Goal: Task Accomplishment & Management: Manage account settings

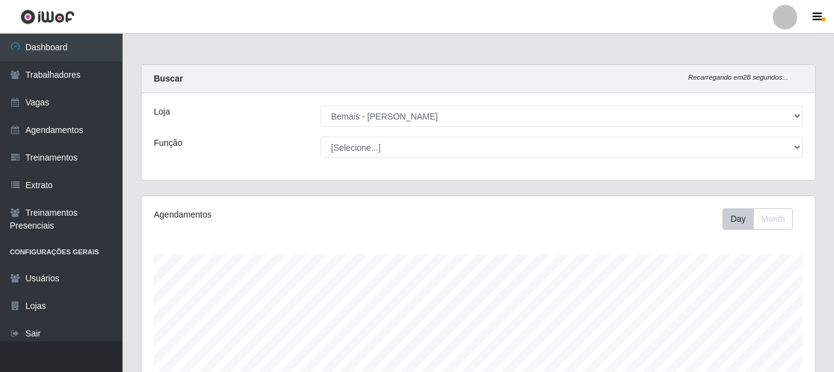
select select "230"
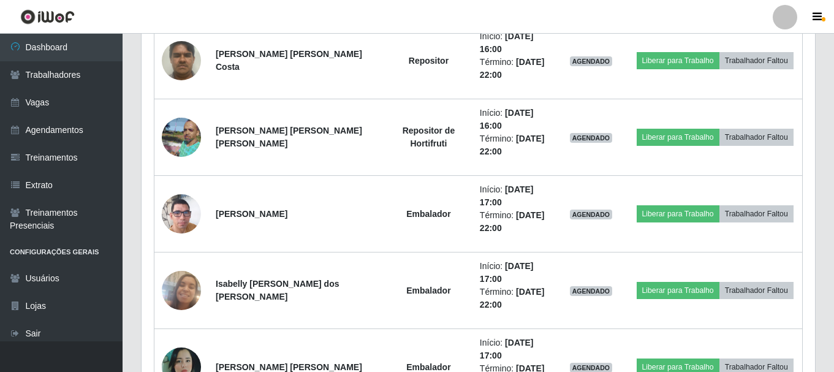
scroll to position [254, 674]
click at [61, 104] on link "Vagas" at bounding box center [61, 103] width 123 height 28
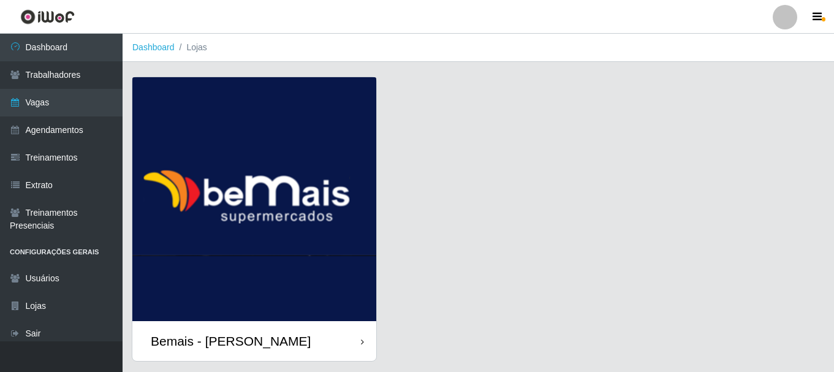
click at [258, 329] on div "Bemais - [PERSON_NAME]" at bounding box center [254, 341] width 244 height 40
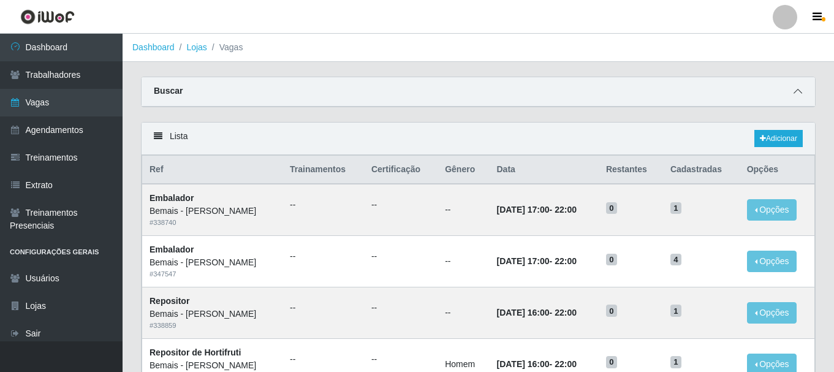
click at [797, 94] on icon at bounding box center [798, 91] width 9 height 9
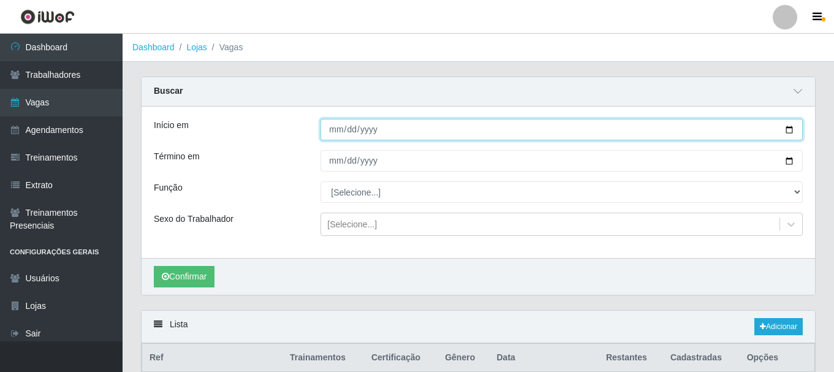
click at [790, 126] on input "Início em" at bounding box center [562, 129] width 482 height 21
type input "[DATE]"
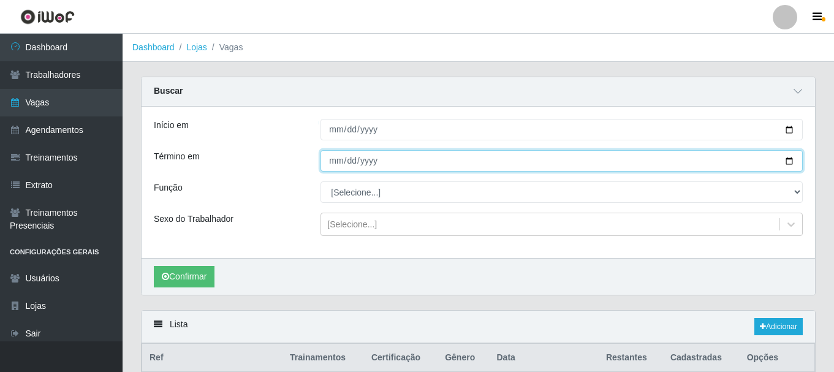
click at [790, 161] on input "Término em" at bounding box center [562, 160] width 482 height 21
type input "2025-09-30"
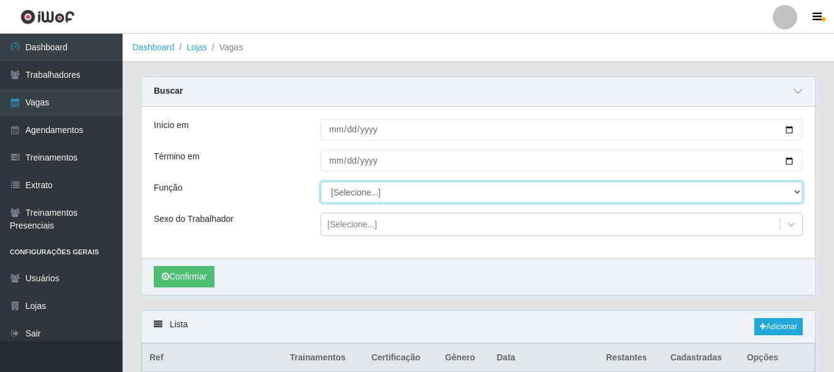
click at [797, 195] on select "[Selecione...] ASG ASG + ASG ++ Auxiliar de Depósito Auxiliar de Depósito + Aux…" at bounding box center [562, 191] width 482 height 21
click at [796, 187] on select "[Selecione...] ASG ASG + ASG ++ Auxiliar de Depósito Auxiliar de Depósito + Aux…" at bounding box center [562, 191] width 482 height 21
select select "16"
click at [321, 182] on select "[Selecione...] ASG ASG + ASG ++ Auxiliar de Depósito Auxiliar de Depósito + Aux…" at bounding box center [562, 191] width 482 height 21
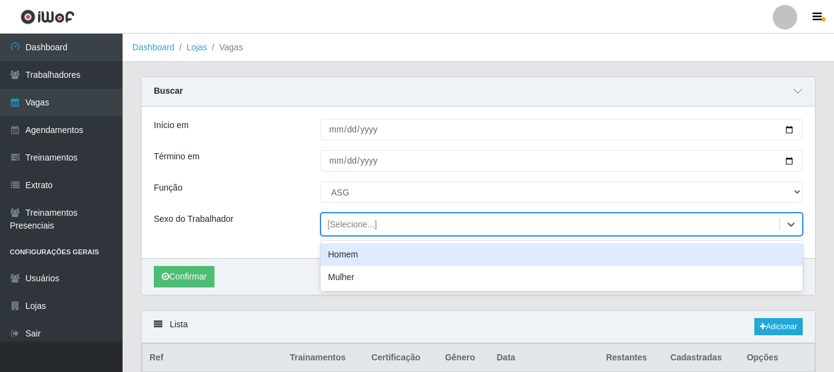
click at [409, 223] on div "[Selecione...]" at bounding box center [550, 224] width 458 height 20
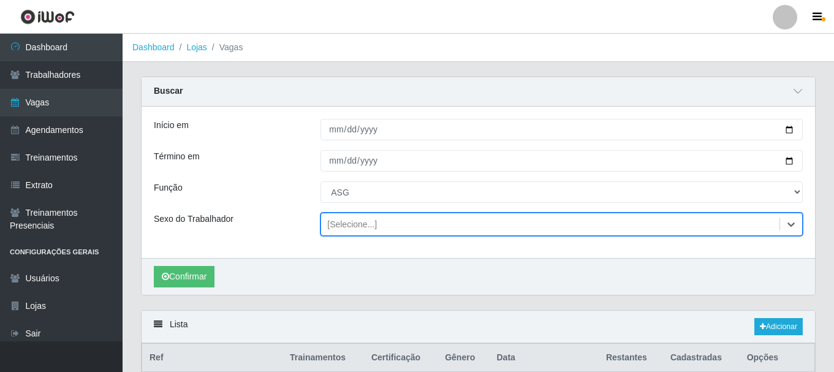
click at [414, 225] on div "[Selecione...]" at bounding box center [550, 224] width 458 height 20
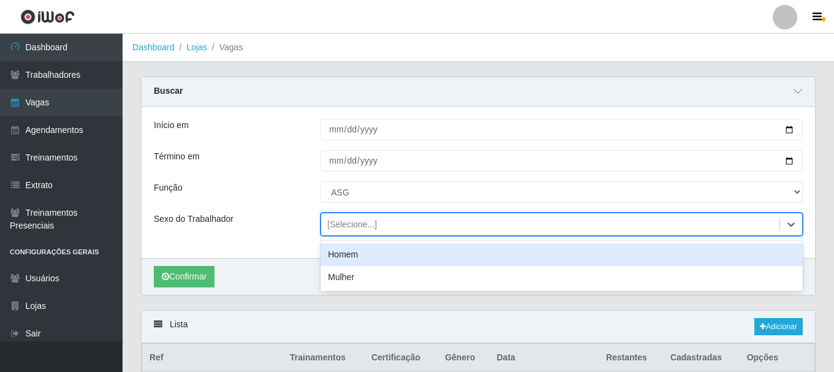
click at [414, 224] on div "[Selecione...]" at bounding box center [550, 224] width 458 height 20
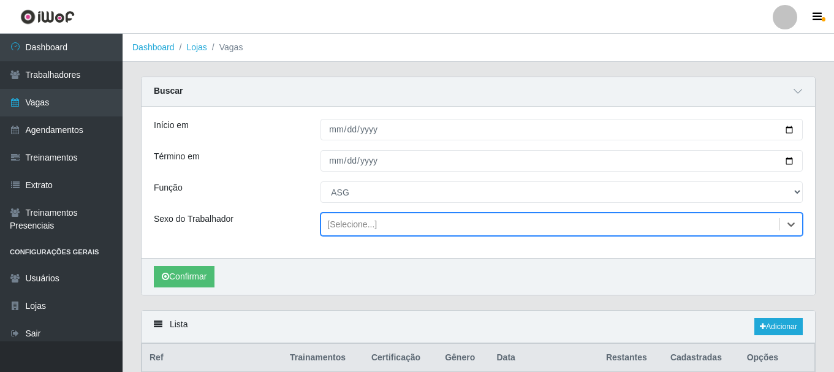
click at [414, 224] on div "[Selecione...]" at bounding box center [550, 224] width 458 height 20
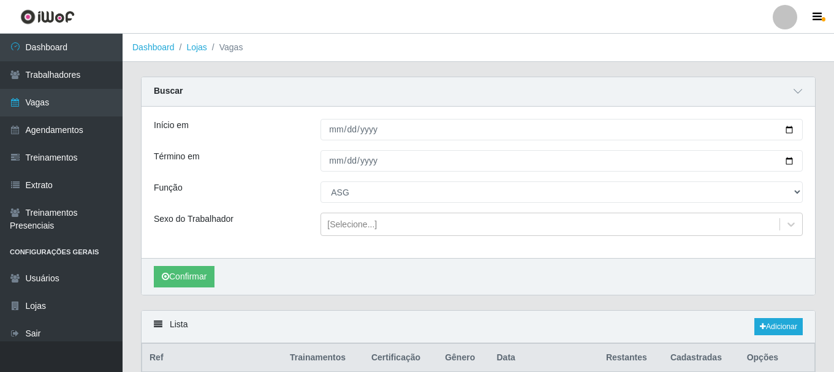
click at [293, 202] on div "Função" at bounding box center [228, 191] width 167 height 21
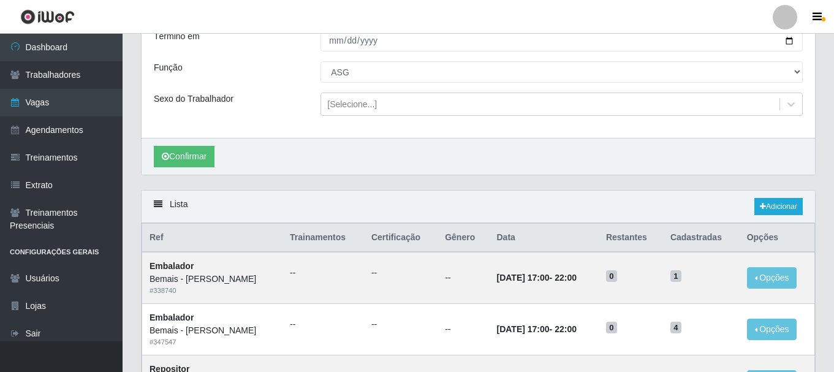
scroll to position [123, 0]
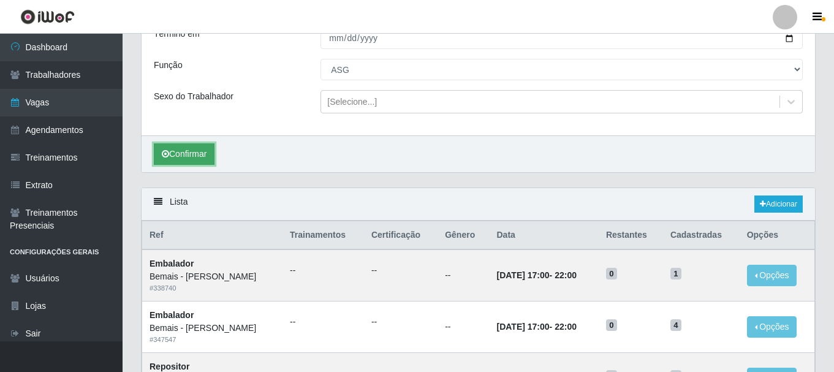
drag, startPoint x: 194, startPoint y: 155, endPoint x: 203, endPoint y: 155, distance: 9.8
click at [194, 155] on button "Confirmar" at bounding box center [184, 153] width 61 height 21
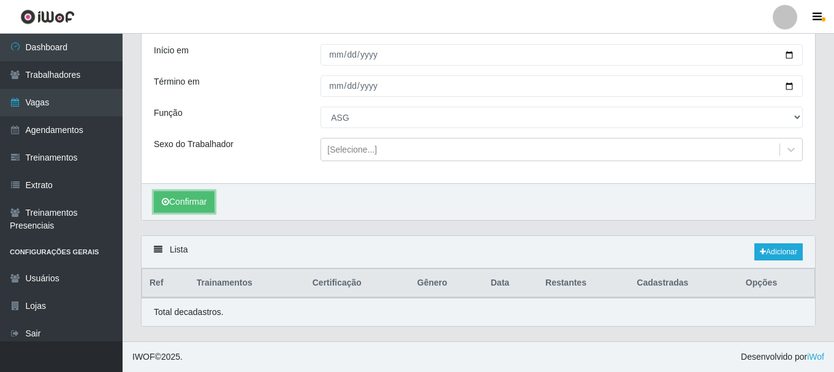
scroll to position [75, 0]
click at [772, 251] on link "Adicionar" at bounding box center [778, 251] width 48 height 17
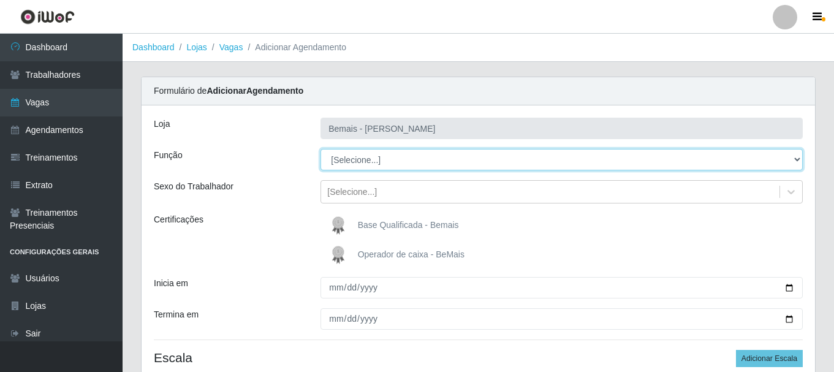
click at [409, 159] on select "[Selecione...] ASG ASG + ASG ++ Auxiliar de Depósito Auxiliar de Depósito + Aux…" at bounding box center [562, 159] width 482 height 21
select select "16"
click at [321, 149] on select "[Selecione...] ASG ASG + ASG ++ Auxiliar de Depósito Auxiliar de Depósito + Aux…" at bounding box center [562, 159] width 482 height 21
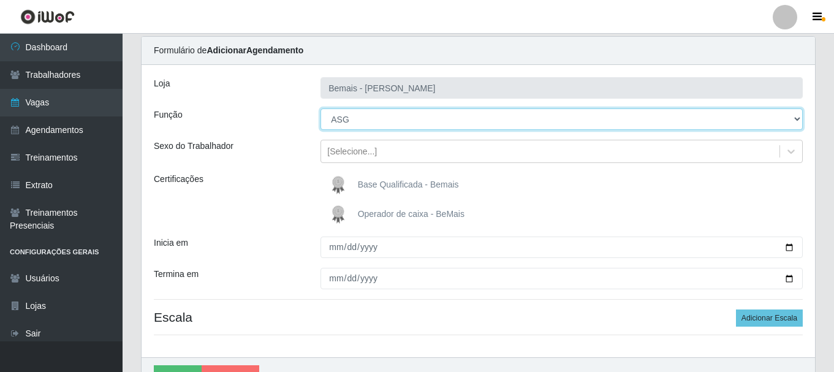
scroll to position [61, 0]
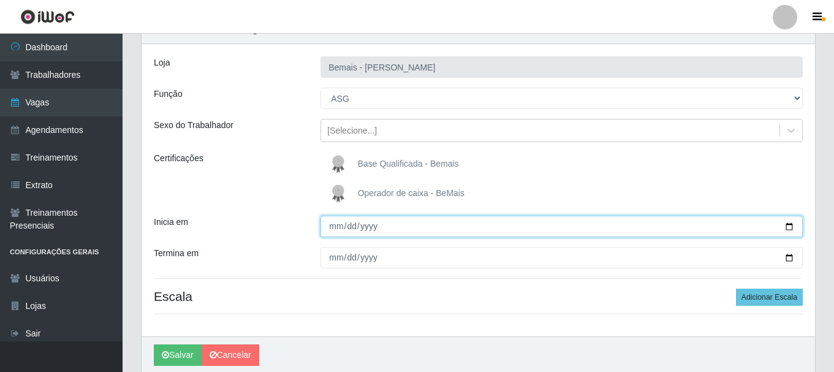
click at [788, 229] on input "Inicia em" at bounding box center [562, 226] width 482 height 21
type input "[DATE]"
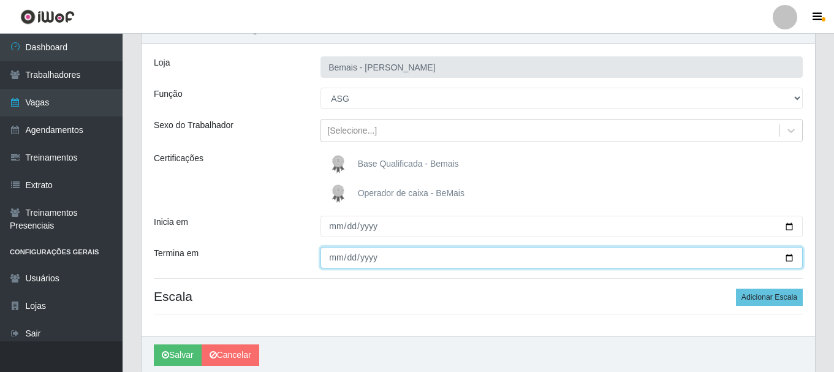
click at [790, 254] on input "Termina em" at bounding box center [562, 257] width 482 height 21
type input "[DATE]"
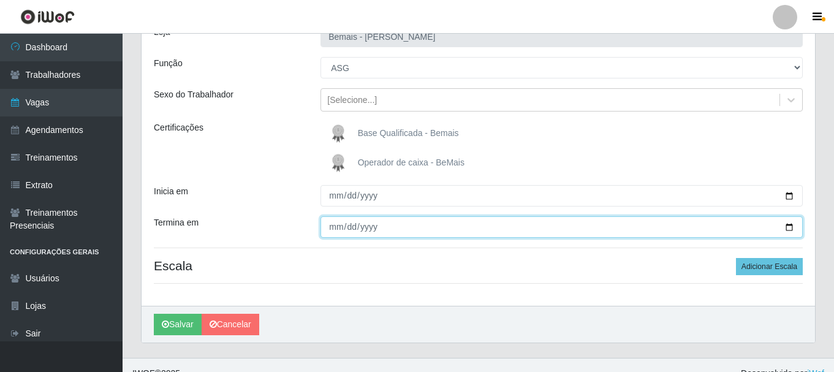
scroll to position [108, 0]
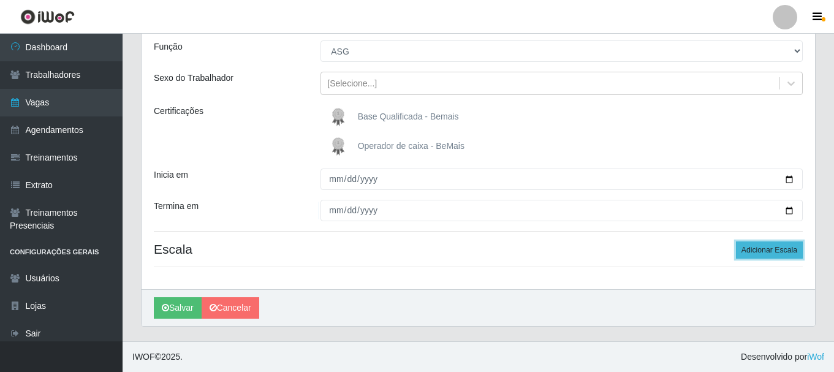
click at [787, 247] on button "Adicionar Escala" at bounding box center [769, 249] width 67 height 17
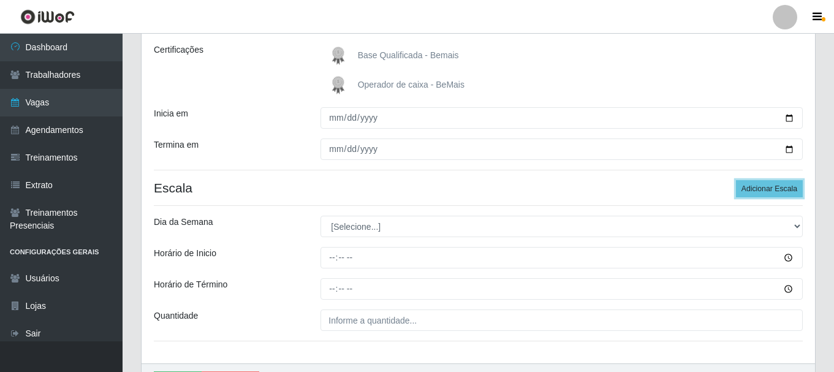
scroll to position [231, 0]
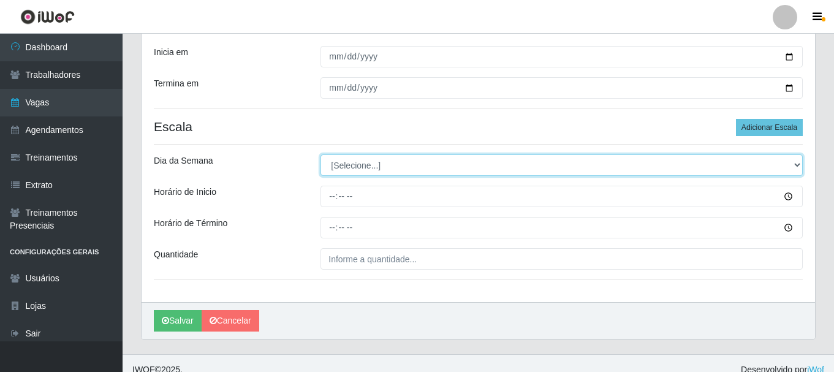
click at [379, 163] on select "[Selecione...] Segunda Terça Quarta Quinta Sexta Sábado Domingo" at bounding box center [562, 164] width 482 height 21
select select "1"
click at [321, 154] on select "[Selecione...] Segunda Terça Quarta Quinta Sexta Sábado Domingo" at bounding box center [562, 164] width 482 height 21
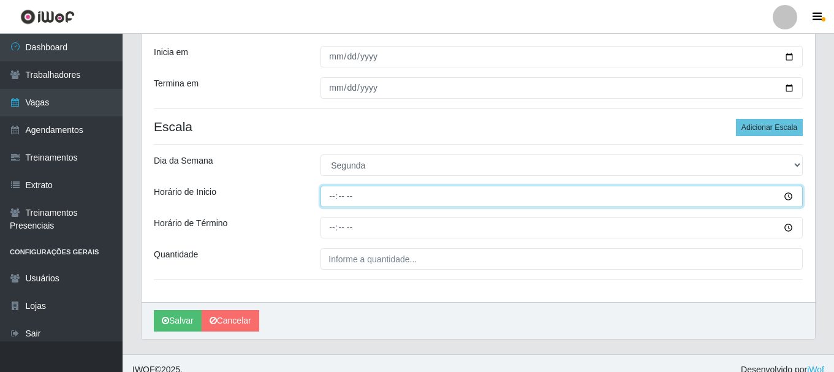
click at [332, 199] on input "Horário de Inicio" at bounding box center [562, 196] width 482 height 21
type input "07:00"
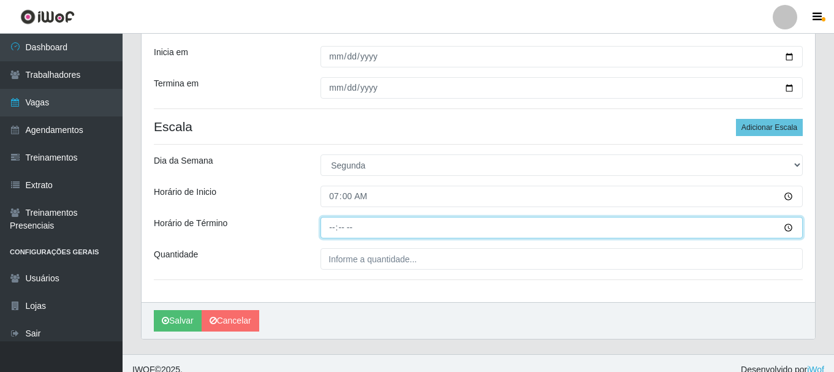
click at [329, 233] on input "Horário de Término" at bounding box center [562, 227] width 482 height 21
type input "13:00"
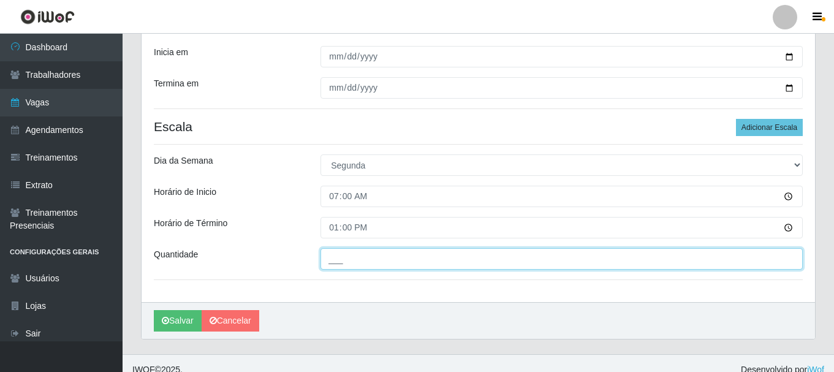
click at [366, 260] on input "___" at bounding box center [562, 258] width 482 height 21
type input "1__"
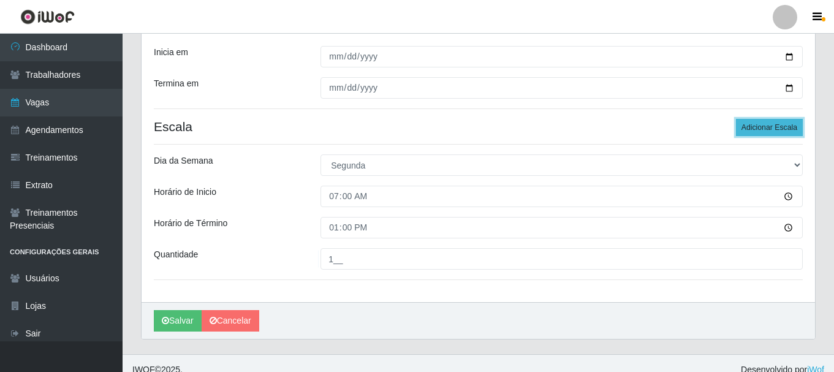
click at [755, 129] on button "Adicionar Escala" at bounding box center [769, 127] width 67 height 17
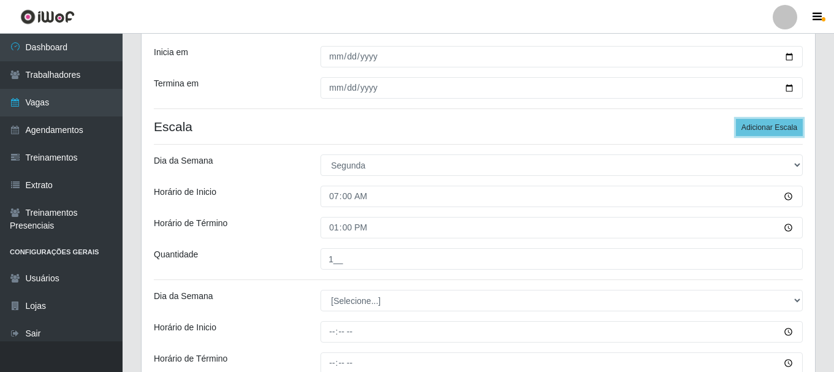
scroll to position [292, 0]
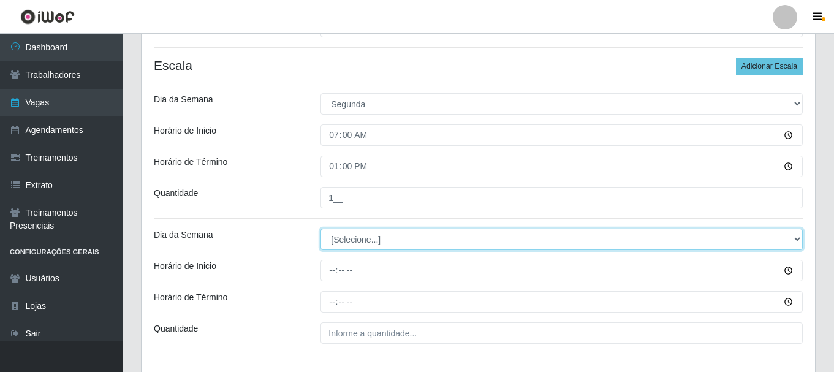
click at [343, 243] on select "[Selecione...] Segunda Terça Quarta Quinta Sexta Sábado Domingo" at bounding box center [562, 239] width 482 height 21
select select "1"
click at [321, 229] on select "[Selecione...] Segunda Terça Quarta Quinta Sexta Sábado Domingo" at bounding box center [562, 239] width 482 height 21
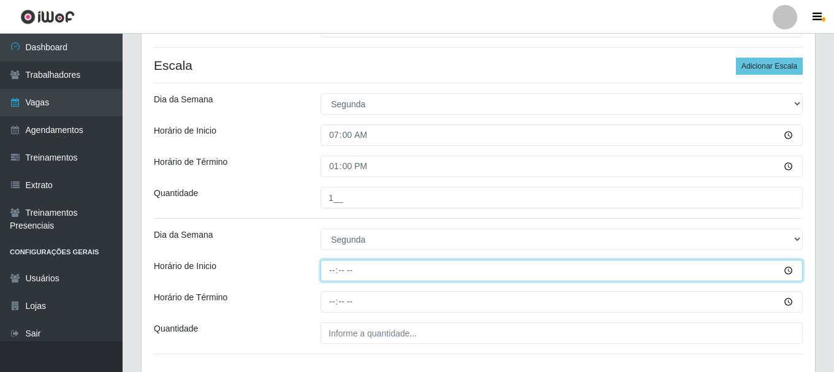
click at [328, 273] on input "Horário de Inicio" at bounding box center [562, 270] width 482 height 21
type input "16:00"
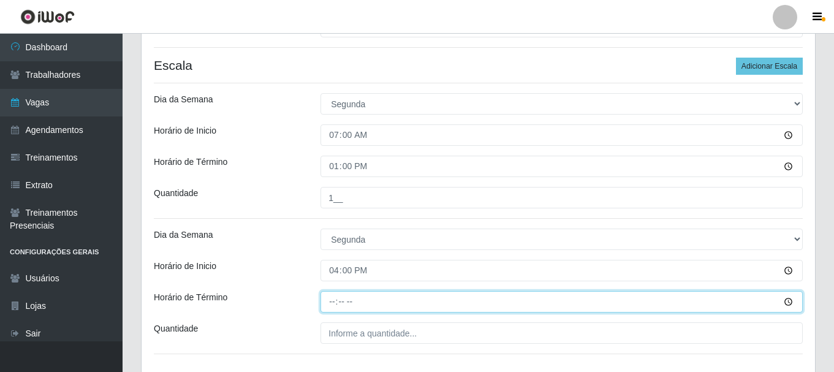
click at [334, 300] on input "Horário de Término" at bounding box center [562, 301] width 482 height 21
type input "22:00"
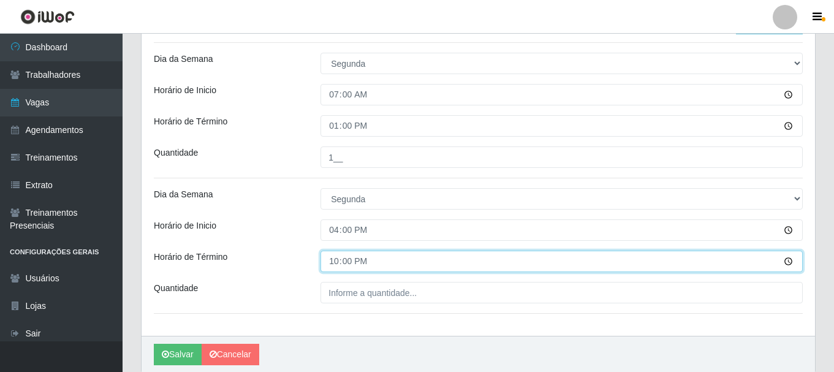
scroll to position [379, 0]
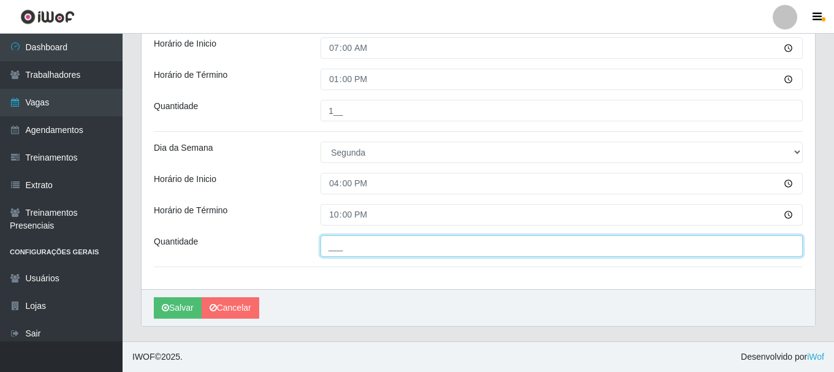
click at [340, 245] on input "___" at bounding box center [562, 245] width 482 height 21
type input "1__"
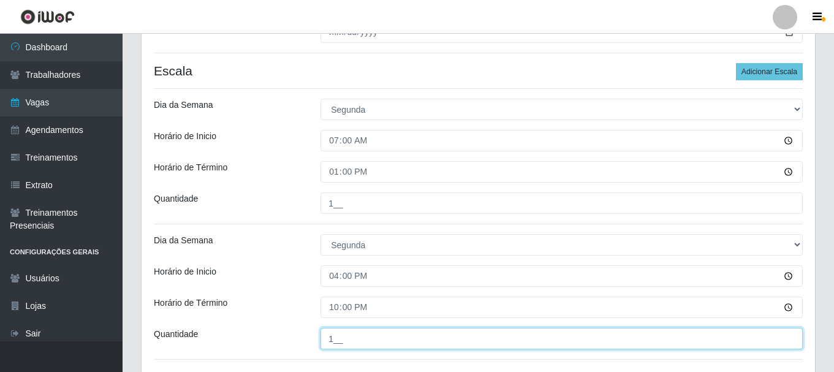
scroll to position [195, 0]
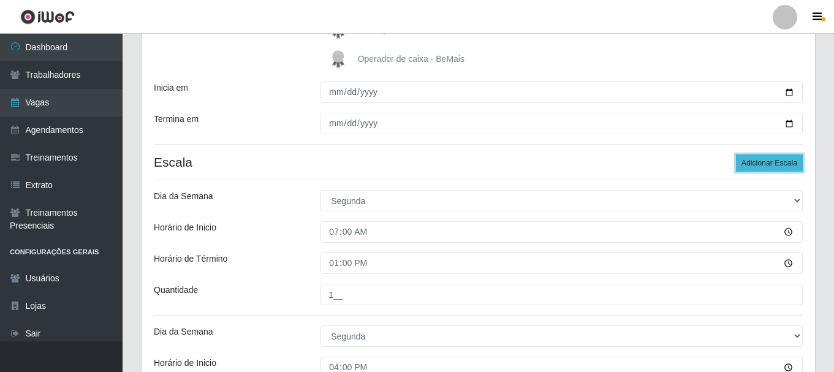
click at [751, 162] on button "Adicionar Escala" at bounding box center [769, 162] width 67 height 17
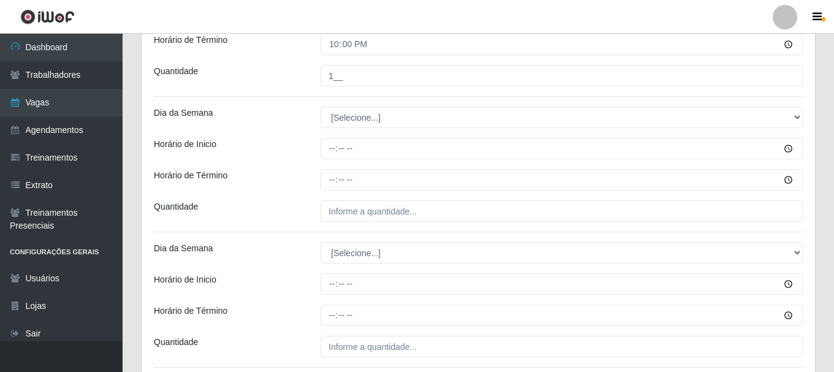
scroll to position [563, 0]
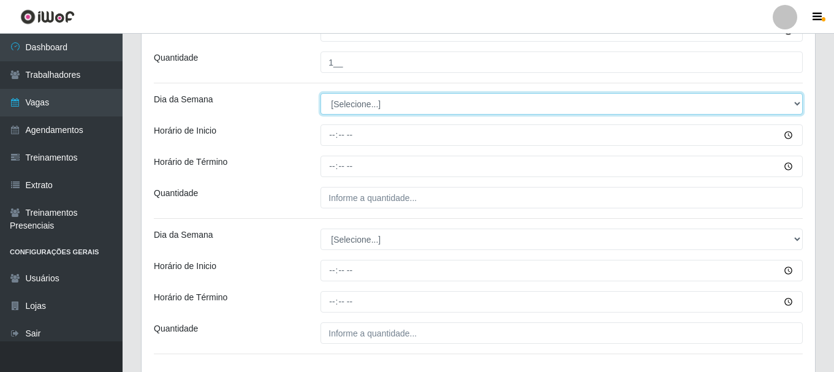
click at [340, 101] on select "[Selecione...] Segunda Terça Quarta Quinta Sexta Sábado Domingo" at bounding box center [562, 103] width 482 height 21
select select "2"
click at [321, 93] on select "[Selecione...] Segunda Terça Quarta Quinta Sexta Sábado Domingo" at bounding box center [562, 103] width 482 height 21
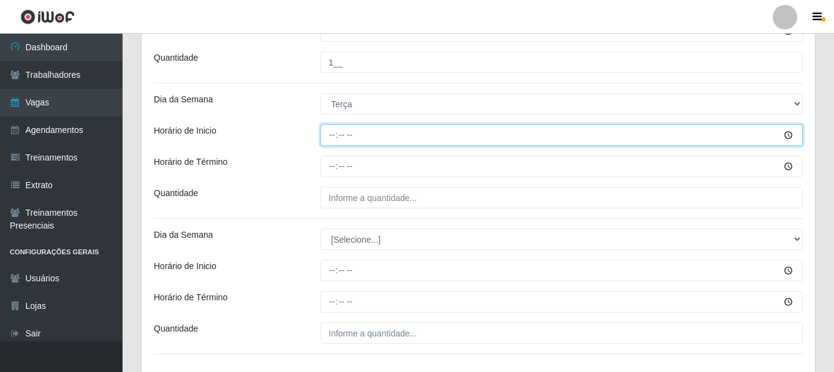
click at [322, 130] on input "Horário de Inicio" at bounding box center [562, 134] width 482 height 21
type input "07:00"
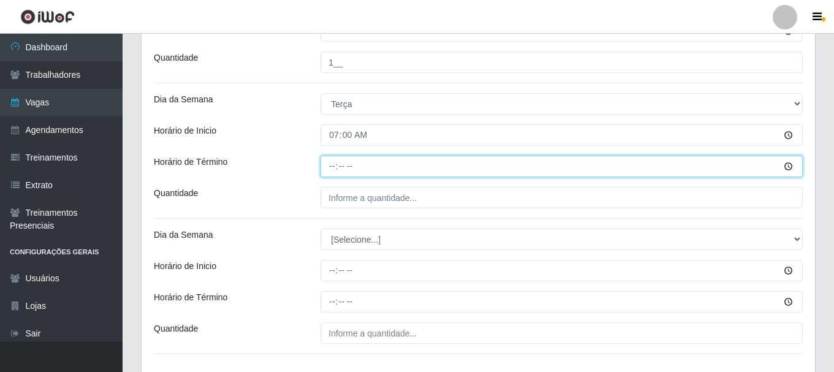
click at [333, 166] on input "Horário de Término" at bounding box center [562, 166] width 482 height 21
type input "13:00"
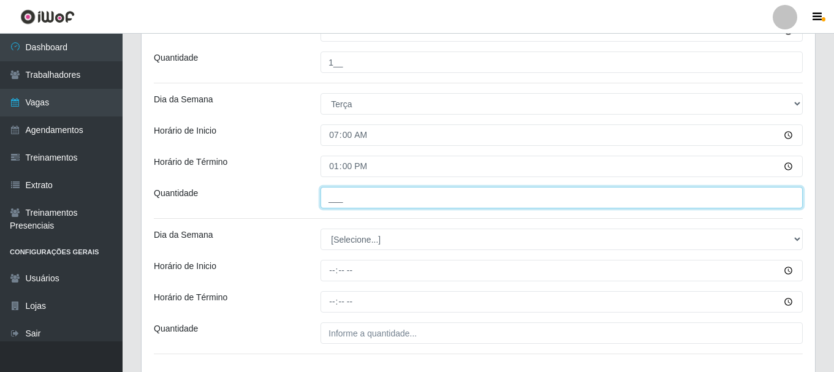
click at [336, 201] on input "___" at bounding box center [562, 197] width 482 height 21
type input "1__"
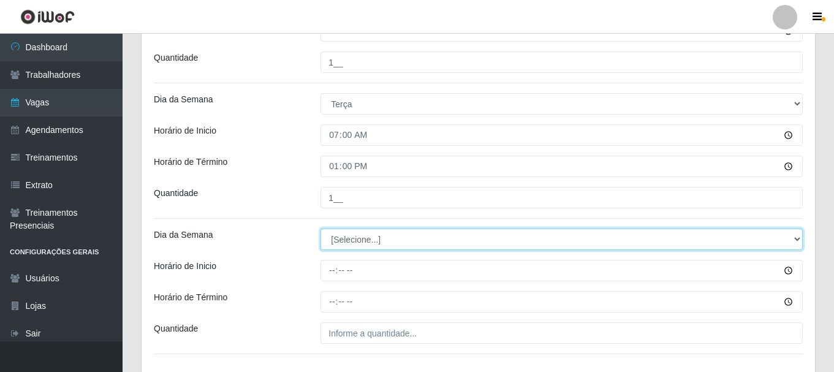
click at [342, 242] on select "[Selecione...] Segunda Terça Quarta Quinta Sexta Sábado Domingo" at bounding box center [562, 239] width 482 height 21
select select "2"
click at [321, 229] on select "[Selecione...] Segunda Terça Quarta Quinta Sexta Sábado Domingo" at bounding box center [562, 239] width 482 height 21
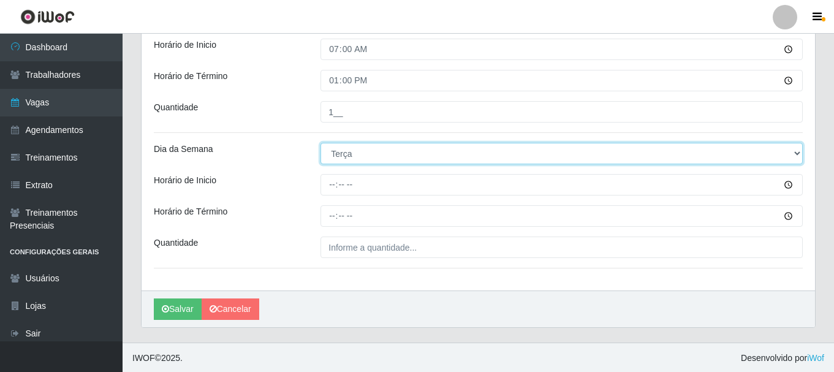
scroll to position [650, 0]
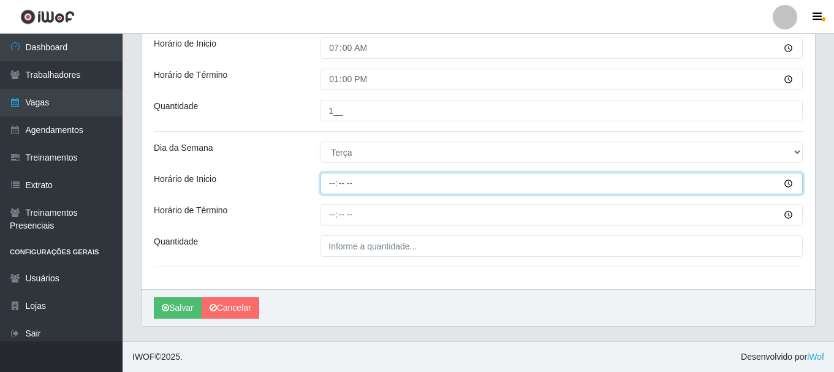
click at [332, 186] on input "Horário de Inicio" at bounding box center [562, 183] width 482 height 21
type input "16:00"
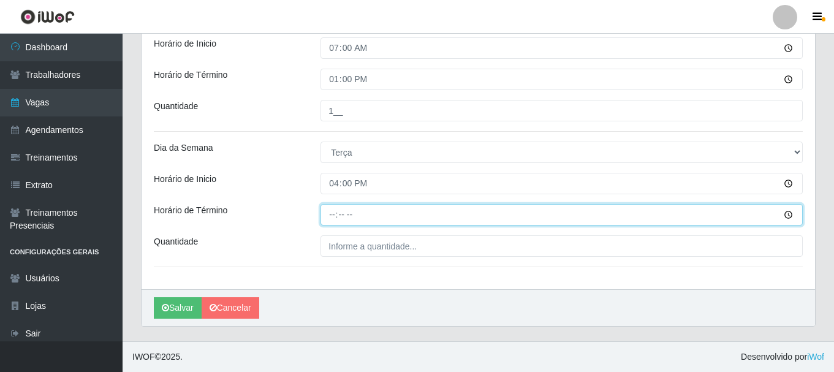
click at [337, 216] on input "Horário de Término" at bounding box center [562, 214] width 482 height 21
type input "22:00"
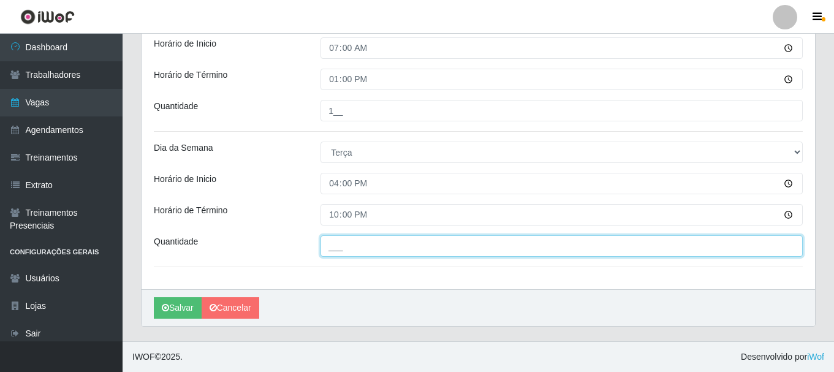
click at [332, 250] on input "___" at bounding box center [562, 245] width 482 height 21
type input "1__"
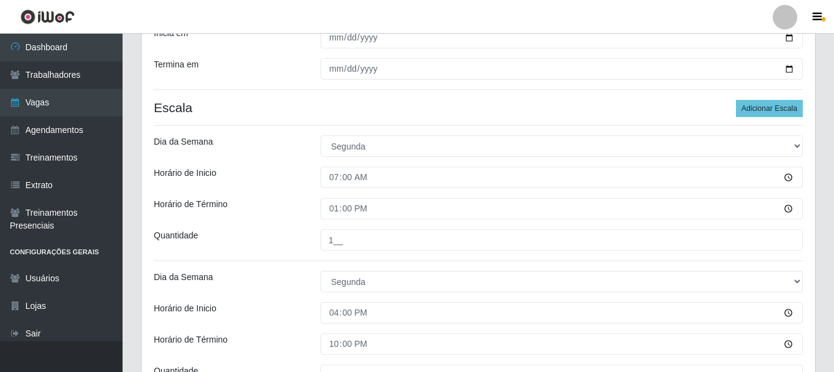
scroll to position [160, 0]
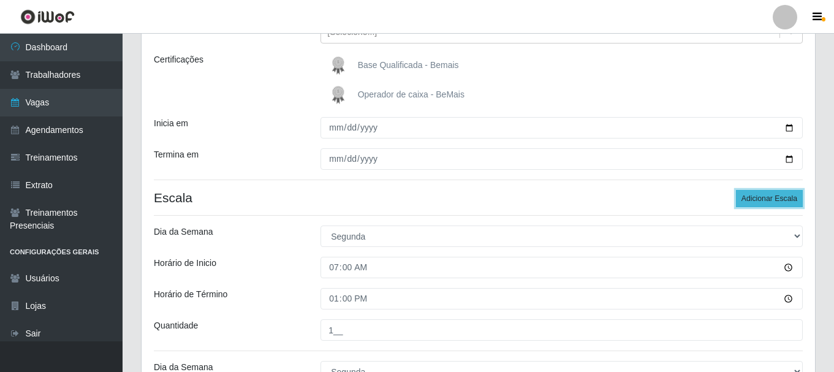
click at [757, 199] on button "Adicionar Escala" at bounding box center [769, 198] width 67 height 17
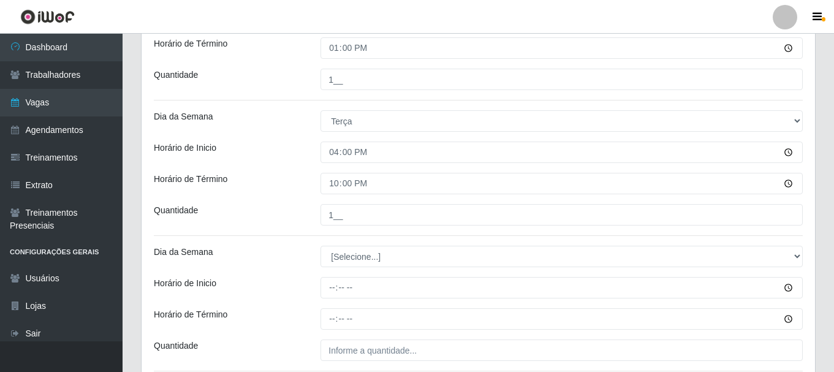
scroll to position [834, 0]
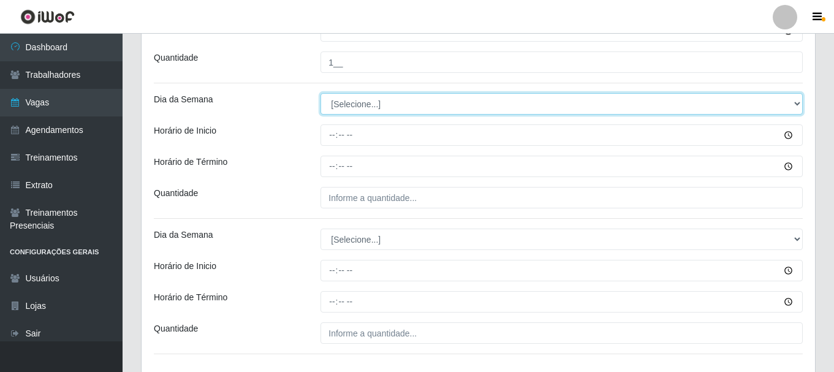
click at [337, 106] on select "[Selecione...] Segunda Terça Quarta Quinta Sexta Sábado Domingo" at bounding box center [562, 103] width 482 height 21
select select "3"
click at [321, 93] on select "[Selecione...] Segunda Terça Quarta Quinta Sexta Sábado Domingo" at bounding box center [562, 103] width 482 height 21
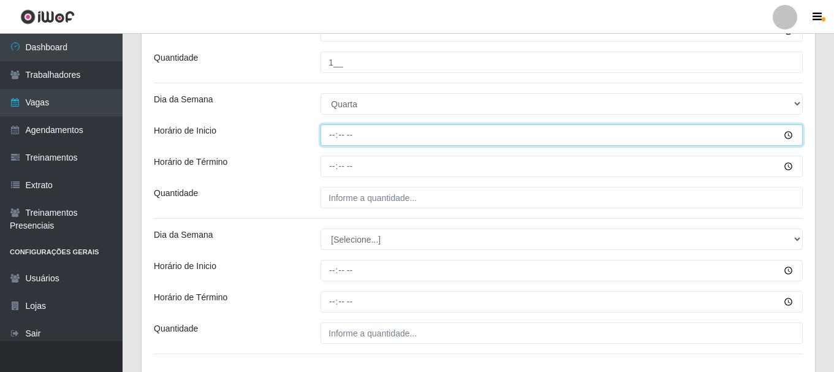
click at [336, 137] on input "Horário de Inicio" at bounding box center [562, 134] width 482 height 21
type input "07:00"
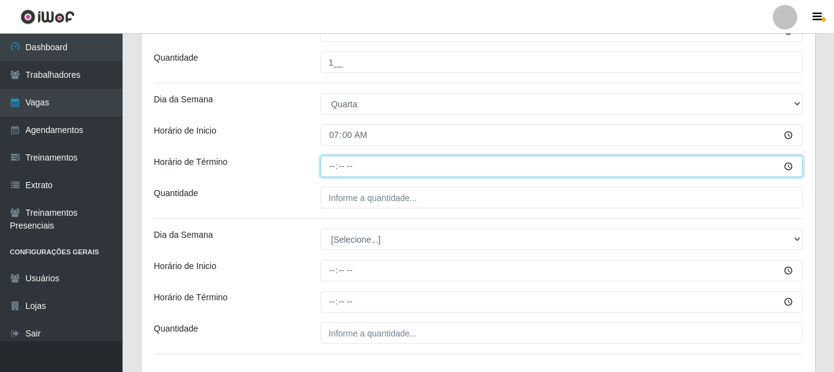
click at [331, 167] on input "Horário de Término" at bounding box center [562, 166] width 482 height 21
type input "13:00"
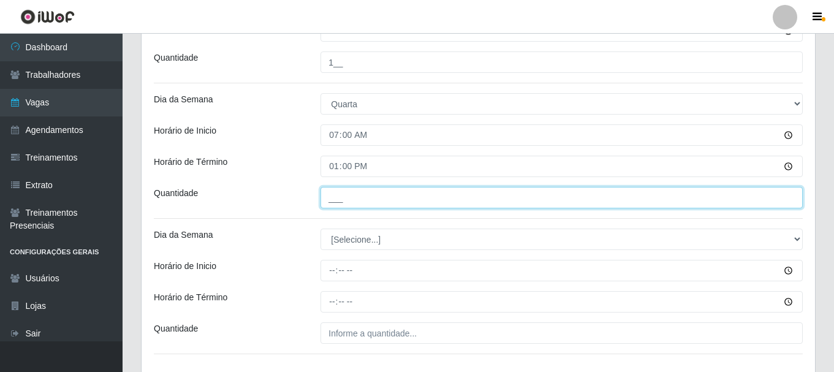
click at [344, 197] on input "___" at bounding box center [562, 197] width 482 height 21
type input "1__"
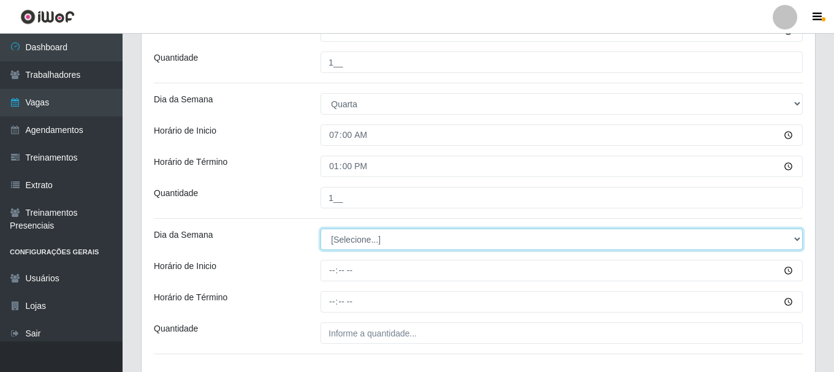
click at [346, 240] on select "[Selecione...] Segunda Terça Quarta Quinta Sexta Sábado Domingo" at bounding box center [562, 239] width 482 height 21
select select "3"
click at [321, 229] on select "[Selecione...] Segunda Terça Quarta Quinta Sexta Sábado Domingo" at bounding box center [562, 239] width 482 height 21
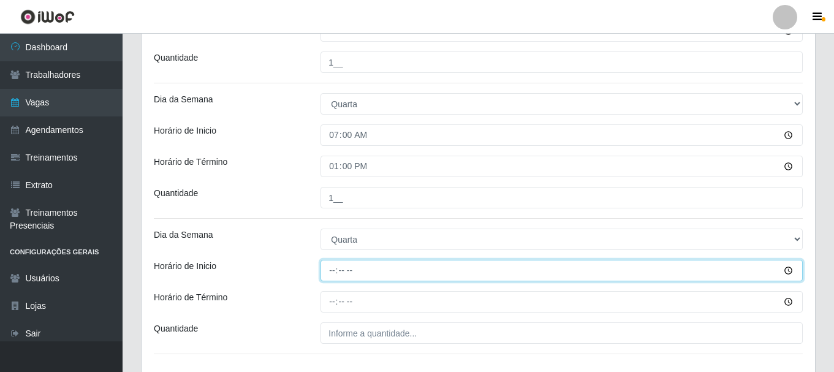
click at [332, 271] on input "Horário de Inicio" at bounding box center [562, 270] width 482 height 21
type input "16:00"
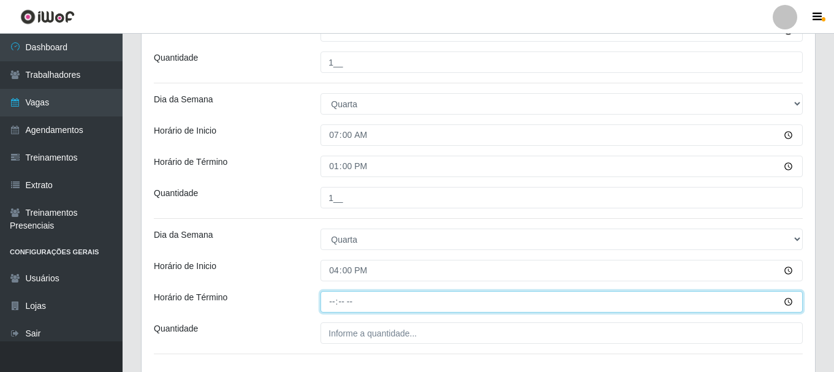
click at [337, 304] on input "Horário de Término" at bounding box center [562, 301] width 482 height 21
type input "22:00"
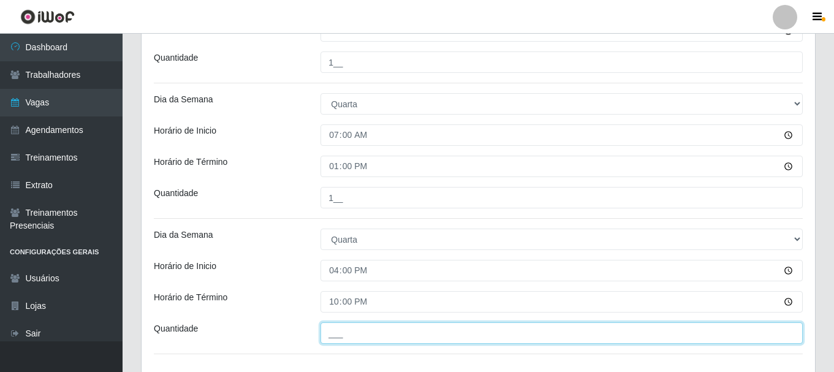
click at [355, 336] on input "___" at bounding box center [562, 332] width 482 height 21
type input "1__"
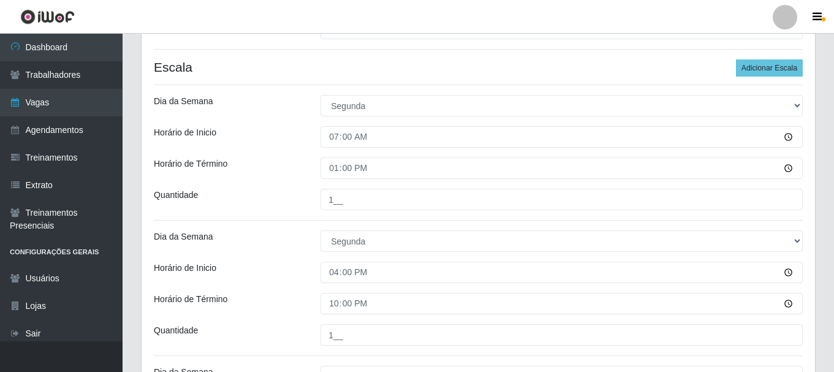
scroll to position [221, 0]
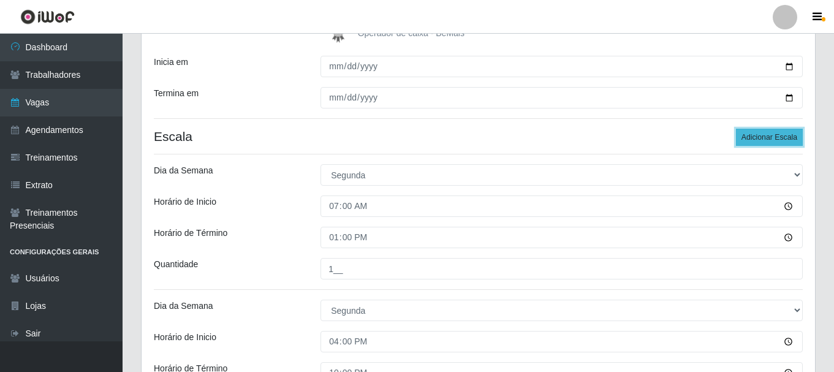
click at [780, 134] on button "Adicionar Escala" at bounding box center [769, 137] width 67 height 17
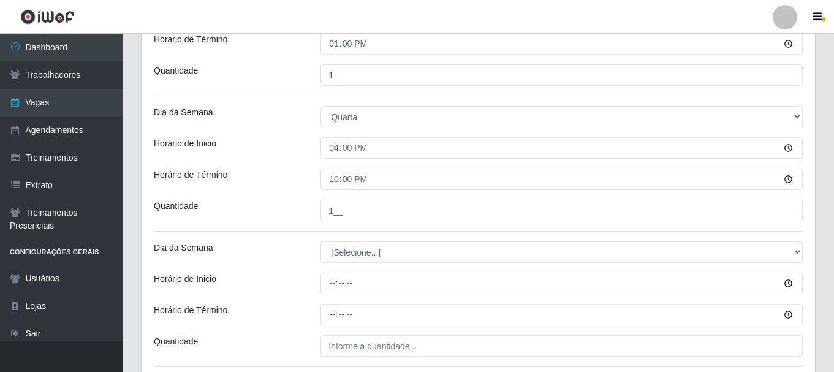
scroll to position [1140, 0]
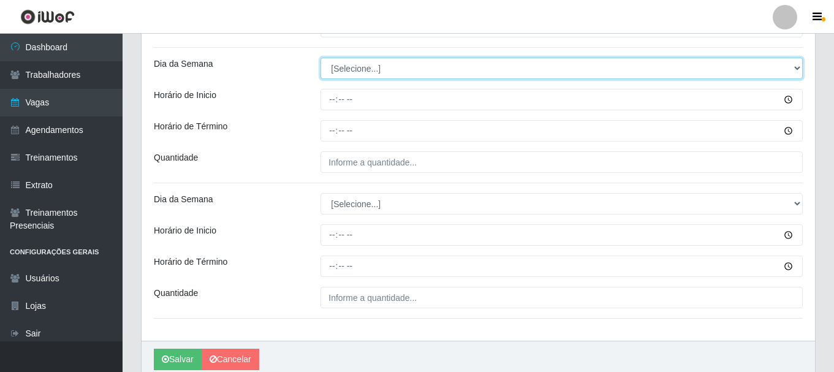
click at [341, 64] on select "[Selecione...] Segunda Terça Quarta Quinta Sexta Sábado Domingo" at bounding box center [562, 68] width 482 height 21
select select "4"
click at [321, 58] on select "[Selecione...] Segunda Terça Quarta Quinta Sexta Sábado Domingo" at bounding box center [562, 68] width 482 height 21
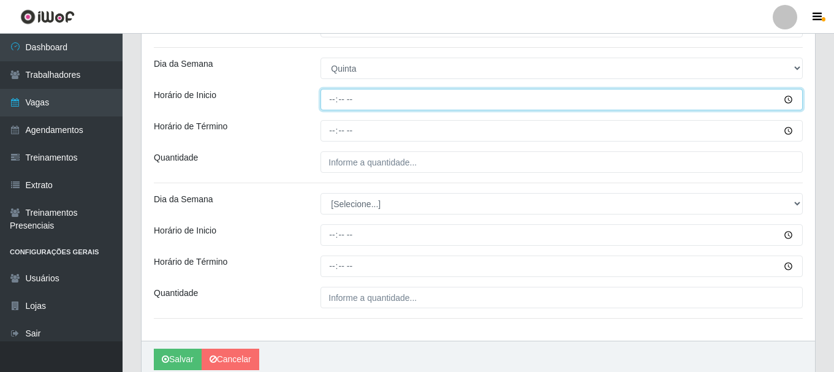
click at [333, 101] on input "Horário de Inicio" at bounding box center [562, 99] width 482 height 21
type input "07:00"
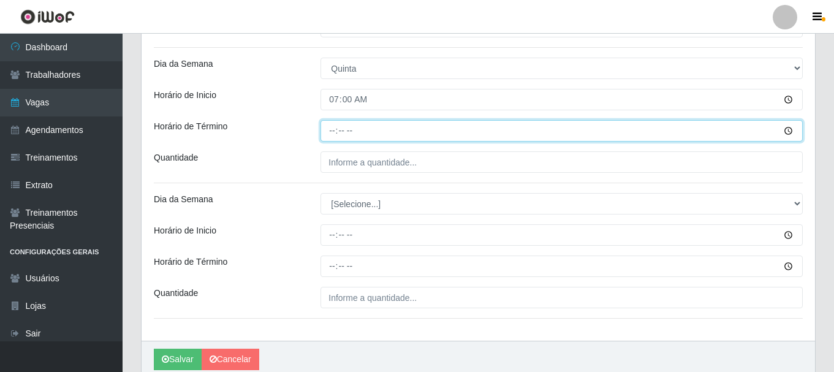
click at [334, 132] on input "Horário de Término" at bounding box center [562, 130] width 482 height 21
type input "13:00"
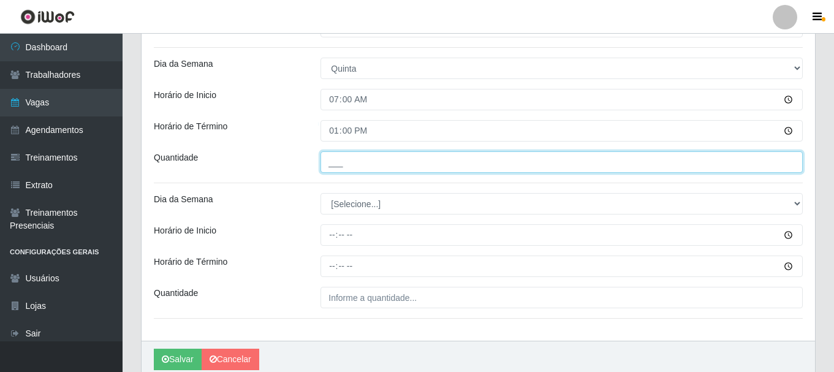
click at [346, 161] on input "___" at bounding box center [562, 161] width 482 height 21
type input "1__"
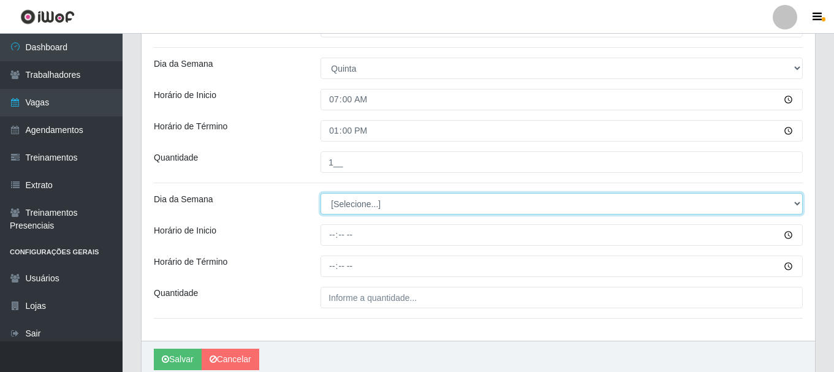
click at [356, 205] on select "[Selecione...] Segunda Terça Quarta Quinta Sexta Sábado Domingo" at bounding box center [562, 203] width 482 height 21
select select "4"
click at [321, 193] on select "[Selecione...] Segunda Terça Quarta Quinta Sexta Sábado Domingo" at bounding box center [562, 203] width 482 height 21
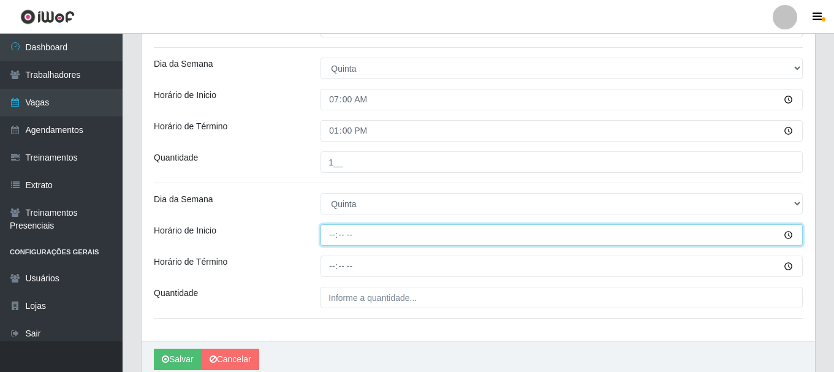
click at [333, 238] on input "Horário de Inicio" at bounding box center [562, 234] width 482 height 21
type input "16:00"
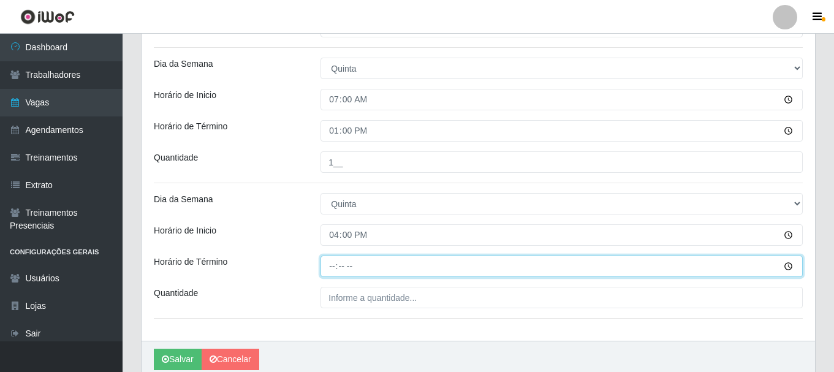
click at [335, 269] on input "Horário de Término" at bounding box center [562, 266] width 482 height 21
type input "22:00"
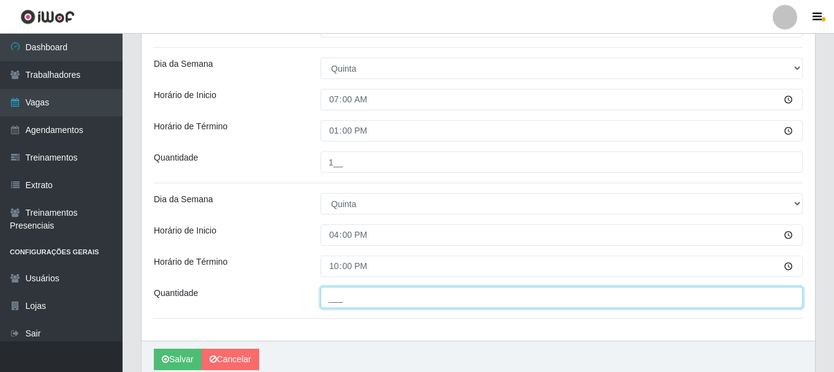
click at [360, 298] on input "___" at bounding box center [562, 297] width 482 height 21
type input "1__"
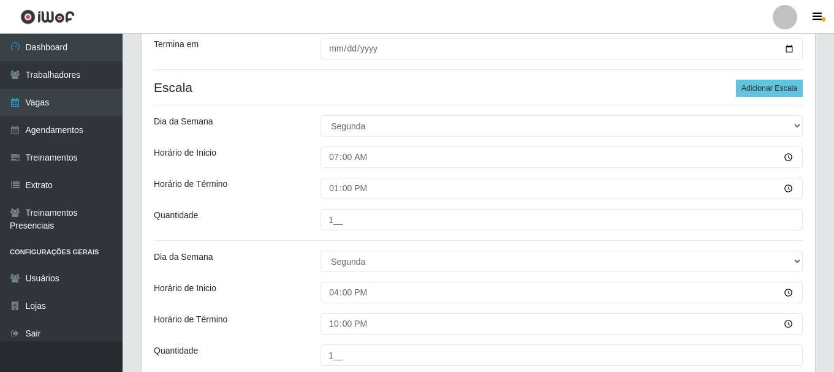
scroll to position [160, 0]
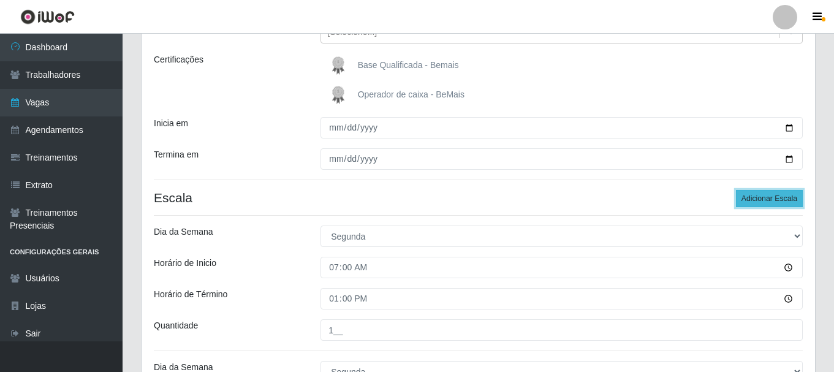
click at [766, 195] on button "Adicionar Escala" at bounding box center [769, 198] width 67 height 17
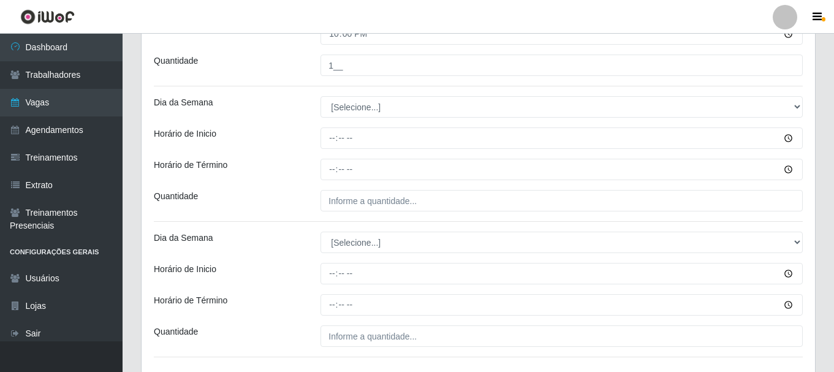
scroll to position [1386, 0]
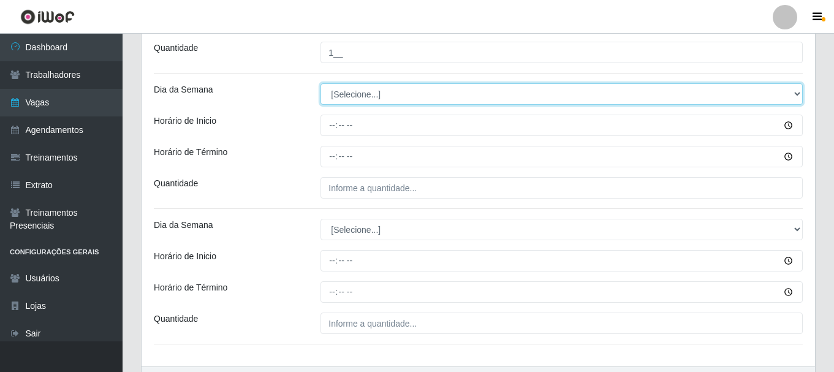
click at [339, 93] on select "[Selecione...] Segunda Terça Quarta Quinta Sexta Sábado Domingo" at bounding box center [562, 93] width 482 height 21
select select "5"
click at [321, 83] on select "[Selecione...] Segunda Terça Quarta Quinta Sexta Sábado Domingo" at bounding box center [562, 93] width 482 height 21
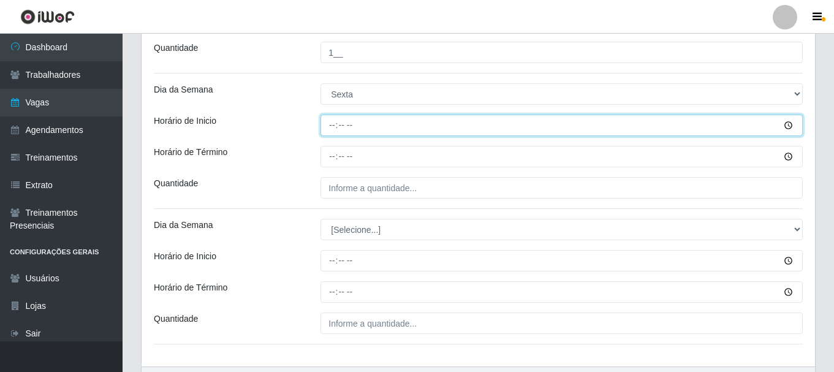
click at [331, 121] on input "Horário de Inicio" at bounding box center [562, 125] width 482 height 21
type input "07:00"
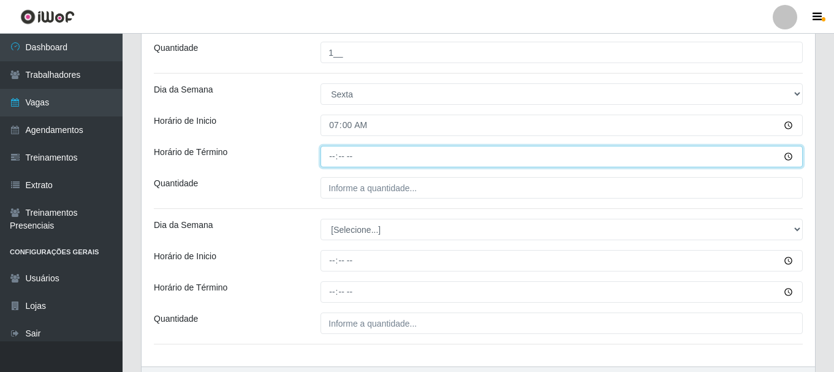
click at [336, 161] on input "Horário de Término" at bounding box center [562, 156] width 482 height 21
type input "13:00"
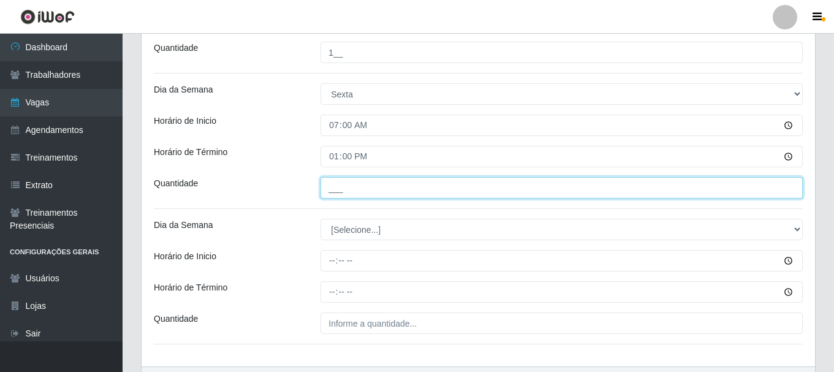
click at [346, 184] on input "___" at bounding box center [562, 187] width 482 height 21
type input "1__"
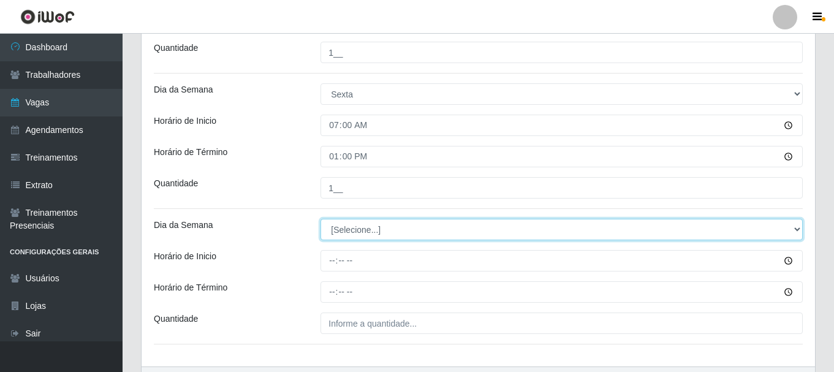
click at [351, 230] on select "[Selecione...] Segunda Terça Quarta Quinta Sexta Sábado Domingo" at bounding box center [562, 229] width 482 height 21
select select "5"
click at [321, 219] on select "[Selecione...] Segunda Terça Quarta Quinta Sexta Sábado Domingo" at bounding box center [562, 229] width 482 height 21
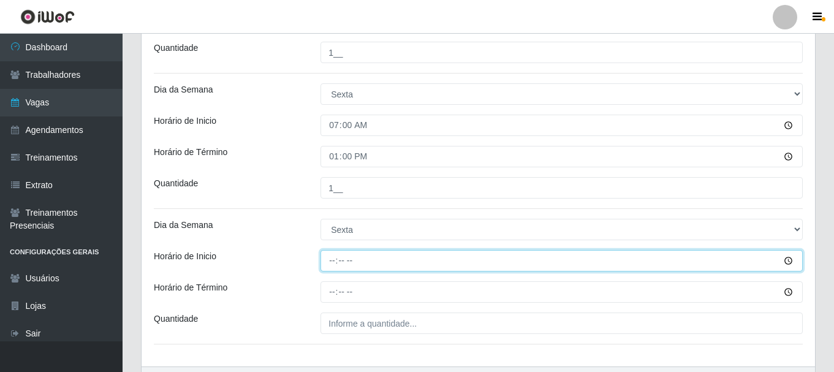
click at [333, 259] on input "Horário de Inicio" at bounding box center [562, 260] width 482 height 21
type input "16:00"
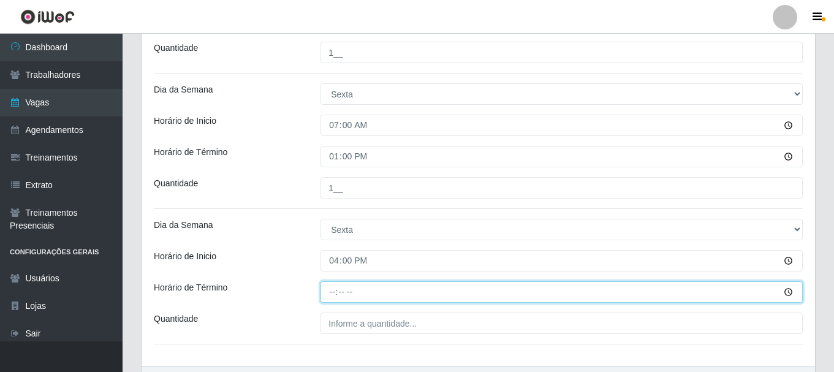
click at [340, 292] on input "Horário de Término" at bounding box center [562, 291] width 482 height 21
click at [335, 293] on input "Horário de Término" at bounding box center [562, 291] width 482 height 21
type input "22:00"
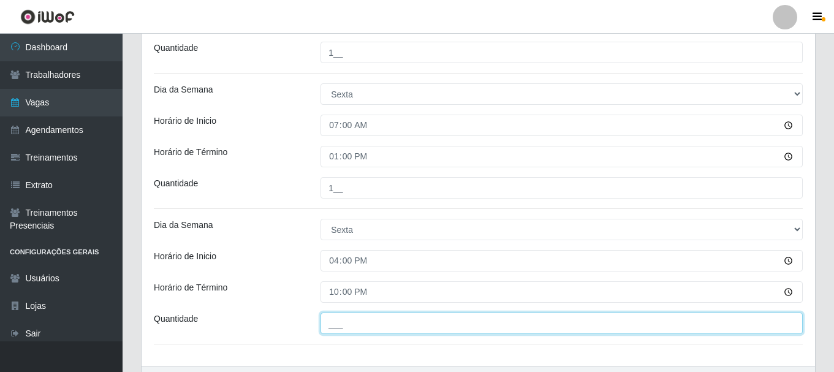
click at [344, 319] on input "___" at bounding box center [562, 323] width 482 height 21
type input "1__"
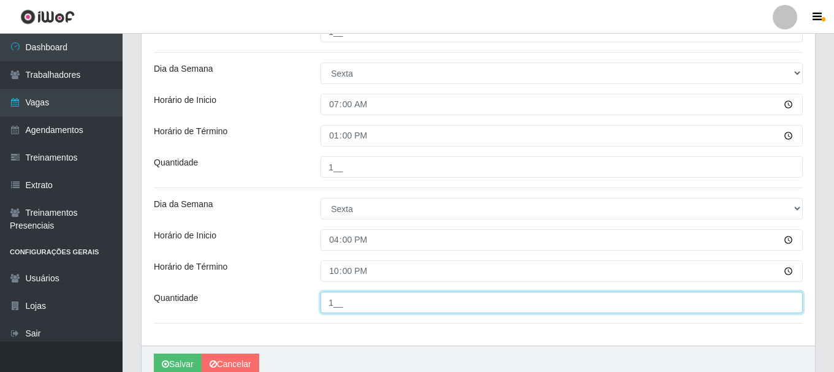
scroll to position [1463, 0]
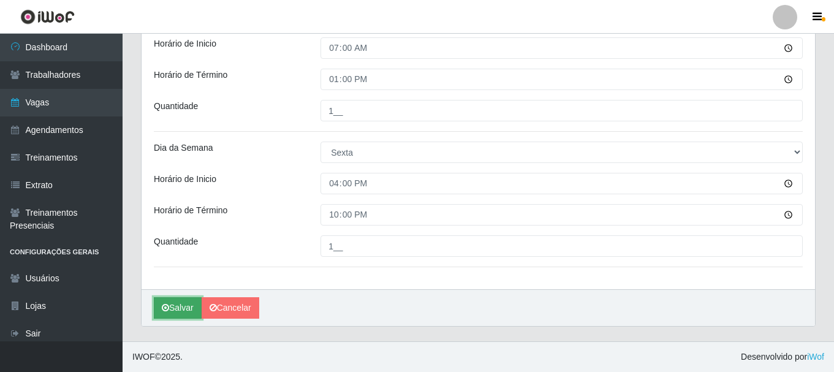
click at [189, 303] on button "Salvar" at bounding box center [178, 307] width 48 height 21
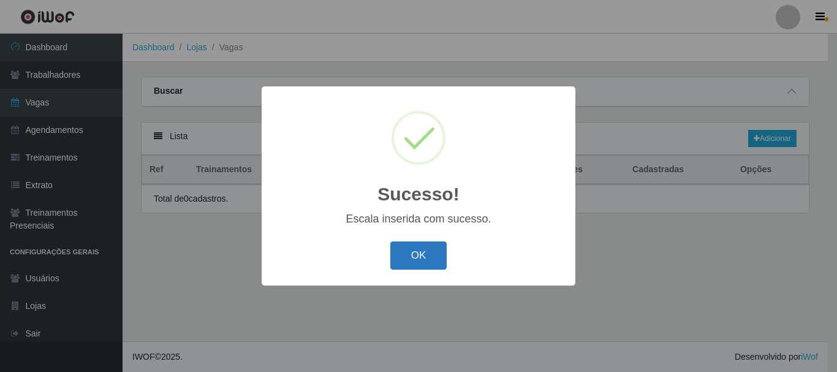
click at [435, 254] on button "OK" at bounding box center [418, 255] width 57 height 29
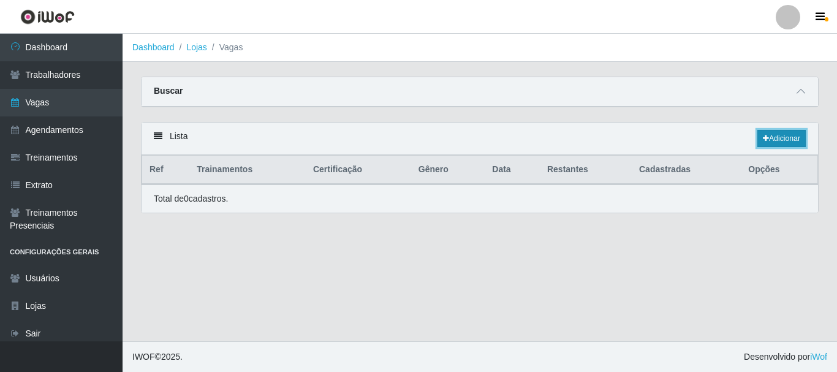
click at [788, 139] on link "Adicionar" at bounding box center [781, 138] width 48 height 17
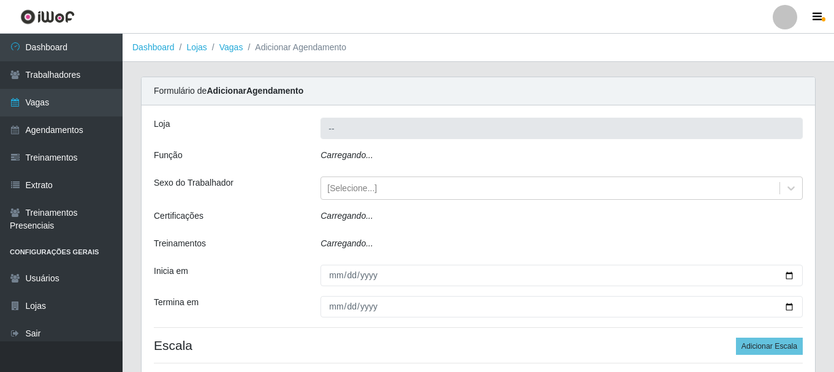
type input "Bemais - [PERSON_NAME]"
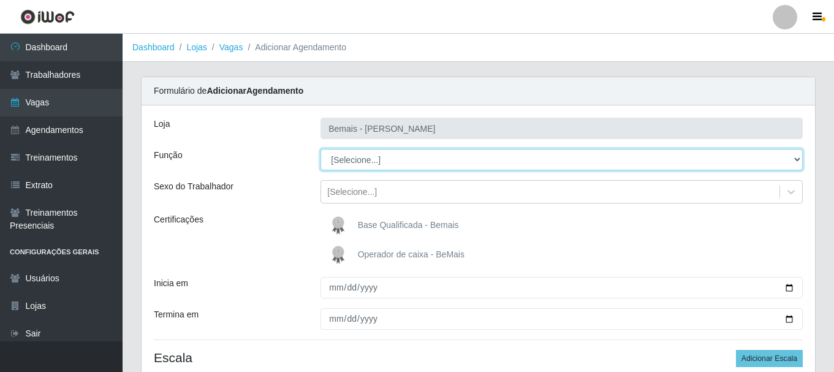
click at [349, 162] on select "[Selecione...] ASG ASG + ASG ++ Auxiliar de Depósito Auxiliar de Depósito + Aux…" at bounding box center [562, 159] width 482 height 21
select select "79"
click at [321, 149] on select "[Selecione...] ASG ASG + ASG ++ Auxiliar de Depósito Auxiliar de Depósito + Aux…" at bounding box center [562, 159] width 482 height 21
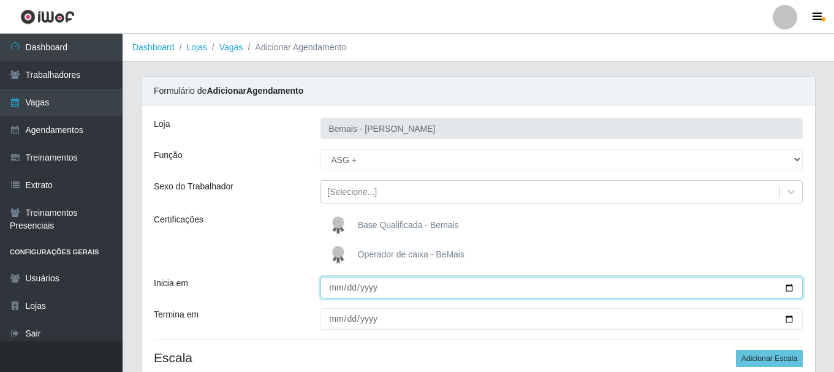
click at [791, 286] on input "Inicia em" at bounding box center [562, 287] width 482 height 21
type input "[DATE]"
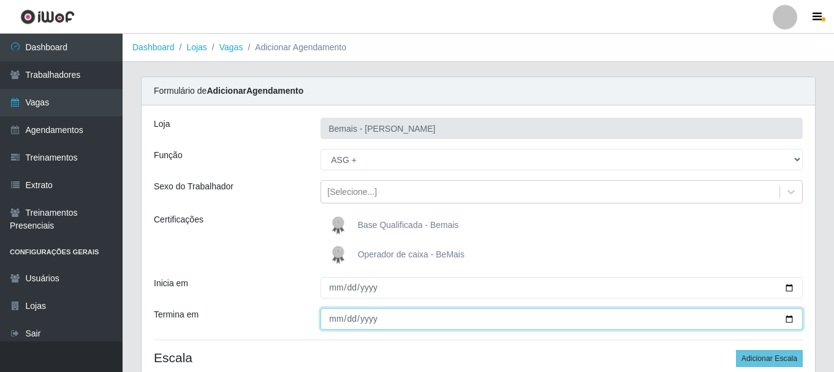
click at [791, 317] on input "Termina em" at bounding box center [562, 318] width 482 height 21
type input "[DATE]"
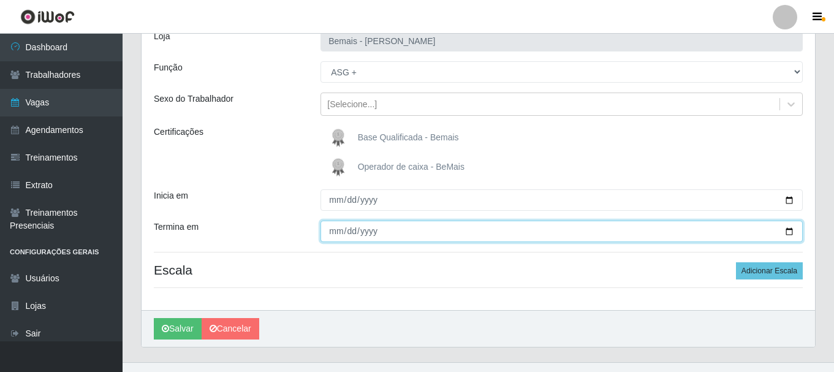
scroll to position [108, 0]
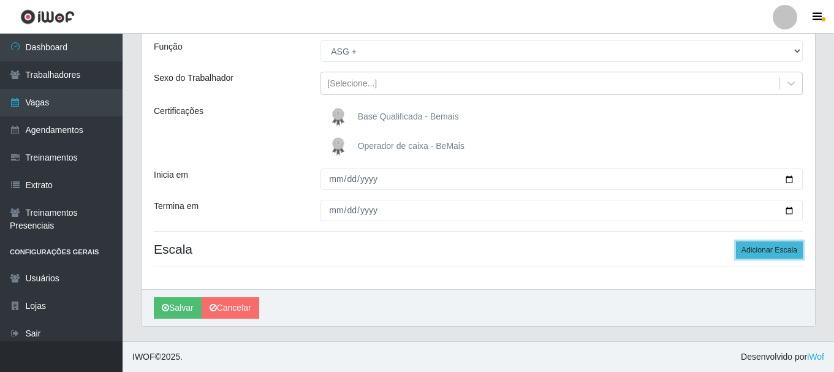
click at [756, 254] on button "Adicionar Escala" at bounding box center [769, 249] width 67 height 17
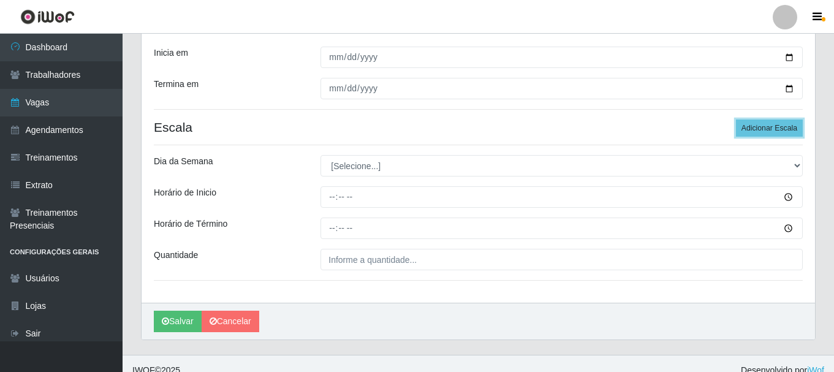
scroll to position [231, 0]
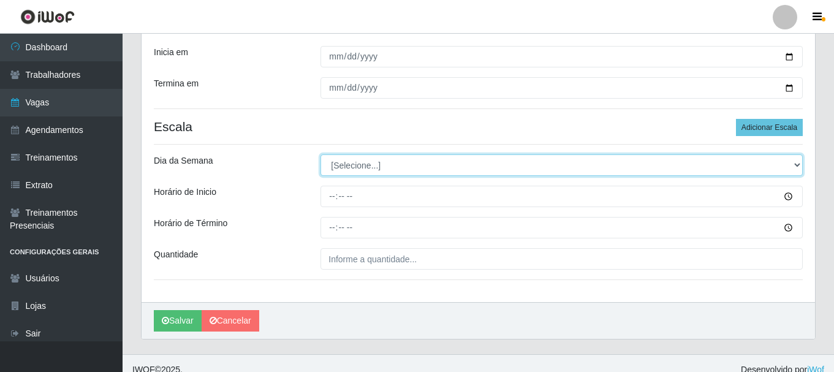
click at [352, 166] on select "[Selecione...] Segunda Terça Quarta Quinta Sexta Sábado Domingo" at bounding box center [562, 164] width 482 height 21
select select "6"
click at [321, 154] on select "[Selecione...] Segunda Terça Quarta Quinta Sexta Sábado Domingo" at bounding box center [562, 164] width 482 height 21
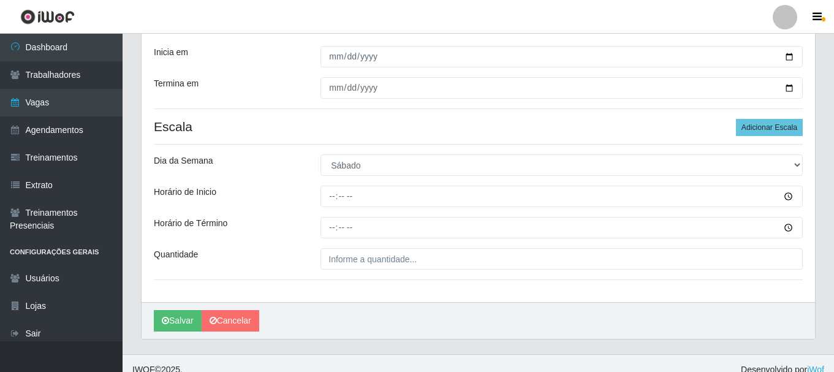
click at [359, 283] on div "Loja Bemais - Ruy Carneiro Função [Selecione...] ASG ASG + ASG ++ Auxiliar de D…" at bounding box center [479, 88] width 674 height 428
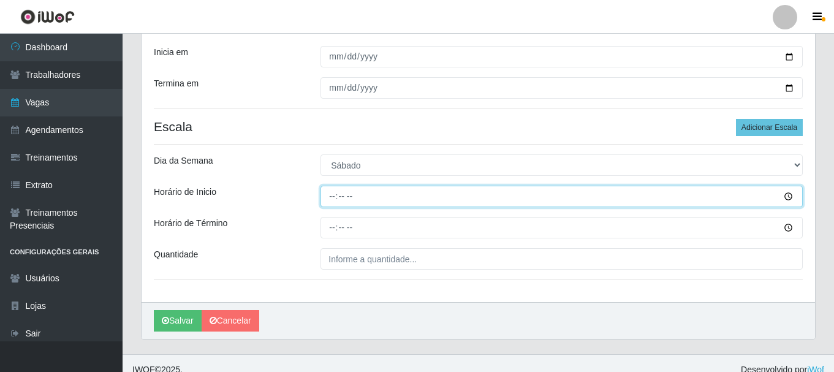
click at [331, 200] on input "Horário de Inicio" at bounding box center [562, 196] width 482 height 21
type input "07:00"
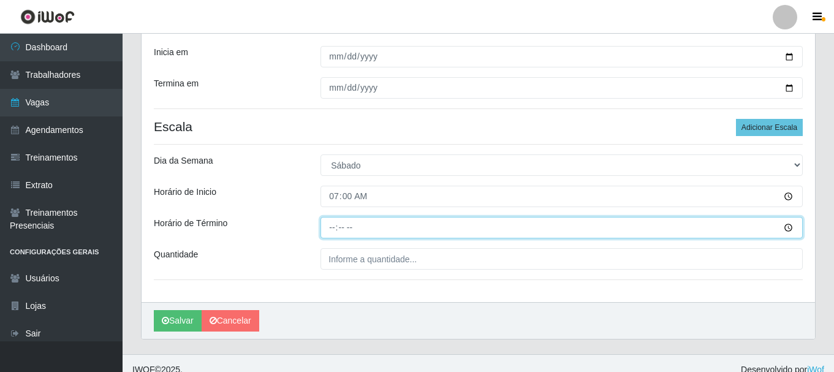
click at [336, 229] on input "Horário de Término" at bounding box center [562, 227] width 482 height 21
type input "13:00"
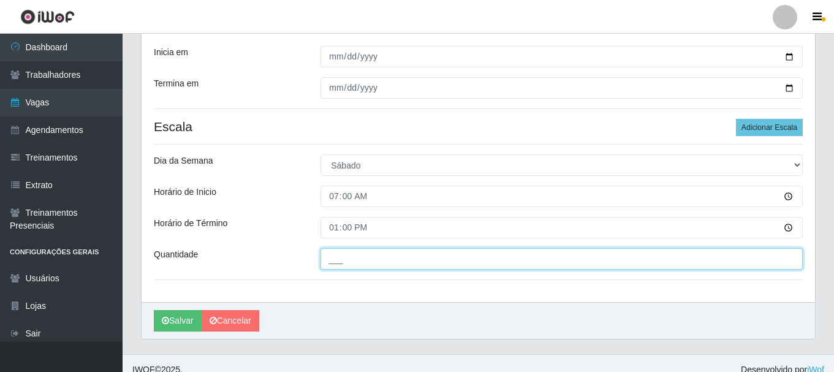
click at [368, 257] on input "___" at bounding box center [562, 258] width 482 height 21
type input "1__"
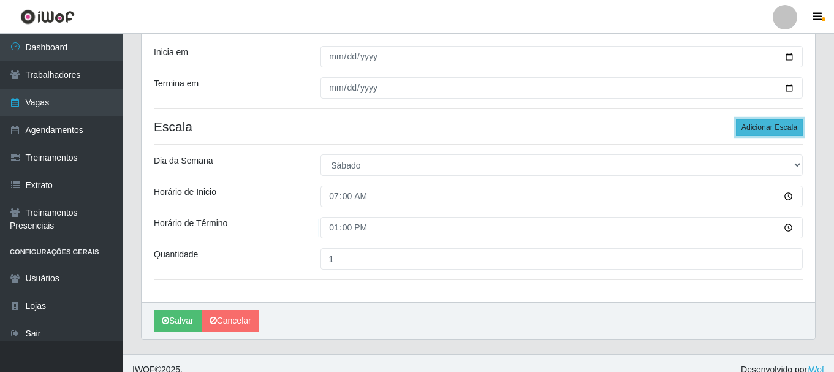
click at [764, 127] on button "Adicionar Escala" at bounding box center [769, 127] width 67 height 17
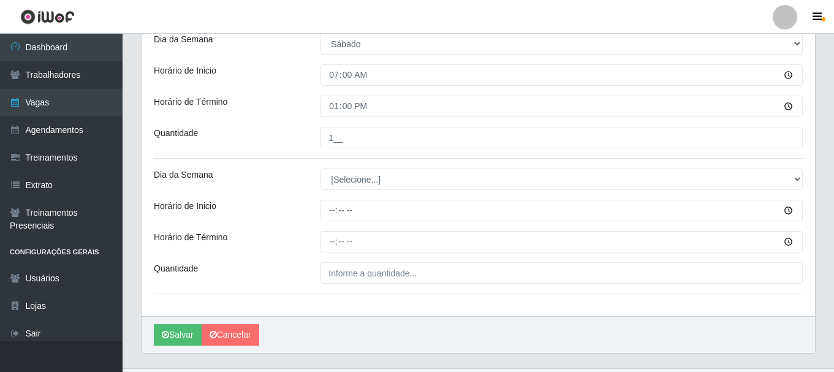
scroll to position [354, 0]
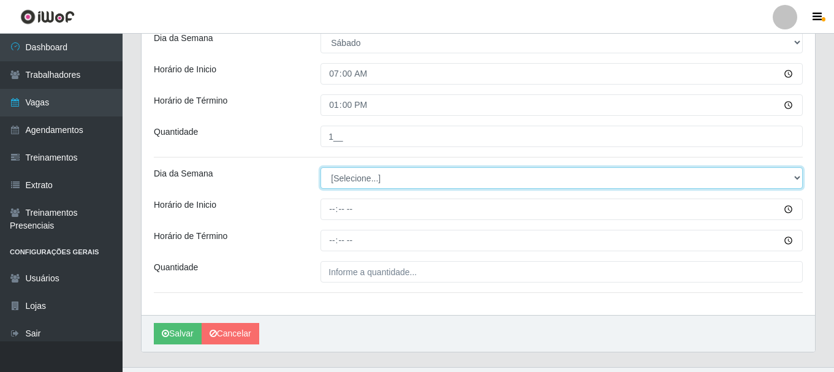
click at [346, 176] on select "[Selecione...] Segunda Terça Quarta Quinta Sexta Sábado Domingo" at bounding box center [562, 177] width 482 height 21
select select "6"
click at [321, 167] on select "[Selecione...] Segunda Terça Quarta Quinta Sexta Sábado Domingo" at bounding box center [562, 177] width 482 height 21
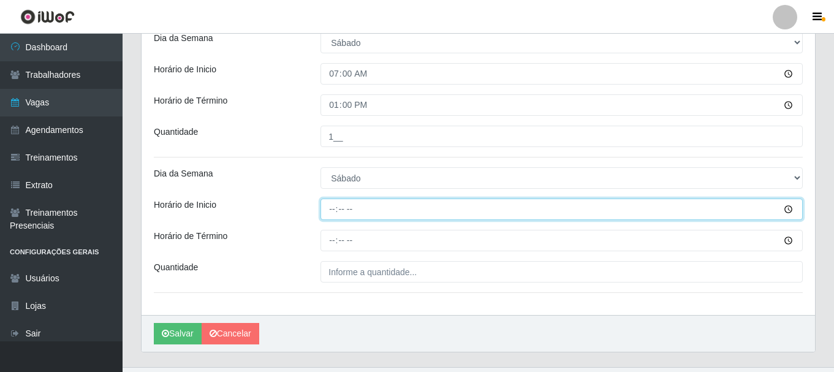
click at [333, 214] on input "Horário de Inicio" at bounding box center [562, 209] width 482 height 21
type input "16:00"
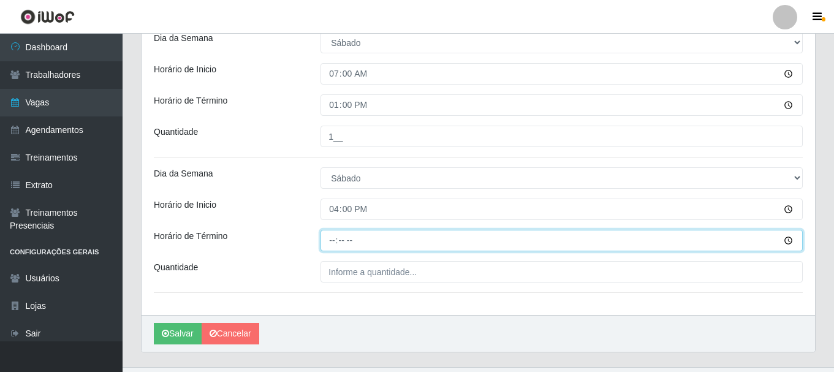
click at [329, 239] on input "Horário de Término" at bounding box center [562, 240] width 482 height 21
type input "22:00"
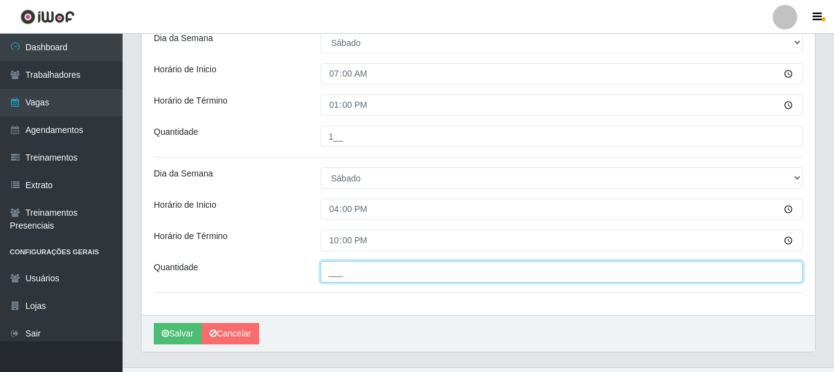
click at [352, 270] on input "___" at bounding box center [562, 271] width 482 height 21
type input "1__"
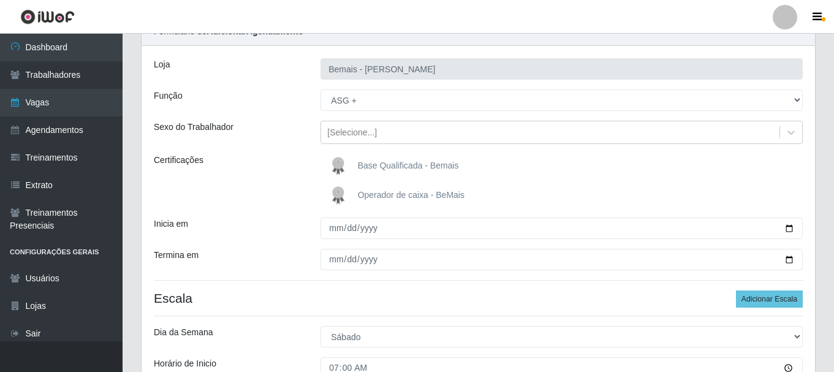
scroll to position [47, 0]
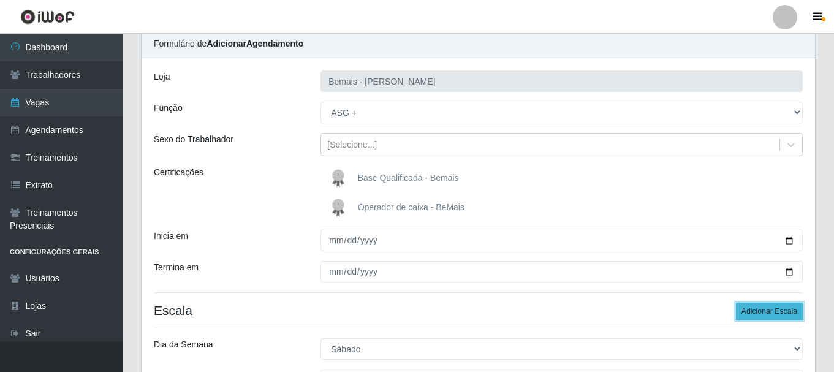
click at [772, 314] on button "Adicionar Escala" at bounding box center [769, 311] width 67 height 17
drag, startPoint x: 772, startPoint y: 314, endPoint x: 715, endPoint y: 284, distance: 64.4
click at [772, 314] on button "Adicionar Escala" at bounding box center [769, 311] width 67 height 17
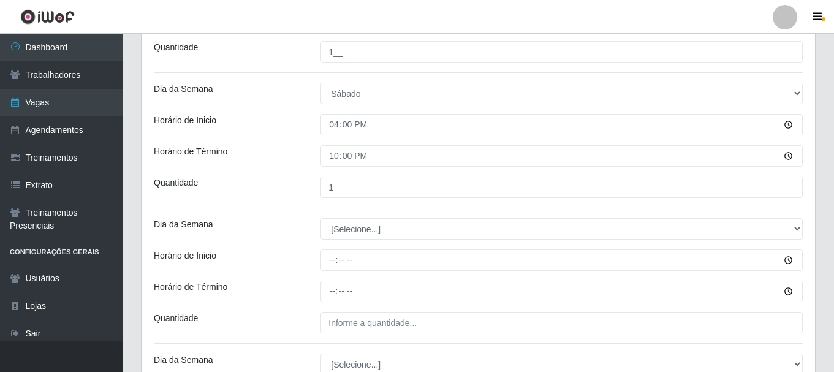
scroll to position [537, 0]
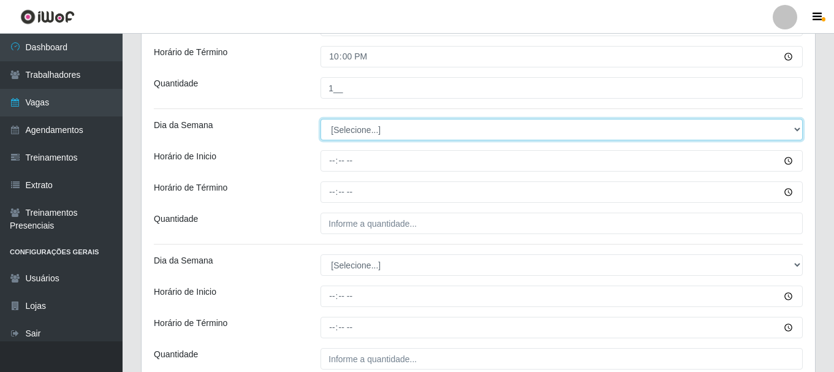
click at [363, 134] on select "[Selecione...] Segunda Terça Quarta Quinta Sexta Sábado Domingo" at bounding box center [562, 129] width 482 height 21
select select "0"
click at [321, 119] on select "[Selecione...] Segunda Terça Quarta Quinta Sexta Sábado Domingo" at bounding box center [562, 129] width 482 height 21
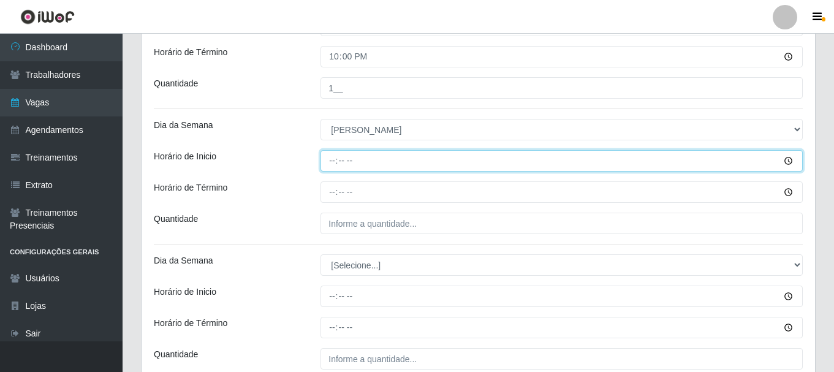
click at [327, 161] on input "Horário de Inicio" at bounding box center [562, 160] width 482 height 21
type input "07:00"
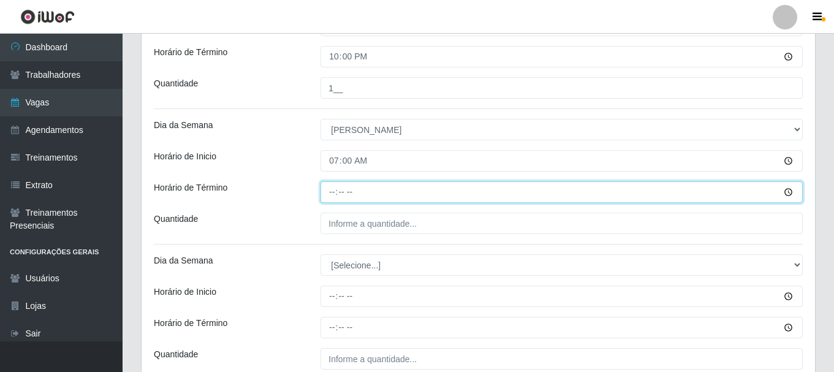
click at [337, 191] on input "Horário de Término" at bounding box center [562, 191] width 482 height 21
type input "13:00"
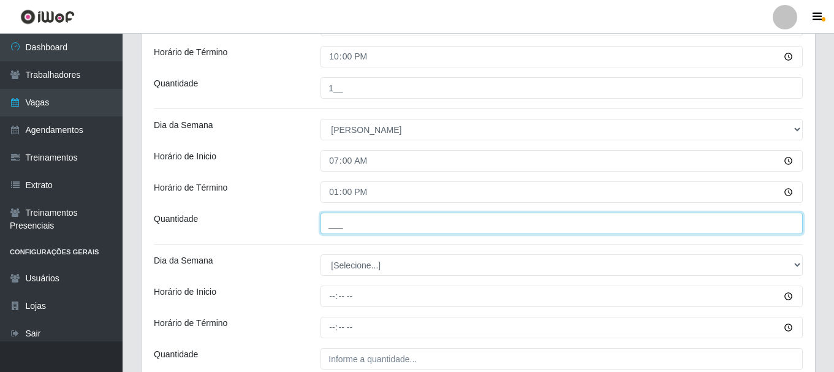
click at [346, 230] on input "___" at bounding box center [562, 223] width 482 height 21
type input "1__"
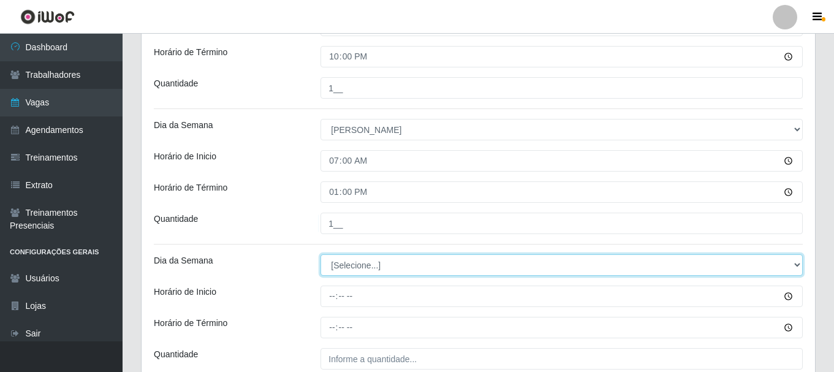
click at [351, 273] on select "[Selecione...] Segunda Terça Quarta Quinta Sexta Sábado Domingo" at bounding box center [562, 264] width 482 height 21
click at [351, 272] on select "[Selecione...] Segunda Terça Quarta Quinta Sexta Sábado Domingo" at bounding box center [562, 264] width 482 height 21
click at [351, 271] on select "[Selecione...] Segunda Terça Quarta Quinta Sexta Sábado Domingo" at bounding box center [562, 264] width 482 height 21
select select "0"
click at [321, 254] on select "[Selecione...] Segunda Terça Quarta Quinta Sexta Sábado Domingo" at bounding box center [562, 264] width 482 height 21
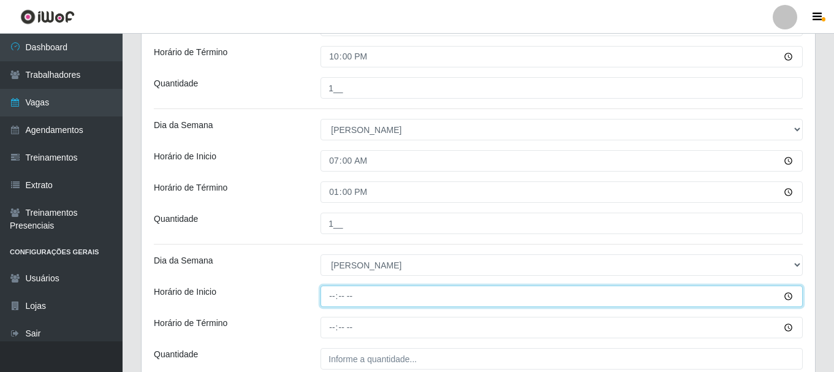
click at [334, 294] on input "Horário de Inicio" at bounding box center [562, 296] width 482 height 21
type input "15:00"
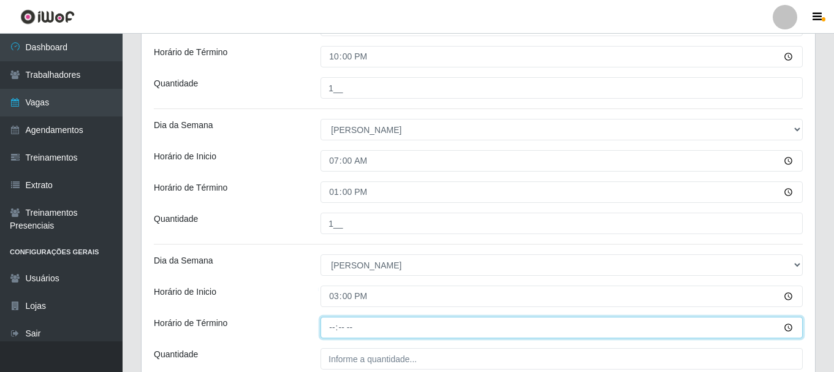
click at [330, 327] on input "Horário de Término" at bounding box center [562, 327] width 482 height 21
type input "21:00"
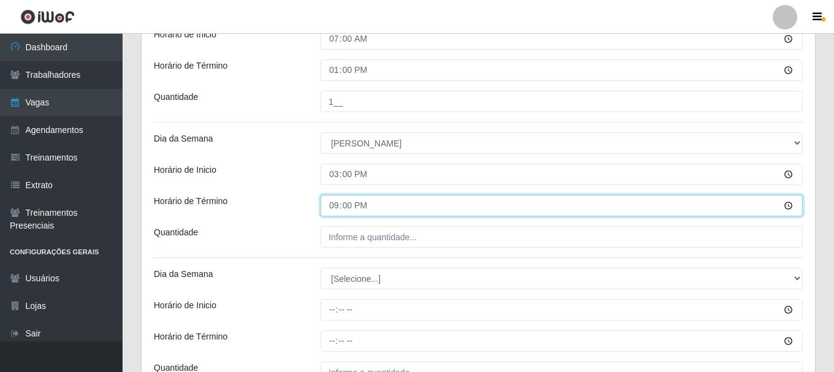
scroll to position [660, 0]
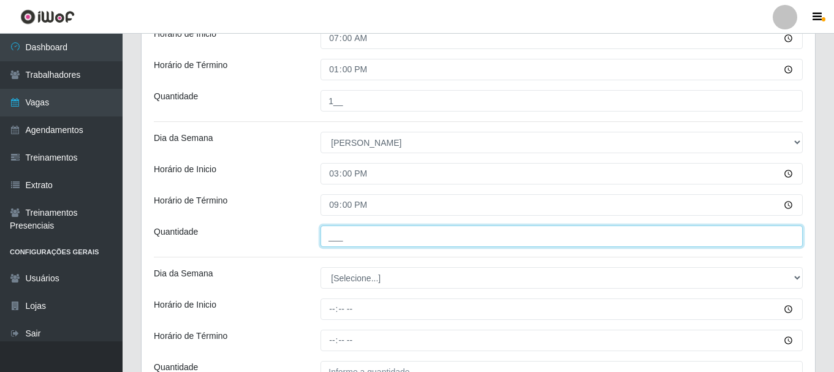
click at [340, 237] on input "___" at bounding box center [562, 236] width 482 height 21
type input "1__"
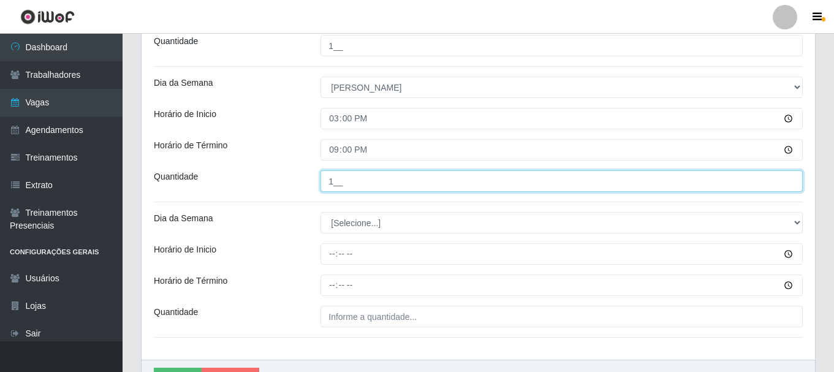
scroll to position [783, 0]
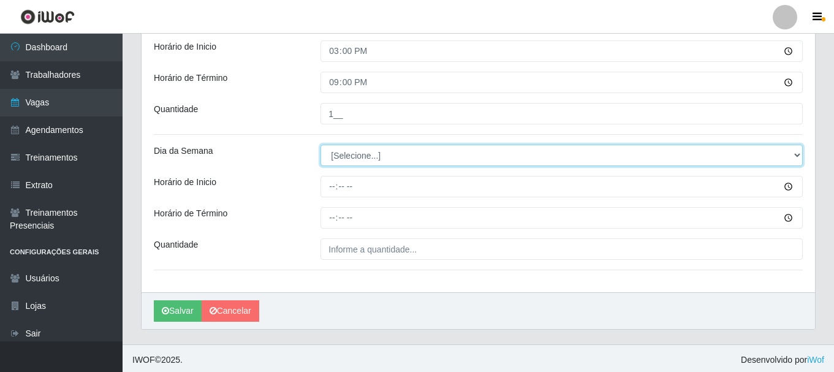
click at [350, 158] on select "[Selecione...] Segunda Terça Quarta Quinta Sexta Sábado Domingo" at bounding box center [562, 155] width 482 height 21
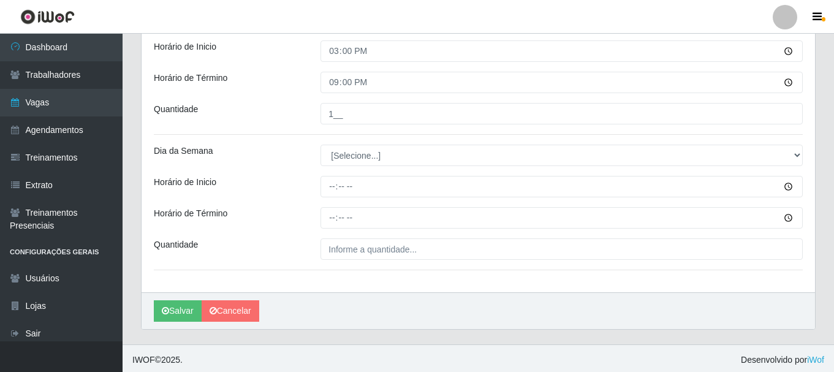
click at [285, 157] on div "Dia da Semana" at bounding box center [228, 155] width 167 height 21
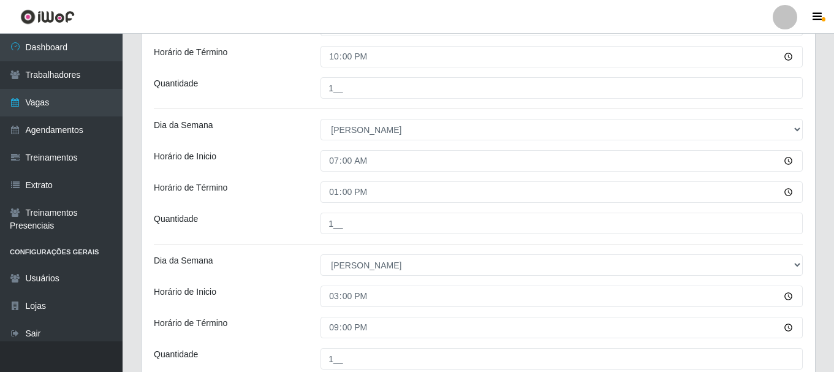
scroll to position [786, 0]
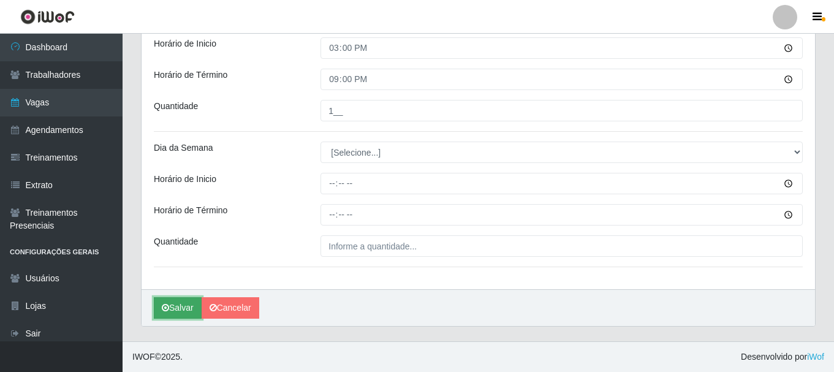
click at [180, 305] on button "Salvar" at bounding box center [178, 307] width 48 height 21
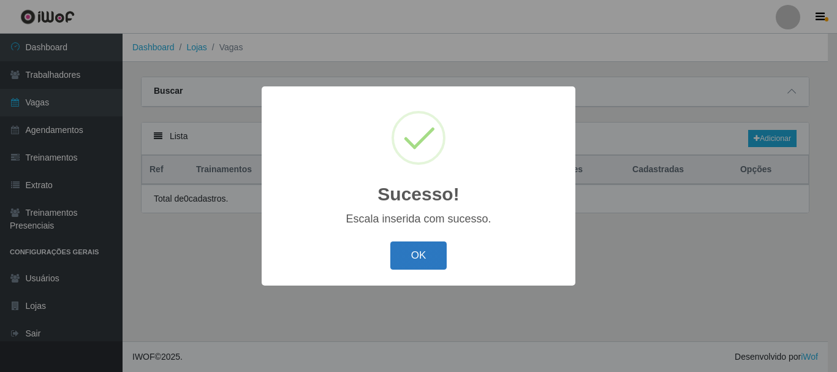
click at [431, 254] on button "OK" at bounding box center [418, 255] width 57 height 29
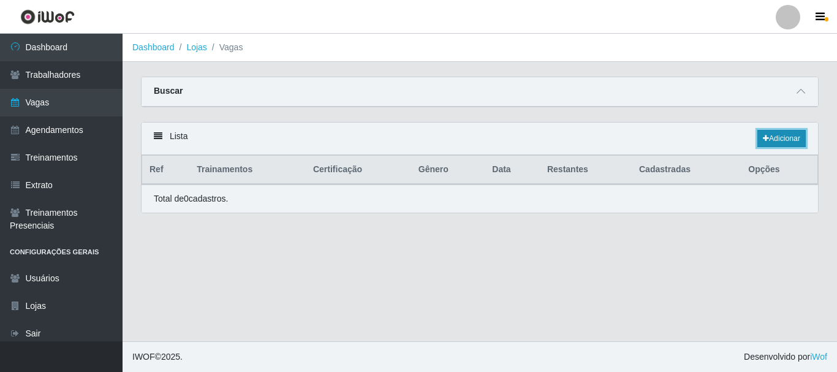
click at [794, 136] on link "Adicionar" at bounding box center [781, 138] width 48 height 17
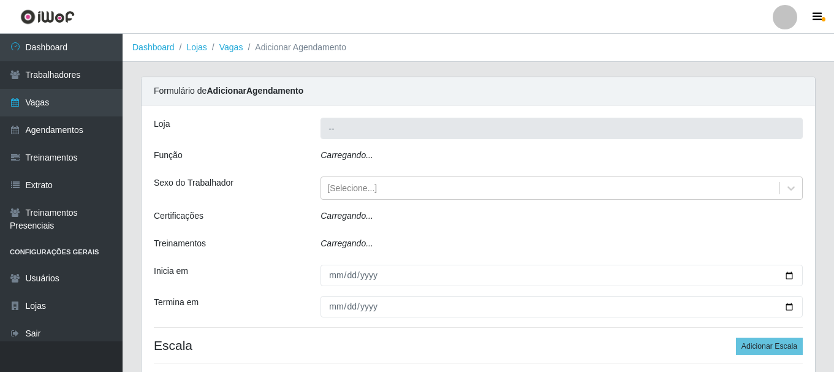
type input "Bemais - [PERSON_NAME]"
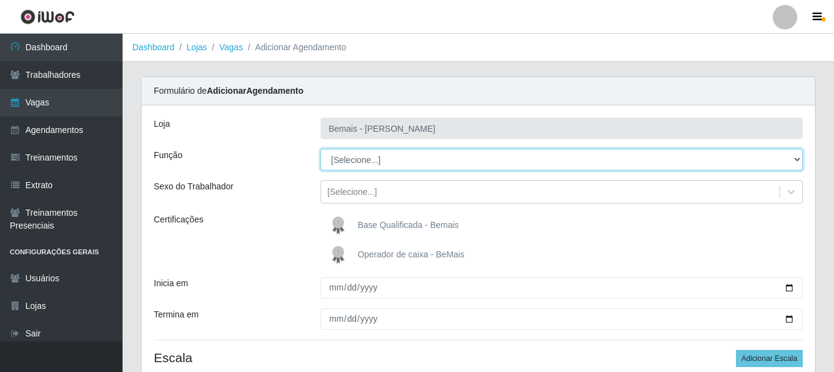
click at [443, 151] on select "[Selecione...] ASG ASG + ASG ++ Auxiliar de Depósito Auxiliar de Depósito + Aux…" at bounding box center [562, 159] width 482 height 21
select select "106"
click at [321, 149] on select "[Selecione...] ASG ASG + ASG ++ Auxiliar de Depósito Auxiliar de Depósito + Aux…" at bounding box center [562, 159] width 482 height 21
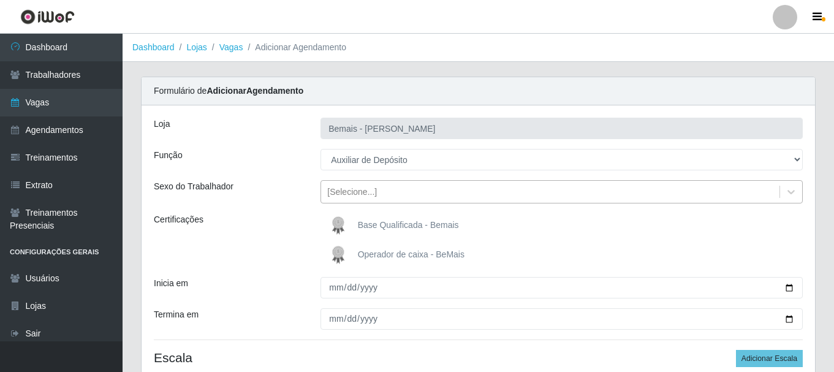
click at [396, 188] on div "[Selecione...]" at bounding box center [550, 192] width 458 height 20
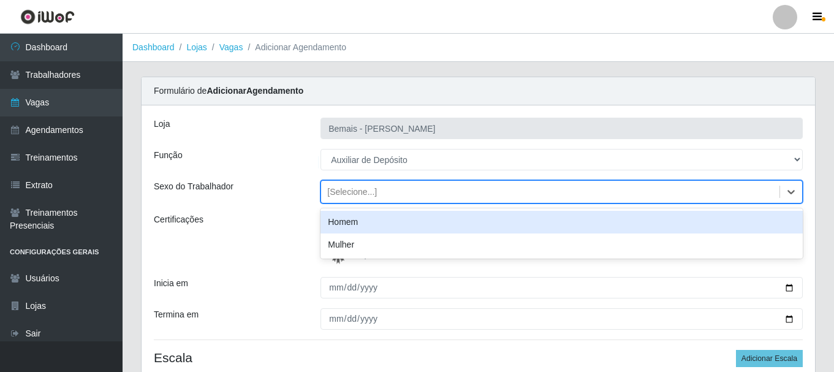
click at [384, 221] on div "Homem" at bounding box center [562, 222] width 482 height 23
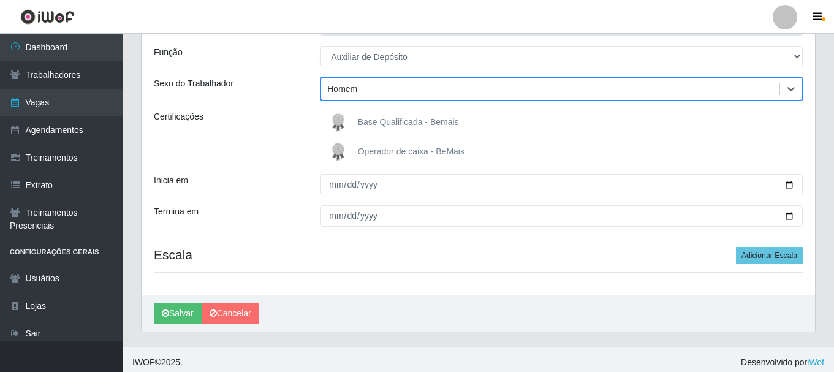
scroll to position [108, 0]
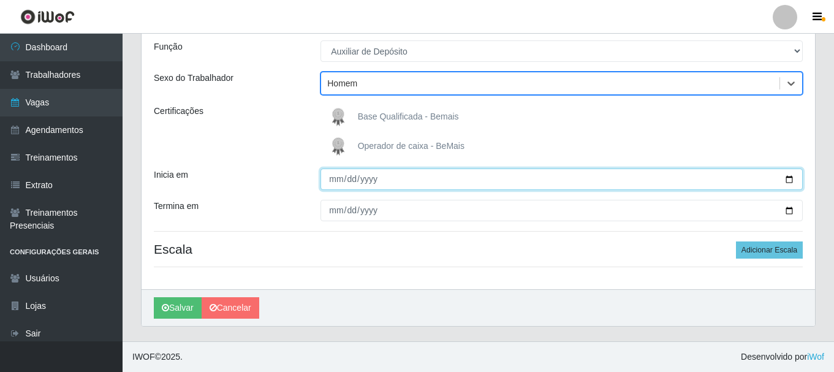
click at [785, 180] on input "Inicia em" at bounding box center [562, 179] width 482 height 21
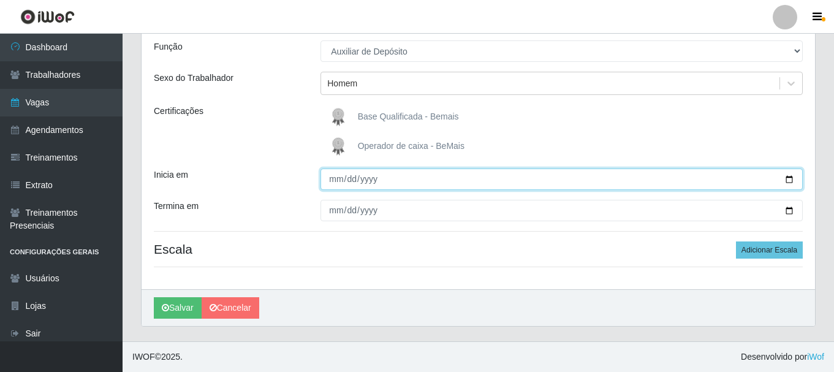
type input "[DATE]"
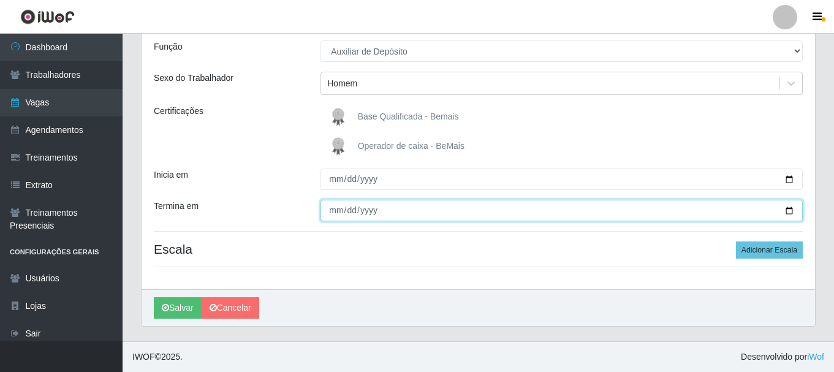
click at [789, 208] on input "Termina em" at bounding box center [562, 210] width 482 height 21
type input "[DATE]"
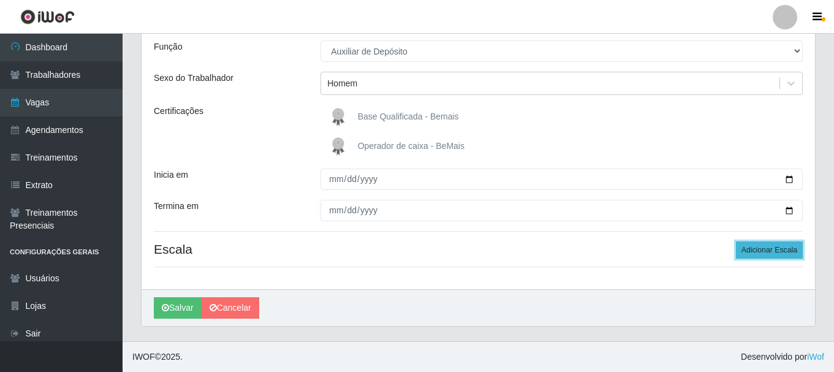
click at [757, 249] on button "Adicionar Escala" at bounding box center [769, 249] width 67 height 17
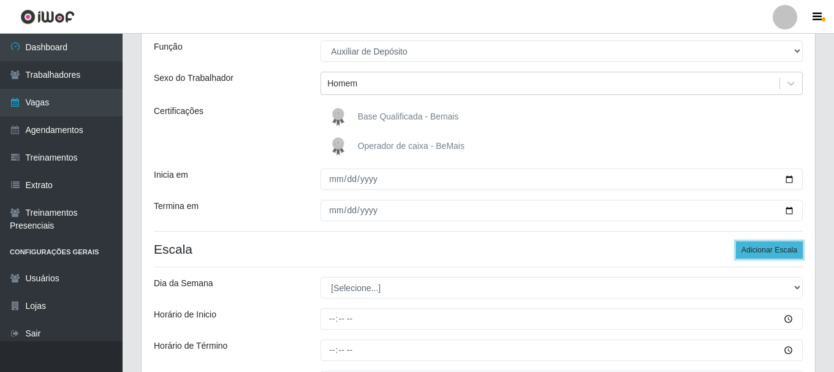
click at [757, 250] on button "Adicionar Escala" at bounding box center [769, 249] width 67 height 17
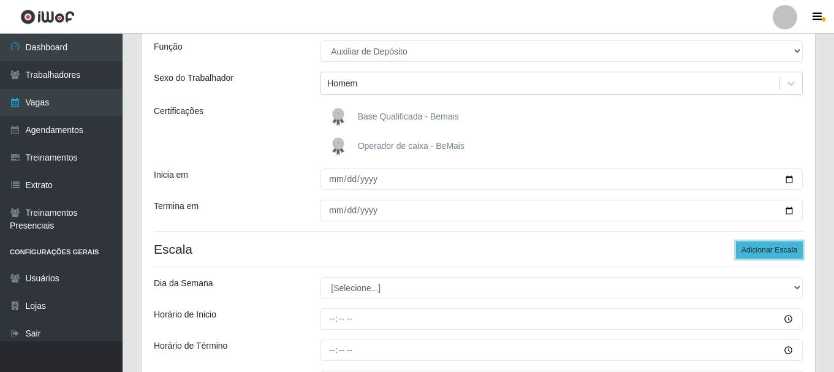
click at [757, 250] on button "Adicionar Escala" at bounding box center [769, 249] width 67 height 17
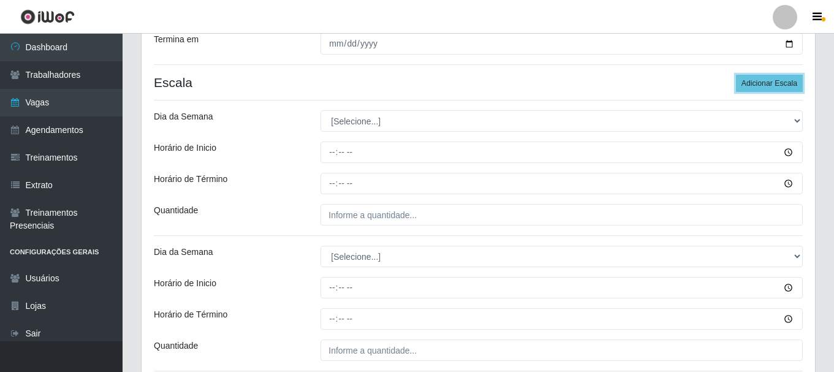
scroll to position [292, 0]
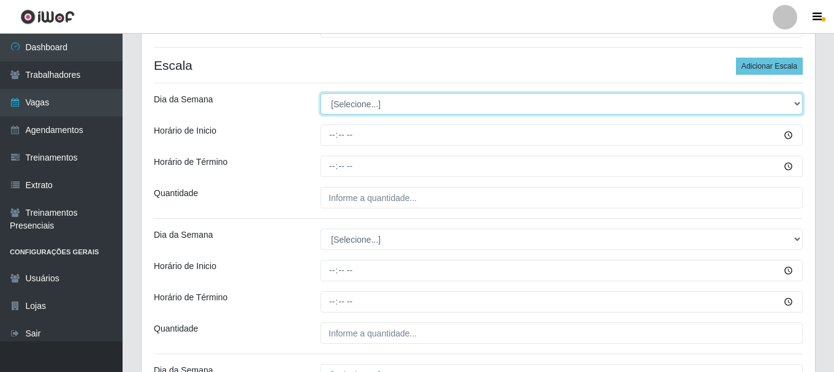
click at [349, 97] on select "[Selecione...] Segunda Terça Quarta Quinta Sexta Sábado Domingo" at bounding box center [562, 103] width 482 height 21
select select "1"
click at [321, 93] on select "[Selecione...] Segunda Terça Quarta Quinta Sexta Sábado Domingo" at bounding box center [562, 103] width 482 height 21
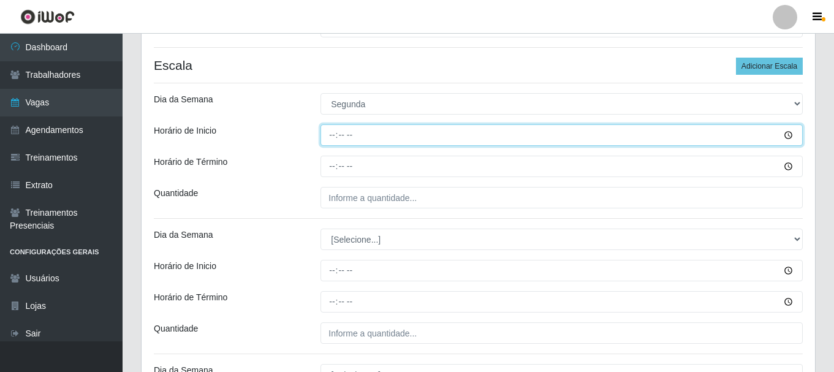
click at [333, 141] on input "Horário de Inicio" at bounding box center [562, 134] width 482 height 21
type input "12:00"
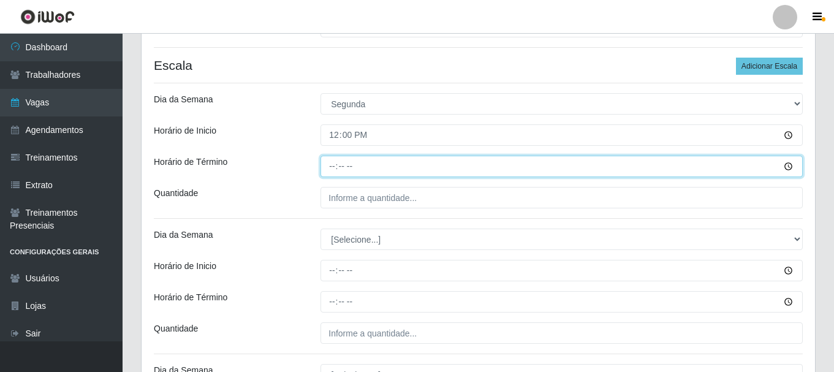
click at [325, 162] on input "Horário de Término" at bounding box center [562, 166] width 482 height 21
type input "18:00"
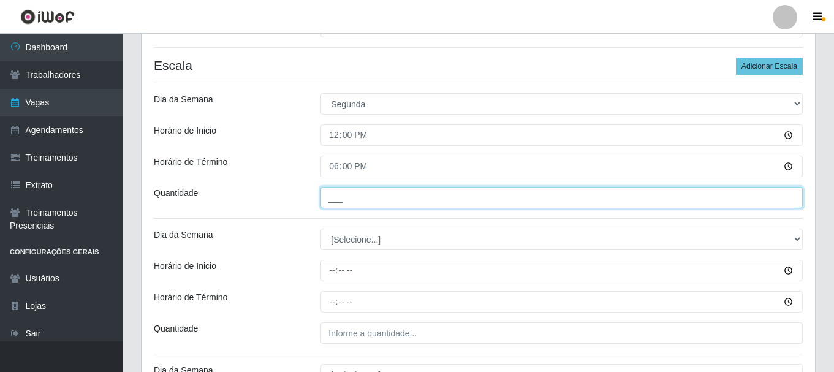
click at [363, 207] on input "___" at bounding box center [562, 197] width 482 height 21
type input "1__"
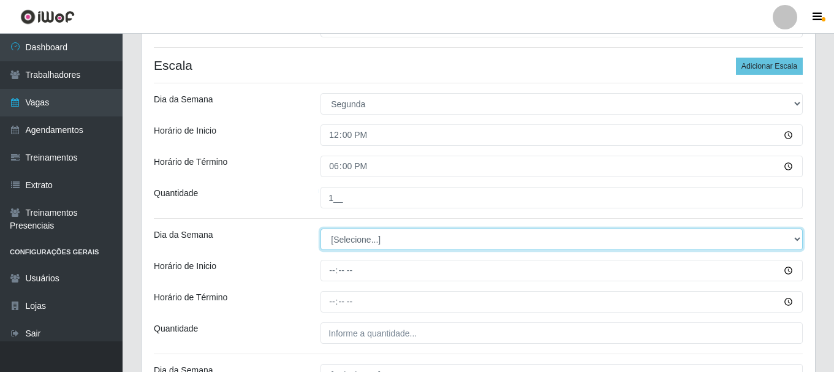
click at [350, 241] on select "[Selecione...] Segunda Terça Quarta Quinta Sexta Sábado Domingo" at bounding box center [562, 239] width 482 height 21
click at [363, 236] on select "[Selecione...] Segunda Terça Quarta Quinta Sexta Sábado Domingo" at bounding box center [562, 239] width 482 height 21
select select "2"
click at [321, 229] on select "[Selecione...] Segunda Terça Quarta Quinta Sexta Sábado Domingo" at bounding box center [562, 239] width 482 height 21
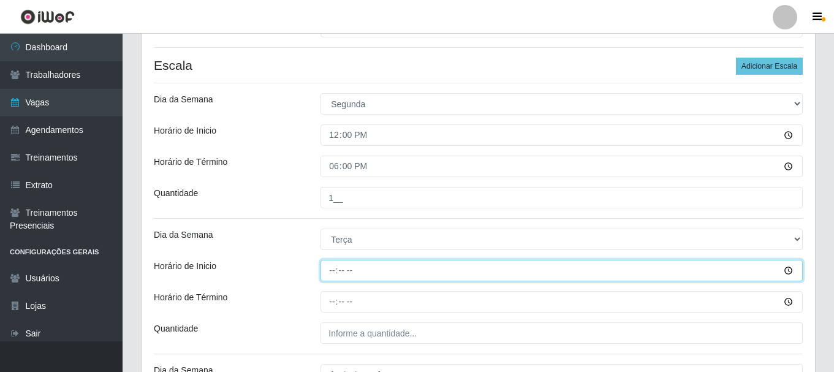
click at [332, 271] on input "Horário de Inicio" at bounding box center [562, 270] width 482 height 21
type input "12:00"
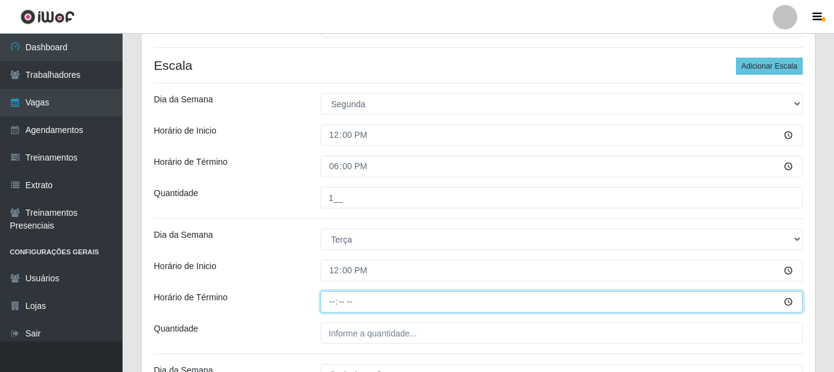
click at [328, 303] on input "Horário de Término" at bounding box center [562, 301] width 482 height 21
type input "18:00"
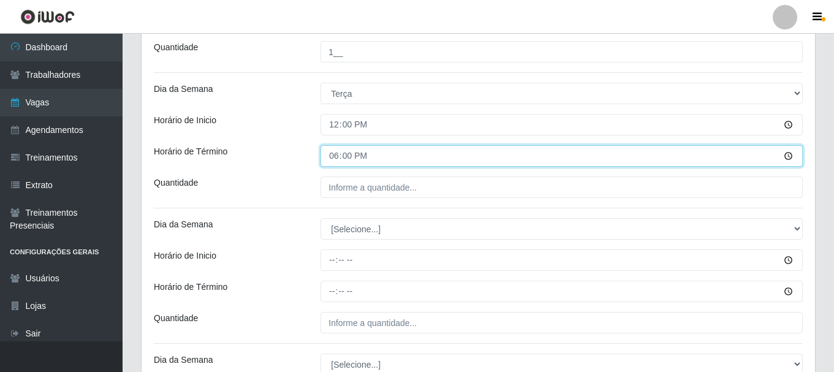
scroll to position [476, 0]
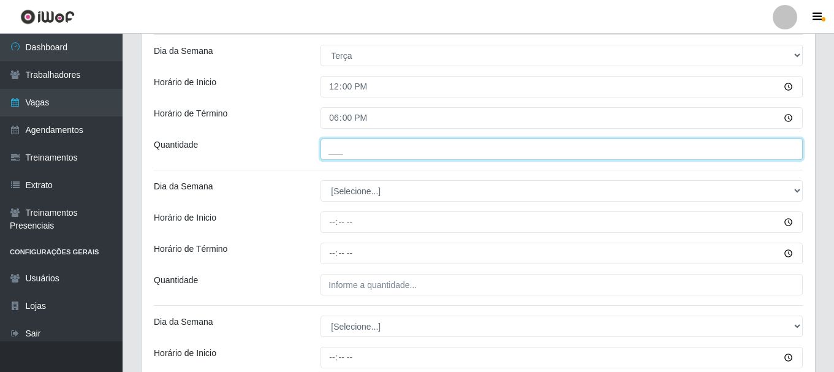
click at [349, 144] on input "___" at bounding box center [562, 148] width 482 height 21
type input "1__"
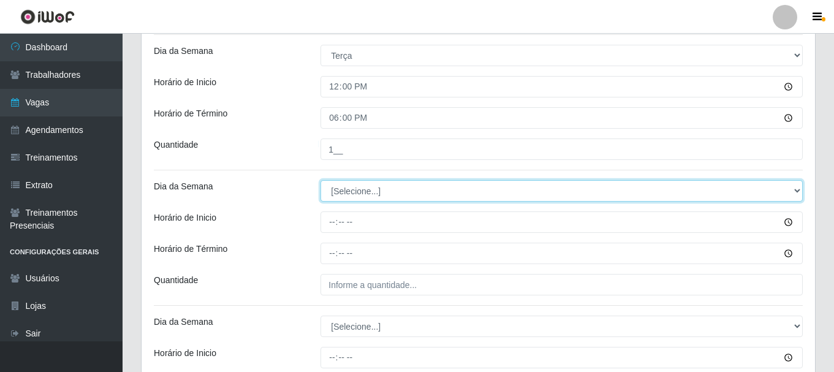
click at [345, 196] on select "[Selecione...] Segunda Terça Quarta Quinta Sexta Sábado Domingo" at bounding box center [562, 190] width 482 height 21
select select "3"
click at [321, 180] on select "[Selecione...] Segunda Terça Quarta Quinta Sexta Sábado Domingo" at bounding box center [562, 190] width 482 height 21
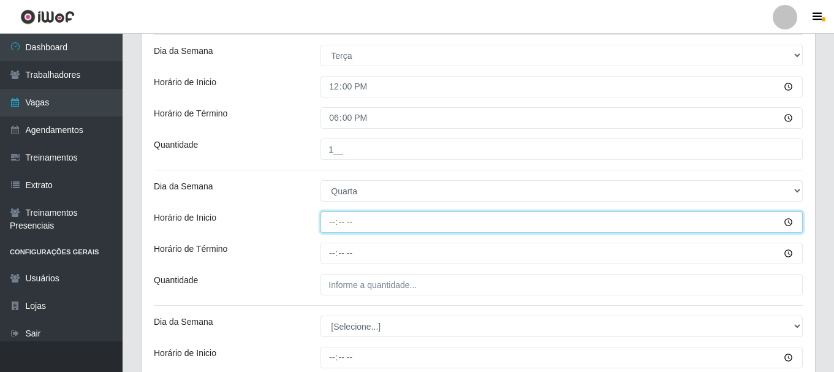
click at [335, 227] on input "Horário de Inicio" at bounding box center [562, 221] width 482 height 21
type input "12:00"
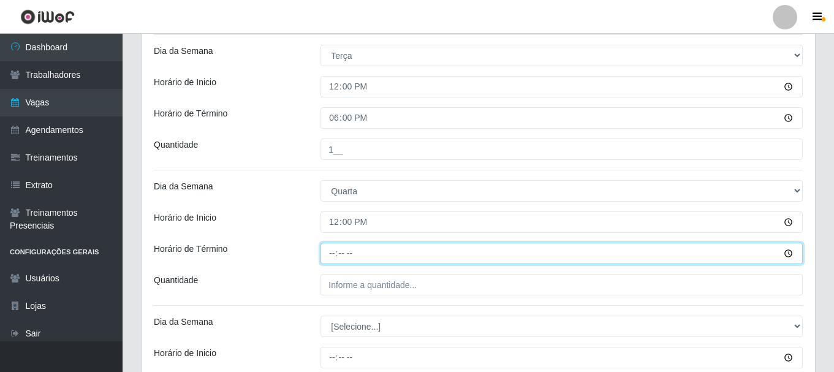
click at [330, 252] on input "Horário de Término" at bounding box center [562, 253] width 482 height 21
type input "18:00"
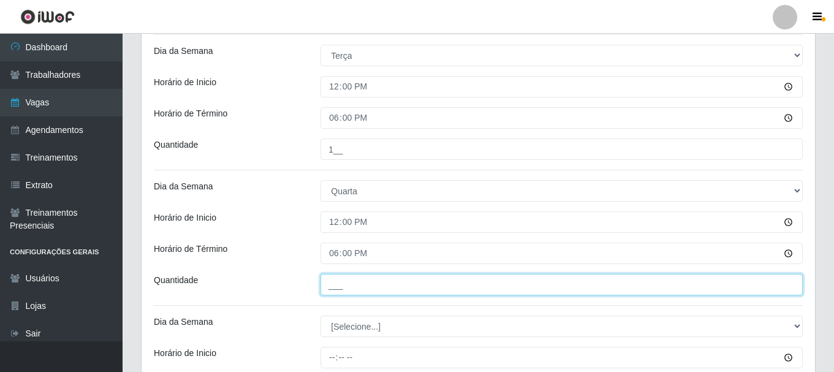
click at [351, 289] on input "___" at bounding box center [562, 284] width 482 height 21
type input "1__"
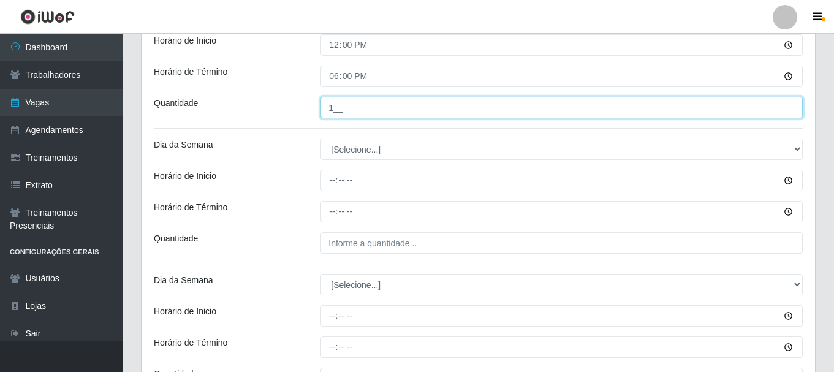
scroll to position [660, 0]
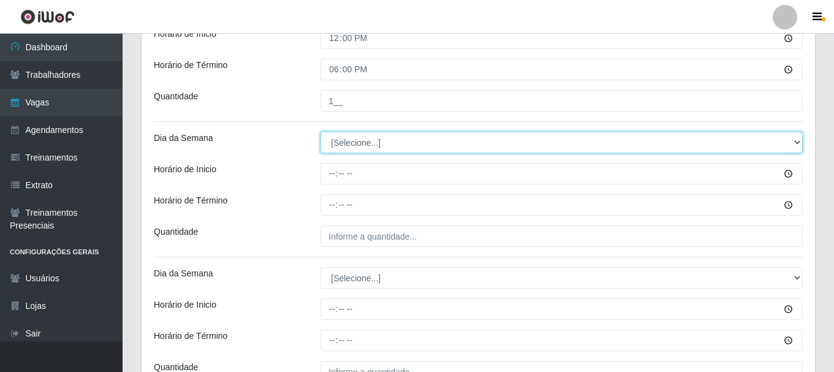
click at [341, 144] on select "[Selecione...] Segunda Terça Quarta Quinta Sexta Sábado Domingo" at bounding box center [562, 142] width 482 height 21
select select "4"
click at [321, 132] on select "[Selecione...] Segunda Terça Quarta Quinta Sexta Sábado Domingo" at bounding box center [562, 142] width 482 height 21
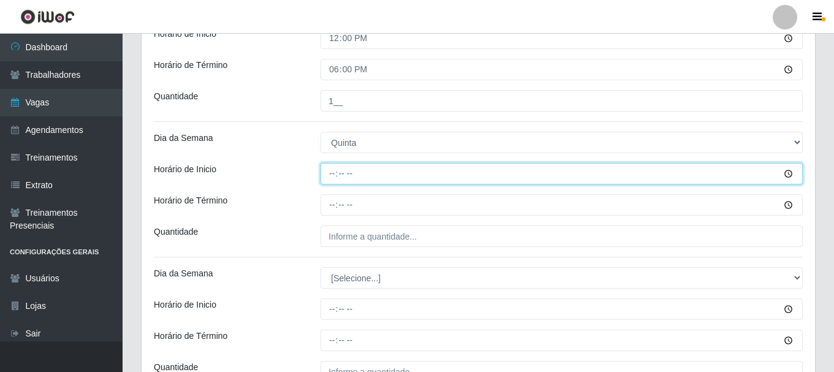
click at [329, 179] on input "Horário de Inicio" at bounding box center [562, 173] width 482 height 21
type input "12:00"
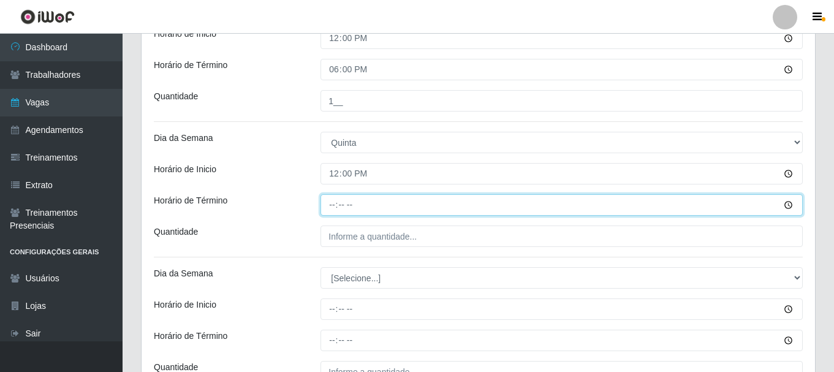
click at [331, 210] on input "Horário de Término" at bounding box center [562, 204] width 482 height 21
type input "18:00"
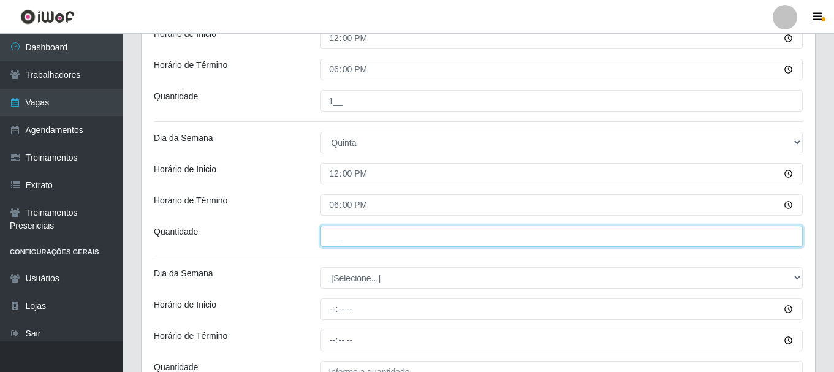
click at [336, 232] on input "___" at bounding box center [562, 236] width 482 height 21
type input "1__"
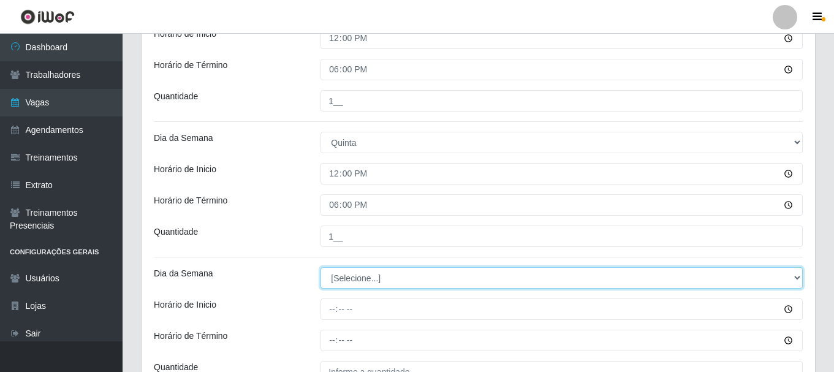
click at [357, 279] on select "[Selecione...] Segunda Terça Quarta Quinta Sexta Sábado Domingo" at bounding box center [562, 277] width 482 height 21
select select "5"
click at [321, 267] on select "[Selecione...] Segunda Terça Quarta Quinta Sexta Sábado Domingo" at bounding box center [562, 277] width 482 height 21
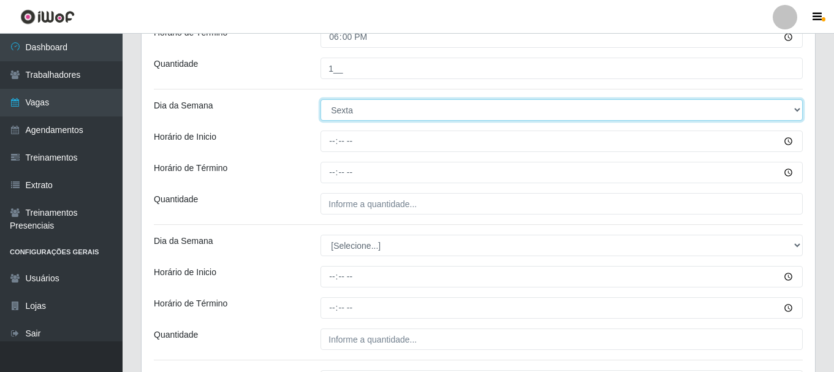
scroll to position [844, 0]
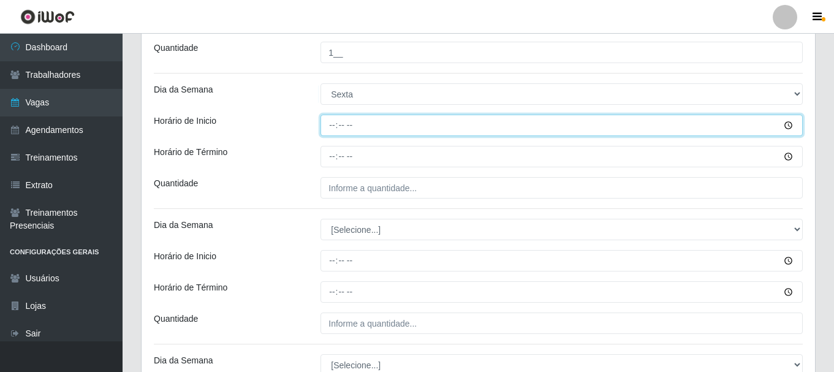
click at [328, 124] on input "Horário de Inicio" at bounding box center [562, 125] width 482 height 21
type input "12:00"
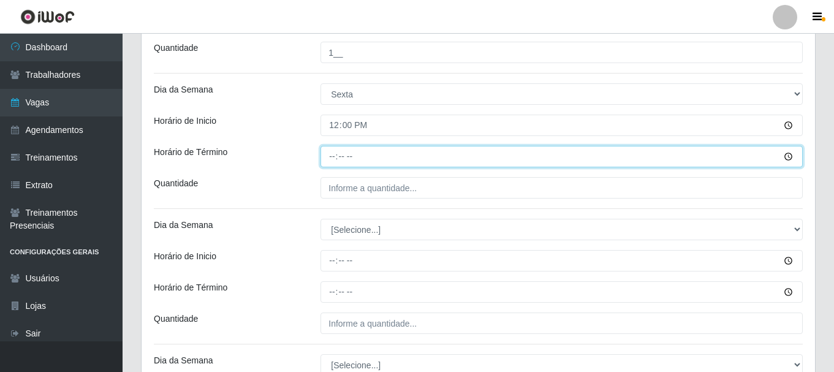
click at [333, 158] on input "Horário de Término" at bounding box center [562, 156] width 482 height 21
type input "18:00"
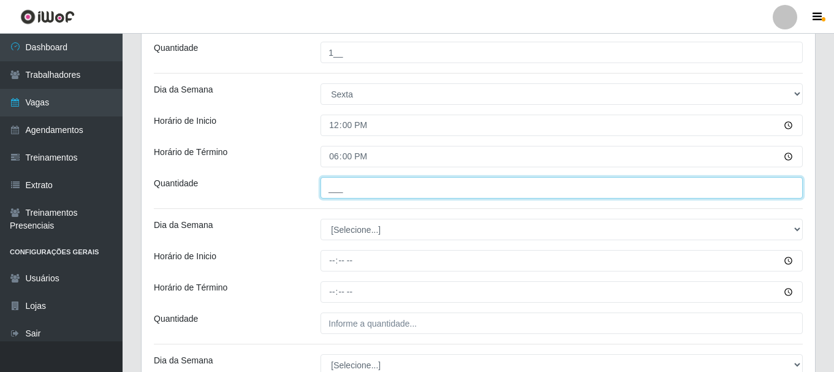
click at [343, 191] on input "___" at bounding box center [562, 187] width 482 height 21
type input "1__"
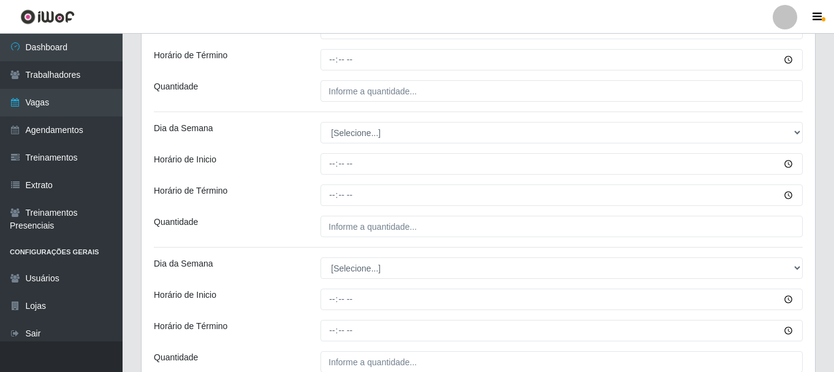
scroll to position [1327, 0]
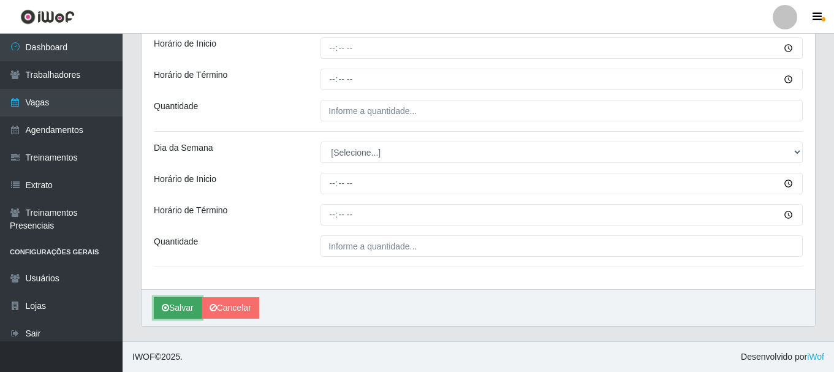
click at [180, 298] on button "Salvar" at bounding box center [178, 307] width 48 height 21
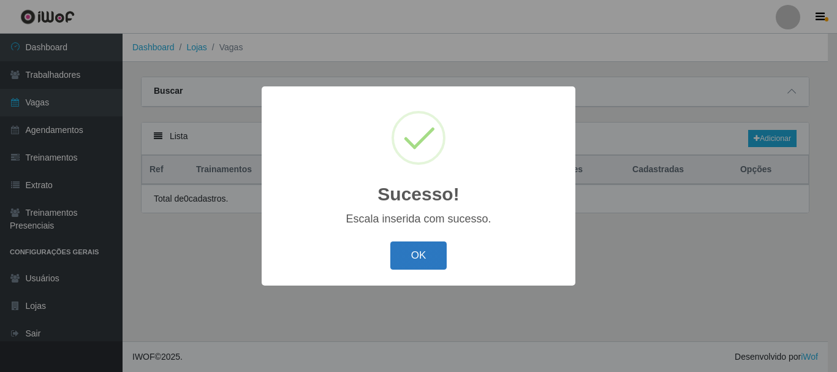
click at [422, 262] on button "OK" at bounding box center [418, 255] width 57 height 29
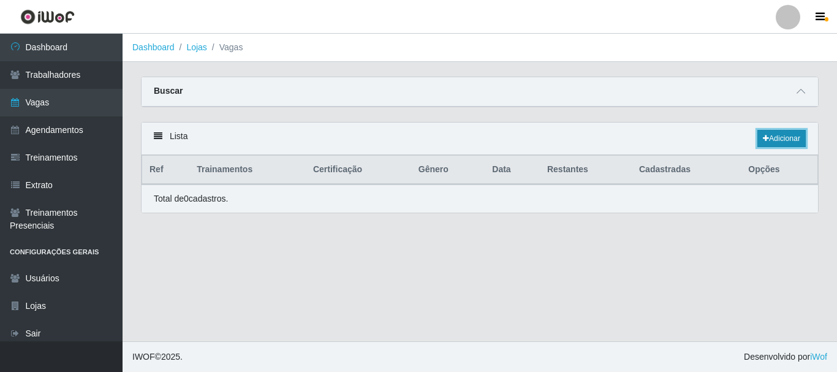
click at [783, 135] on link "Adicionar" at bounding box center [781, 138] width 48 height 17
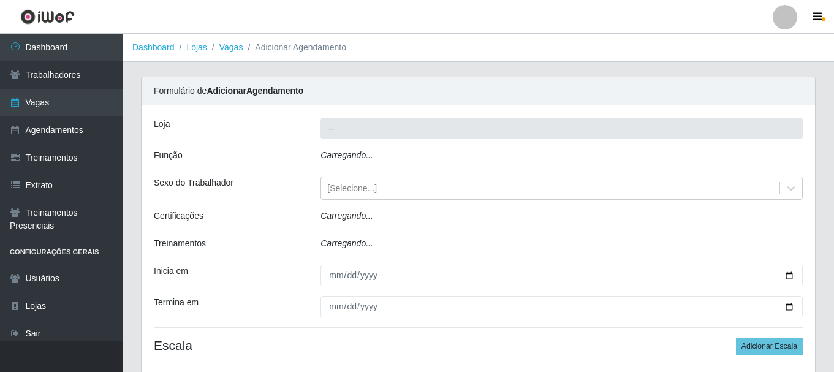
type input "Bemais - [PERSON_NAME]"
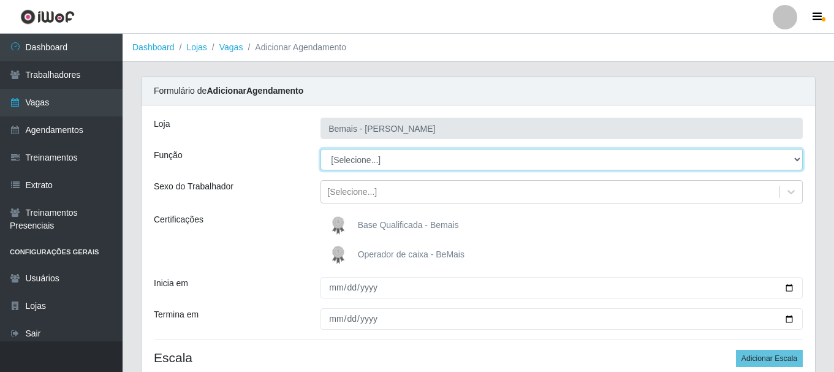
click at [384, 154] on select "[Selecione...] ASG ASG + ASG ++ Auxiliar de Depósito Auxiliar de Depósito + Aux…" at bounding box center [562, 159] width 482 height 21
click at [389, 165] on select "[Selecione...] ASG ASG + ASG ++ Auxiliar de Depósito Auxiliar de Depósito + Aux…" at bounding box center [562, 159] width 482 height 21
select select "107"
click at [321, 149] on select "[Selecione...] ASG ASG + ASG ++ Auxiliar de Depósito Auxiliar de Depósito + Aux…" at bounding box center [562, 159] width 482 height 21
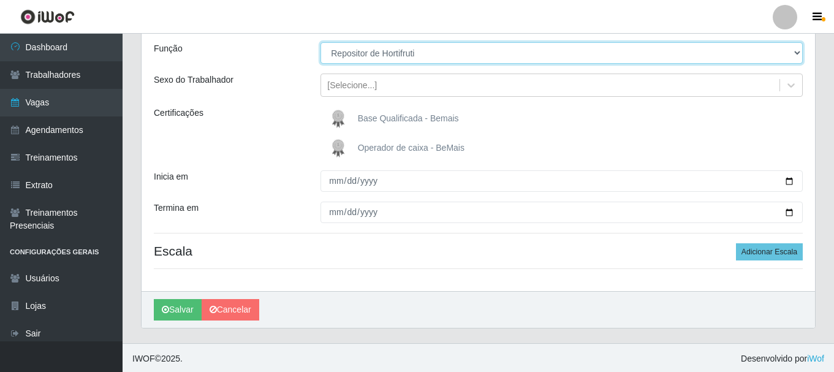
scroll to position [108, 0]
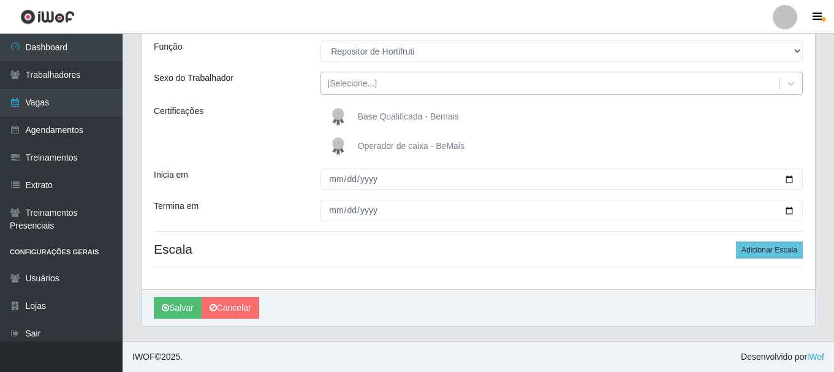
click at [340, 85] on div "[Selecione...]" at bounding box center [352, 83] width 50 height 13
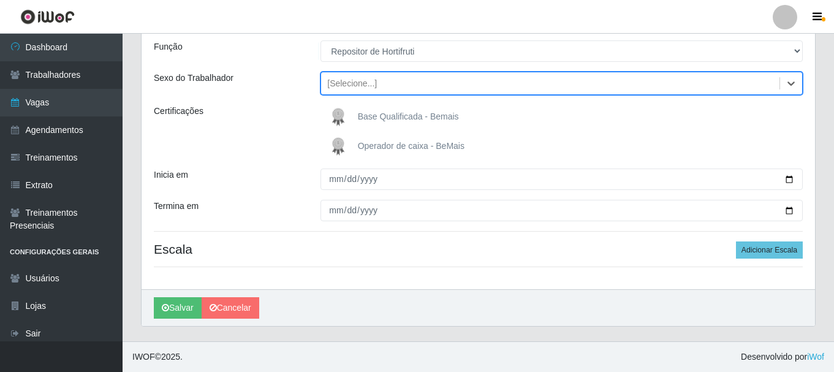
click at [340, 85] on div "[Selecione...]" at bounding box center [352, 83] width 50 height 13
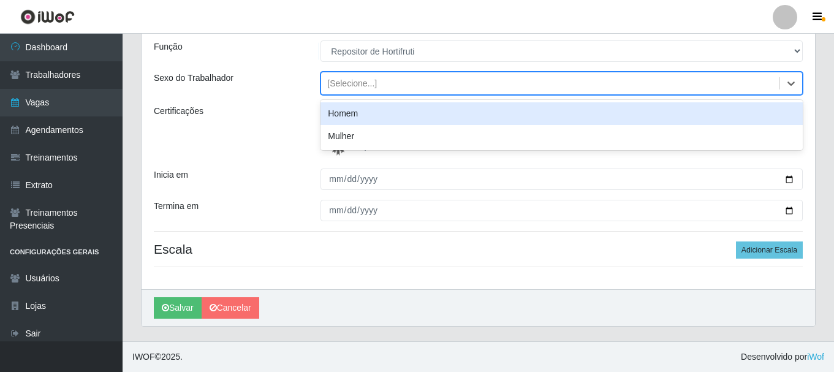
click at [363, 107] on div "Homem" at bounding box center [562, 113] width 482 height 23
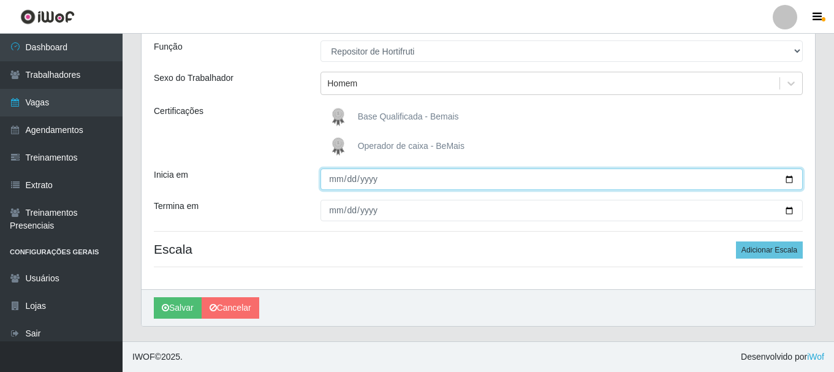
click at [791, 182] on input "Inicia em" at bounding box center [562, 179] width 482 height 21
type input "[DATE]"
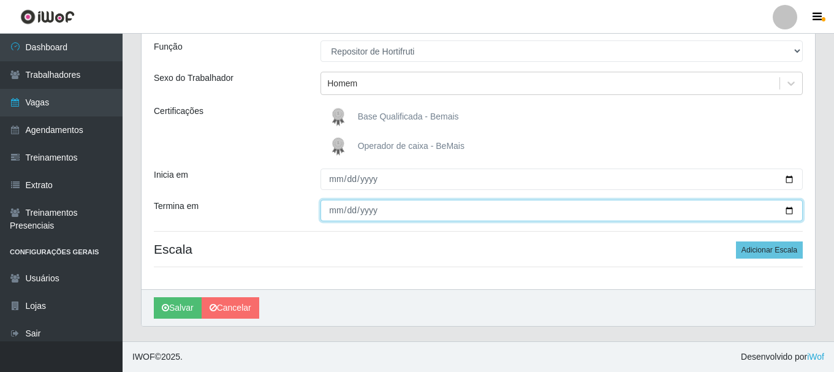
click at [789, 211] on input "Termina em" at bounding box center [562, 210] width 482 height 21
click at [791, 211] on input "2025-11-30" at bounding box center [562, 210] width 482 height 21
type input "[DATE]"
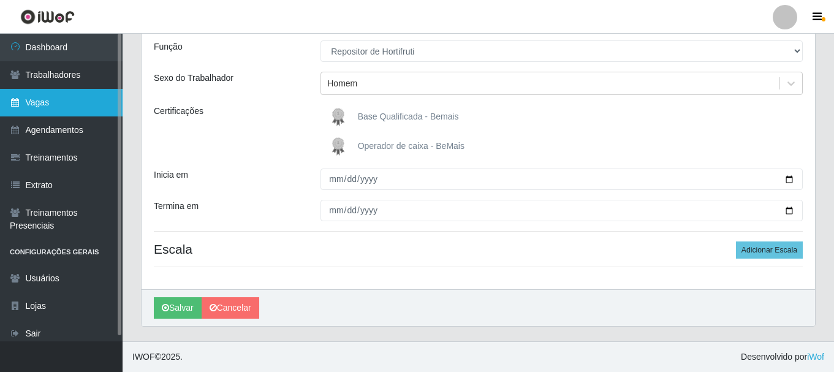
click at [66, 110] on link "Vagas" at bounding box center [61, 103] width 123 height 28
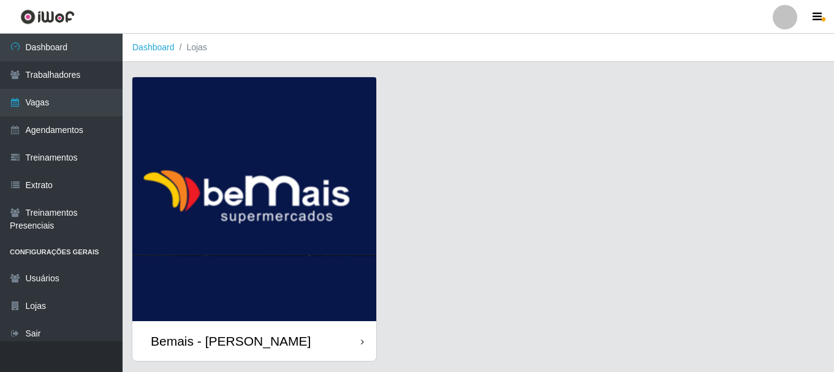
drag, startPoint x: 308, startPoint y: 338, endPoint x: 322, endPoint y: 336, distance: 13.7
click at [309, 338] on div "Bemais - [PERSON_NAME]" at bounding box center [254, 341] width 244 height 40
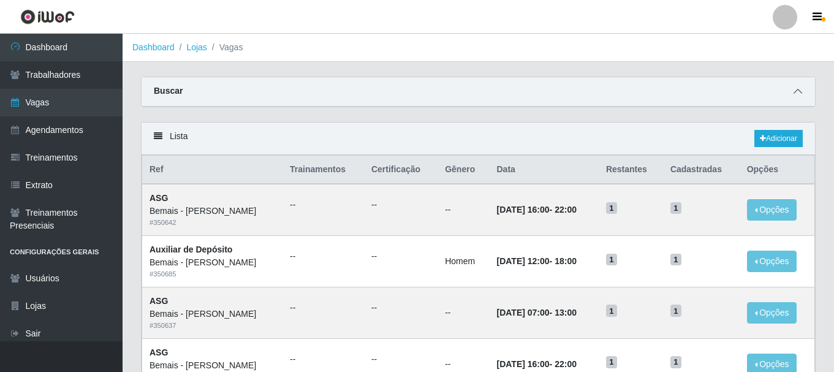
click at [799, 96] on icon at bounding box center [798, 91] width 9 height 9
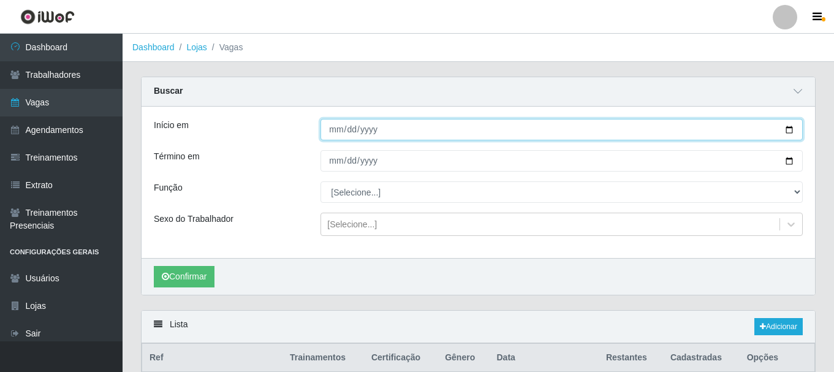
click at [792, 126] on input "Início em" at bounding box center [562, 129] width 482 height 21
type input "[DATE]"
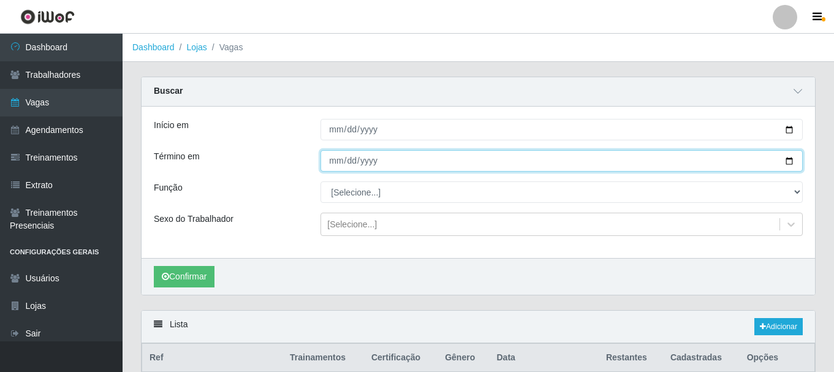
click at [789, 162] on input "Término em" at bounding box center [562, 160] width 482 height 21
type input "2025-11-30"
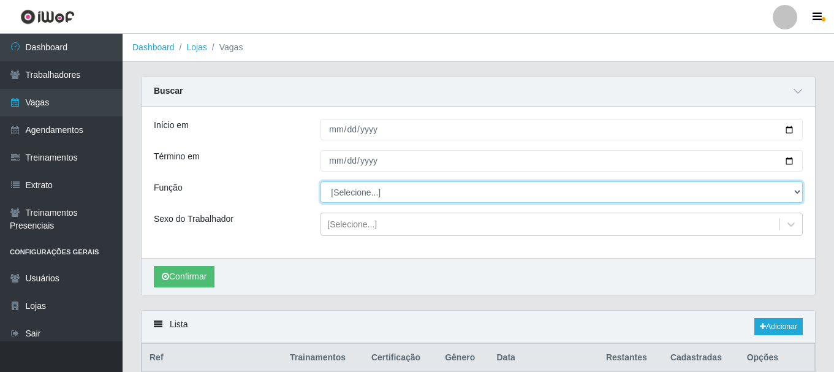
click at [428, 195] on select "[Selecione...] ASG ASG + ASG ++ Auxiliar de Depósito Auxiliar de Depósito + Aux…" at bounding box center [562, 191] width 482 height 21
select select "16"
click at [321, 182] on select "[Selecione...] ASG ASG + ASG ++ Auxiliar de Depósito Auxiliar de Depósito + Aux…" at bounding box center [562, 191] width 482 height 21
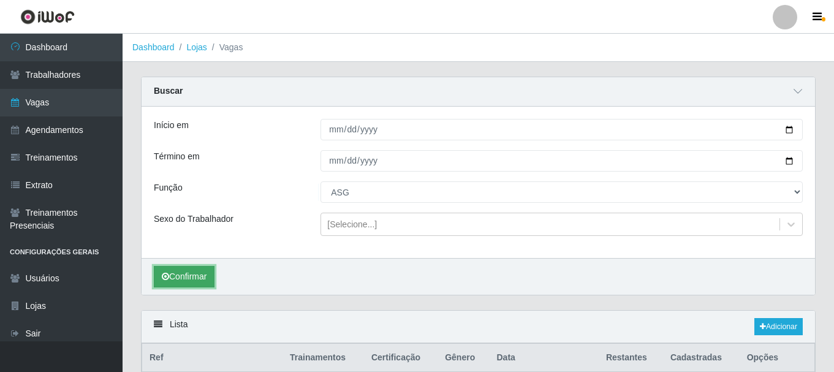
click at [196, 281] on button "Confirmar" at bounding box center [184, 276] width 61 height 21
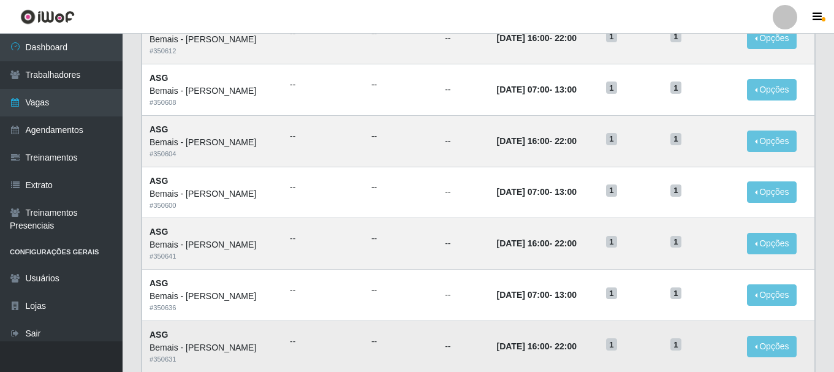
scroll to position [855, 0]
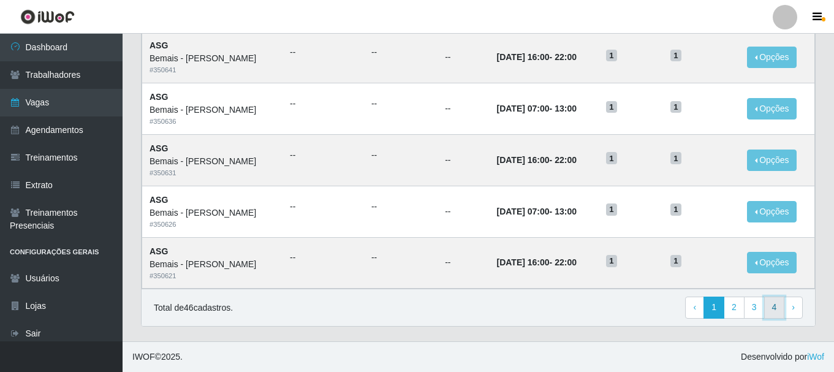
click at [779, 308] on link "4" at bounding box center [774, 308] width 21 height 22
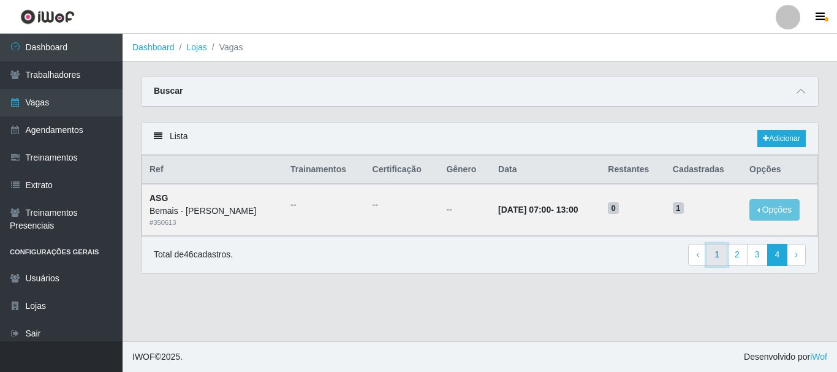
click at [716, 255] on link "1" at bounding box center [717, 255] width 21 height 22
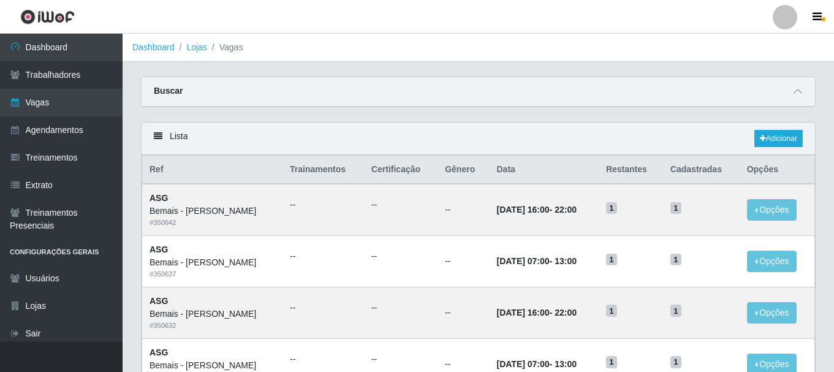
click at [246, 101] on div "Buscar" at bounding box center [479, 91] width 674 height 29
click at [797, 93] on icon at bounding box center [798, 91] width 9 height 9
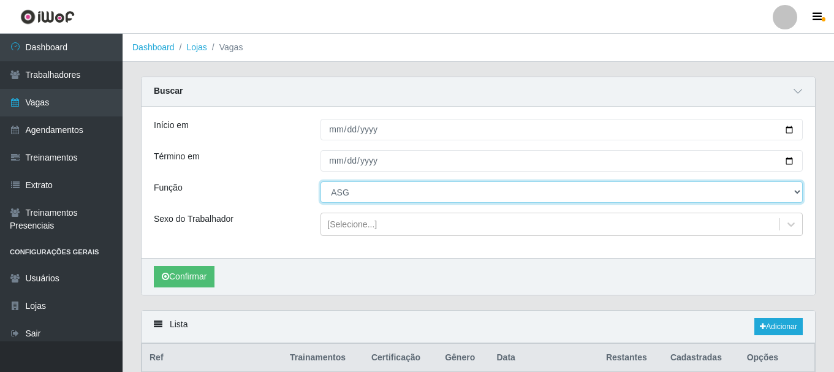
click at [369, 191] on select "[Selecione...] ASG ASG + ASG ++ Auxiliar de Depósito Auxiliar de Depósito + Aux…" at bounding box center [562, 191] width 482 height 21
click at [321, 182] on select "[Selecione...] ASG ASG + ASG ++ Auxiliar de Depósito Auxiliar de Depósito + Aux…" at bounding box center [562, 191] width 482 height 21
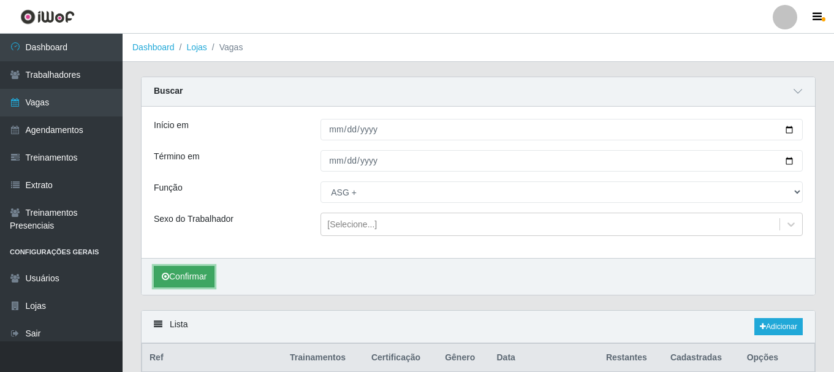
click at [199, 281] on button "Confirmar" at bounding box center [184, 276] width 61 height 21
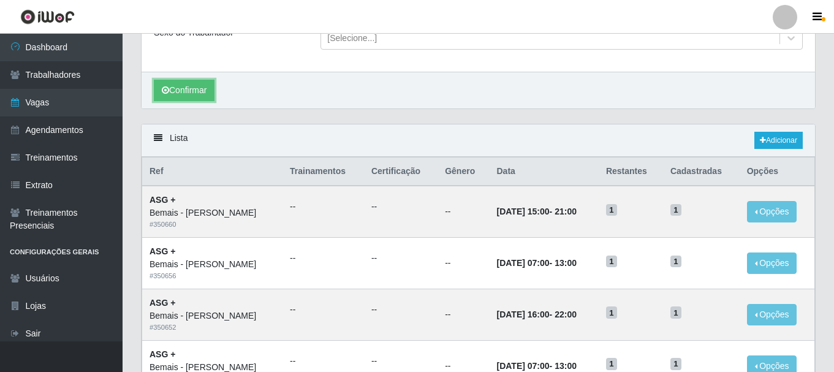
scroll to position [58, 0]
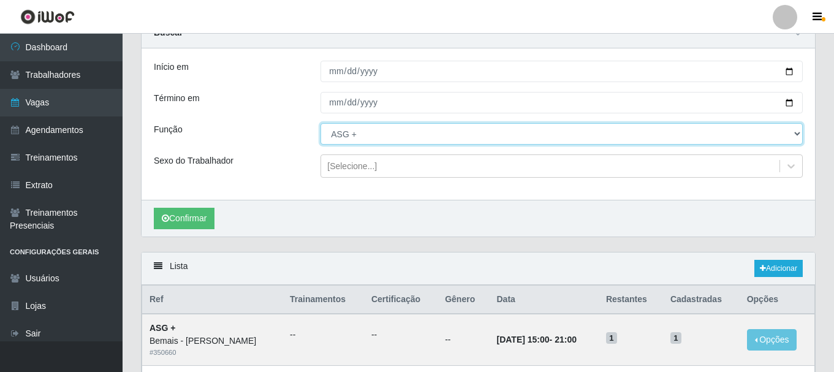
click at [340, 135] on select "[Selecione...] ASG ASG + ASG ++ Auxiliar de Depósito Auxiliar de Depósito + Aux…" at bounding box center [562, 133] width 482 height 21
select select "106"
click at [321, 124] on select "[Selecione...] ASG ASG + ASG ++ Auxiliar de Depósito Auxiliar de Depósito + Aux…" at bounding box center [562, 133] width 482 height 21
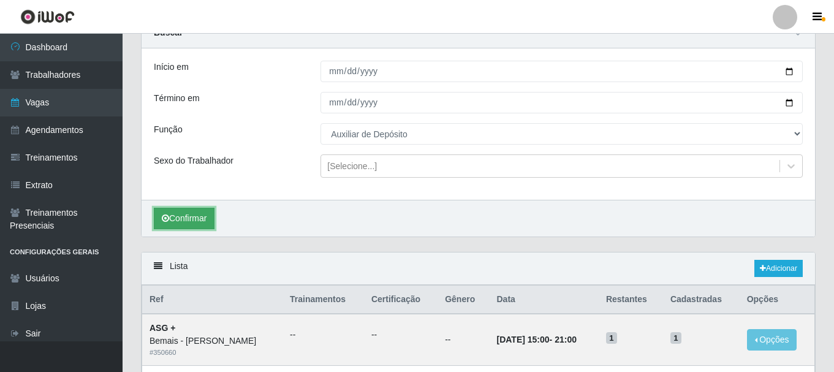
click at [197, 211] on button "Confirmar" at bounding box center [184, 218] width 61 height 21
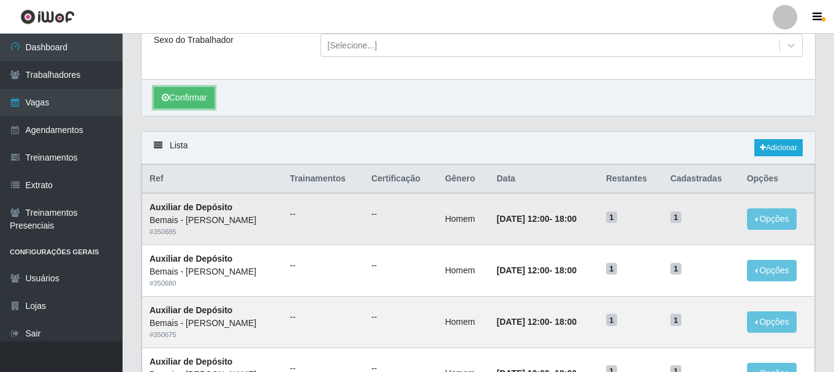
scroll to position [184, 0]
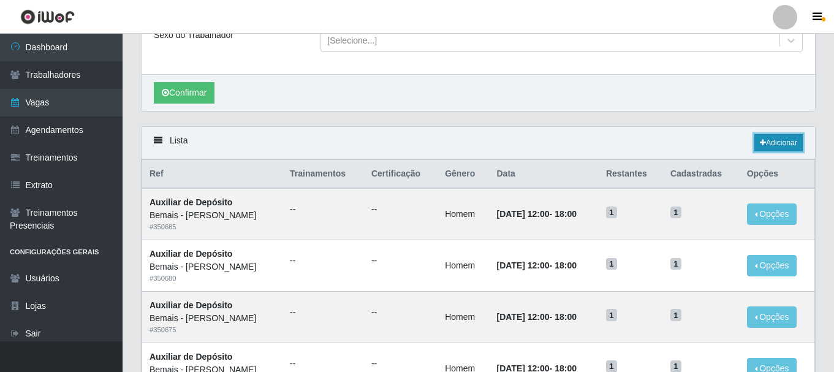
click at [783, 142] on link "Adicionar" at bounding box center [778, 142] width 48 height 17
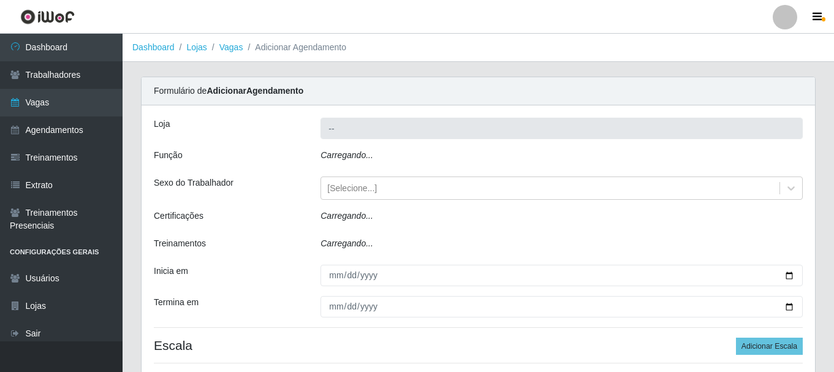
type input "Bemais - [PERSON_NAME]"
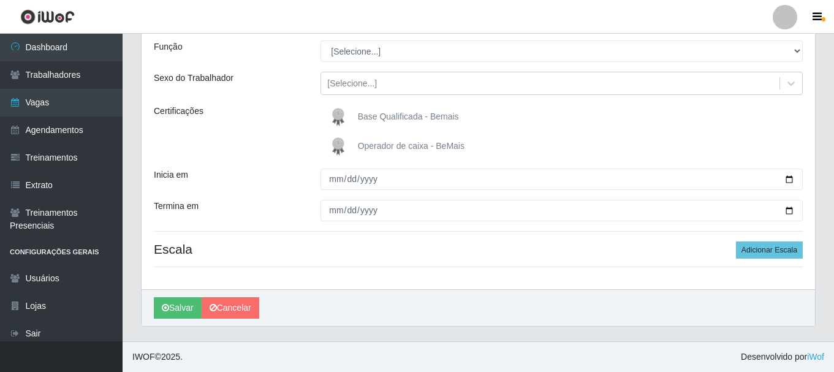
scroll to position [47, 0]
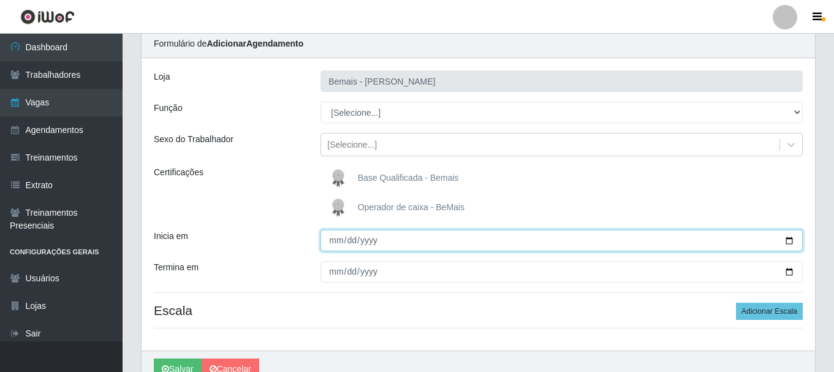
click at [787, 241] on input "Inicia em" at bounding box center [562, 240] width 482 height 21
type input "[DATE]"
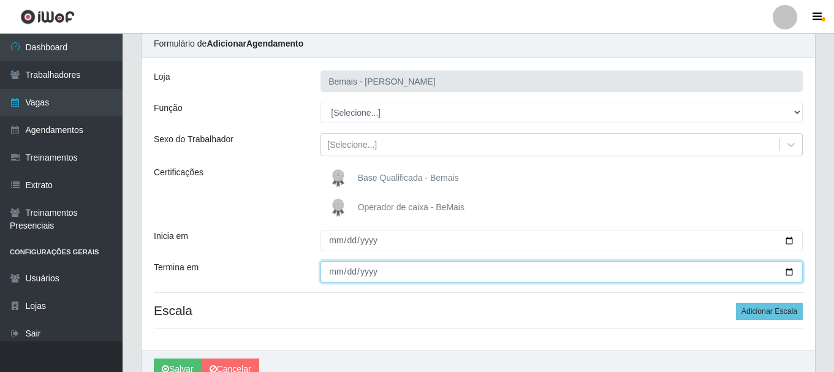
click at [786, 271] on input "Termina em" at bounding box center [562, 271] width 482 height 21
type input "[DATE]"
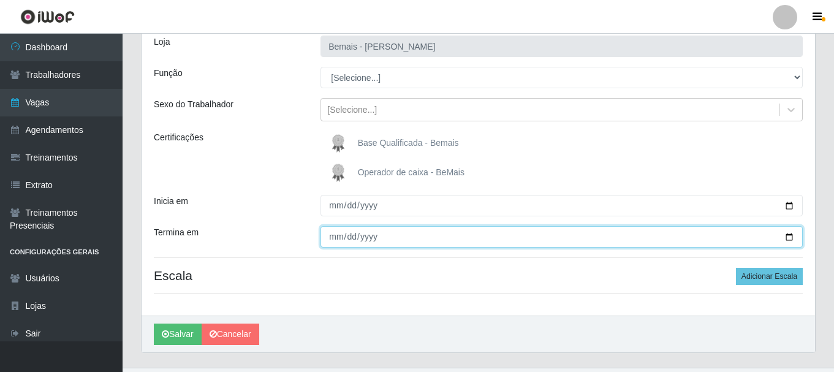
scroll to position [108, 0]
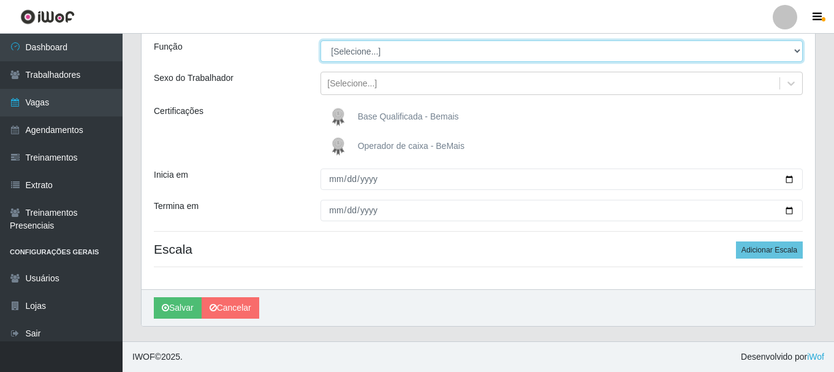
click at [370, 49] on select "[Selecione...] ASG ASG + ASG ++ Auxiliar de Depósito Auxiliar de Depósito + Aux…" at bounding box center [562, 50] width 482 height 21
select select "4"
click at [321, 40] on select "[Selecione...] ASG ASG + ASG ++ Auxiliar de Depósito Auxiliar de Depósito + Aux…" at bounding box center [562, 50] width 482 height 21
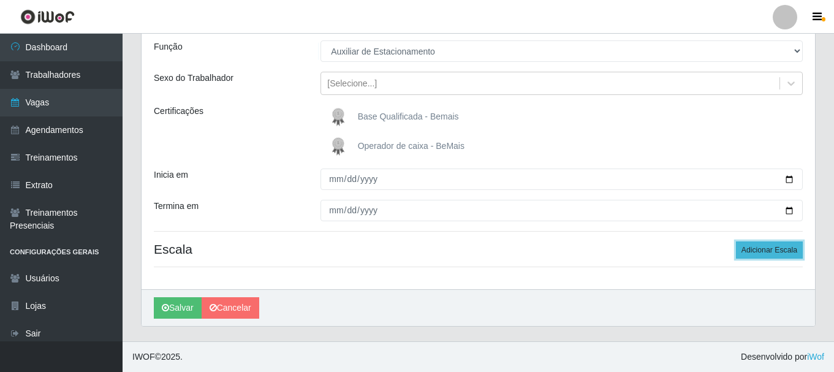
click at [761, 250] on button "Adicionar Escala" at bounding box center [769, 249] width 67 height 17
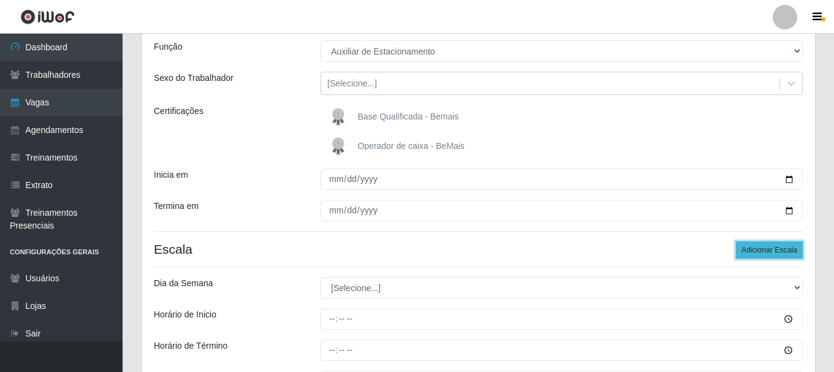
click at [760, 250] on button "Adicionar Escala" at bounding box center [769, 249] width 67 height 17
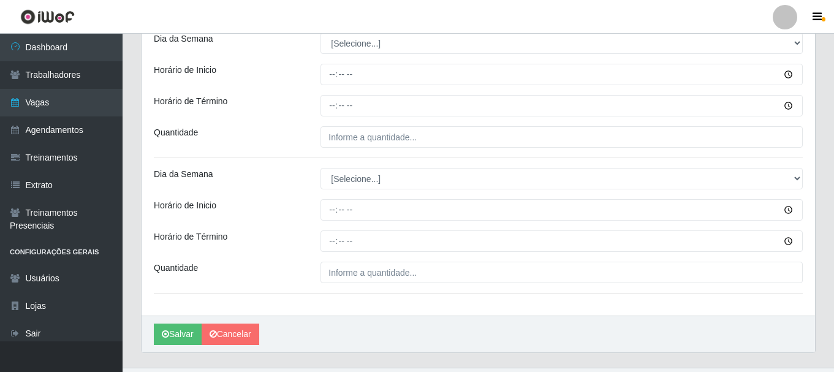
scroll to position [354, 0]
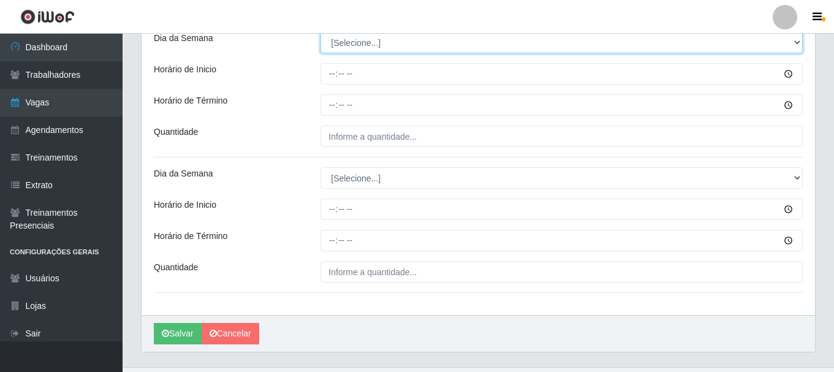
click at [342, 42] on select "[Selecione...] Segunda Terça Quarta Quinta Sexta Sábado Domingo" at bounding box center [562, 42] width 482 height 21
click at [321, 32] on select "[Selecione...] Segunda Terça Quarta Quinta Sexta Sábado Domingo" at bounding box center [562, 42] width 482 height 21
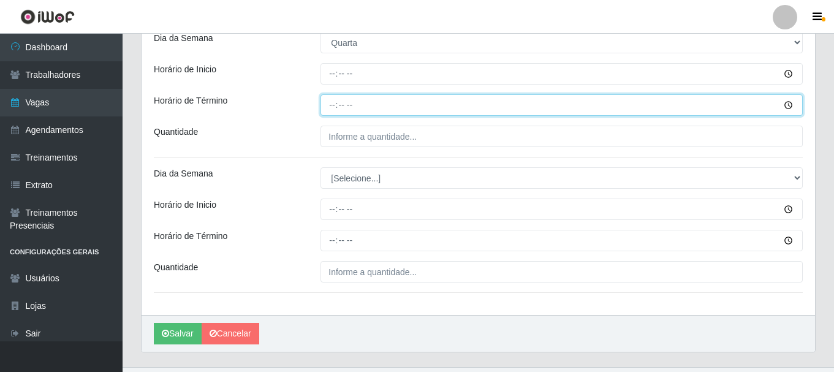
click at [361, 105] on input "Horário de Término" at bounding box center [562, 104] width 482 height 21
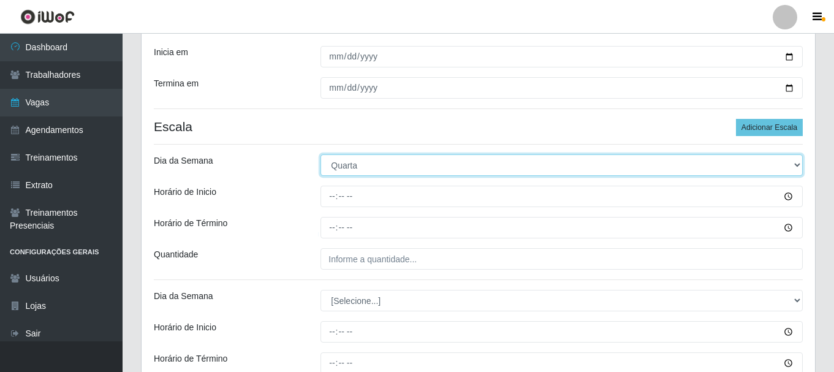
click at [376, 167] on select "[Selecione...] Segunda Terça Quarta Quinta Sexta Sábado Domingo" at bounding box center [562, 164] width 482 height 21
select select "2"
click at [321, 154] on select "[Selecione...] Segunda Terça Quarta Quinta Sexta Sábado Domingo" at bounding box center [562, 164] width 482 height 21
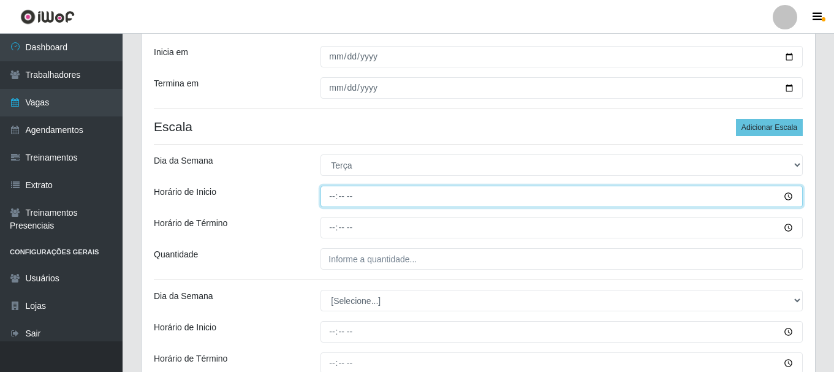
click at [333, 200] on input "Horário de Inicio" at bounding box center [562, 196] width 482 height 21
type input "07:00"
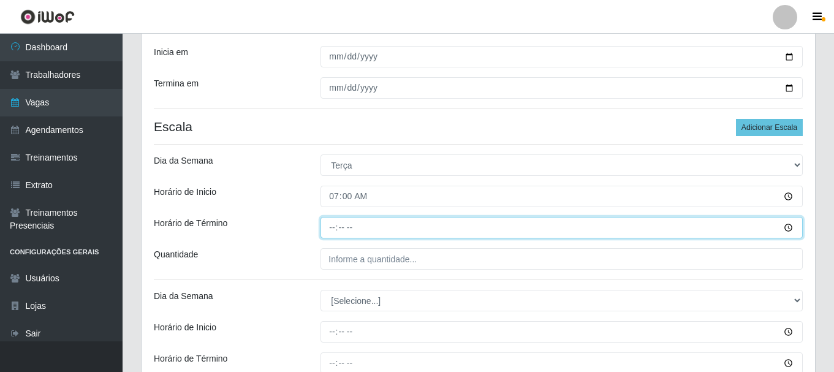
click at [330, 230] on input "Horário de Término" at bounding box center [562, 227] width 482 height 21
type input "13:00"
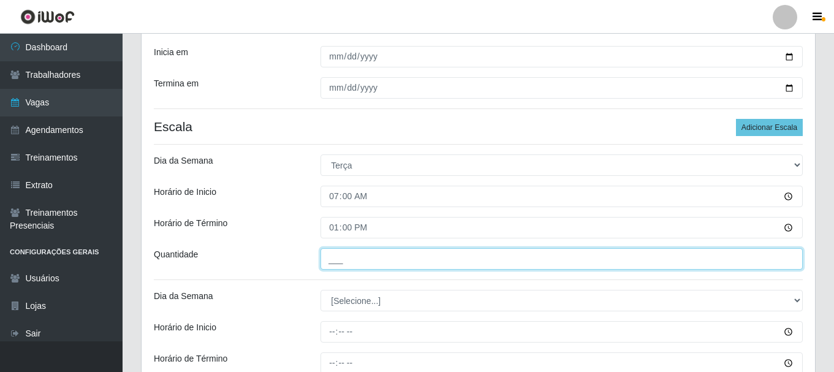
click at [346, 256] on input "___" at bounding box center [562, 258] width 482 height 21
type input "1__"
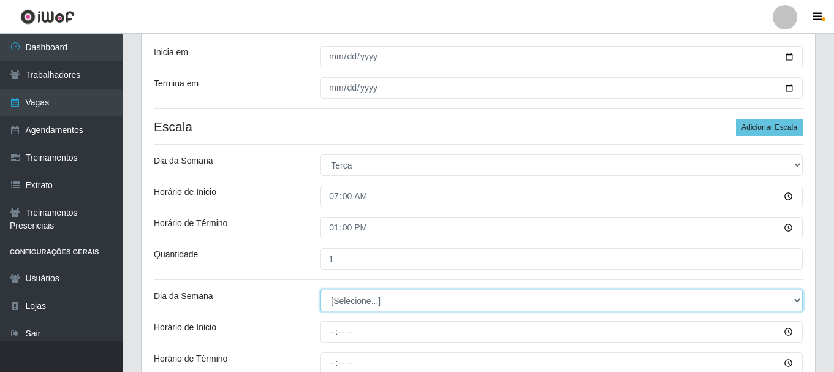
click at [367, 297] on select "[Selecione...] Segunda Terça Quarta Quinta Sexta Sábado Domingo" at bounding box center [562, 300] width 482 height 21
select select "3"
click at [321, 290] on select "[Selecione...] Segunda Terça Quarta Quinta Sexta Sábado Domingo" at bounding box center [562, 300] width 482 height 21
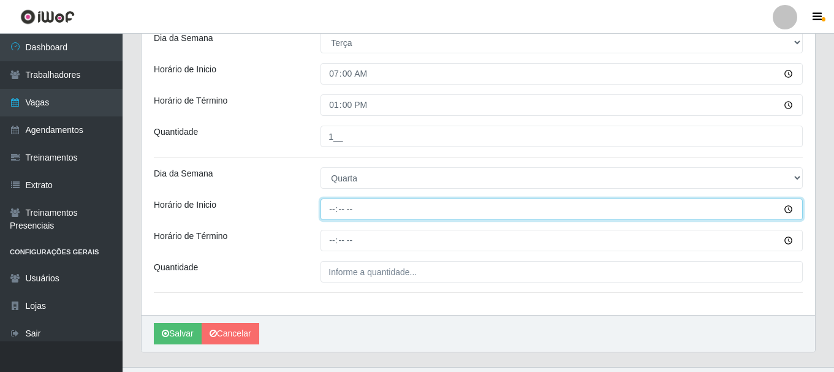
click at [333, 206] on input "Horário de Inicio" at bounding box center [562, 209] width 482 height 21
type input "16:00"
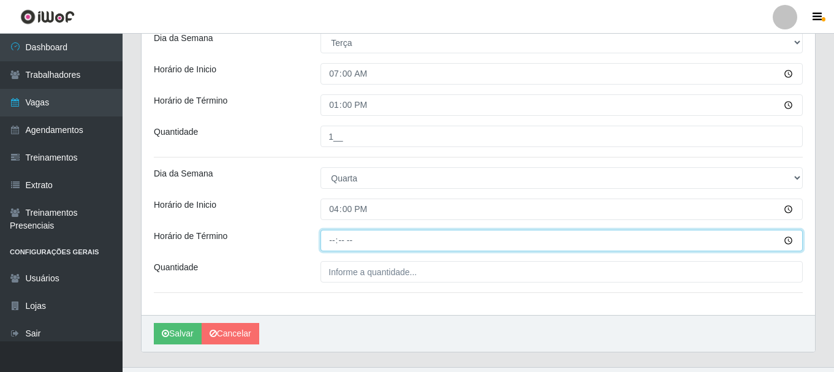
drag, startPoint x: 330, startPoint y: 238, endPoint x: 327, endPoint y: 227, distance: 12.0
click at [328, 238] on input "Horário de Término" at bounding box center [562, 240] width 482 height 21
type input "22:00"
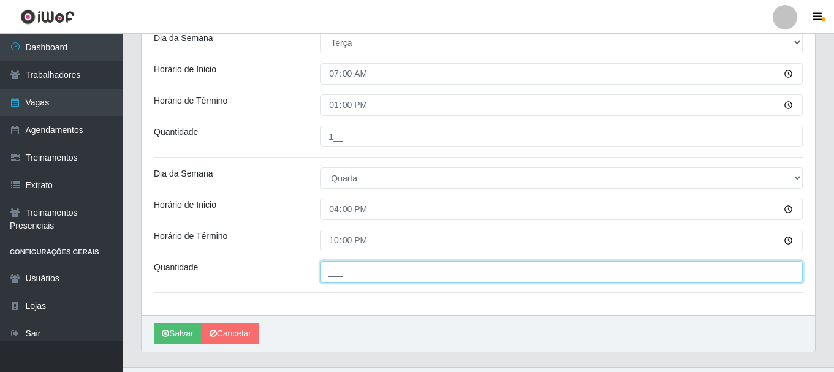
click at [351, 279] on input "___" at bounding box center [562, 271] width 482 height 21
type input "1__"
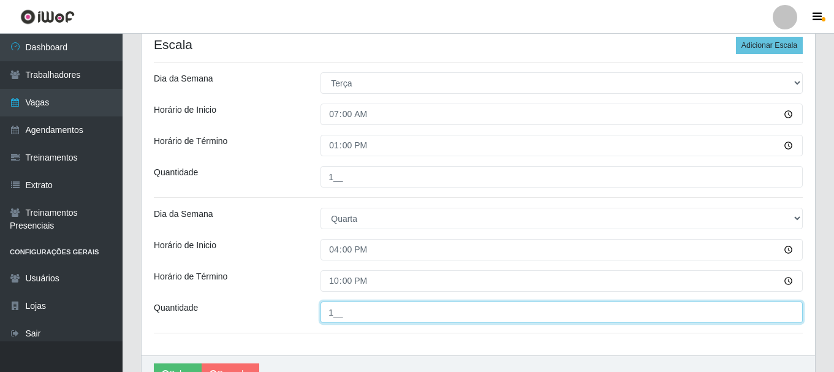
scroll to position [292, 0]
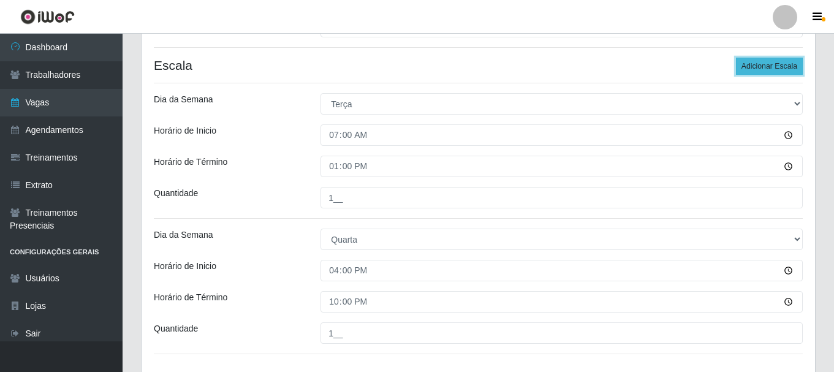
click at [753, 66] on button "Adicionar Escala" at bounding box center [769, 66] width 67 height 17
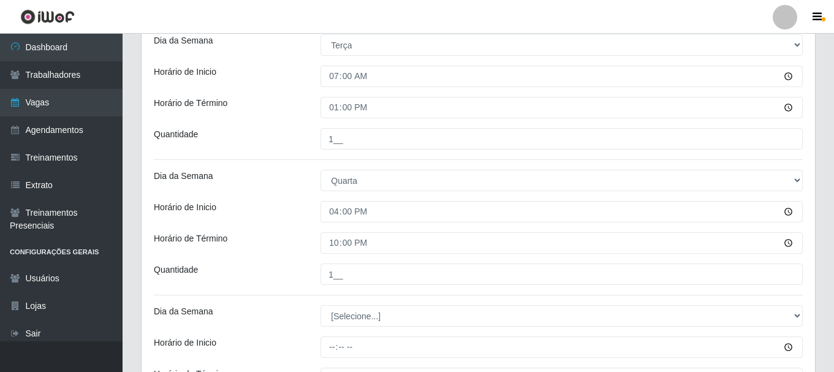
scroll to position [415, 0]
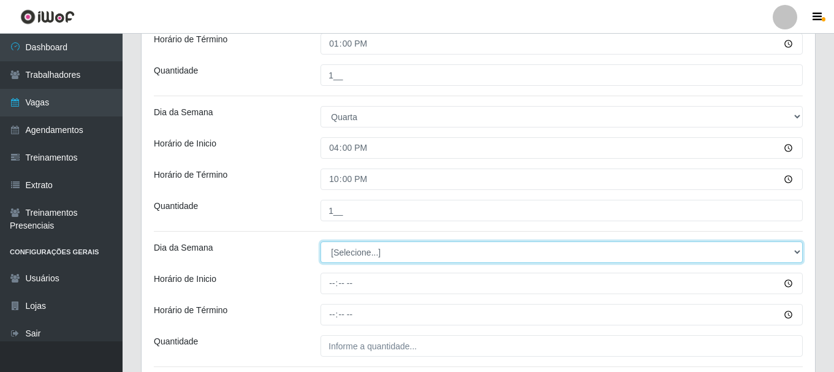
click at [359, 254] on select "[Selecione...] Segunda Terça Quarta Quinta Sexta Sábado Domingo" at bounding box center [562, 251] width 482 height 21
select select "4"
click at [321, 241] on select "[Selecione...] Segunda Terça Quarta Quinta Sexta Sábado Domingo" at bounding box center [562, 251] width 482 height 21
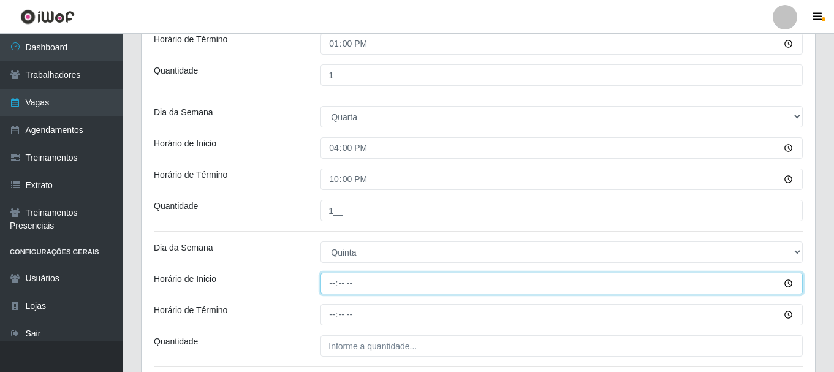
click at [332, 285] on input "Horário de Inicio" at bounding box center [562, 283] width 482 height 21
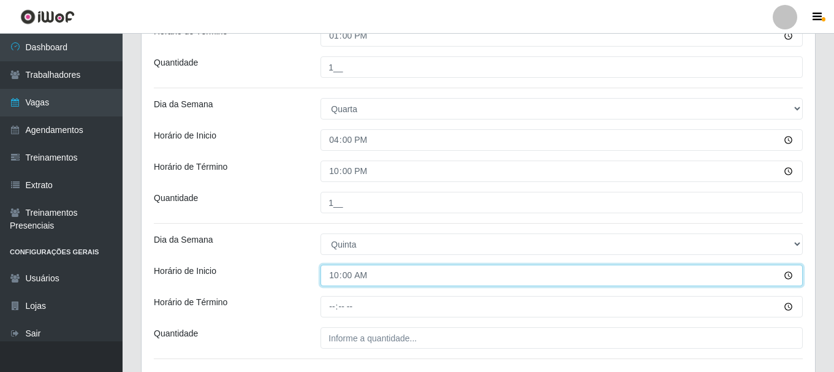
scroll to position [476, 0]
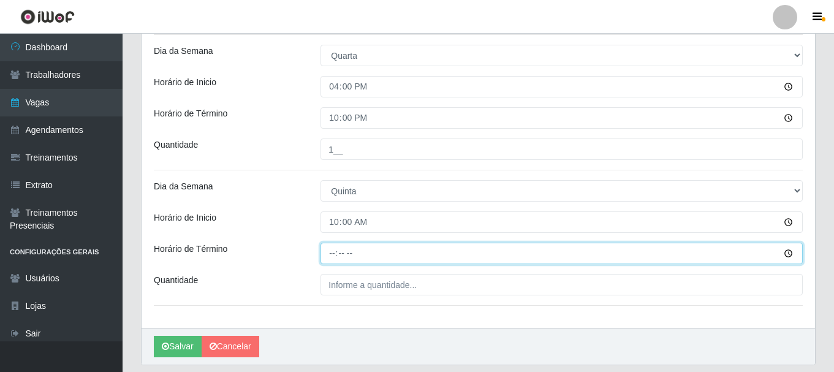
click at [335, 252] on input "Horário de Término" at bounding box center [562, 253] width 482 height 21
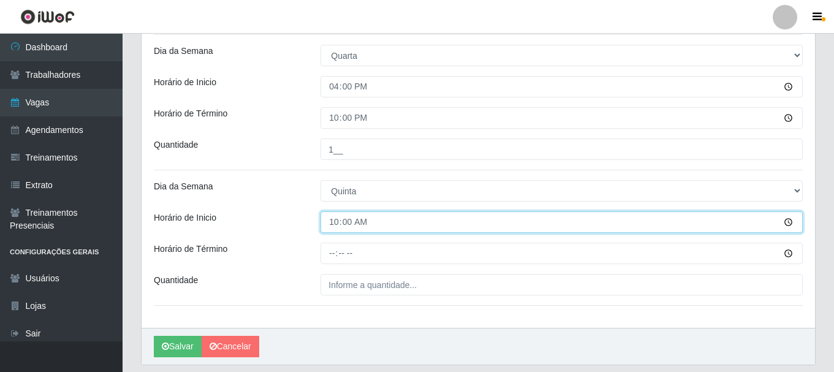
click at [337, 225] on input "10:00" at bounding box center [562, 221] width 482 height 21
type input "10:30"
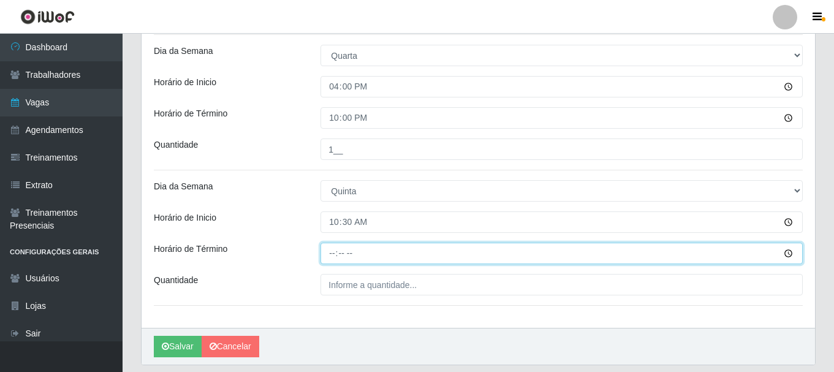
click at [333, 257] on input "Horário de Término" at bounding box center [562, 253] width 482 height 21
type input "16:30"
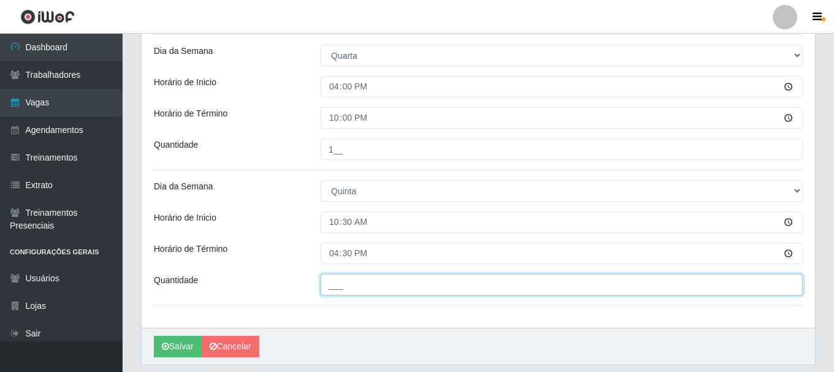
click at [335, 286] on input "___" at bounding box center [562, 284] width 482 height 21
type input "1__"
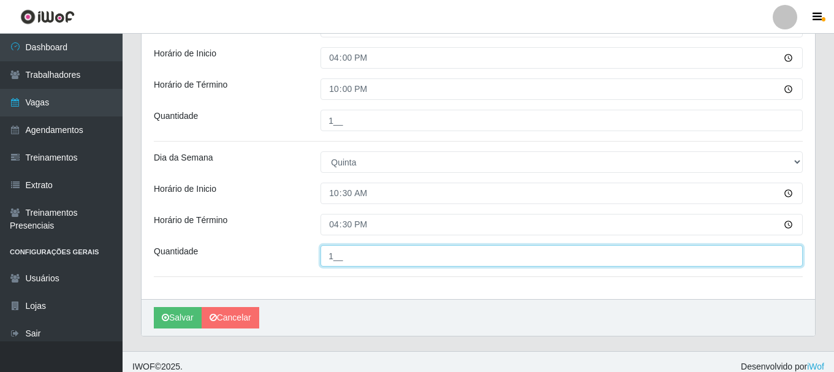
scroll to position [515, 0]
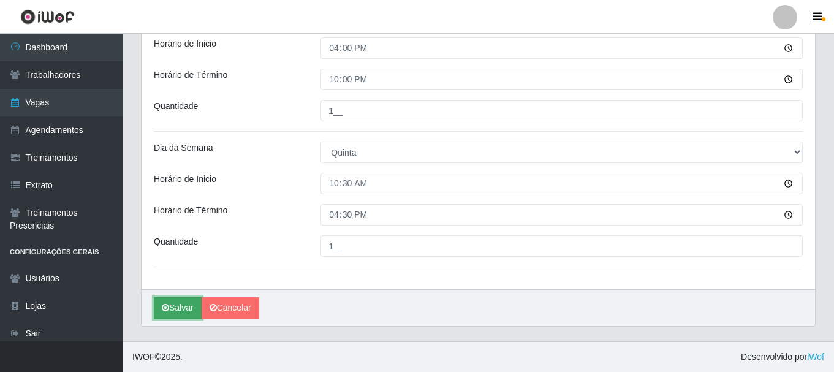
click at [188, 303] on button "Salvar" at bounding box center [178, 307] width 48 height 21
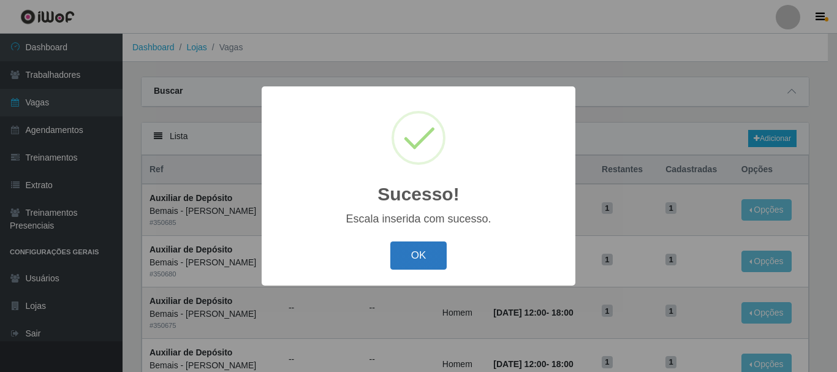
click at [409, 257] on button "OK" at bounding box center [418, 255] width 57 height 29
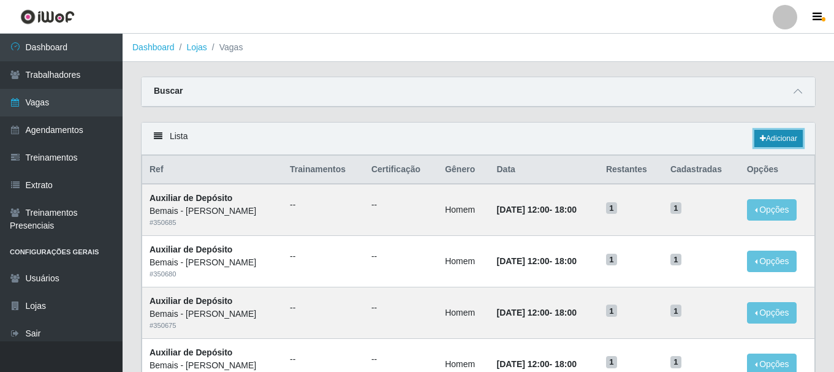
click at [786, 135] on link "Adicionar" at bounding box center [778, 138] width 48 height 17
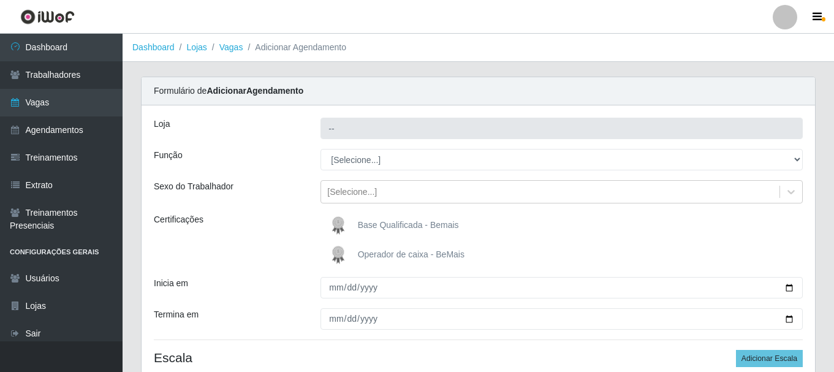
type input "Bemais - [PERSON_NAME]"
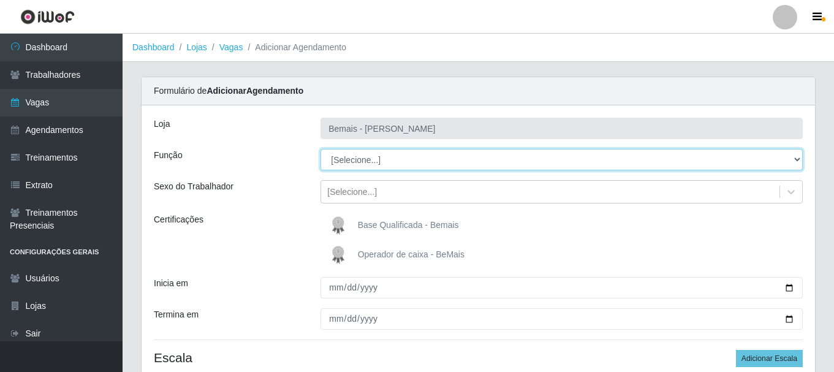
click at [363, 161] on select "[Selecione...] ASG ASG + ASG ++ Auxiliar de Depósito Auxiliar de Depósito + Aux…" at bounding box center [562, 159] width 482 height 21
select select "104"
click at [321, 149] on select "[Selecione...] ASG ASG + ASG ++ Auxiliar de Depósito Auxiliar de Depósito + Aux…" at bounding box center [562, 159] width 482 height 21
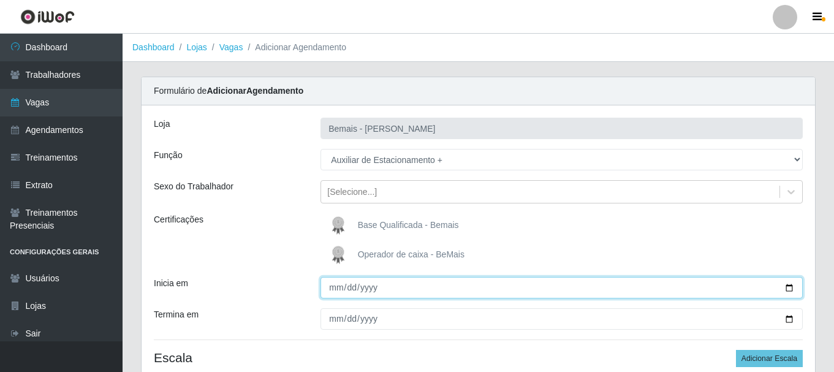
click at [788, 289] on input "Inicia em" at bounding box center [562, 287] width 482 height 21
type input "[DATE]"
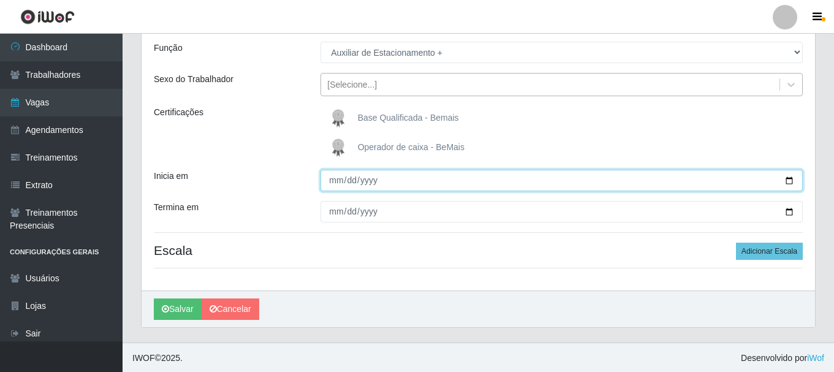
scroll to position [108, 0]
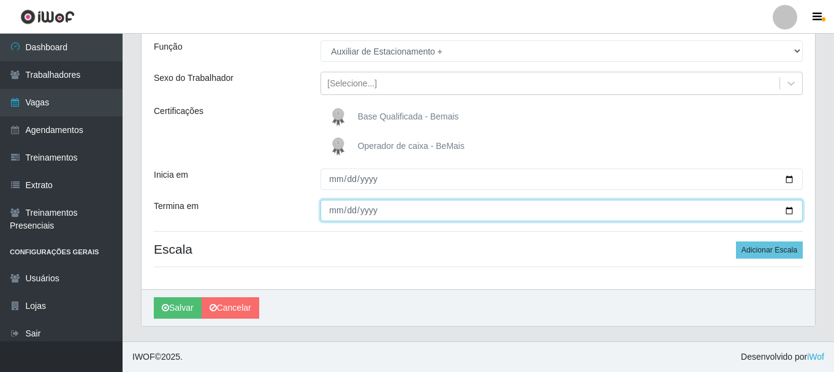
click at [787, 207] on input "Termina em" at bounding box center [562, 210] width 482 height 21
click at [791, 211] on input "[DATE]" at bounding box center [562, 210] width 482 height 21
click at [790, 211] on input "[DATE]" at bounding box center [562, 210] width 482 height 21
type input "[DATE]"
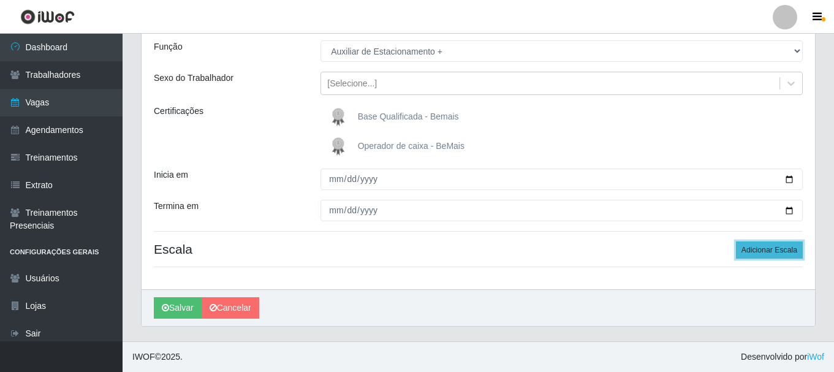
click at [768, 254] on button "Adicionar Escala" at bounding box center [769, 249] width 67 height 17
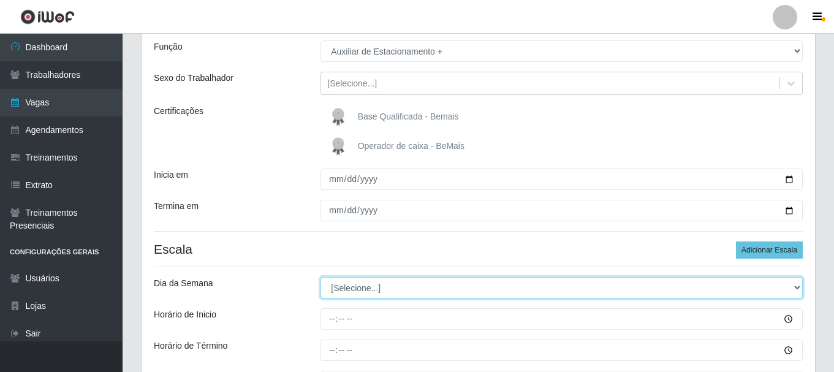
click at [343, 286] on select "[Selecione...] Segunda Terça Quarta Quinta Sexta Sábado Domingo" at bounding box center [562, 287] width 482 height 21
select select "0"
click at [321, 277] on select "[Selecione...] Segunda Terça Quarta Quinta Sexta Sábado Domingo" at bounding box center [562, 287] width 482 height 21
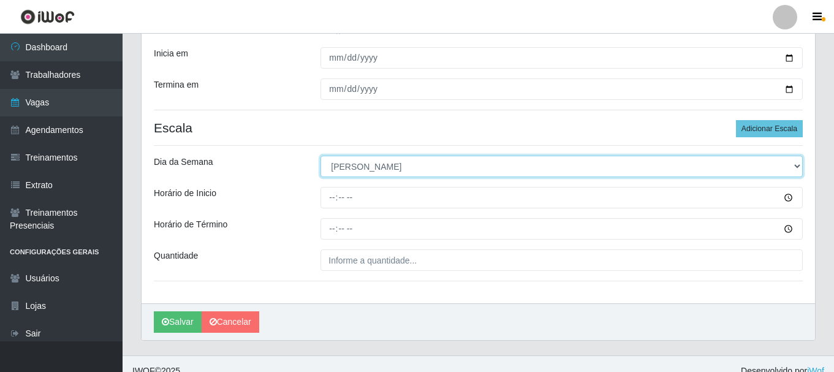
scroll to position [231, 0]
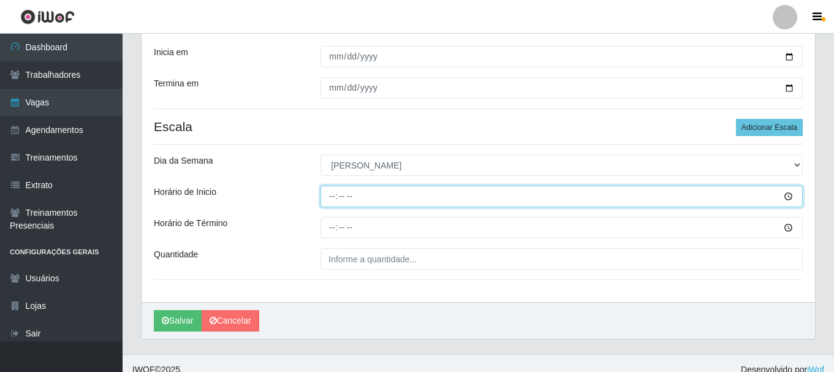
click at [327, 198] on input "Horário de Inicio" at bounding box center [562, 196] width 482 height 21
click at [344, 200] on input "15:00" at bounding box center [562, 196] width 482 height 21
type input "15:30"
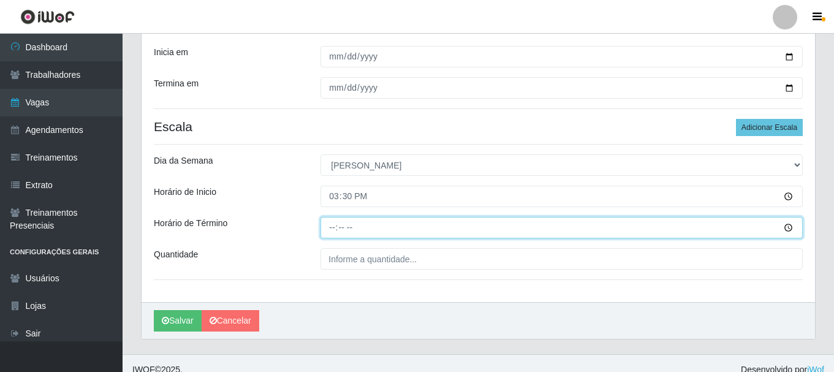
click at [332, 229] on input "Horário de Término" at bounding box center [562, 227] width 482 height 21
type input "21:30"
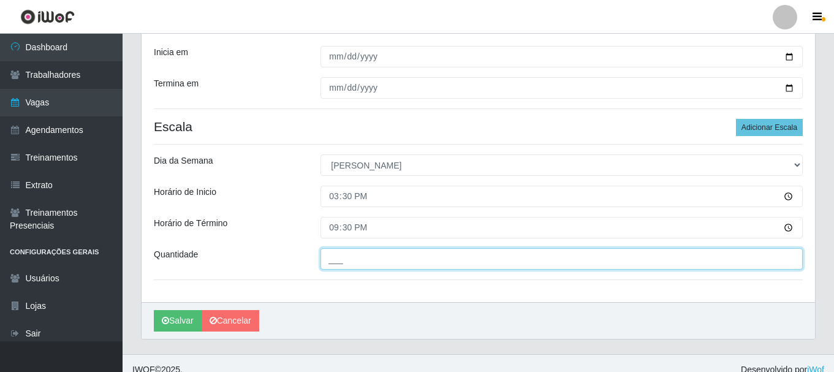
click at [376, 260] on input "___" at bounding box center [562, 258] width 482 height 21
type input "1__"
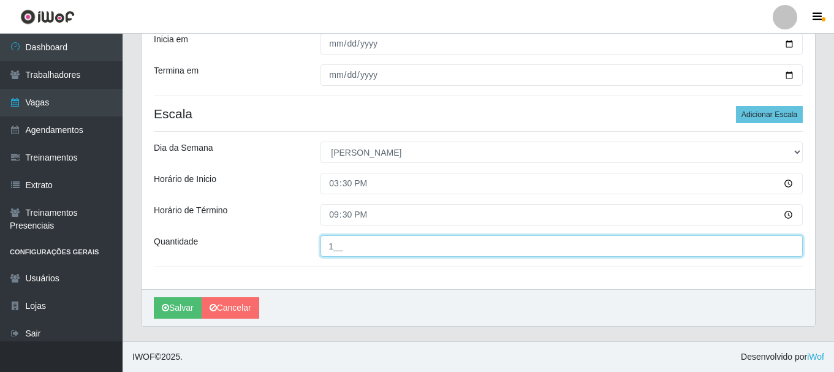
scroll to position [60, 0]
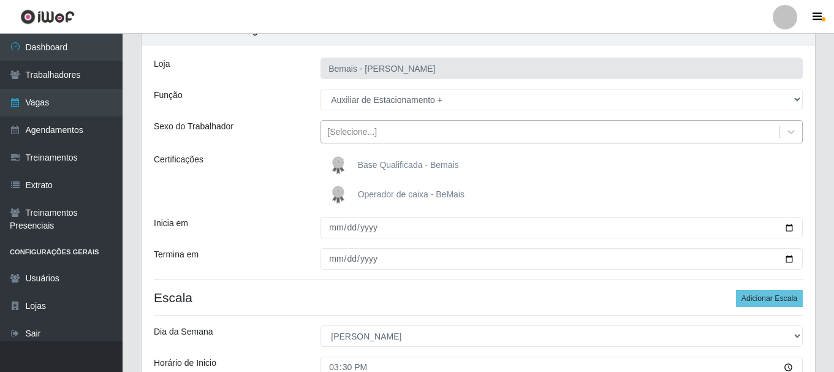
click at [374, 135] on div "[Selecione...]" at bounding box center [550, 132] width 458 height 20
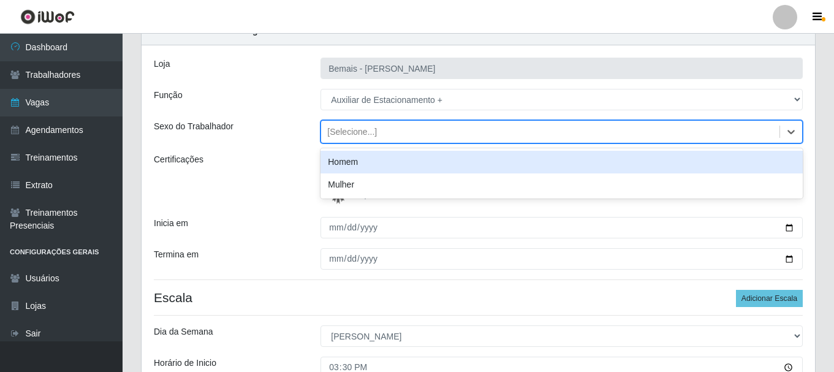
click at [376, 165] on div "Homem" at bounding box center [562, 162] width 482 height 23
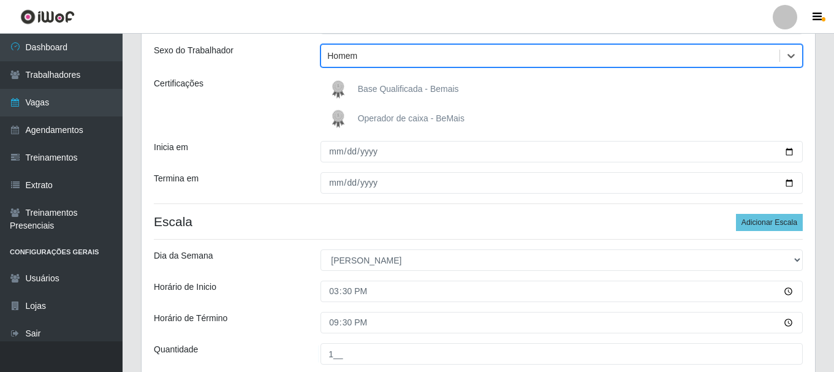
scroll to position [244, 0]
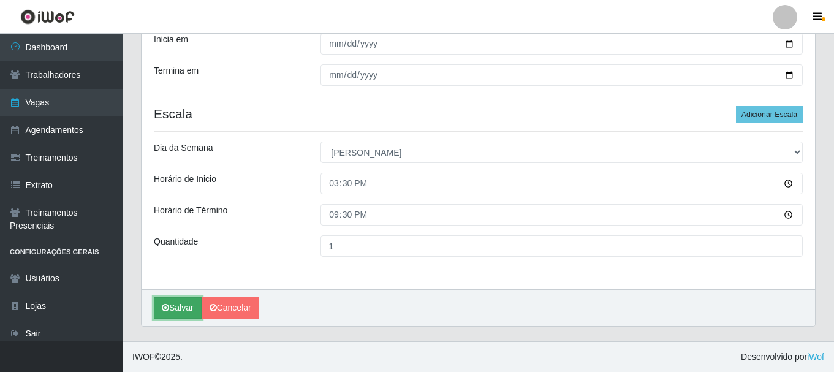
click at [177, 306] on button "Salvar" at bounding box center [178, 307] width 48 height 21
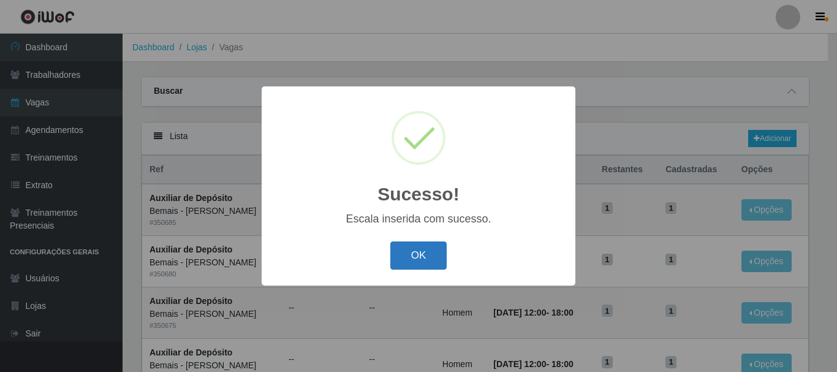
click at [410, 254] on button "OK" at bounding box center [418, 255] width 57 height 29
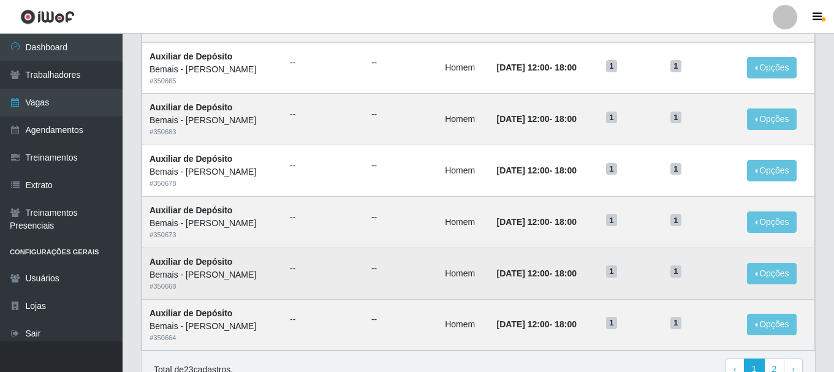
scroll to position [667, 0]
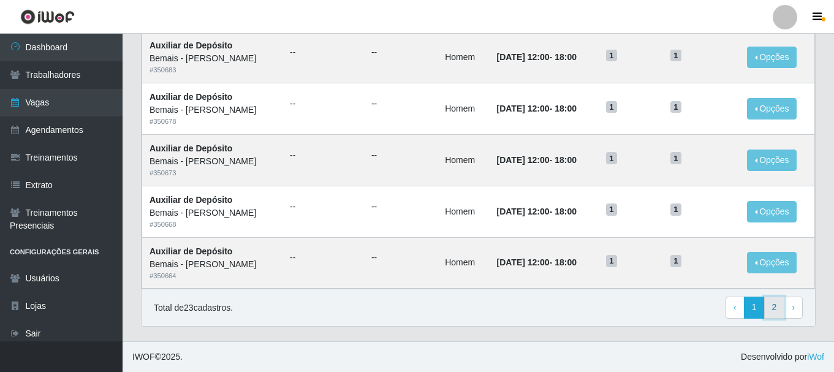
click at [777, 309] on link "2" at bounding box center [774, 308] width 21 height 22
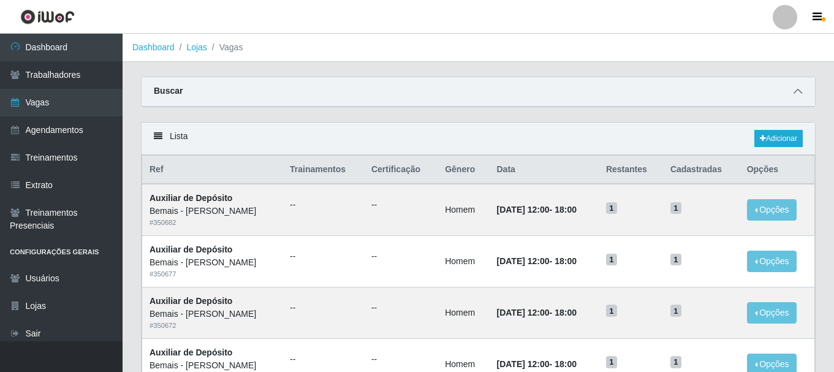
click at [794, 93] on icon at bounding box center [798, 91] width 9 height 9
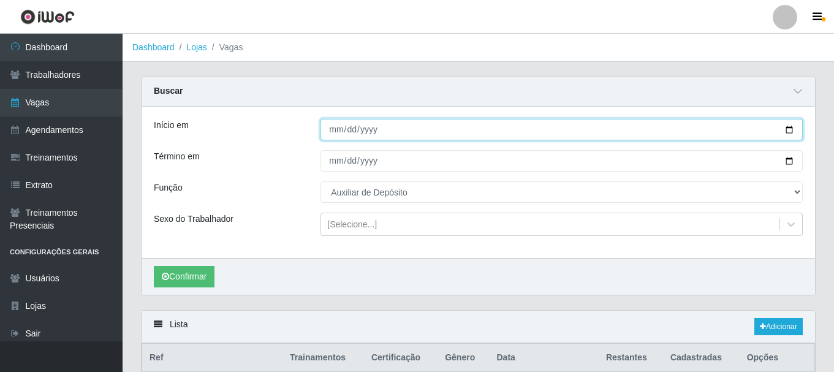
click at [787, 129] on input "[DATE]" at bounding box center [562, 129] width 482 height 21
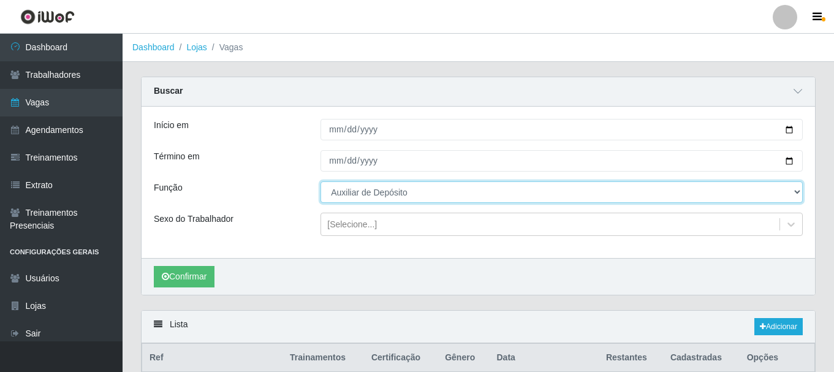
click at [392, 194] on select "[Selecione...] ASG ASG + ASG ++ Auxiliar de Depósito Auxiliar de Depósito + Aux…" at bounding box center [562, 191] width 482 height 21
select select "[Selecione...]"
click at [321, 182] on select "[Selecione...] ASG ASG + ASG ++ Auxiliar de Depósito Auxiliar de Depósito + Aux…" at bounding box center [562, 191] width 482 height 21
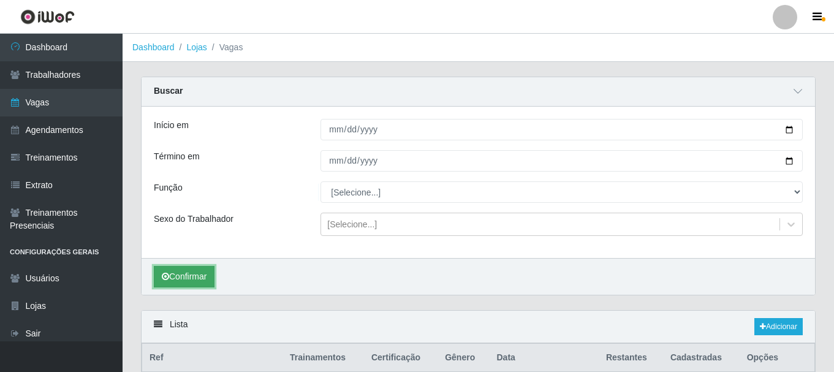
click at [191, 285] on button "Confirmar" at bounding box center [184, 276] width 61 height 21
click at [192, 285] on button "Confirmar" at bounding box center [184, 276] width 61 height 21
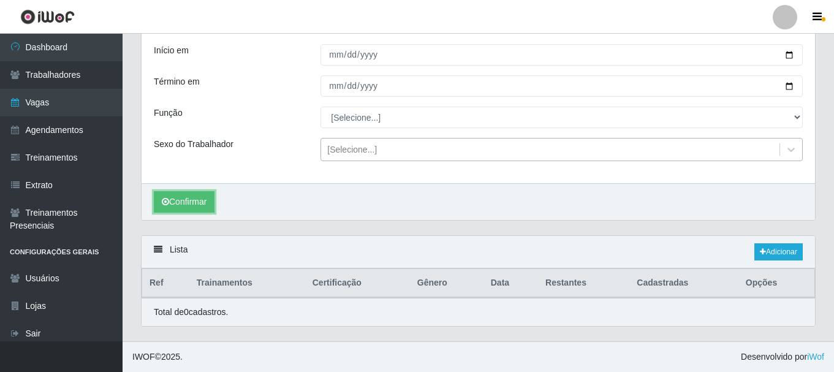
scroll to position [75, 0]
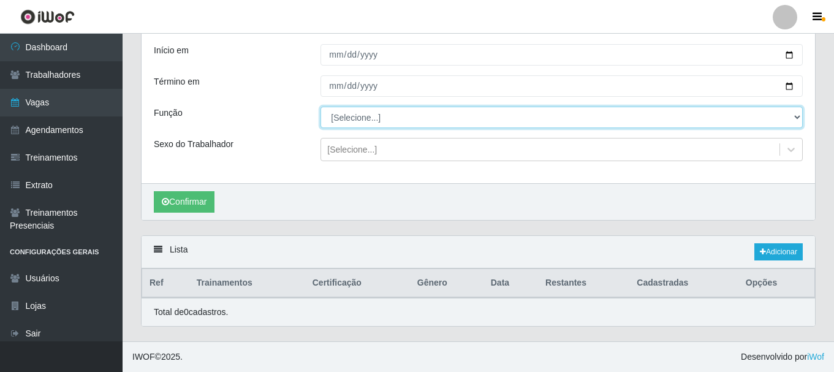
click at [385, 115] on select "[Selecione...] ASG ASG + ASG ++ Auxiliar de Depósito Auxiliar de Depósito + Aux…" at bounding box center [562, 117] width 482 height 21
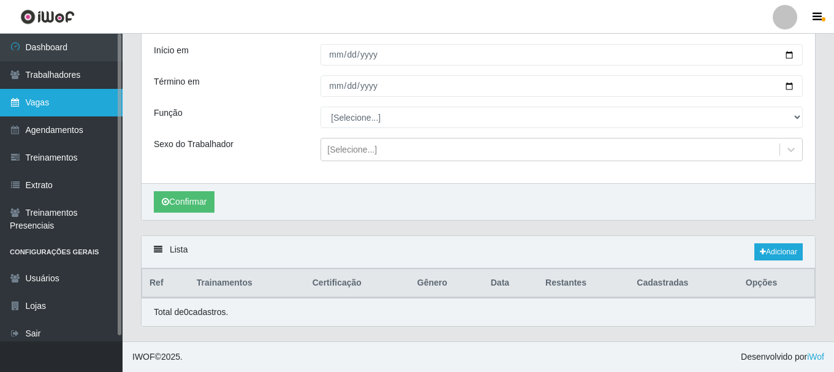
click at [63, 97] on link "Vagas" at bounding box center [61, 103] width 123 height 28
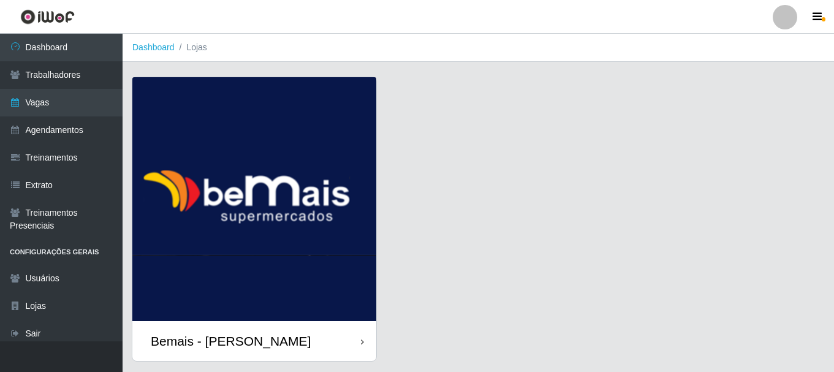
click at [241, 334] on div "Bemais - [PERSON_NAME]" at bounding box center [231, 340] width 160 height 15
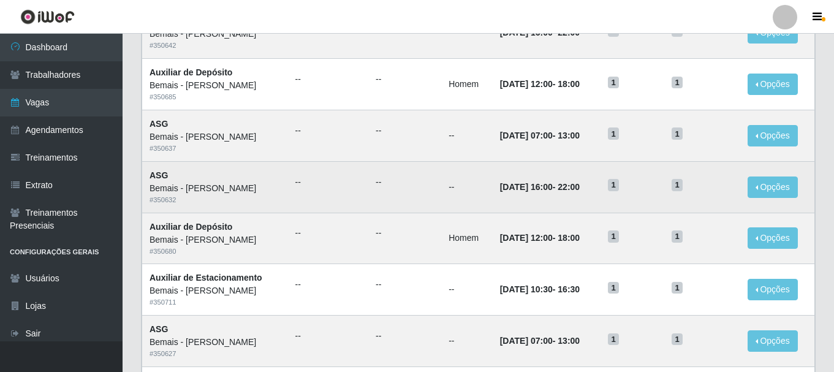
scroll to position [176, 0]
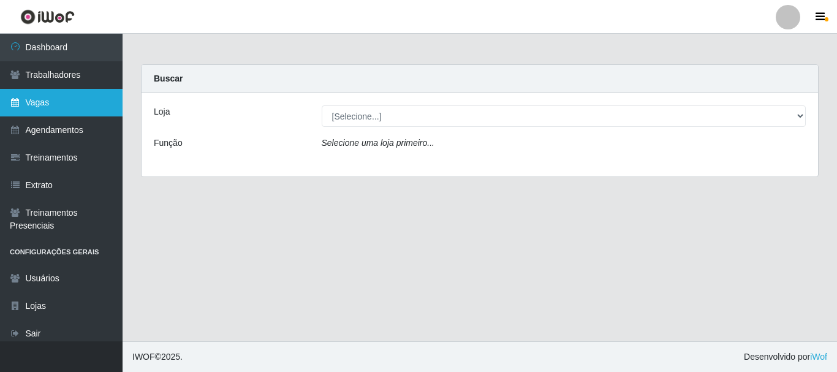
click at [51, 103] on link "Vagas" at bounding box center [61, 103] width 123 height 28
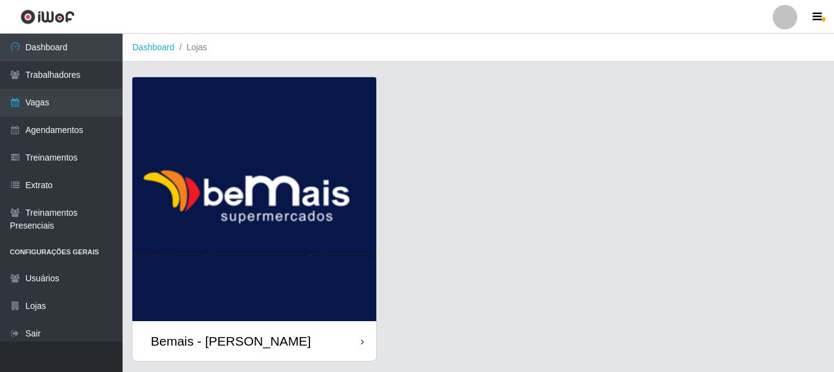
click at [305, 332] on div "Bemais - [PERSON_NAME]" at bounding box center [254, 341] width 244 height 40
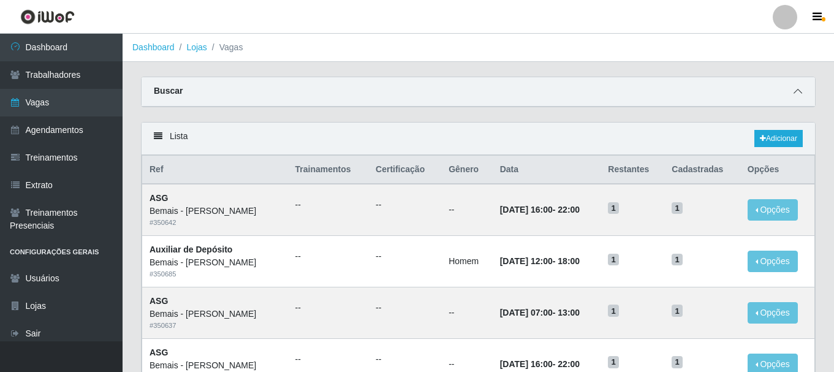
click at [795, 96] on icon at bounding box center [798, 91] width 9 height 9
click at [792, 96] on span at bounding box center [798, 92] width 15 height 14
click at [792, 93] on span at bounding box center [798, 92] width 15 height 14
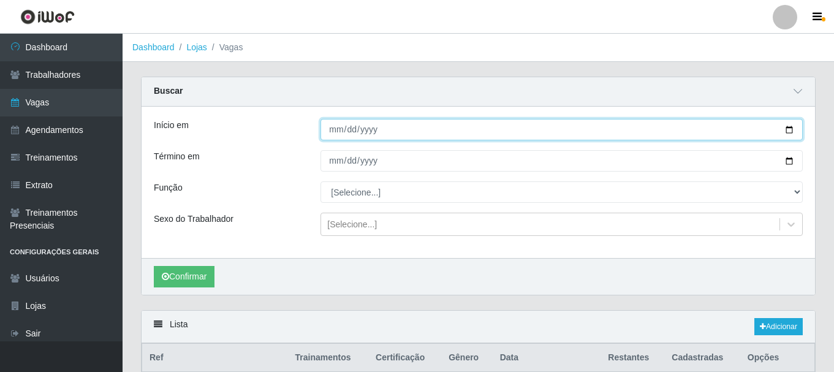
click at [787, 131] on input "Início em" at bounding box center [562, 129] width 482 height 21
type input "[DATE]"
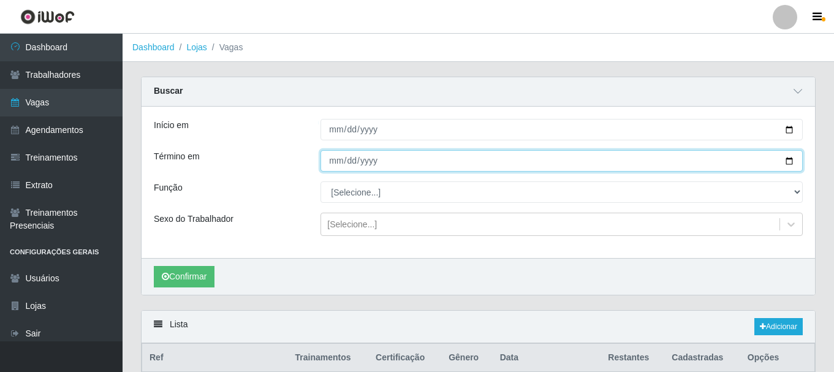
click at [789, 164] on input "Término em" at bounding box center [562, 160] width 482 height 21
type input "[DATE]"
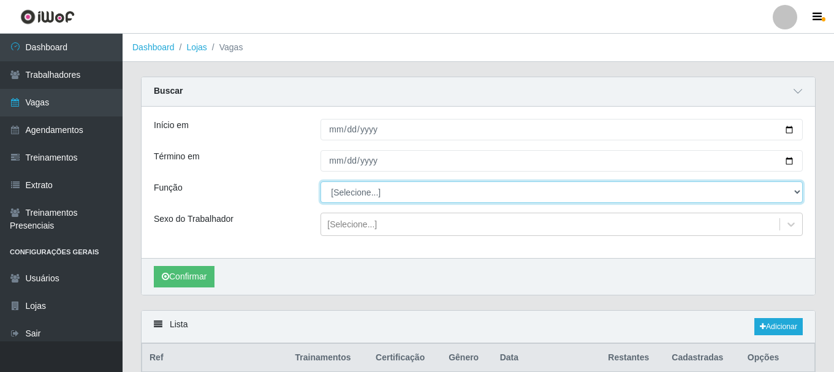
click at [535, 191] on select "[Selecione...] ASG ASG + ASG ++ Auxiliar de Depósito Auxiliar de Depósito + Aux…" at bounding box center [562, 191] width 482 height 21
select select "1"
click at [321, 182] on select "[Selecione...] ASG ASG + ASG ++ Auxiliar de Depósito Auxiliar de Depósito + Aux…" at bounding box center [562, 191] width 482 height 21
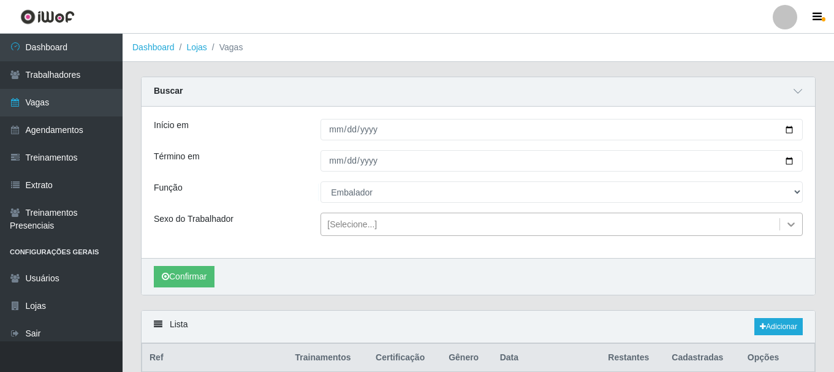
click at [791, 226] on icon at bounding box center [790, 224] width 7 height 4
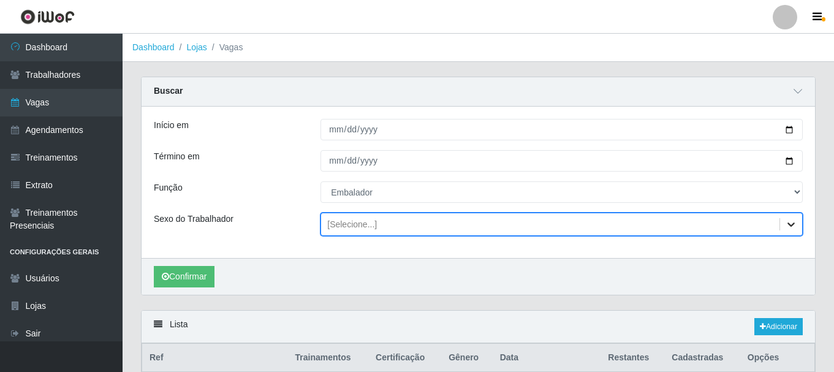
click at [789, 226] on icon at bounding box center [791, 224] width 12 height 12
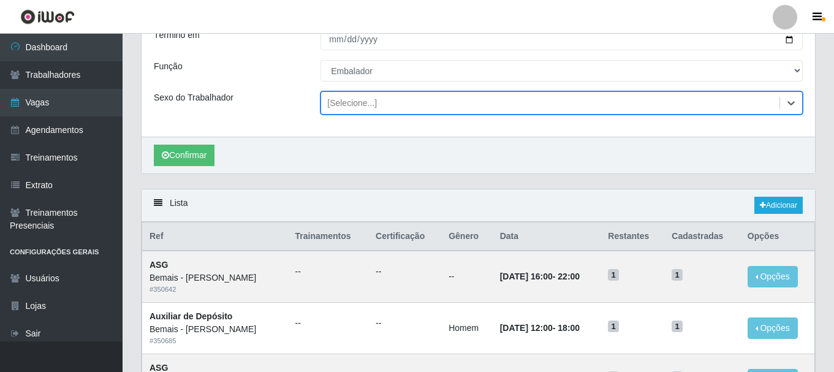
scroll to position [123, 0]
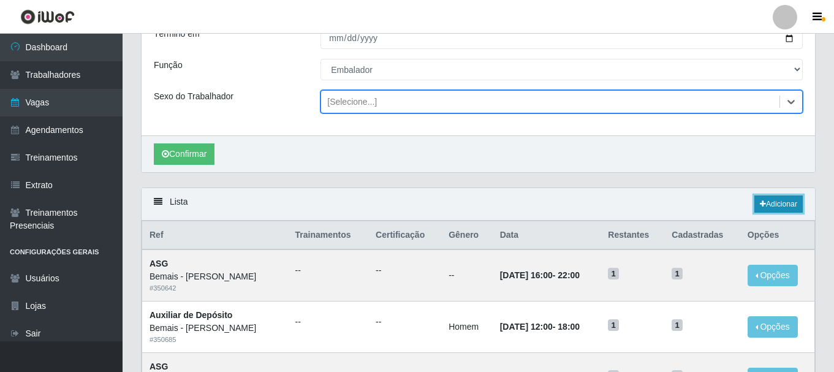
click at [781, 205] on link "Adicionar" at bounding box center [778, 203] width 48 height 17
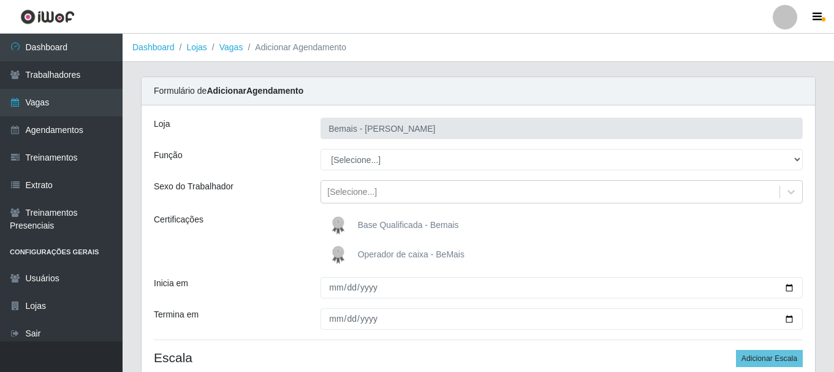
type input "Bemais - [PERSON_NAME]"
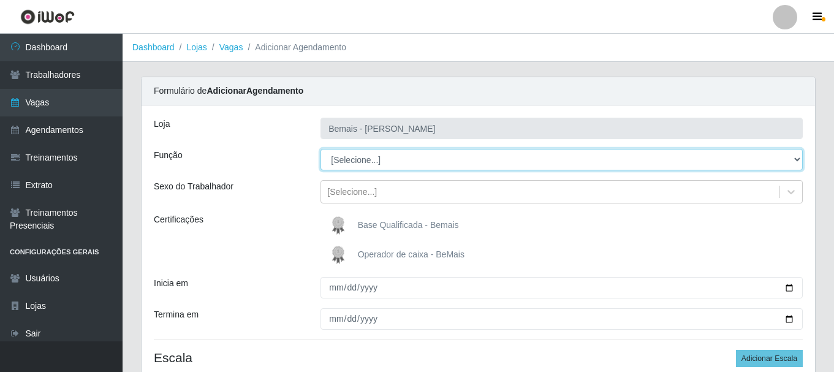
click at [419, 165] on select "[Selecione...] ASG ASG + ASG ++ Auxiliar de Depósito Auxiliar de Depósito + Aux…" at bounding box center [562, 159] width 482 height 21
select select "1"
click at [321, 149] on select "[Selecione...] ASG ASG + ASG ++ Auxiliar de Depósito Auxiliar de Depósito + Aux…" at bounding box center [562, 159] width 482 height 21
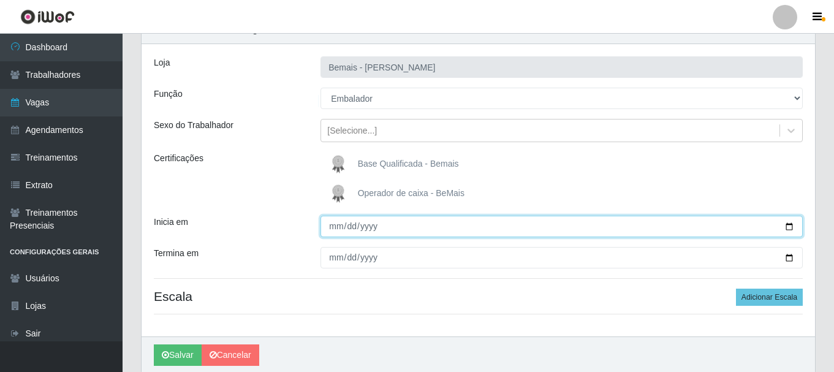
click at [787, 227] on input "Inicia em" at bounding box center [562, 226] width 482 height 21
type input "[DATE]"
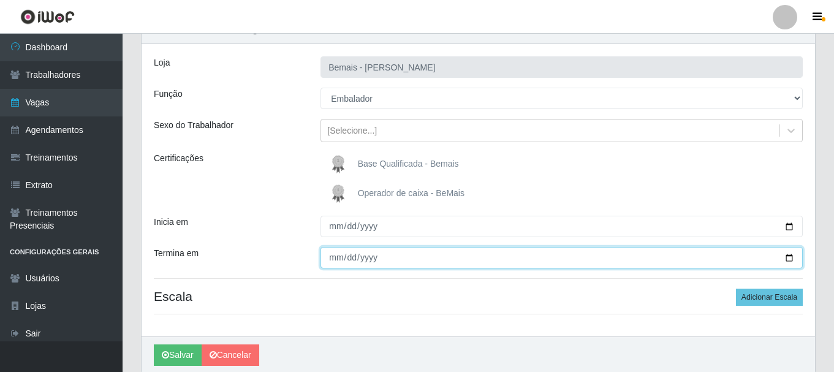
click at [784, 260] on input "Termina em" at bounding box center [562, 257] width 482 height 21
type input "[DATE]"
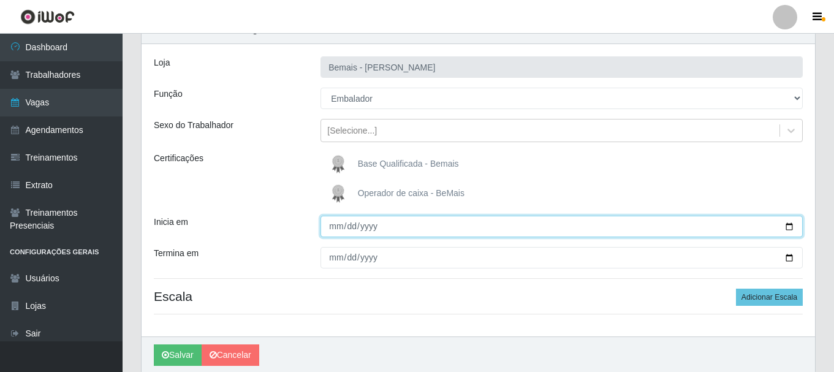
click at [788, 226] on input "[DATE]" at bounding box center [562, 226] width 482 height 21
type input "[DATE]"
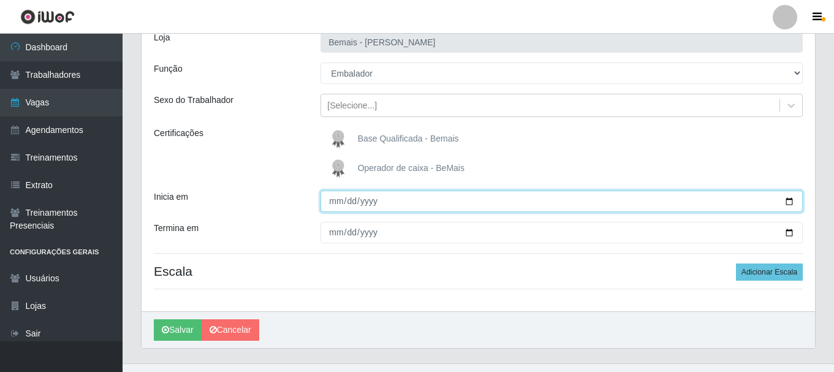
scroll to position [108, 0]
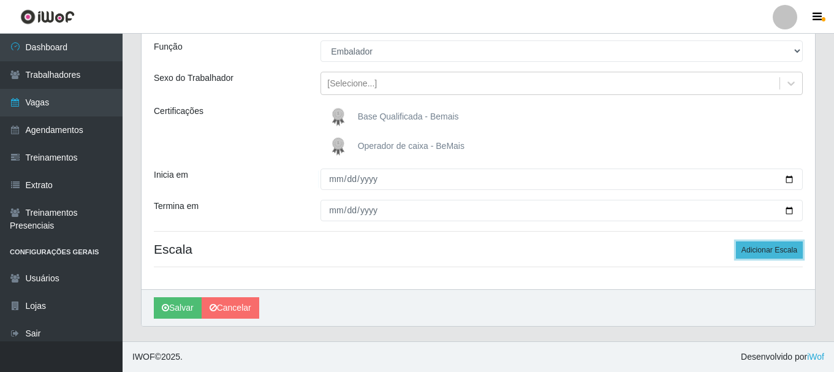
click at [772, 251] on button "Adicionar Escala" at bounding box center [769, 249] width 67 height 17
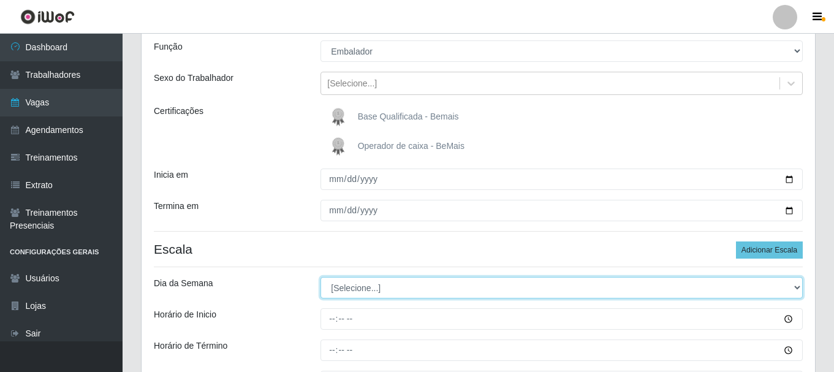
click at [373, 283] on select "[Selecione...] Segunda Terça Quarta Quinta Sexta Sábado Domingo" at bounding box center [562, 287] width 482 height 21
select select "1"
click at [321, 277] on select "[Selecione...] Segunda Terça Quarta Quinta Sexta Sábado Domingo" at bounding box center [562, 287] width 482 height 21
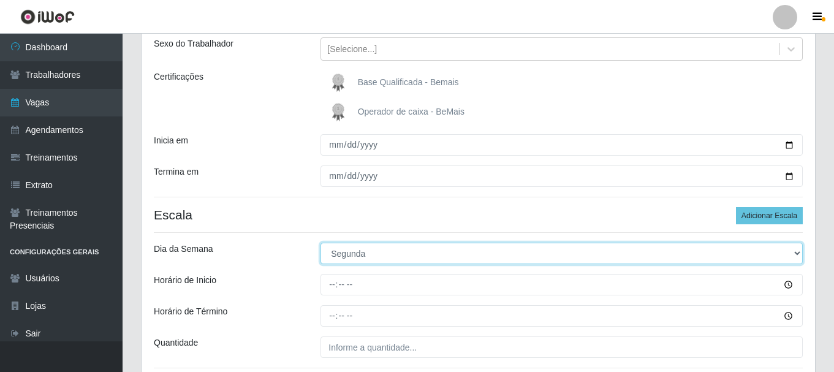
scroll to position [170, 0]
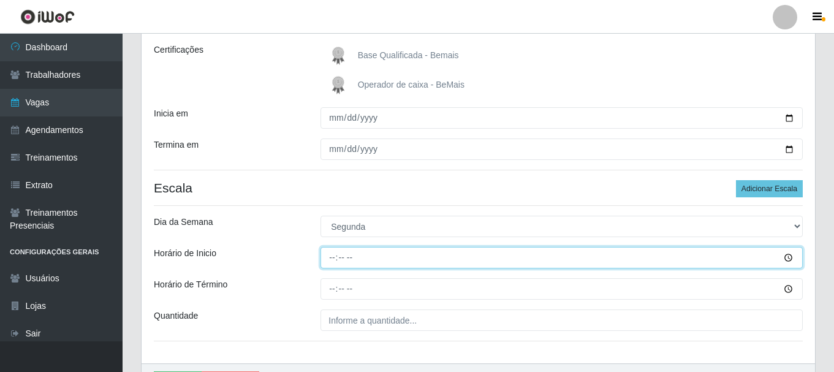
click at [328, 259] on input "Horário de Inicio" at bounding box center [562, 257] width 482 height 21
type input "17:00"
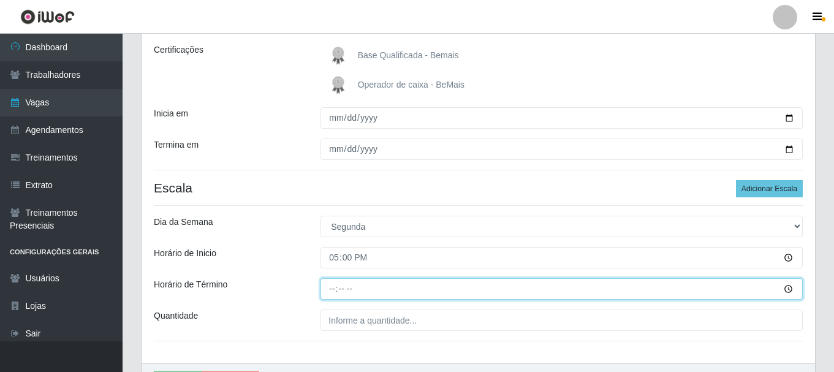
click at [331, 285] on input "Horário de Término" at bounding box center [562, 288] width 482 height 21
type input "22:00"
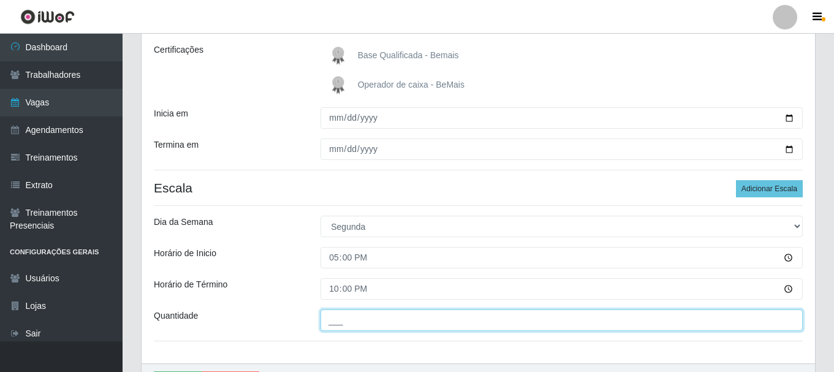
drag, startPoint x: 344, startPoint y: 319, endPoint x: 348, endPoint y: 314, distance: 6.5
click at [344, 319] on input "___" at bounding box center [562, 319] width 482 height 21
type input "1__"
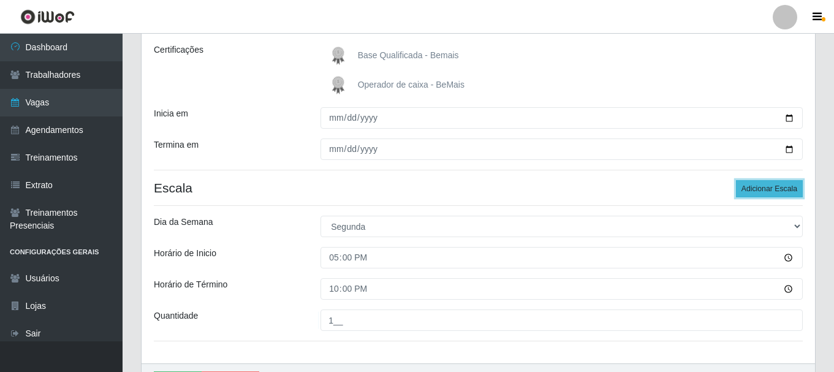
click at [750, 184] on button "Adicionar Escala" at bounding box center [769, 188] width 67 height 17
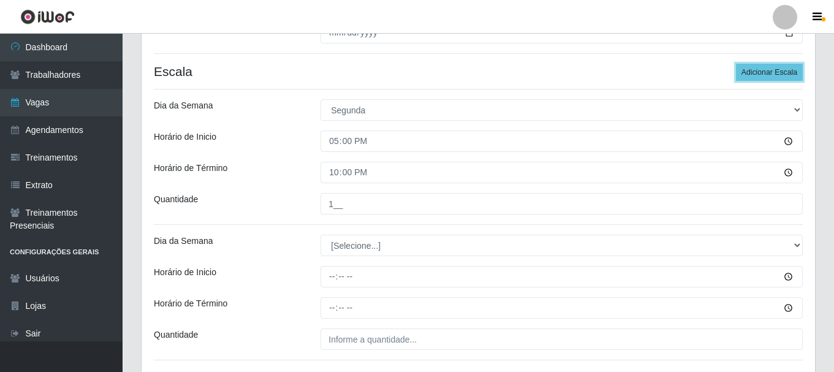
scroll to position [292, 0]
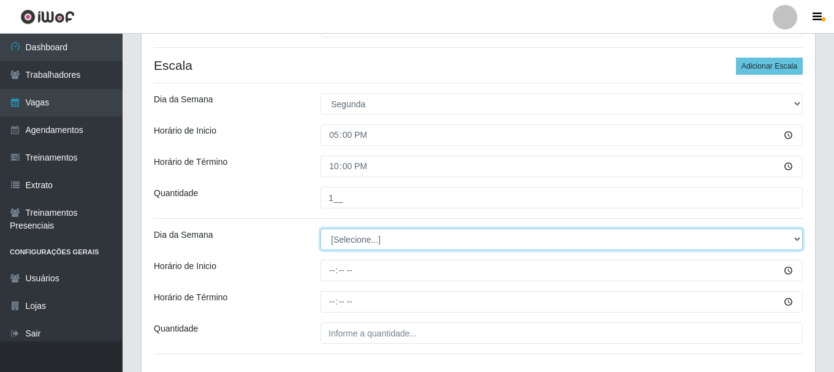
click at [361, 238] on select "[Selecione...] Segunda Terça Quarta Quinta Sexta Sábado Domingo" at bounding box center [562, 239] width 482 height 21
select select "2"
click at [321, 229] on select "[Selecione...] Segunda Terça Quarta Quinta Sexta Sábado Domingo" at bounding box center [562, 239] width 482 height 21
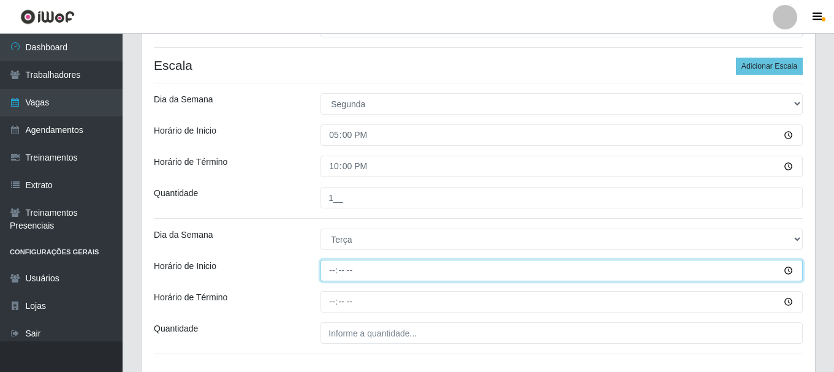
click at [332, 269] on input "Horário de Inicio" at bounding box center [562, 270] width 482 height 21
type input "17:00"
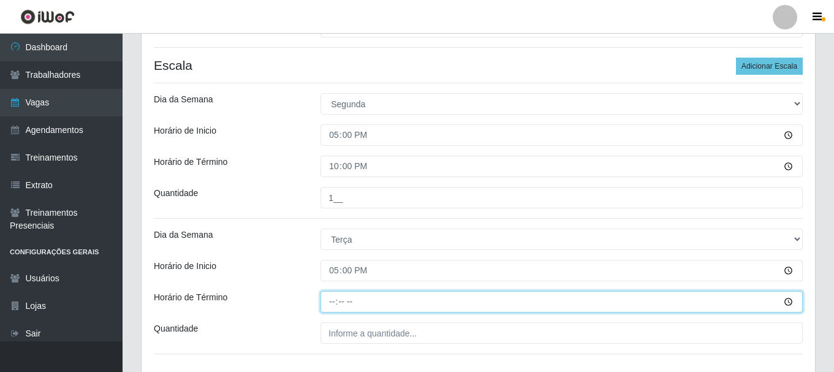
click at [330, 300] on input "Horário de Término" at bounding box center [562, 301] width 482 height 21
type input "22:00"
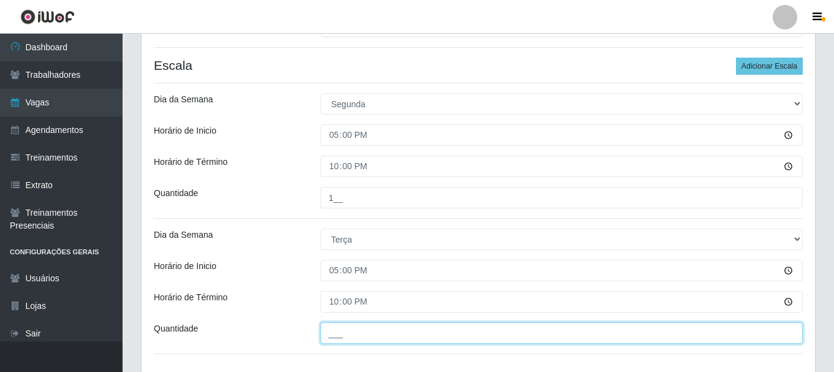
click at [353, 336] on input "___" at bounding box center [562, 332] width 482 height 21
type input "1__"
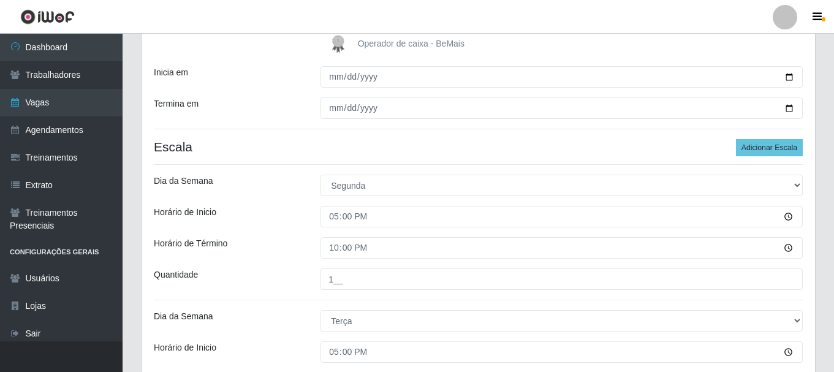
scroll to position [195, 0]
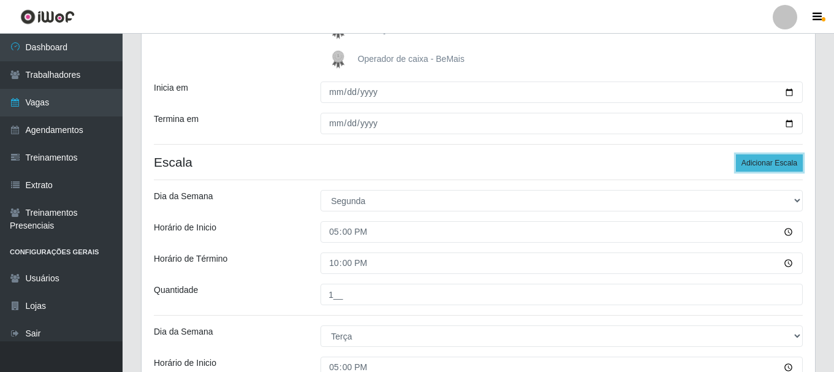
click at [770, 157] on button "Adicionar Escala" at bounding box center [769, 162] width 67 height 17
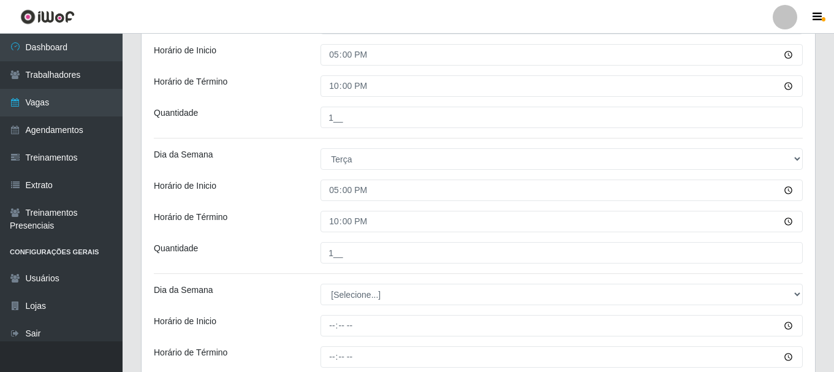
scroll to position [379, 0]
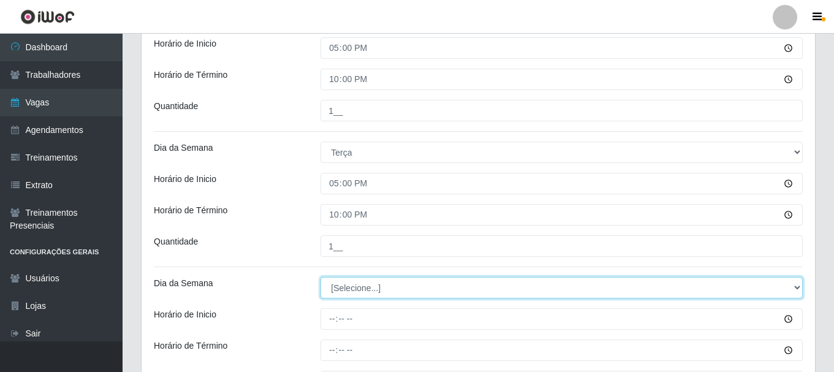
click at [382, 283] on select "[Selecione...] Segunda Terça Quarta Quinta Sexta Sábado Domingo" at bounding box center [562, 287] width 482 height 21
select select "3"
click at [321, 277] on select "[Selecione...] Segunda Terça Quarta Quinta Sexta Sábado Domingo" at bounding box center [562, 287] width 482 height 21
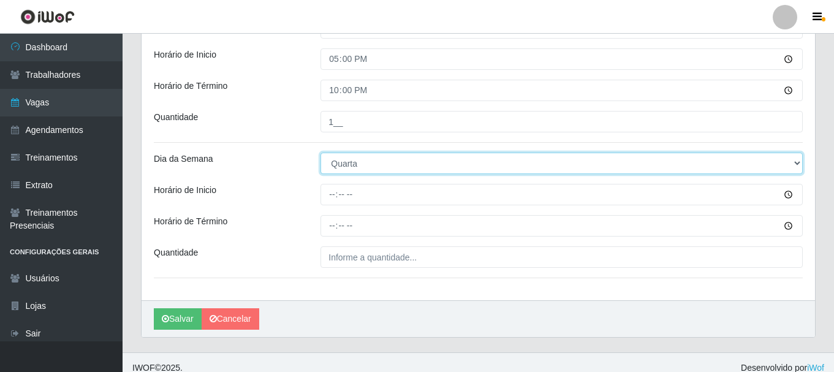
scroll to position [515, 0]
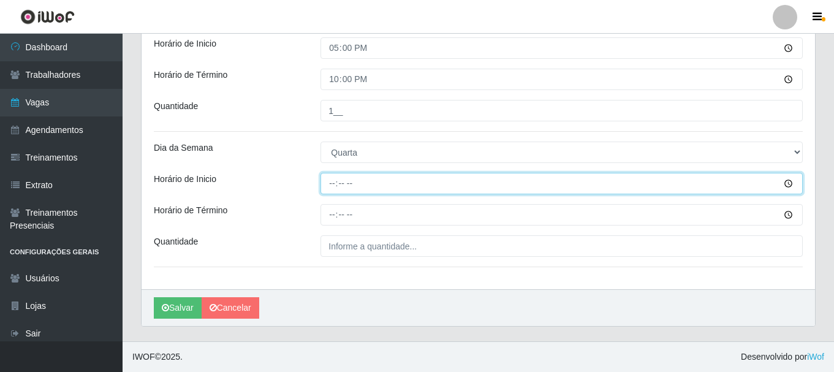
click at [329, 189] on input "Horário de Inicio" at bounding box center [562, 183] width 482 height 21
type input "17:00"
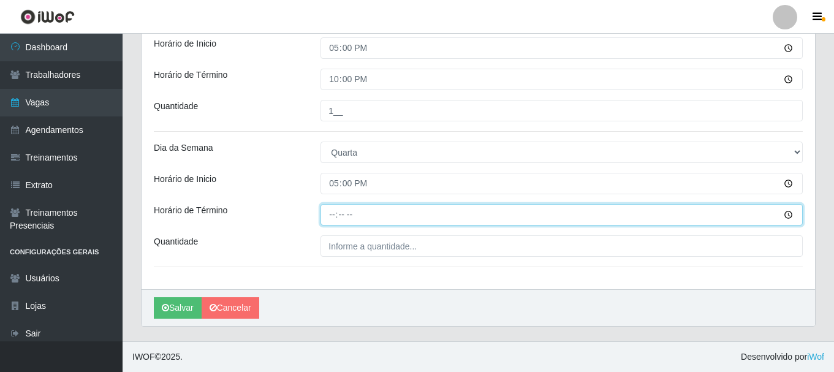
click at [332, 218] on input "Horário de Término" at bounding box center [562, 214] width 482 height 21
type input "22:00"
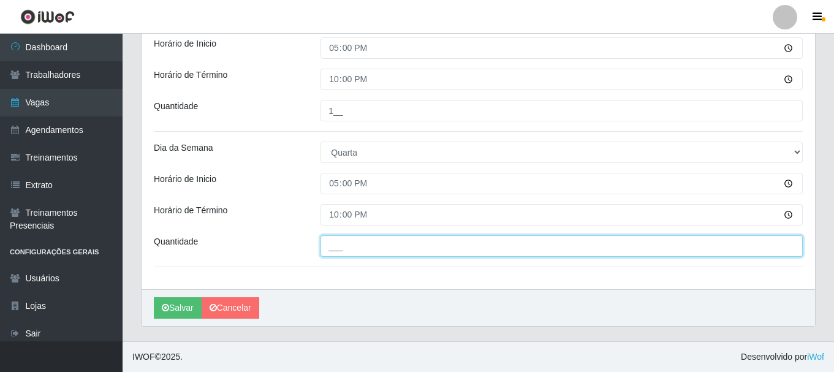
click at [360, 247] on input "___" at bounding box center [562, 245] width 482 height 21
type input "1__"
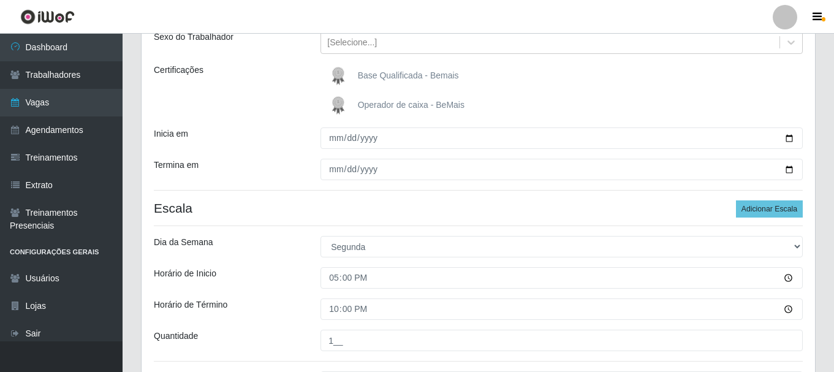
scroll to position [147, 0]
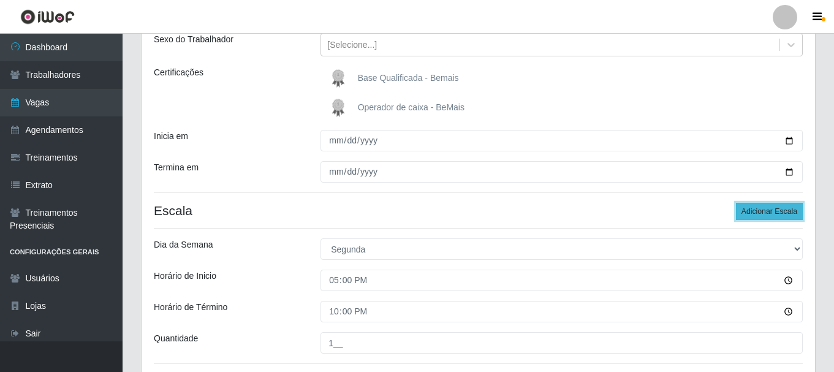
click at [773, 210] on button "Adicionar Escala" at bounding box center [769, 211] width 67 height 17
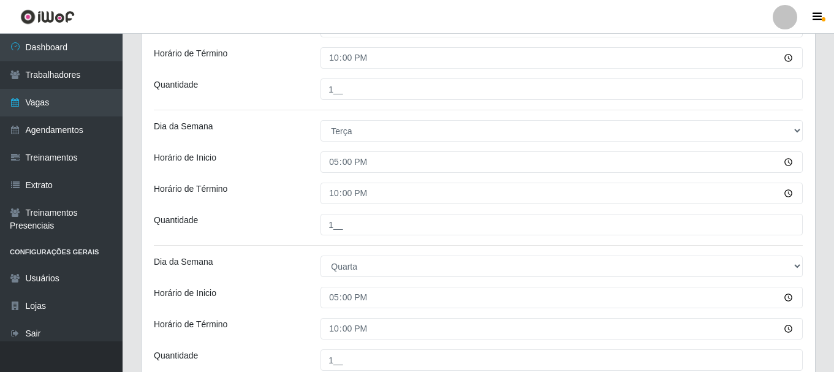
scroll to position [576, 0]
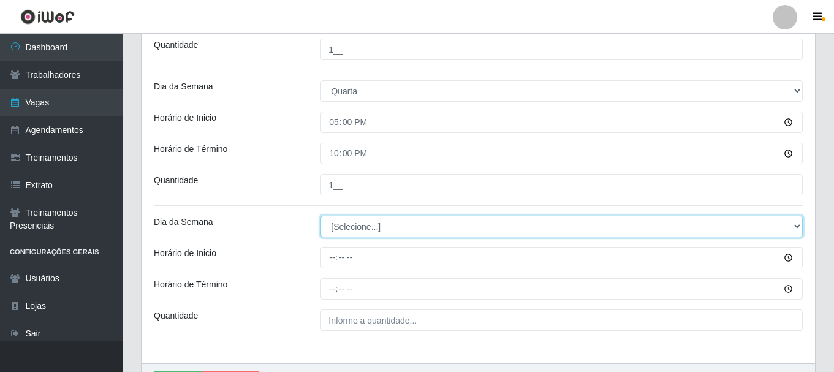
drag, startPoint x: 355, startPoint y: 231, endPoint x: 349, endPoint y: 228, distance: 6.9
click at [355, 231] on select "[Selecione...] Segunda Terça Quarta Quinta Sexta Sábado Domingo" at bounding box center [562, 226] width 482 height 21
select select "4"
click at [321, 216] on select "[Selecione...] Segunda Terça Quarta Quinta Sexta Sábado Domingo" at bounding box center [562, 226] width 482 height 21
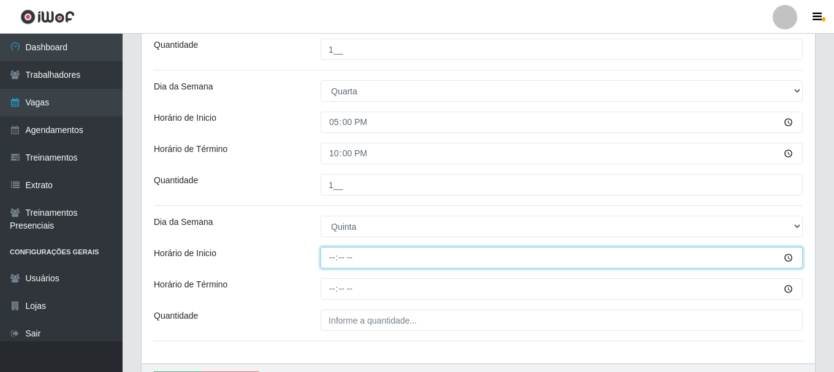
click at [330, 262] on input "Horário de Inicio" at bounding box center [562, 257] width 482 height 21
type input "17:00"
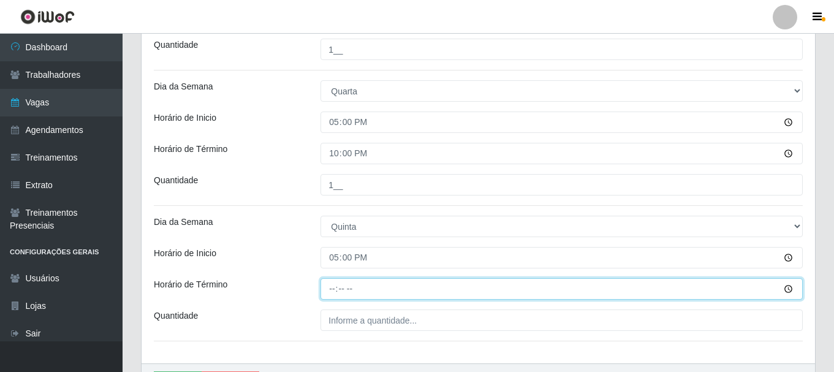
click at [330, 289] on input "Horário de Término" at bounding box center [562, 288] width 482 height 21
type input "22:00"
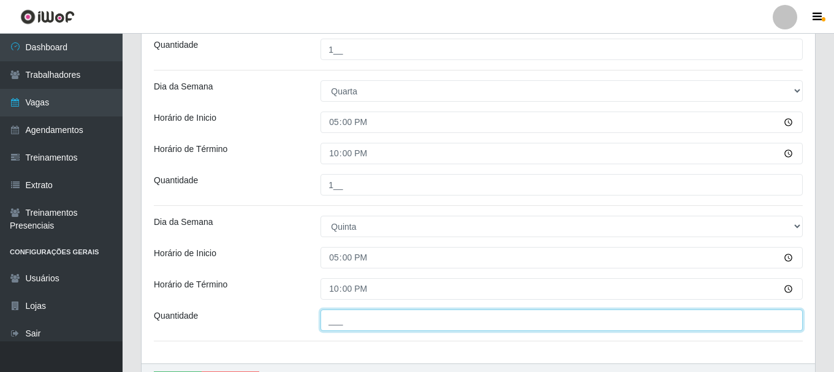
click at [348, 323] on input "___" at bounding box center [562, 319] width 482 height 21
type input "1__"
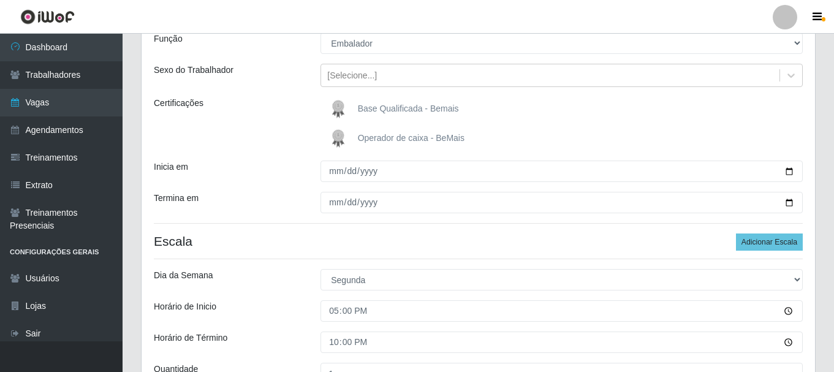
scroll to position [86, 0]
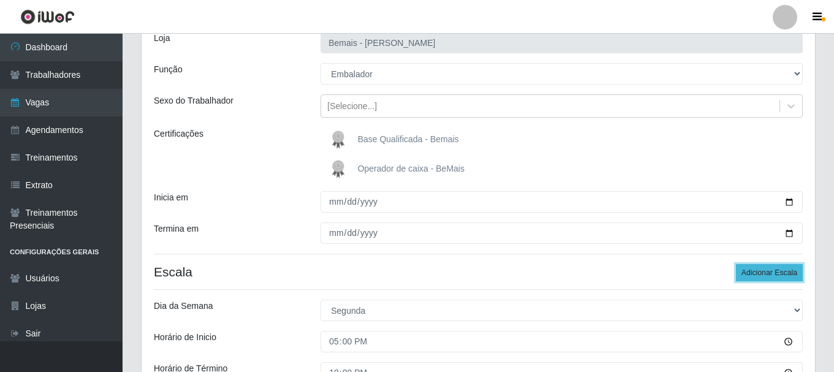
click at [762, 276] on button "Adicionar Escala" at bounding box center [769, 272] width 67 height 17
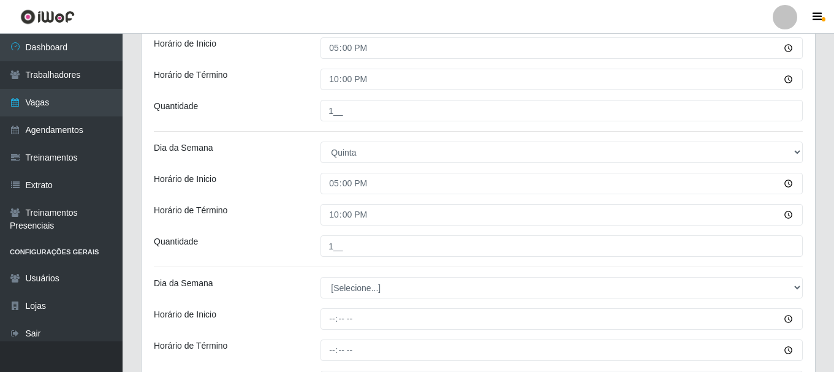
scroll to position [760, 0]
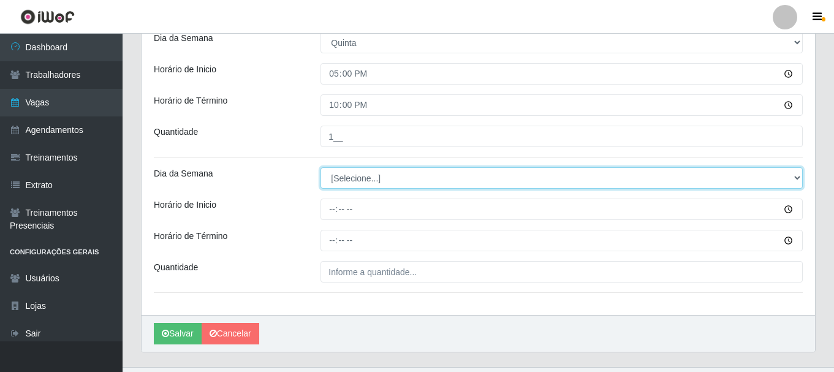
click at [357, 178] on select "[Selecione...] Segunda Terça Quarta Quinta Sexta Sábado Domingo" at bounding box center [562, 177] width 482 height 21
select select "5"
click at [321, 167] on select "[Selecione...] Segunda Terça Quarta Quinta Sexta Sábado Domingo" at bounding box center [562, 177] width 482 height 21
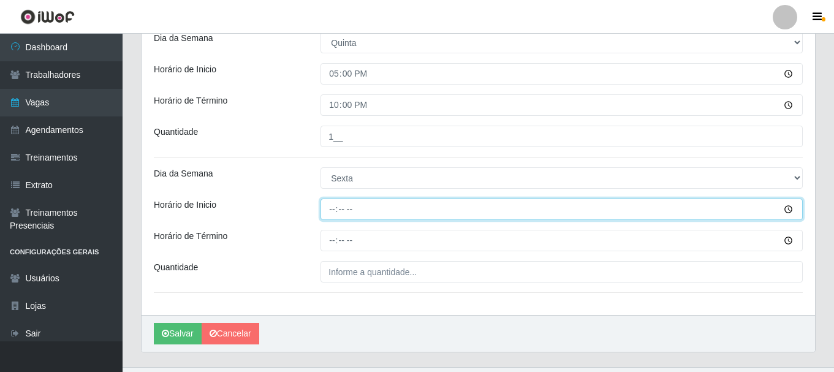
click at [331, 208] on input "Horário de Inicio" at bounding box center [562, 209] width 482 height 21
type input "17:00"
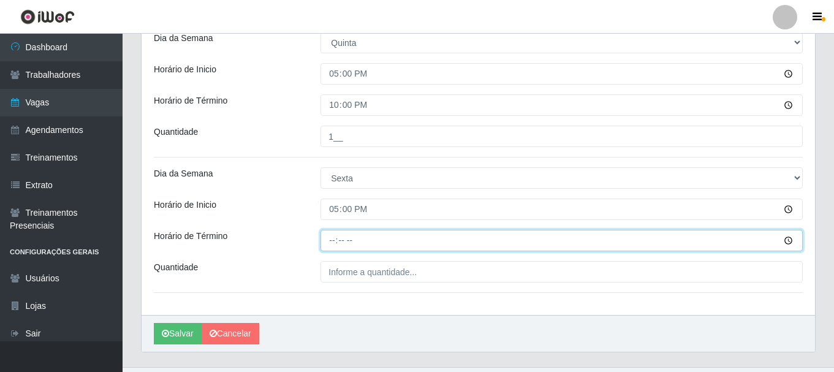
click at [335, 242] on input "Horário de Término" at bounding box center [562, 240] width 482 height 21
type input "22:00"
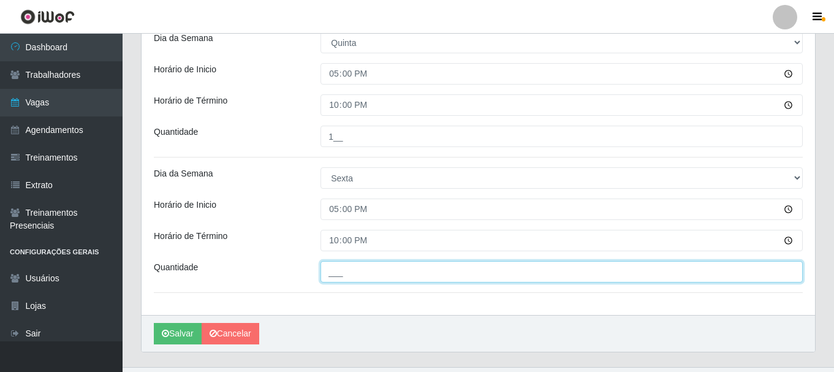
click at [343, 278] on input "___" at bounding box center [562, 271] width 482 height 21
type input "5__"
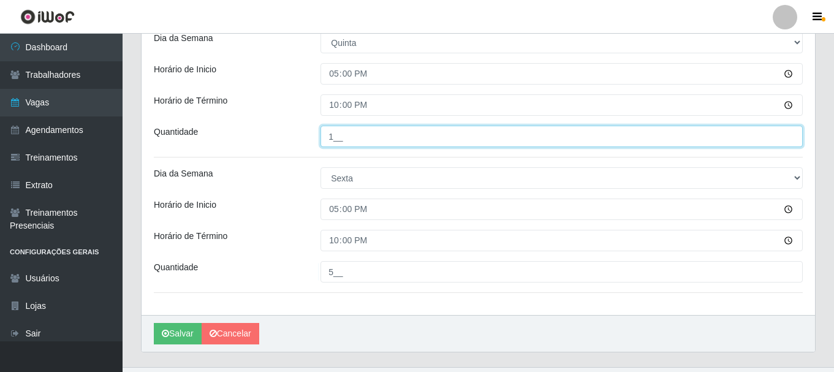
click at [335, 139] on input "1__" at bounding box center [562, 136] width 482 height 21
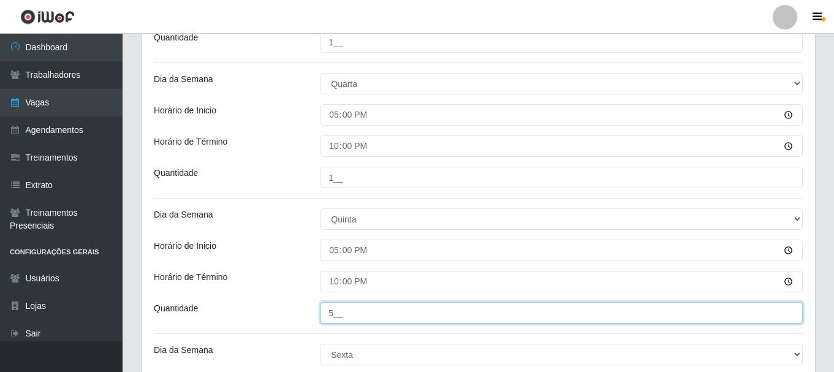
scroll to position [576, 0]
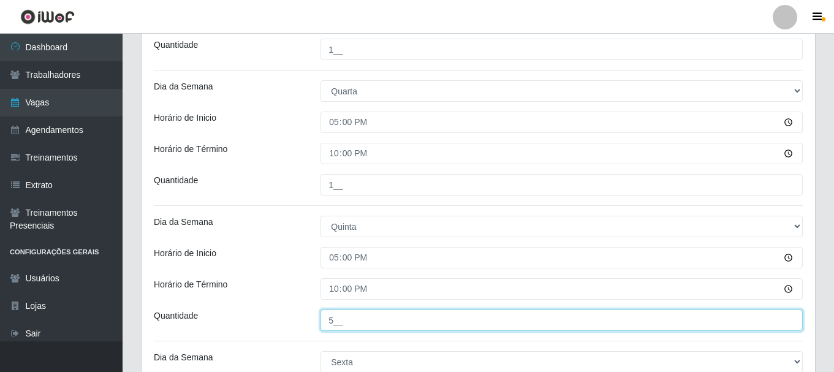
type input "5__"
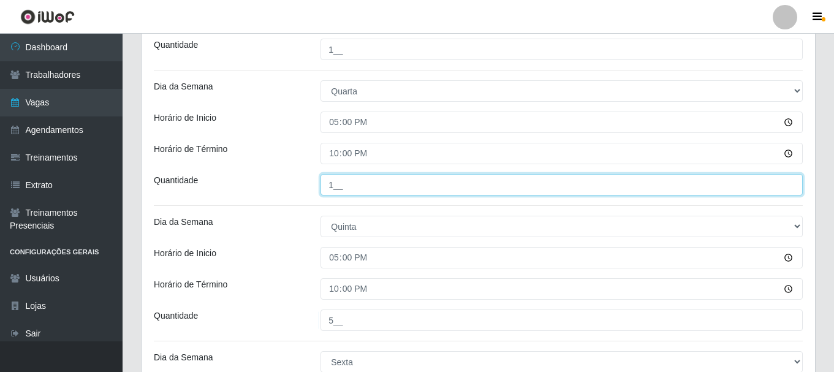
click at [346, 185] on input "1__" at bounding box center [562, 184] width 482 height 21
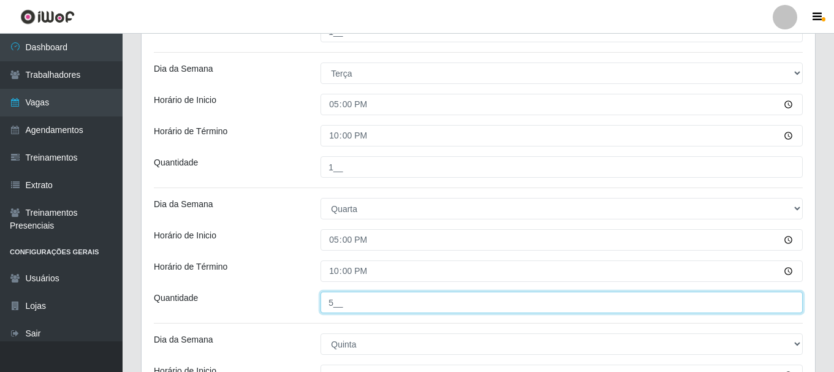
scroll to position [453, 0]
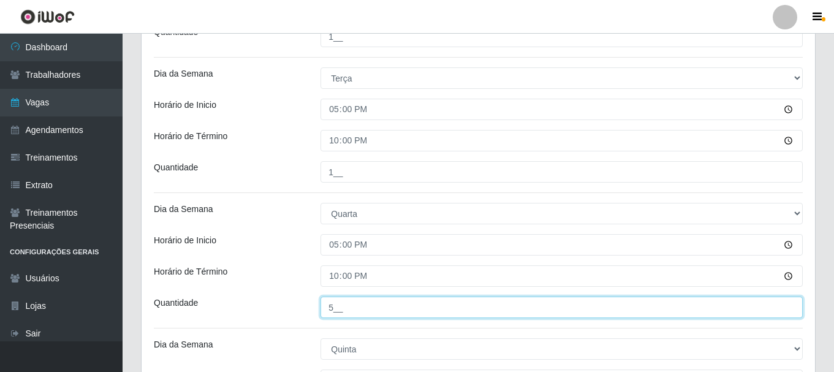
type input "5__"
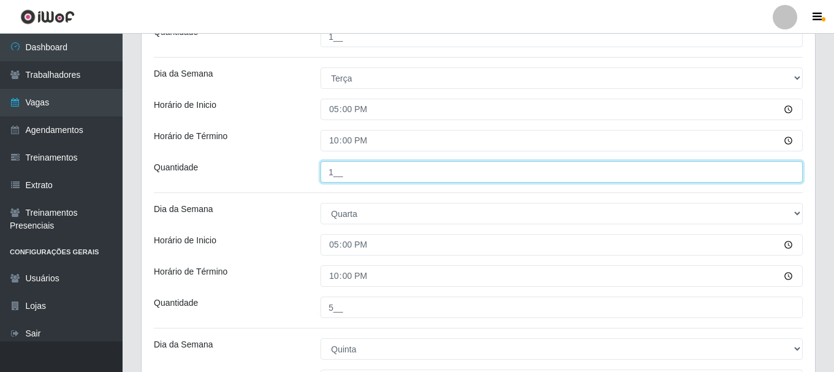
click at [344, 175] on input "1__" at bounding box center [562, 171] width 482 height 21
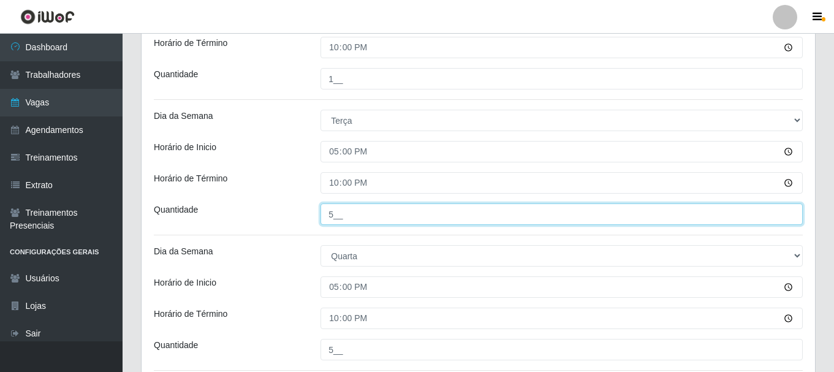
scroll to position [331, 0]
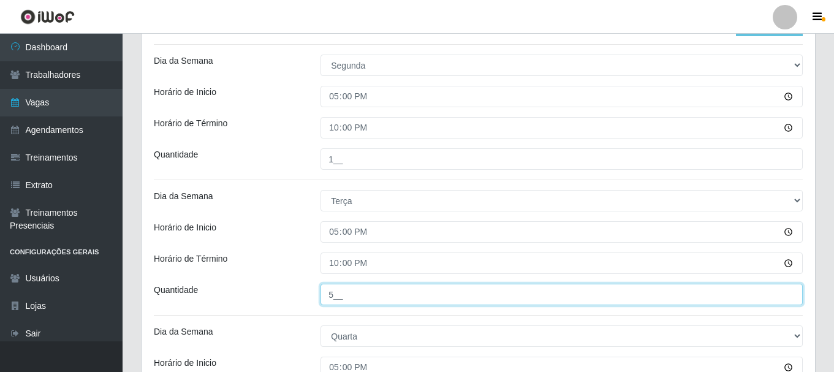
type input "5__"
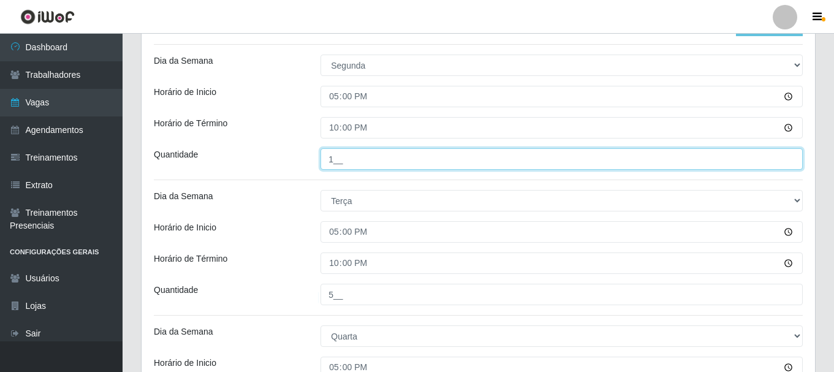
click at [338, 158] on input "1__" at bounding box center [562, 158] width 482 height 21
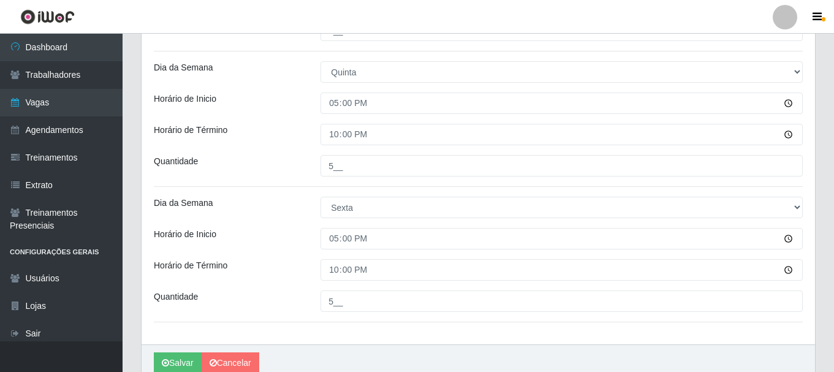
scroll to position [735, 0]
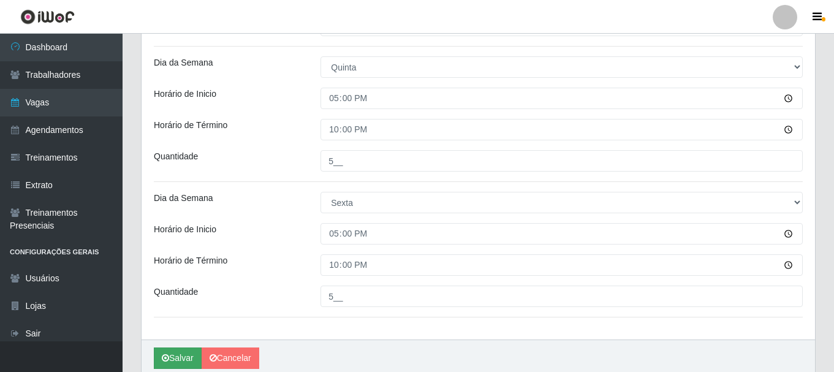
type input "5__"
click at [184, 354] on button "Salvar" at bounding box center [178, 357] width 48 height 21
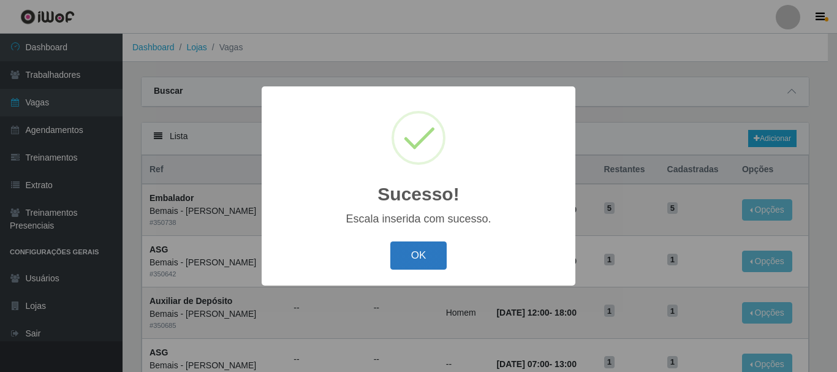
click at [435, 248] on button "OK" at bounding box center [418, 255] width 57 height 29
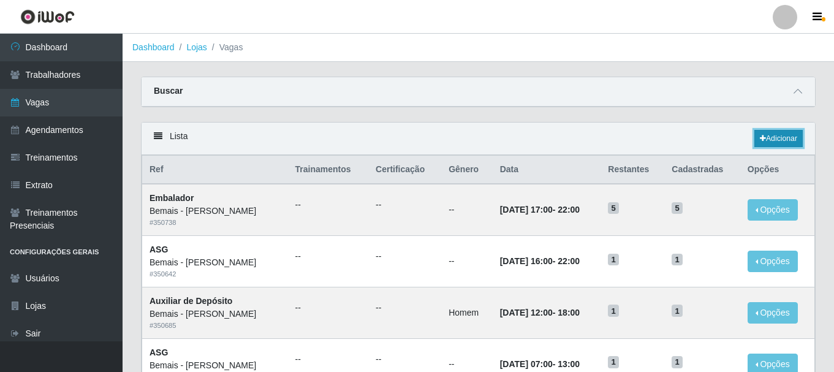
click at [766, 140] on link "Adicionar" at bounding box center [778, 138] width 48 height 17
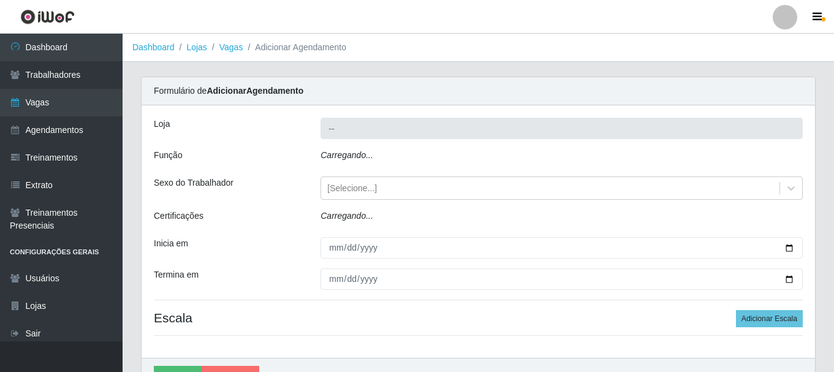
type input "Bemais - [PERSON_NAME]"
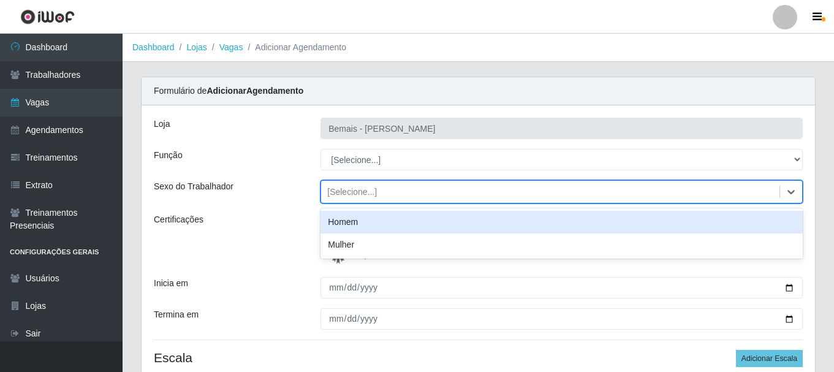
click at [395, 189] on div "[Selecione...]" at bounding box center [550, 192] width 458 height 20
click at [264, 170] on div "Função" at bounding box center [228, 159] width 167 height 21
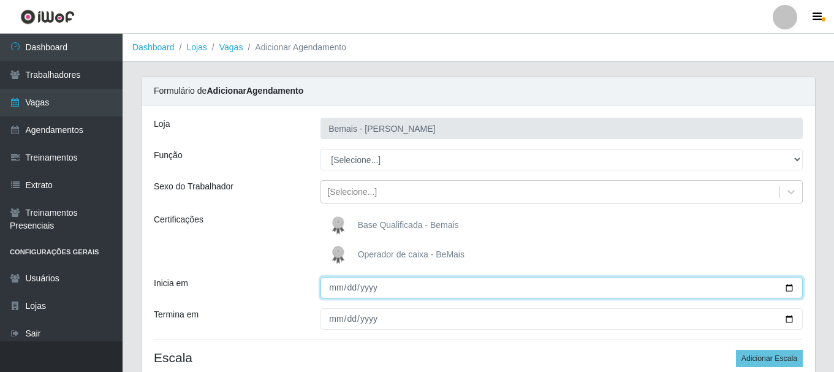
click at [785, 288] on input "Inicia em" at bounding box center [562, 287] width 482 height 21
type input "[DATE]"
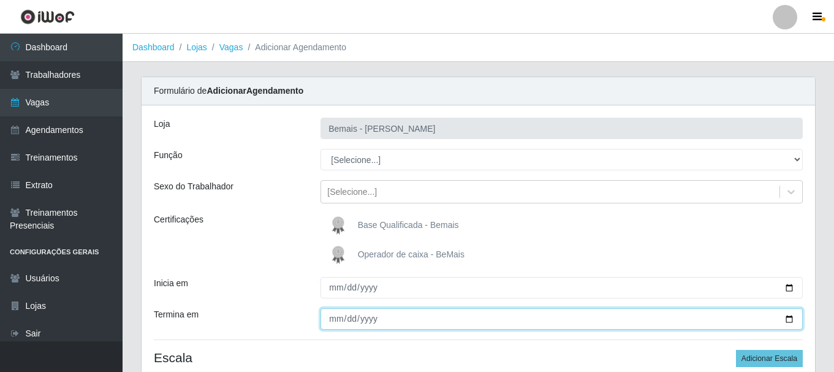
click at [785, 321] on input "Termina em" at bounding box center [562, 318] width 482 height 21
type input "[DATE]"
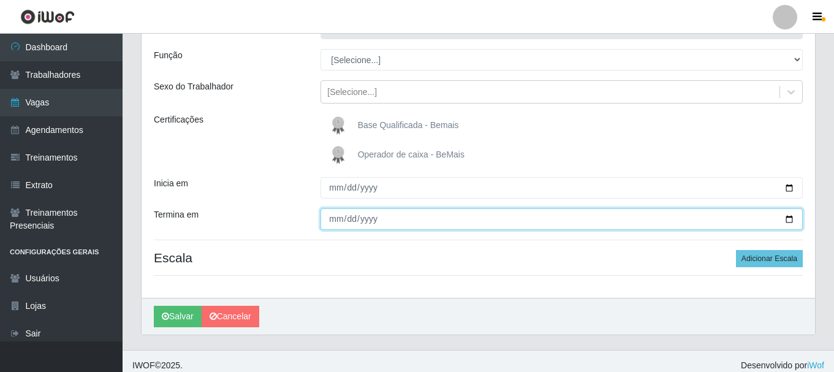
scroll to position [108, 0]
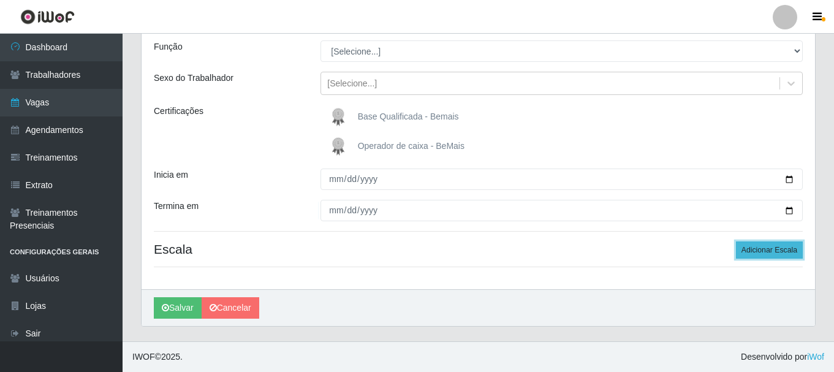
click at [759, 254] on button "Adicionar Escala" at bounding box center [769, 249] width 67 height 17
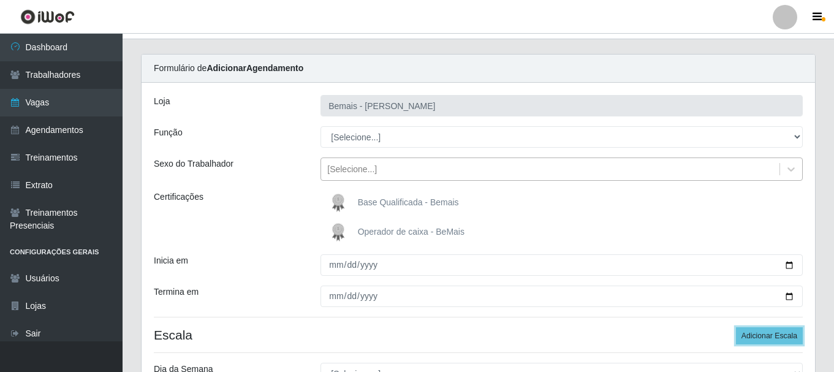
scroll to position [0, 0]
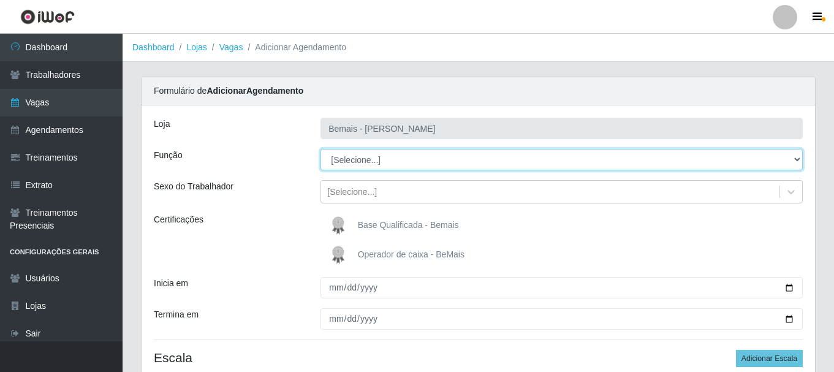
click at [354, 151] on select "[Selecione...] ASG ASG + ASG ++ Auxiliar de Depósito Auxiliar de Depósito + Aux…" at bounding box center [562, 159] width 482 height 21
select select "70"
click at [321, 149] on select "[Selecione...] ASG ASG + ASG ++ Auxiliar de Depósito Auxiliar de Depósito + Aux…" at bounding box center [562, 159] width 482 height 21
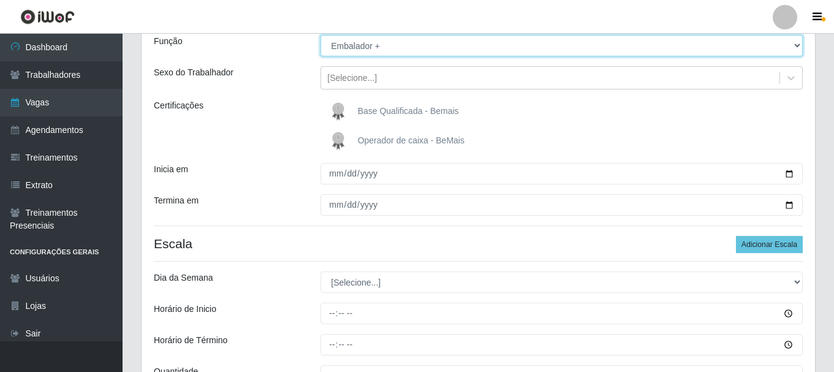
scroll to position [123, 0]
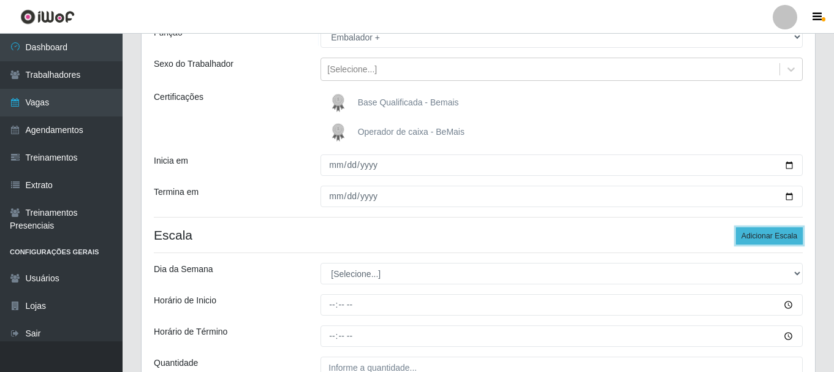
click at [773, 233] on button "Adicionar Escala" at bounding box center [769, 235] width 67 height 17
click at [761, 226] on div "[PERSON_NAME] Função [Selecione...] ASG ASG + ASG ++ Auxiliar de Depósito Auxil…" at bounding box center [479, 264] width 674 height 563
click at [760, 227] on div "[PERSON_NAME] Função [Selecione...] ASG ASG + ASG ++ Auxiliar de Depósito Auxil…" at bounding box center [479, 264] width 674 height 563
click at [760, 230] on button "Adicionar Escala" at bounding box center [769, 235] width 67 height 17
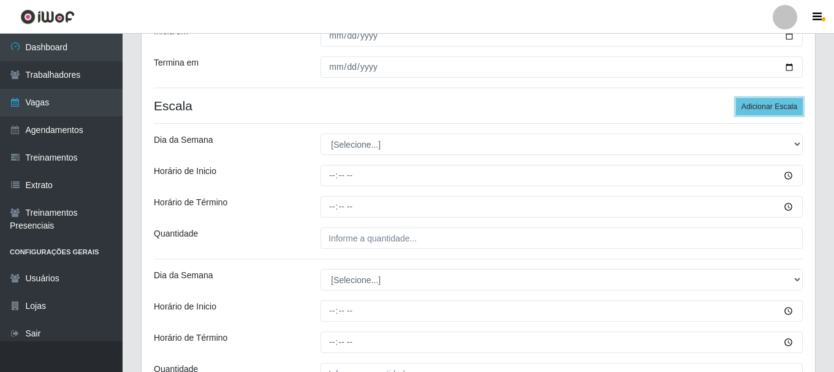
scroll to position [306, 0]
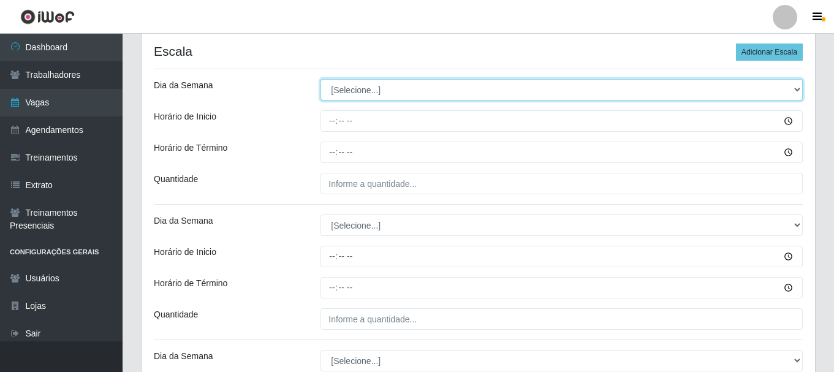
click at [347, 87] on select "[Selecione...] Segunda Terça Quarta Quinta Sexta Sábado Domingo" at bounding box center [562, 89] width 482 height 21
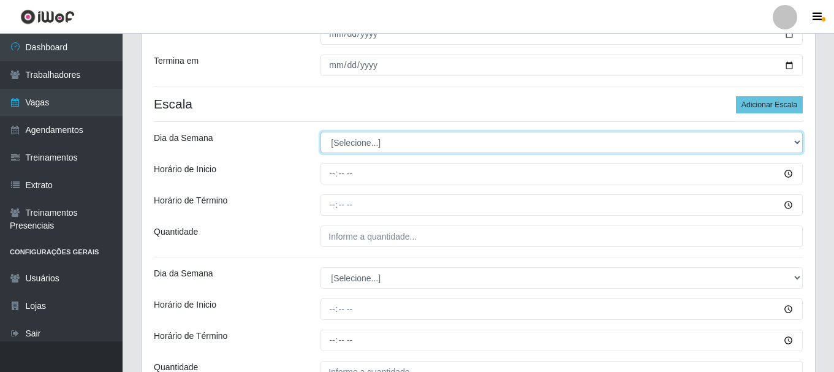
scroll to position [184, 0]
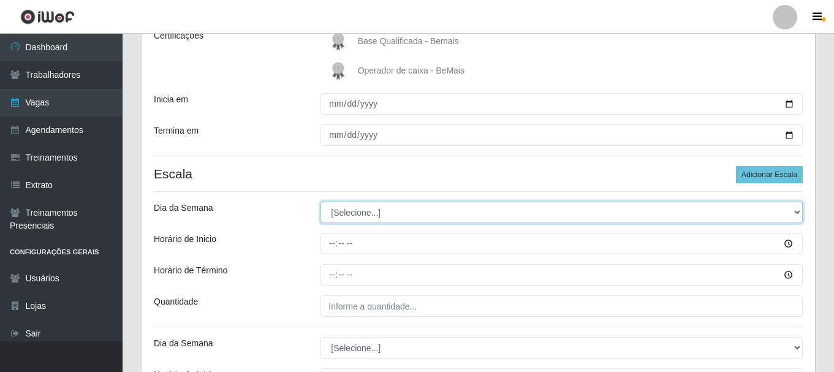
click at [341, 210] on select "[Selecione...] Segunda Terça Quarta Quinta Sexta Sábado Domingo" at bounding box center [562, 212] width 482 height 21
click at [354, 203] on select "[Selecione...] Segunda Terça Quarta Quinta Sexta Sábado Domingo" at bounding box center [562, 212] width 482 height 21
select select "6"
click at [321, 202] on select "[Selecione...] Segunda Terça Quarta Quinta Sexta Sábado Domingo" at bounding box center [562, 212] width 482 height 21
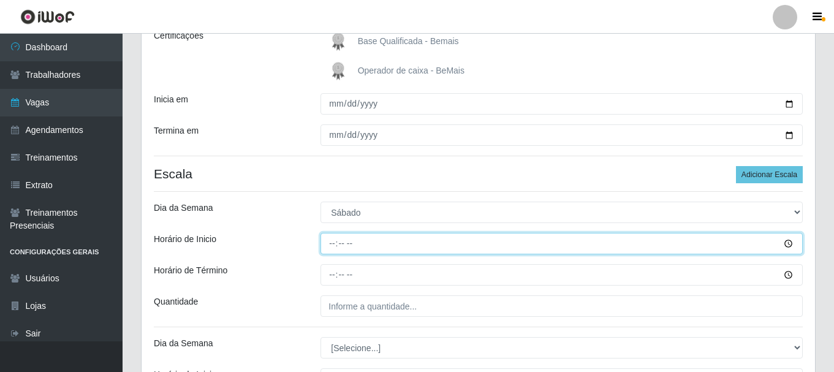
click at [330, 247] on input "Horário de Inicio" at bounding box center [562, 243] width 482 height 21
type input "09:00"
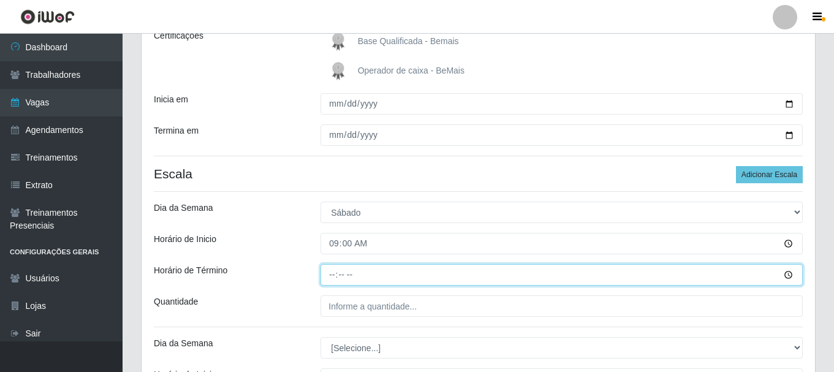
click at [333, 279] on input "Horário de Término" at bounding box center [562, 274] width 482 height 21
type input "15:00"
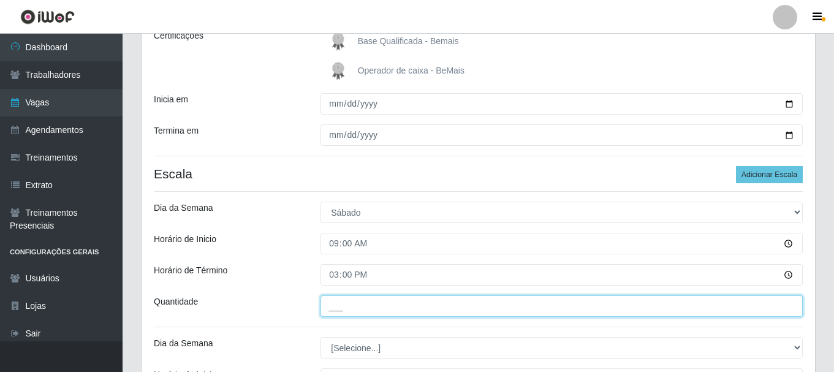
click at [336, 304] on input "___" at bounding box center [562, 305] width 482 height 21
type input "3__"
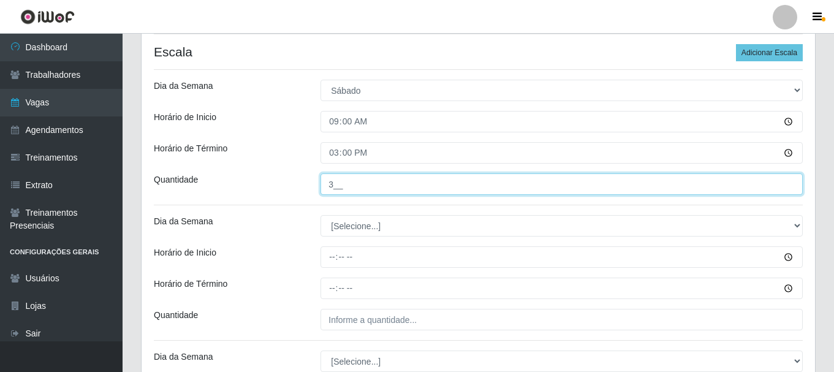
scroll to position [306, 0]
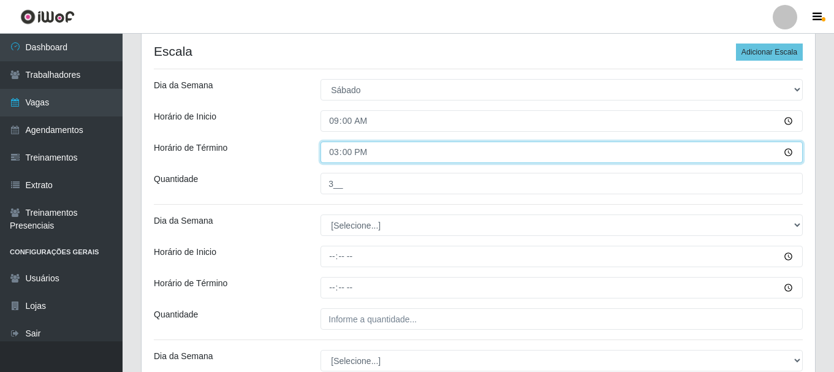
click at [337, 156] on input "15:00" at bounding box center [562, 152] width 482 height 21
type input "14:00"
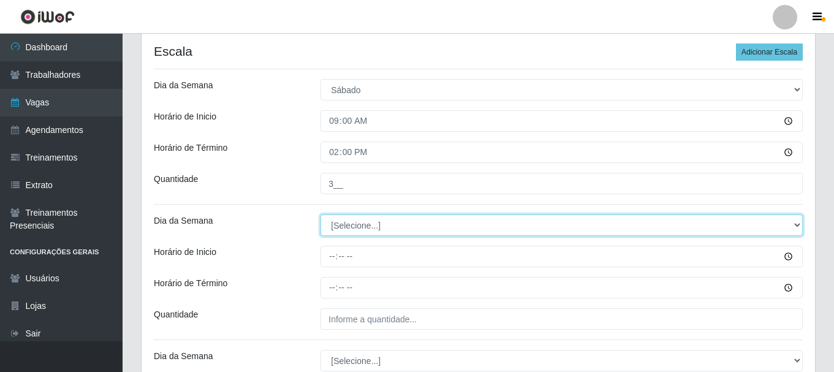
click at [349, 222] on select "[Selecione...] Segunda Terça Quarta Quinta Sexta Sábado Domingo" at bounding box center [562, 224] width 482 height 21
select select "6"
click at [321, 214] on select "[Selecione...] Segunda Terça Quarta Quinta Sexta Sábado Domingo" at bounding box center [562, 224] width 482 height 21
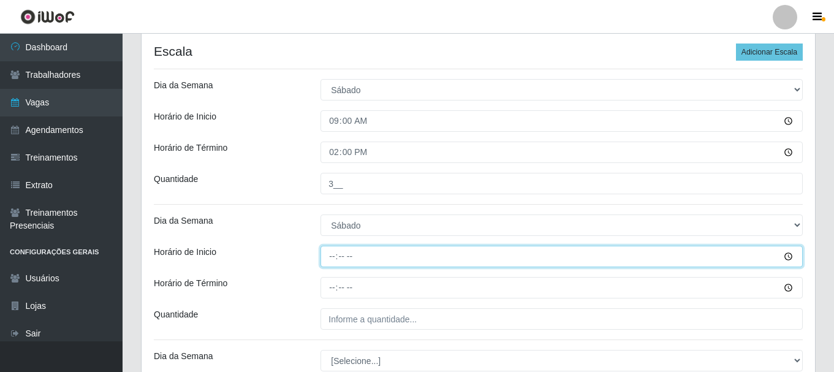
click at [335, 257] on input "Horário de Inicio" at bounding box center [562, 256] width 482 height 21
click at [335, 260] on input "17:00" at bounding box center [562, 256] width 482 height 21
type input "15:30"
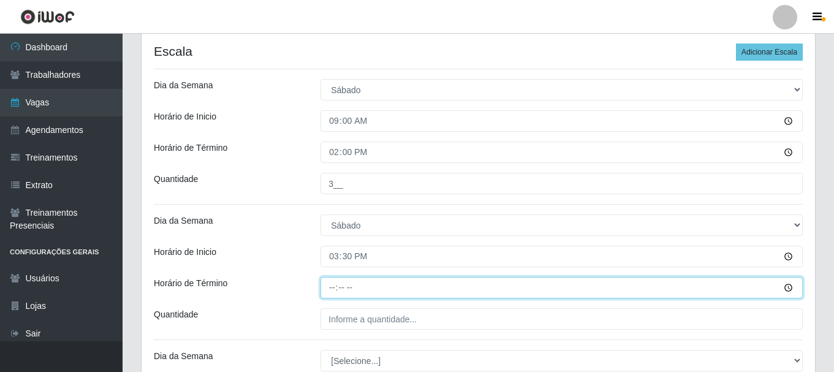
click at [338, 288] on input "Horário de Término" at bounding box center [562, 287] width 482 height 21
type input "21:30"
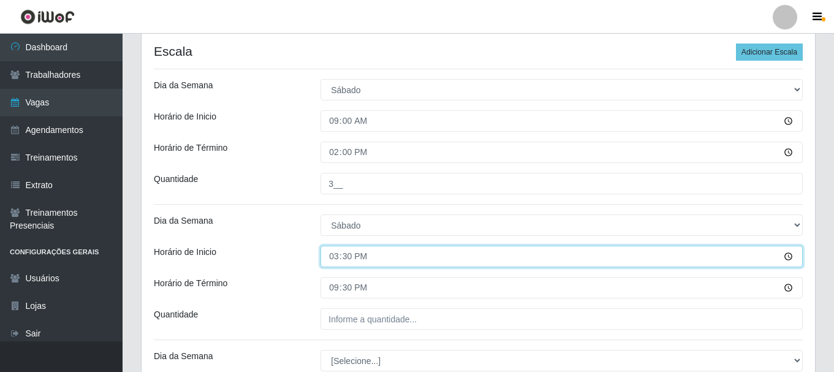
click at [398, 266] on input "15:30" at bounding box center [562, 256] width 482 height 21
click at [332, 257] on input "15:30" at bounding box center [562, 256] width 482 height 21
type input "16:00"
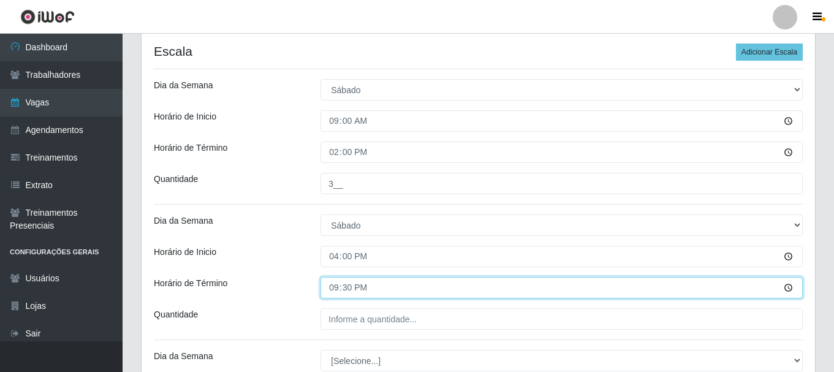
click at [330, 289] on input "21:30" at bounding box center [562, 287] width 482 height 21
type input "22:00"
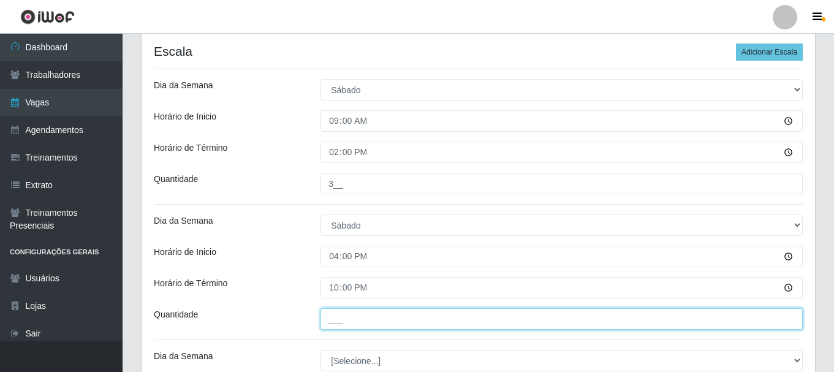
click at [333, 320] on input "___" at bounding box center [562, 318] width 482 height 21
type input "5__"
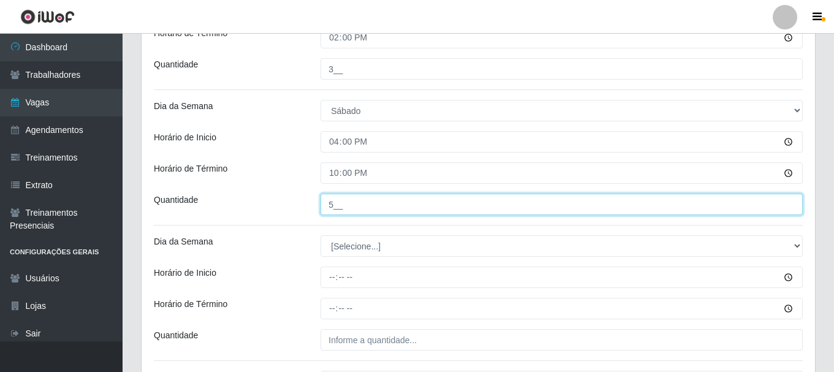
scroll to position [429, 0]
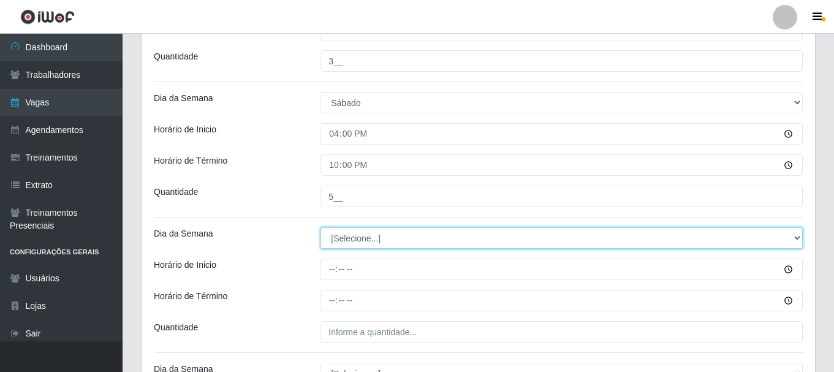
click at [352, 240] on select "[Selecione...] Segunda Terça Quarta Quinta Sexta Sábado Domingo" at bounding box center [562, 237] width 482 height 21
select select "0"
click at [321, 227] on select "[Selecione...] Segunda Terça Quarta Quinta Sexta Sábado Domingo" at bounding box center [562, 237] width 482 height 21
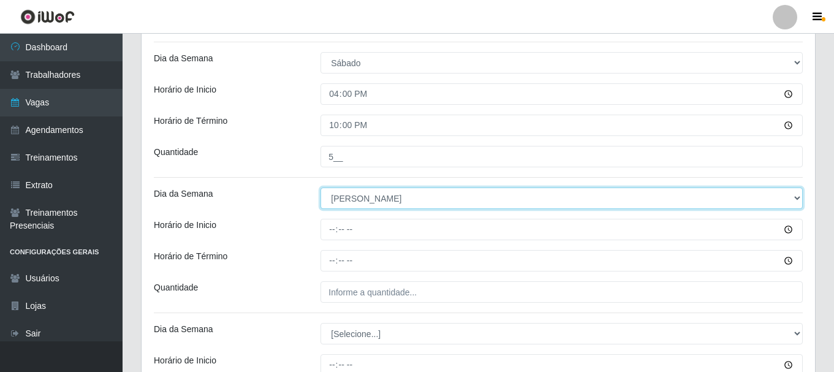
scroll to position [490, 0]
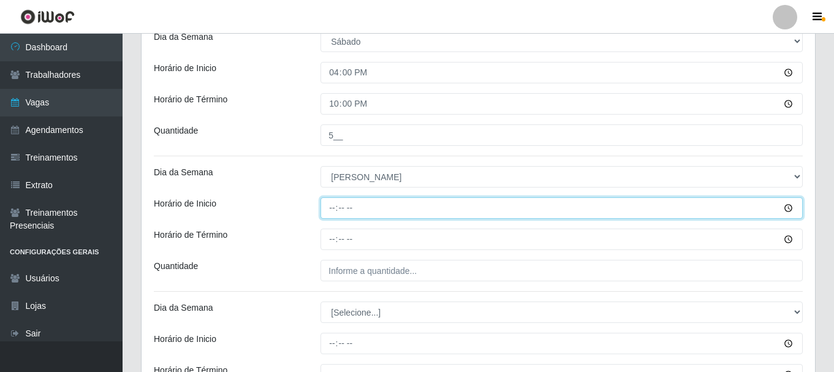
click at [335, 205] on input "Horário de Inicio" at bounding box center [562, 207] width 482 height 21
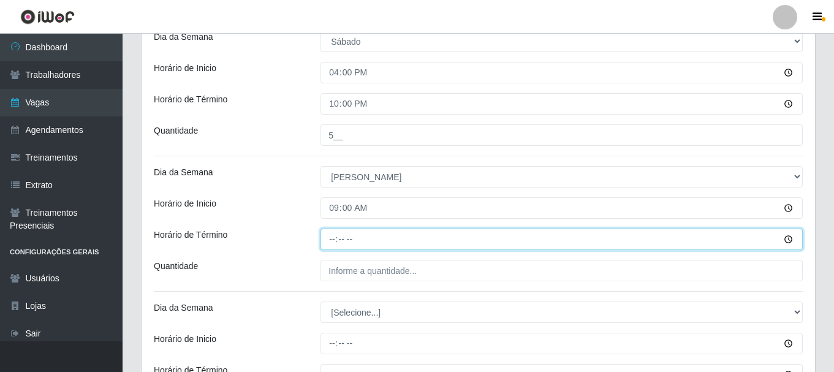
click at [331, 240] on input "Horário de Término" at bounding box center [562, 239] width 482 height 21
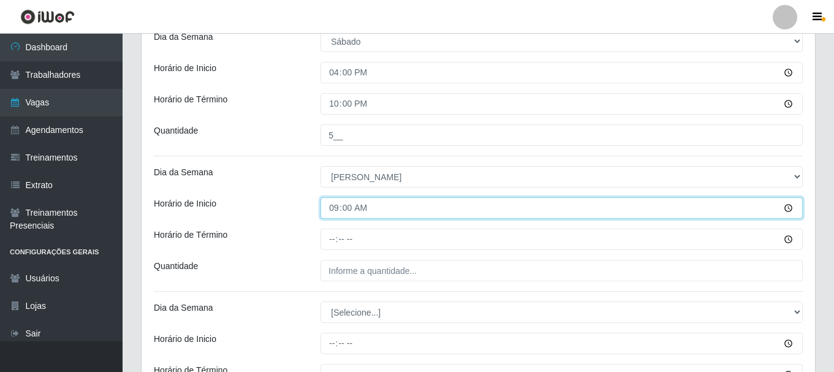
click at [344, 213] on input "09:00" at bounding box center [562, 207] width 482 height 21
type input "09:15"
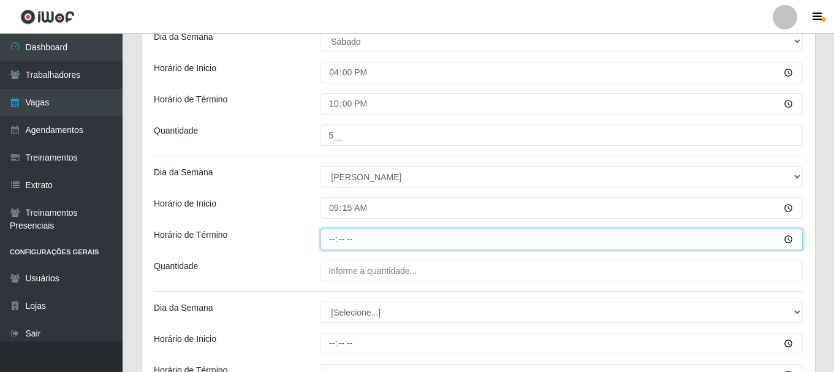
click at [336, 243] on input "Horário de Término" at bounding box center [562, 239] width 482 height 21
type input "15:15"
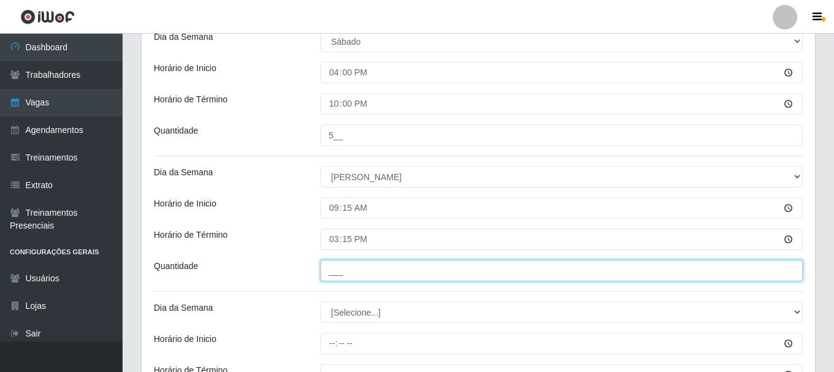
click at [345, 273] on input "___" at bounding box center [562, 270] width 482 height 21
type input "3__"
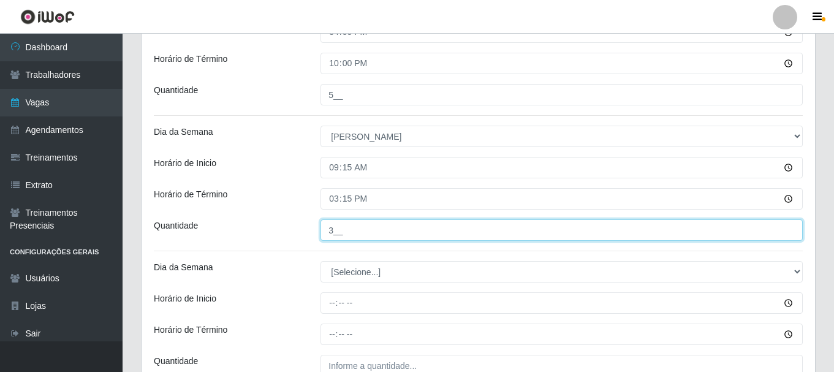
scroll to position [552, 0]
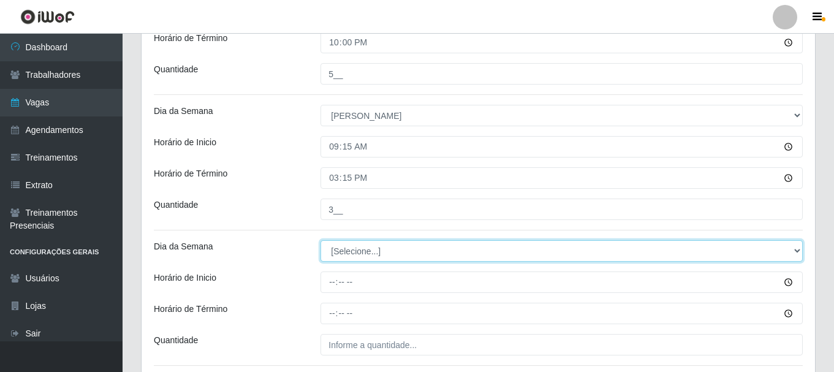
click at [363, 251] on select "[Selecione...] Segunda Terça Quarta Quinta Sexta Sábado Domingo" at bounding box center [562, 250] width 482 height 21
select select "0"
click at [321, 240] on select "[Selecione...] Segunda Terça Quarta Quinta Sexta Sábado Domingo" at bounding box center [562, 250] width 482 height 21
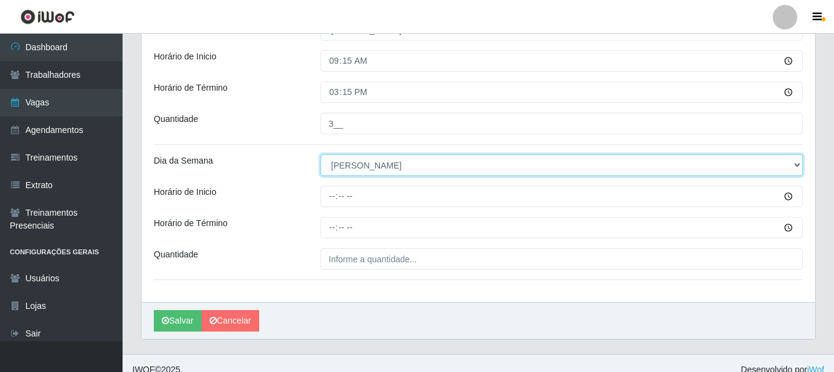
scroll to position [650, 0]
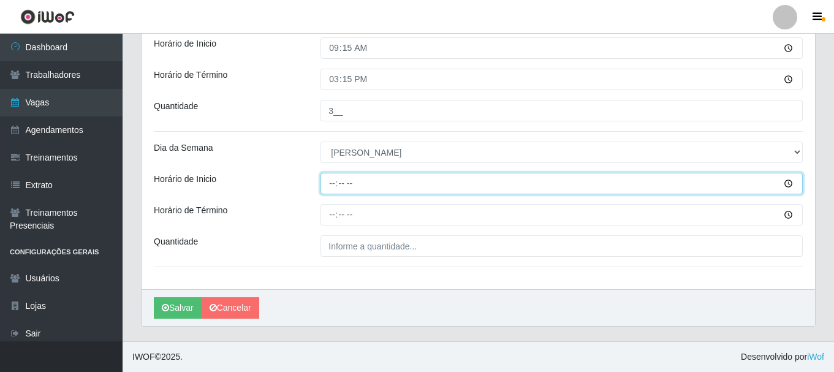
click at [336, 189] on input "Horário de Inicio" at bounding box center [562, 183] width 482 height 21
type input "15:30"
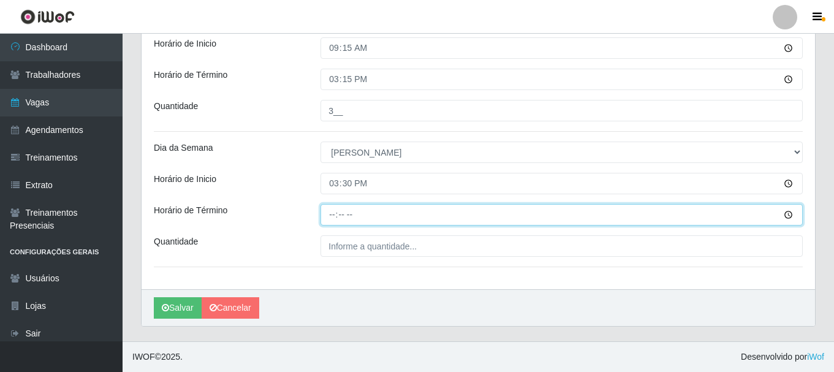
click at [333, 212] on input "Horário de Término" at bounding box center [562, 214] width 482 height 21
type input "21:30"
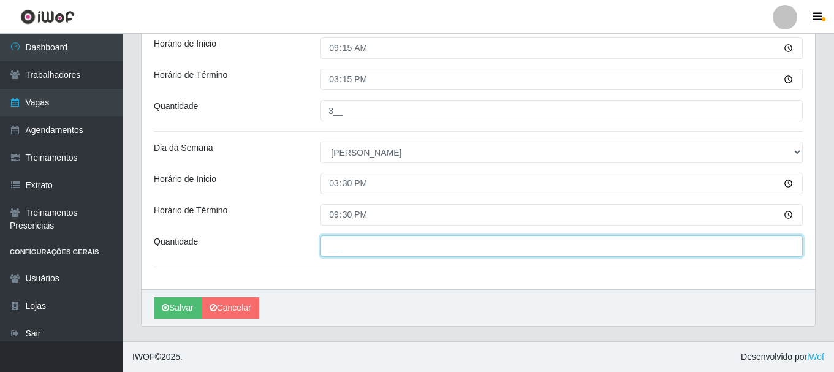
click at [343, 245] on input "___" at bounding box center [562, 245] width 482 height 21
type input "6__"
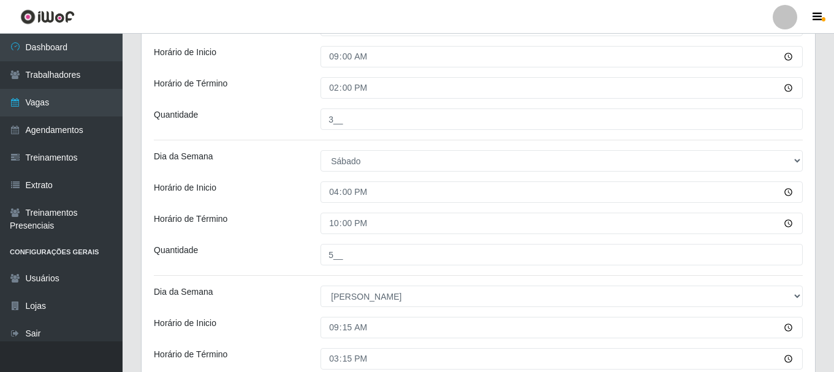
scroll to position [344, 0]
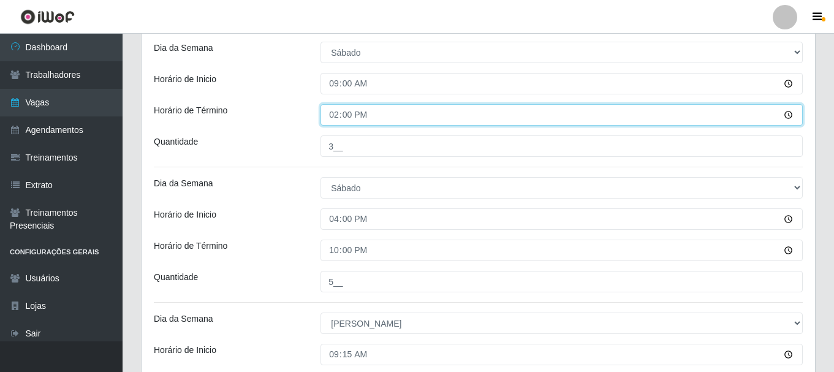
click at [333, 119] on input "14:00" at bounding box center [562, 114] width 482 height 21
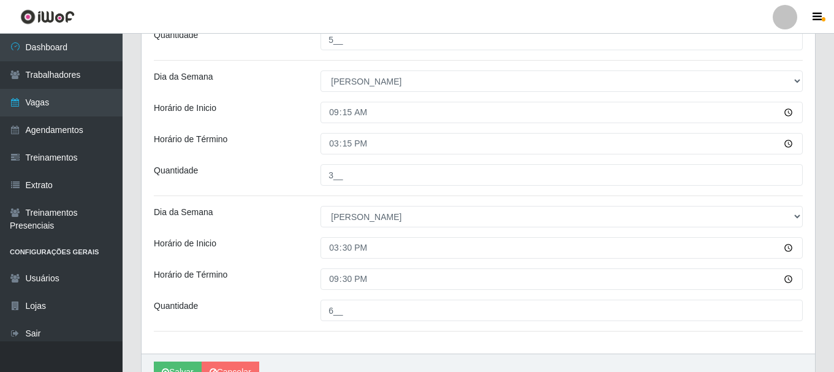
scroll to position [650, 0]
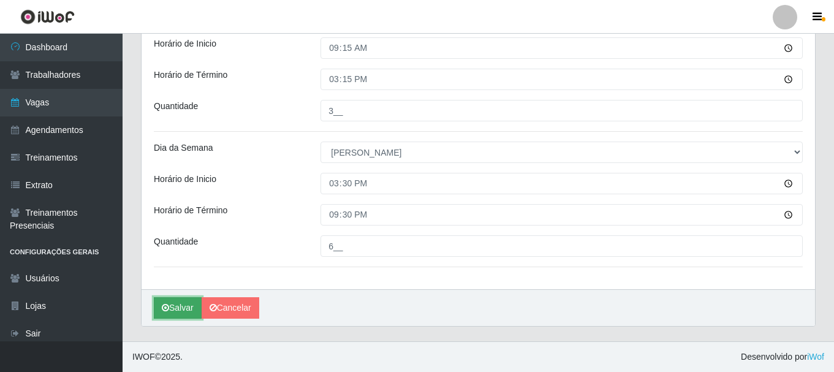
click at [178, 306] on button "Salvar" at bounding box center [178, 307] width 48 height 21
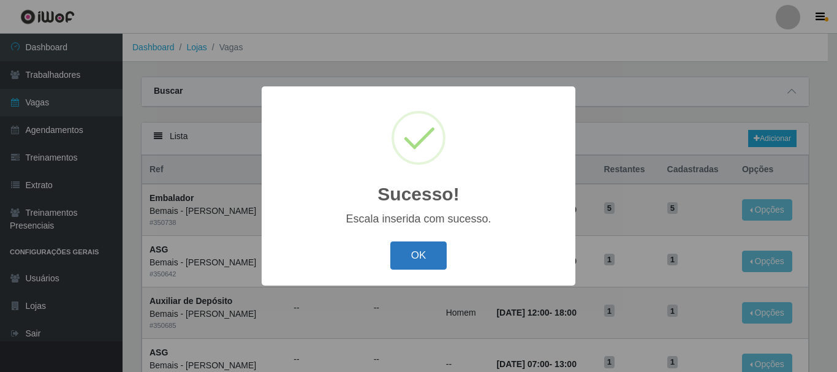
click at [419, 263] on button "OK" at bounding box center [418, 255] width 57 height 29
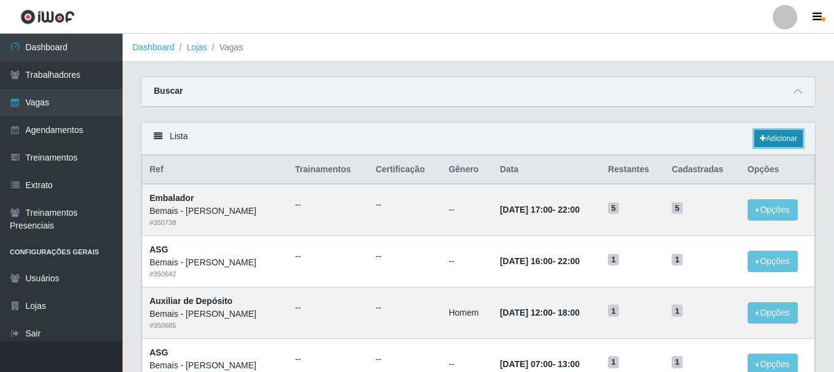
click at [787, 140] on link "Adicionar" at bounding box center [778, 138] width 48 height 17
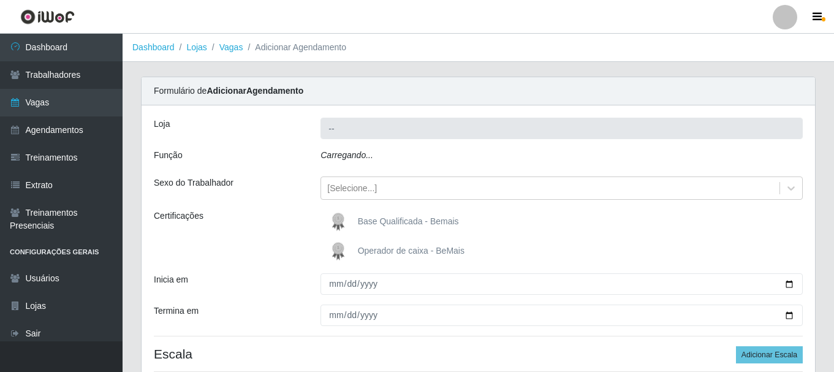
type input "Bemais - [PERSON_NAME]"
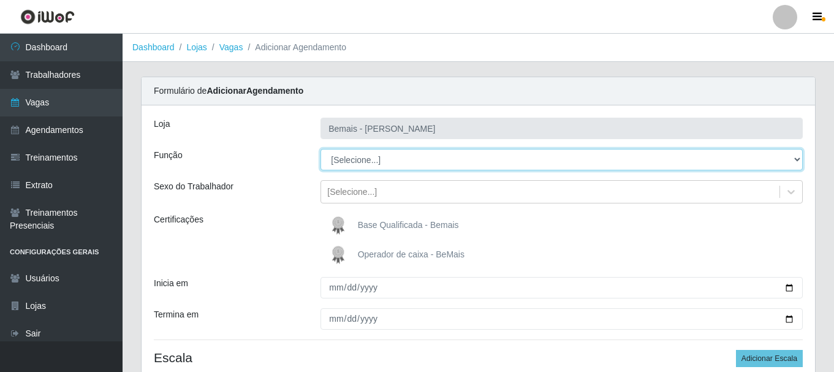
click at [382, 159] on select "[Selecione...] ASG ASG + ASG ++ Auxiliar de Depósito Auxiliar de Depósito + Aux…" at bounding box center [562, 159] width 482 height 21
select select "72"
click at [321, 149] on select "[Selecione...] ASG ASG + ASG ++ Auxiliar de Depósito Auxiliar de Depósito + Aux…" at bounding box center [562, 159] width 482 height 21
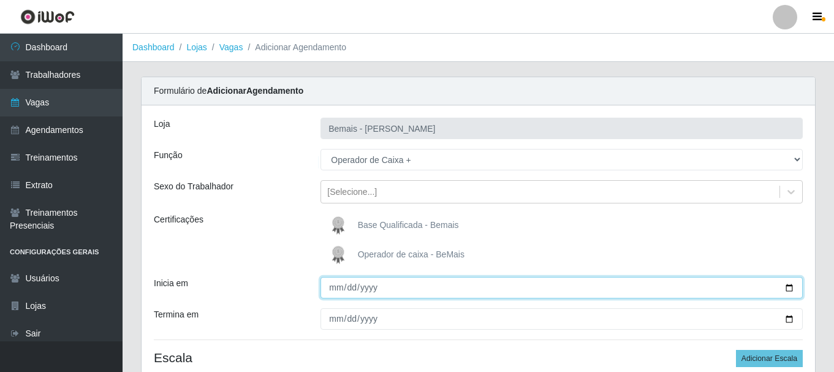
click at [785, 289] on input "Inicia em" at bounding box center [562, 287] width 482 height 21
type input "[DATE]"
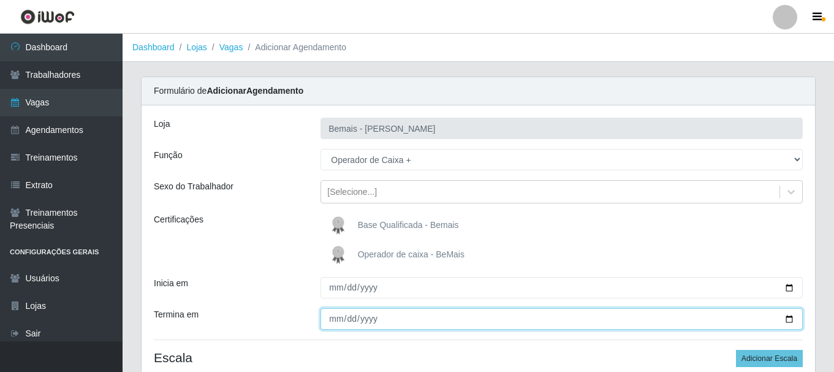
click at [789, 322] on input "Termina em" at bounding box center [562, 318] width 482 height 21
type input "[DATE]"
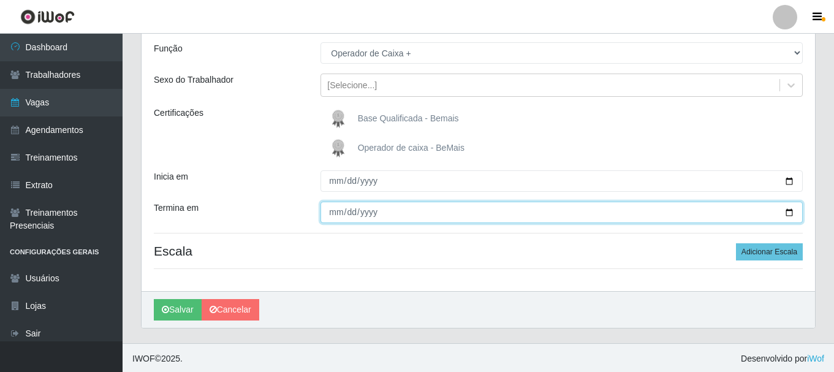
scroll to position [108, 0]
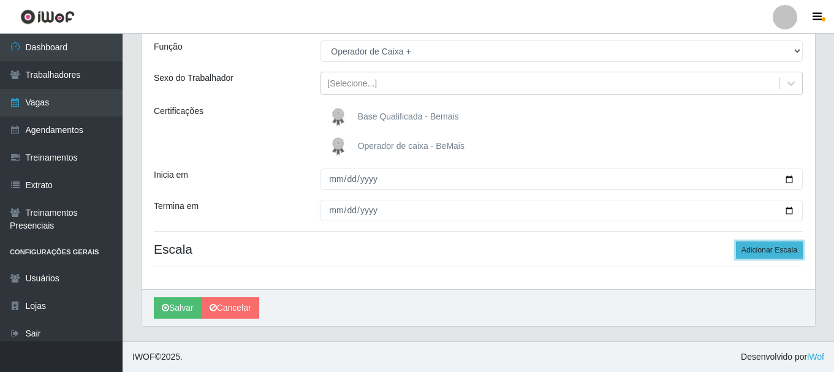
click at [764, 246] on button "Adicionar Escala" at bounding box center [769, 249] width 67 height 17
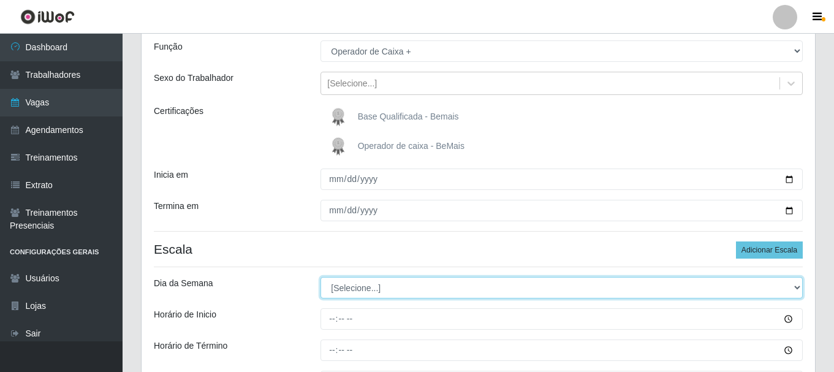
click at [457, 284] on select "[Selecione...] Segunda Terça Quarta Quinta Sexta Sábado Domingo" at bounding box center [562, 287] width 482 height 21
select select "0"
click at [321, 277] on select "[Selecione...] Segunda Terça Quarta Quinta Sexta Sábado Domingo" at bounding box center [562, 287] width 482 height 21
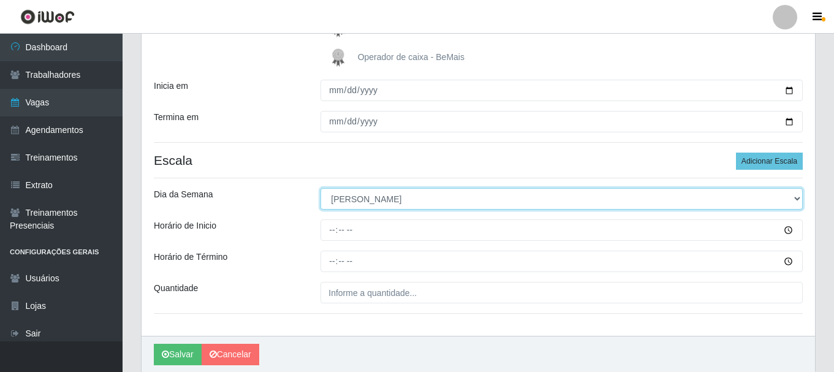
scroll to position [231, 0]
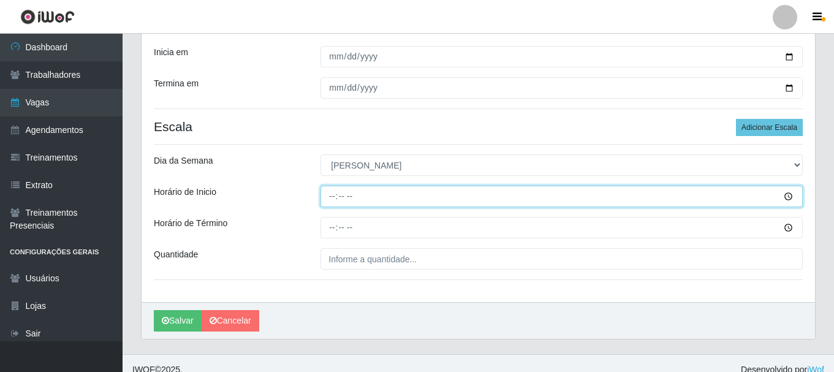
click at [330, 196] on input "Horário de Inicio" at bounding box center [562, 196] width 482 height 21
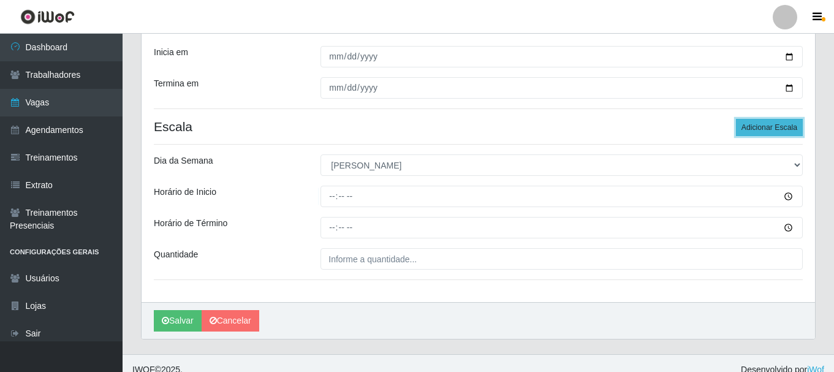
click at [769, 123] on button "Adicionar Escala" at bounding box center [769, 127] width 67 height 17
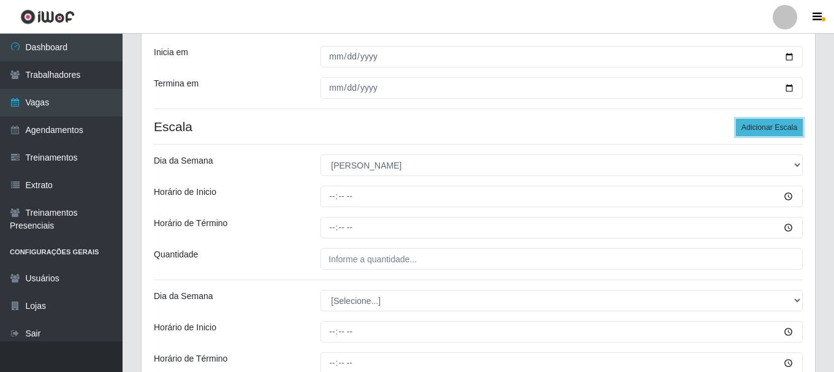
click at [769, 123] on button "Adicionar Escala" at bounding box center [769, 127] width 67 height 17
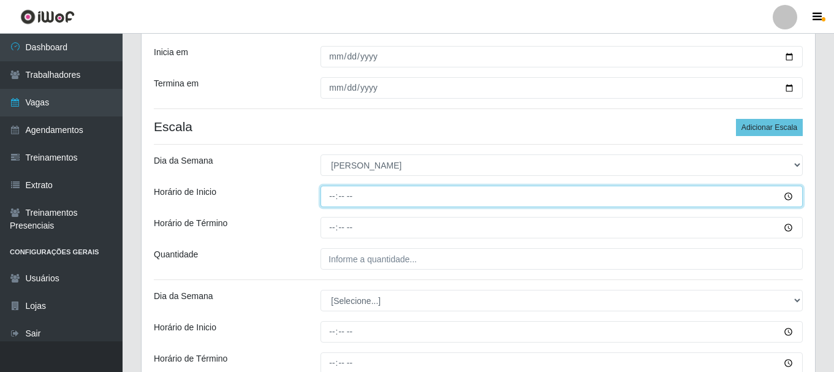
click at [332, 195] on input "Horário de Inicio" at bounding box center [562, 196] width 482 height 21
type input "07:00"
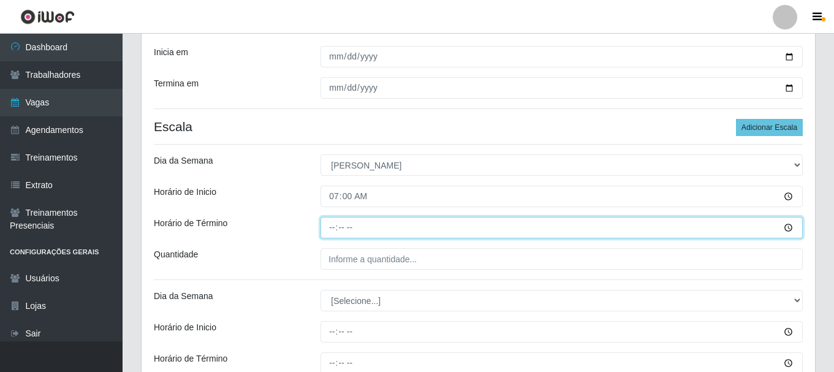
click at [327, 227] on input "Horário de Término" at bounding box center [562, 227] width 482 height 21
type input "13:00"
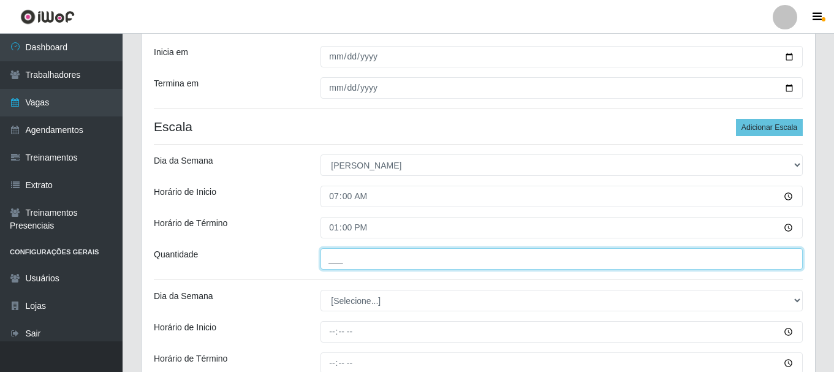
click at [354, 261] on input "___" at bounding box center [562, 258] width 482 height 21
type input "1__"
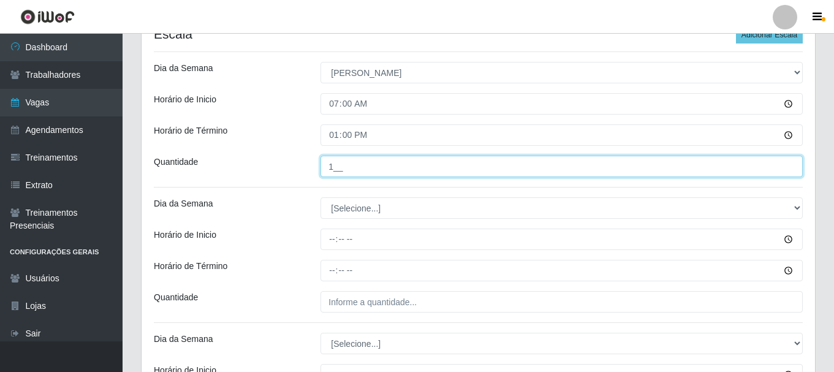
scroll to position [354, 0]
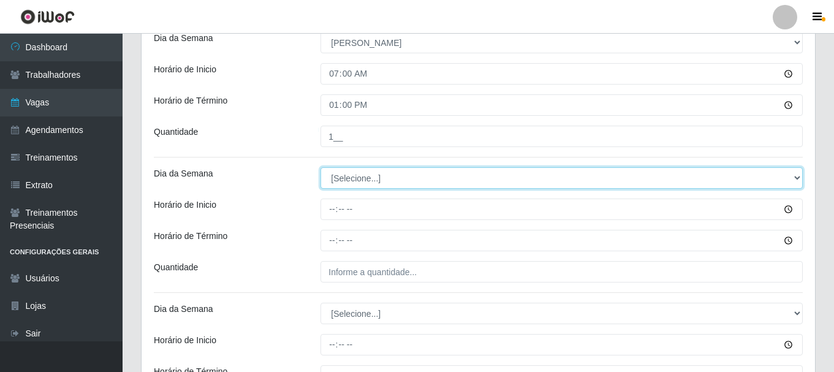
click at [335, 179] on select "[Selecione...] Segunda Terça Quarta Quinta Sexta Sábado Domingo" at bounding box center [562, 177] width 482 height 21
select select "0"
click at [321, 167] on select "[Selecione...] Segunda Terça Quarta Quinta Sexta Sábado Domingo" at bounding box center [562, 177] width 482 height 21
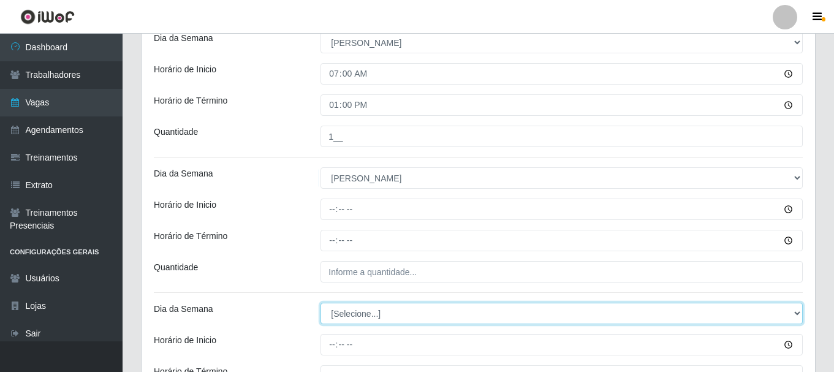
drag, startPoint x: 340, startPoint y: 186, endPoint x: 358, endPoint y: 305, distance: 120.8
click at [363, 320] on select "[Selecione...] Segunda Terça Quarta Quinta Sexta Sábado Domingo" at bounding box center [562, 313] width 482 height 21
select select "0"
click at [321, 303] on select "[Selecione...] Segunda Terça Quarta Quinta Sexta Sábado Domingo" at bounding box center [562, 313] width 482 height 21
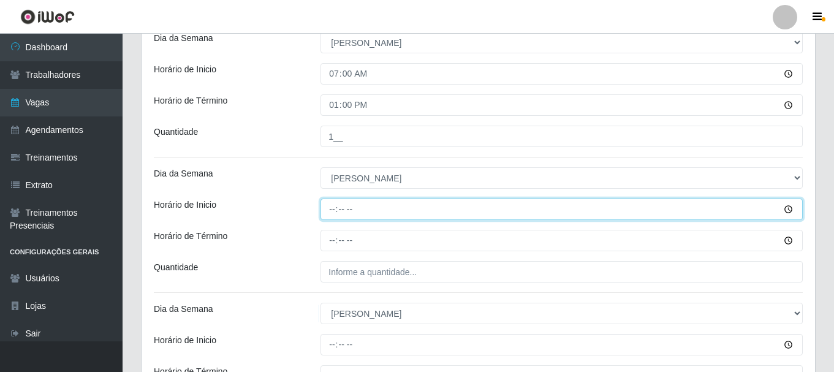
click at [332, 210] on input "Horário de Inicio" at bounding box center [562, 209] width 482 height 21
type input "09:00"
type input "09:15"
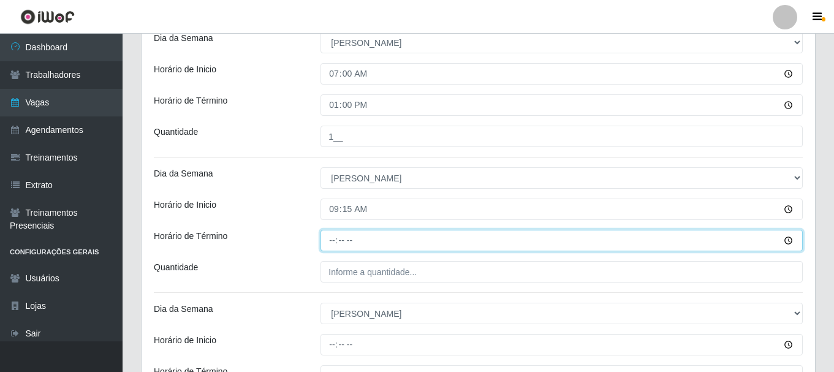
click at [338, 241] on input "Horário de Término" at bounding box center [562, 240] width 482 height 21
type input "15:15"
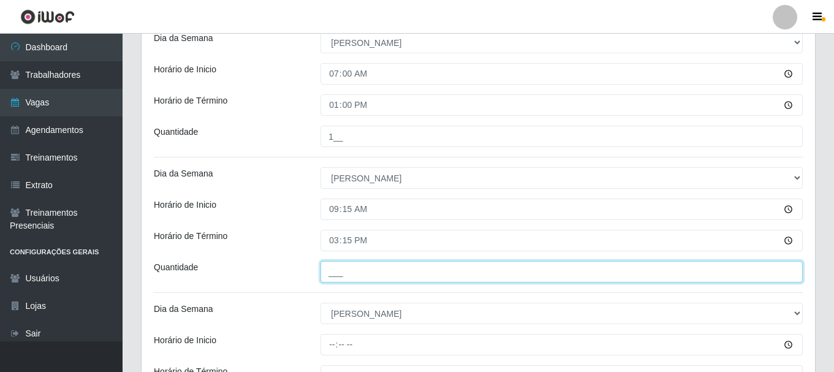
click at [352, 265] on input "___" at bounding box center [562, 271] width 482 height 21
type input "4__"
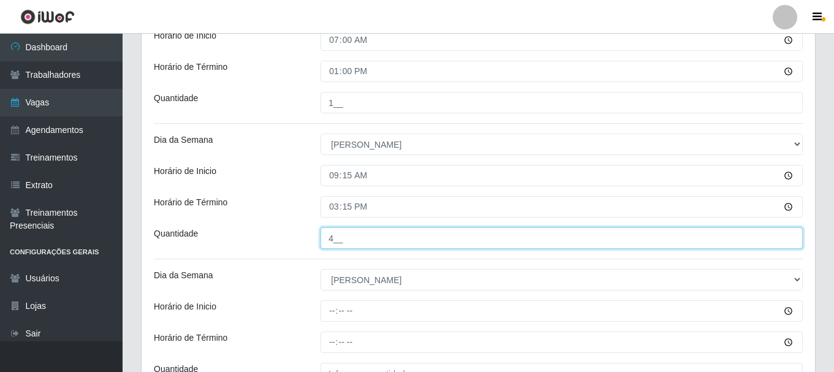
scroll to position [415, 0]
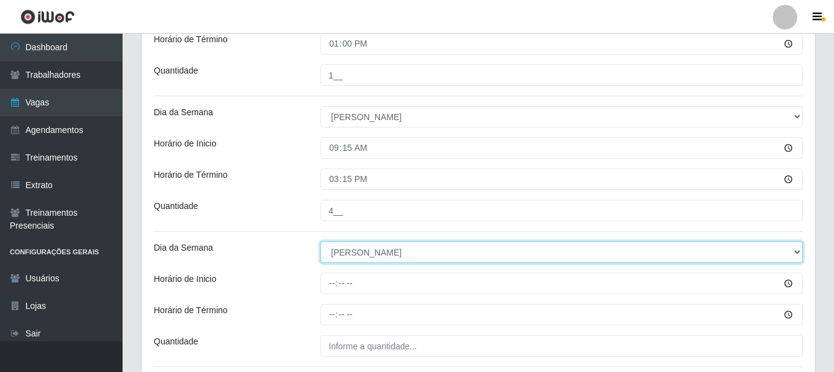
click at [349, 256] on select "[Selecione...] Segunda Terça Quarta Quinta Sexta Sábado Domingo" at bounding box center [562, 251] width 482 height 21
click at [354, 254] on select "[Selecione...] Segunda Terça Quarta Quinta Sexta Sábado Domingo" at bounding box center [562, 251] width 482 height 21
click at [355, 252] on select "[Selecione...] Segunda Terça Quarta Quinta Sexta Sábado Domingo" at bounding box center [562, 251] width 482 height 21
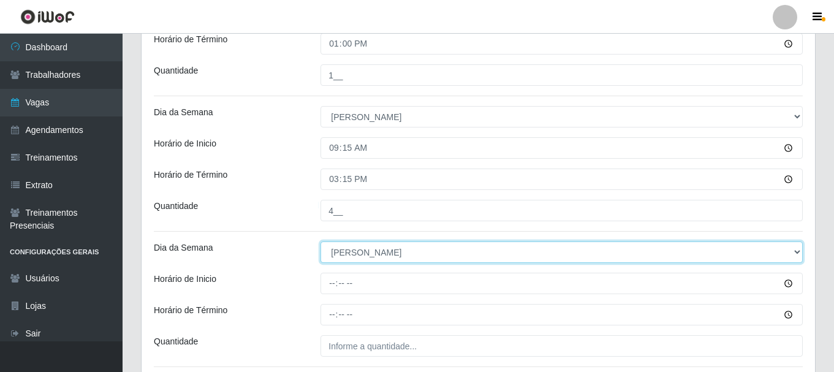
click at [321, 241] on select "[Selecione...] Segunda Terça Quarta Quinta Sexta Sábado Domingo" at bounding box center [562, 251] width 482 height 21
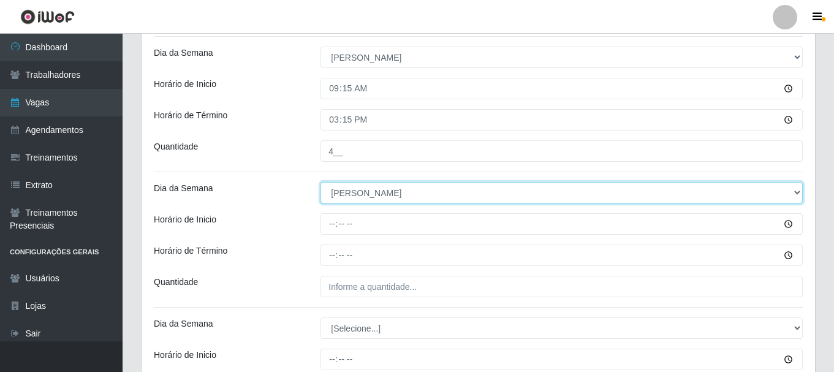
scroll to position [476, 0]
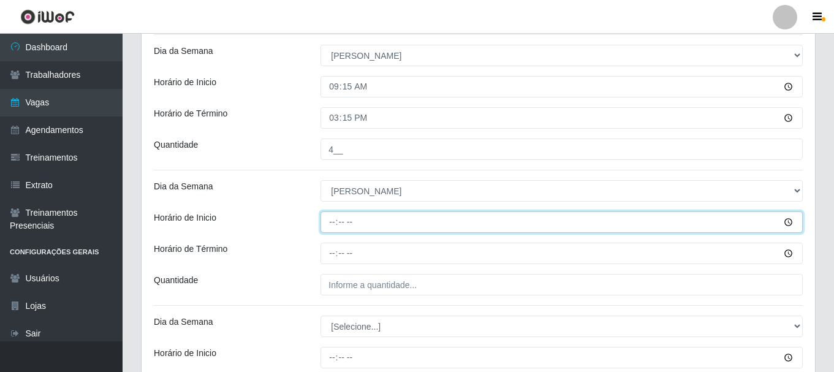
click at [326, 223] on input "Horário de Inicio" at bounding box center [562, 221] width 482 height 21
type input "15:15"
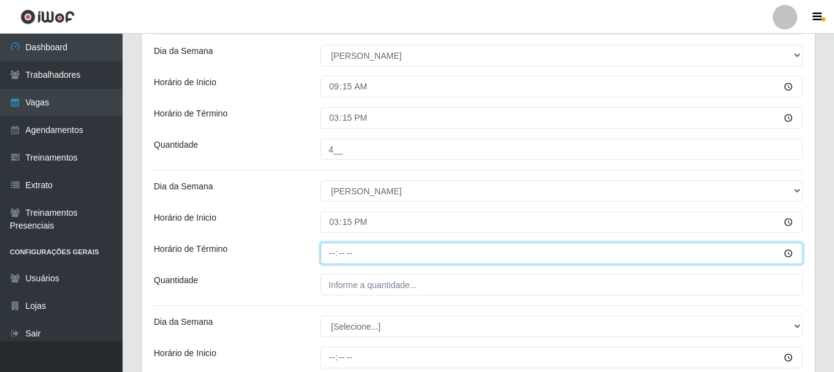
click at [327, 258] on input "Horário de Término" at bounding box center [562, 253] width 482 height 21
type input "21:15"
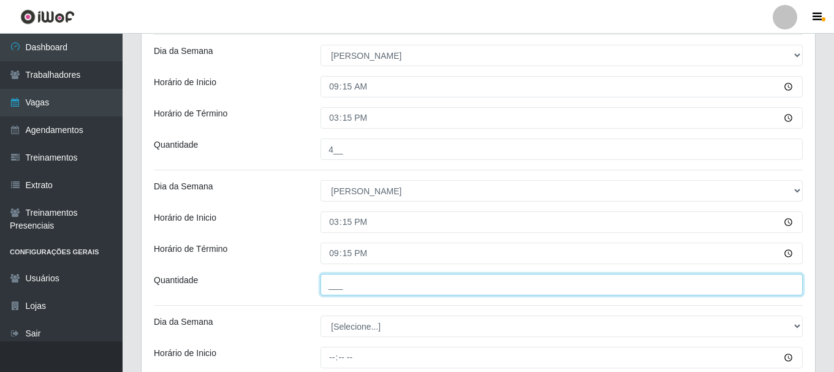
click at [355, 289] on input "___" at bounding box center [562, 284] width 482 height 21
type input "4__"
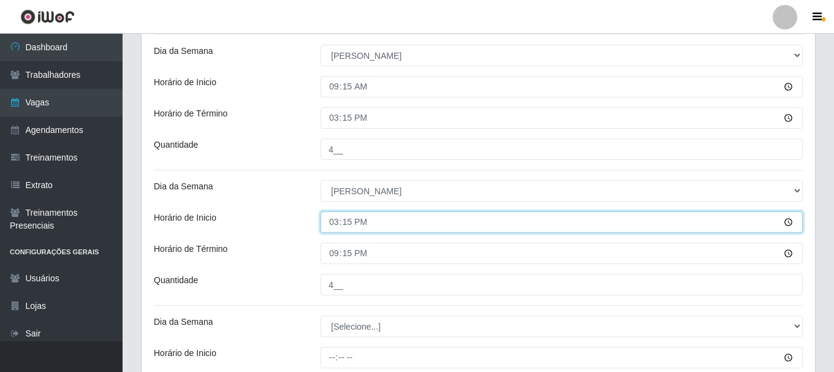
click at [489, 216] on input "15:15" at bounding box center [562, 221] width 482 height 21
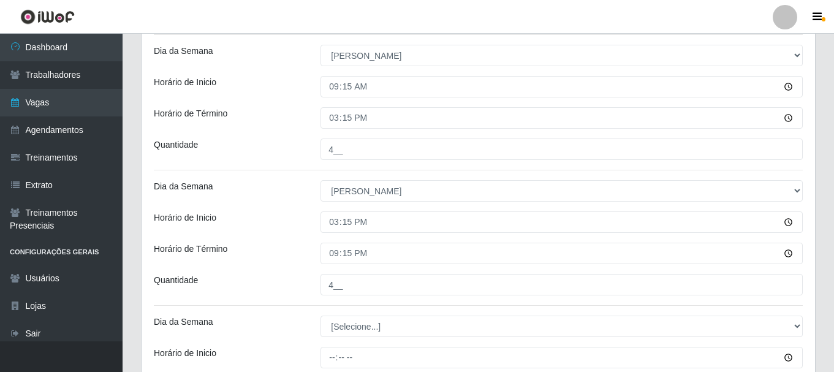
click at [281, 208] on div "[PERSON_NAME] Função [Selecione...] ASG ASG + ASG ++ Auxiliar de Depósito Auxil…" at bounding box center [479, 46] width 674 height 834
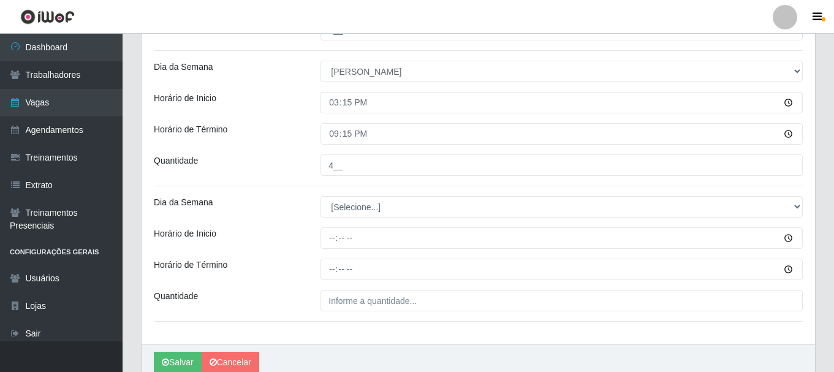
scroll to position [599, 0]
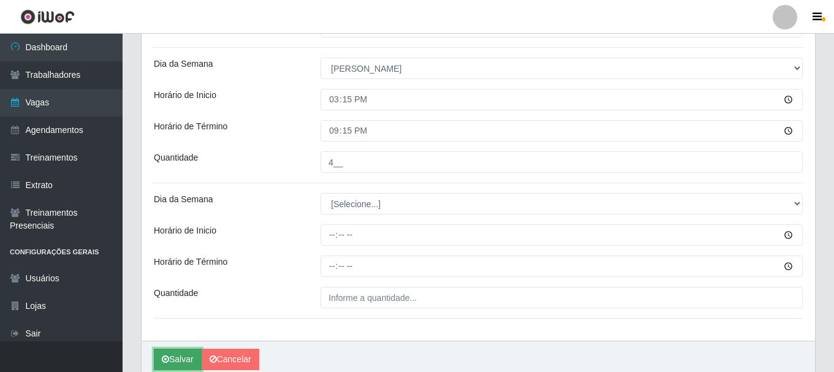
click at [184, 352] on button "Salvar" at bounding box center [178, 359] width 48 height 21
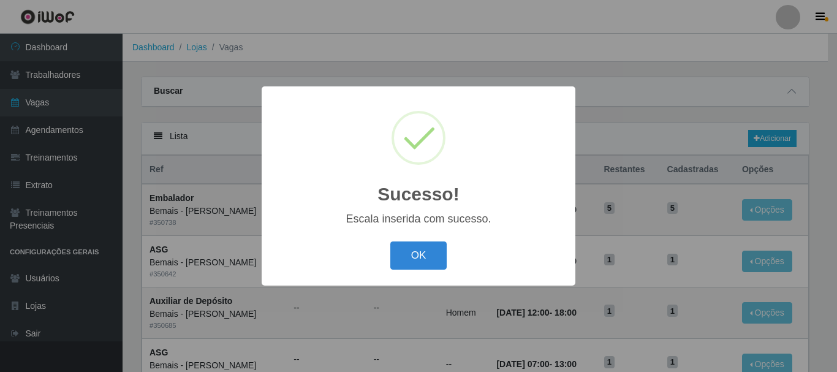
drag, startPoint x: 408, startPoint y: 260, endPoint x: 478, endPoint y: 228, distance: 77.6
click at [408, 261] on button "OK" at bounding box center [418, 255] width 57 height 29
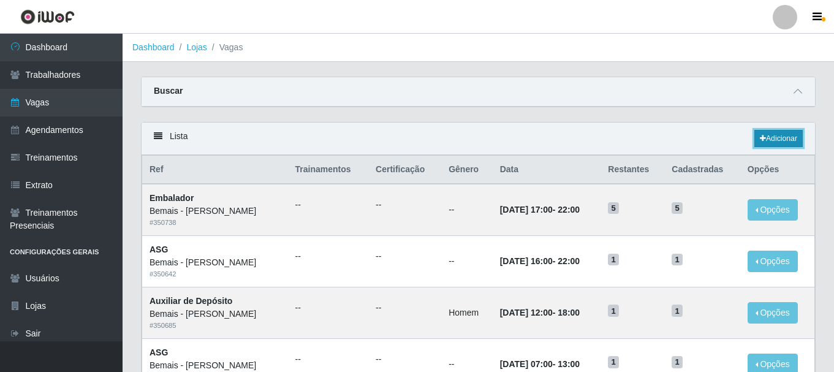
click at [772, 135] on link "Adicionar" at bounding box center [778, 138] width 48 height 17
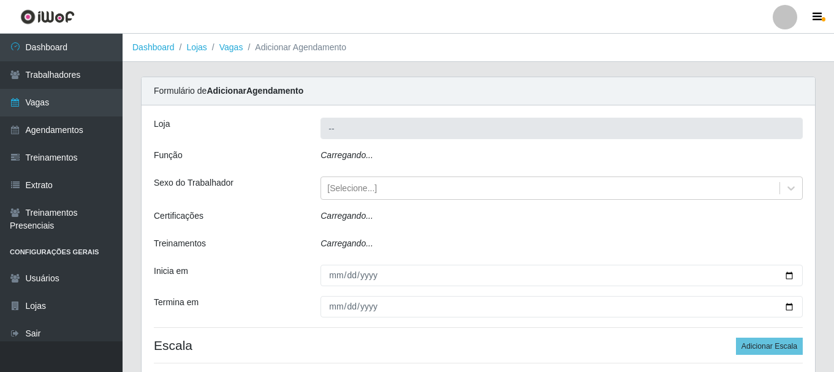
type input "Bemais - [PERSON_NAME]"
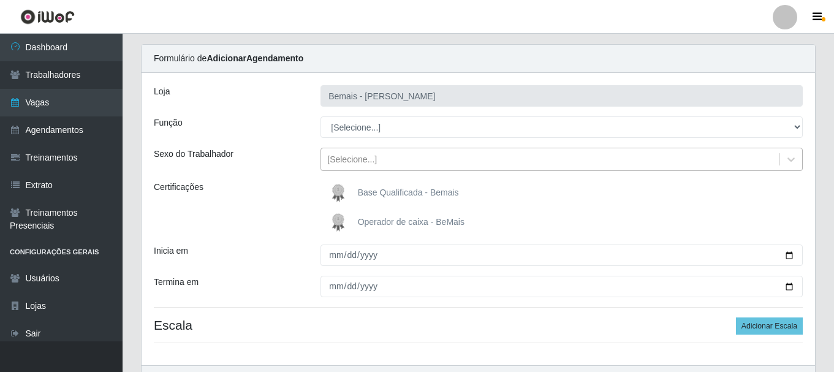
scroll to position [61, 0]
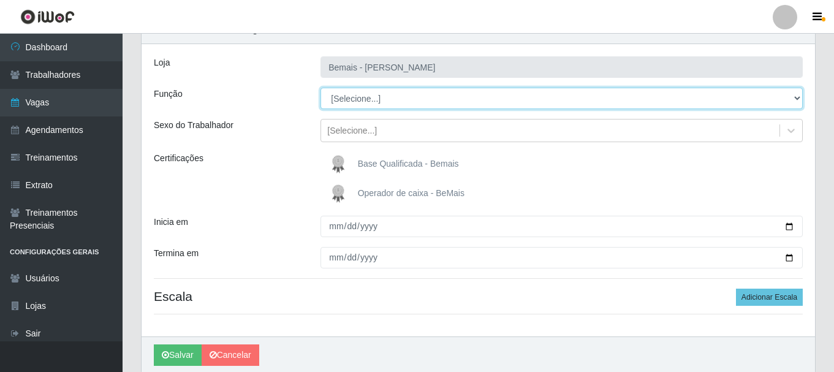
click at [412, 99] on select "[Selecione...] ASG ASG + ASG ++ Auxiliar de Depósito Auxiliar de Depósito + Aux…" at bounding box center [562, 98] width 482 height 21
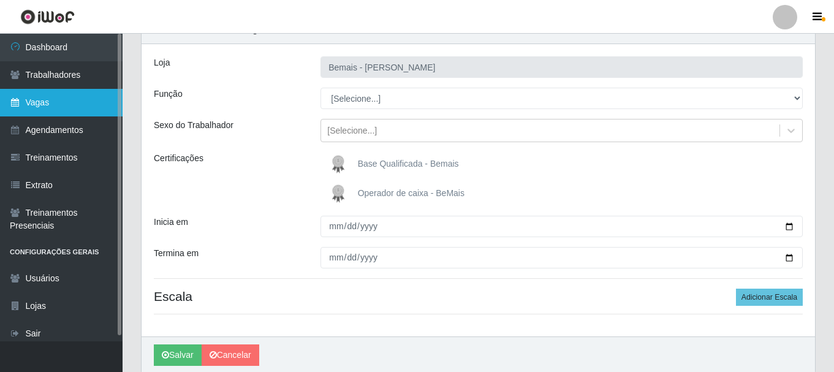
click at [23, 107] on link "Vagas" at bounding box center [61, 103] width 123 height 28
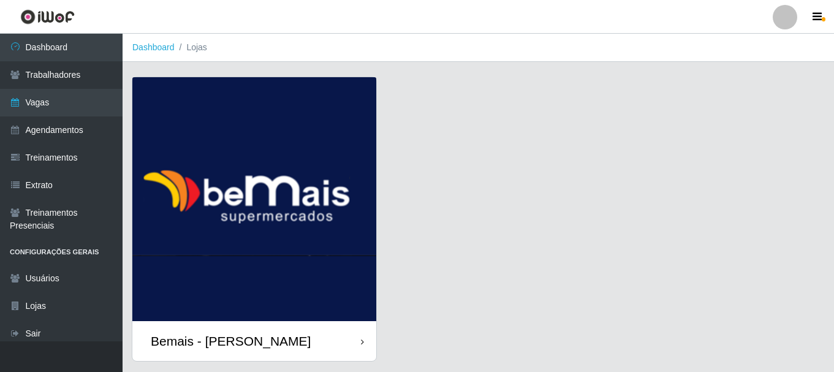
click at [341, 342] on div "Bemais - [PERSON_NAME]" at bounding box center [254, 341] width 244 height 40
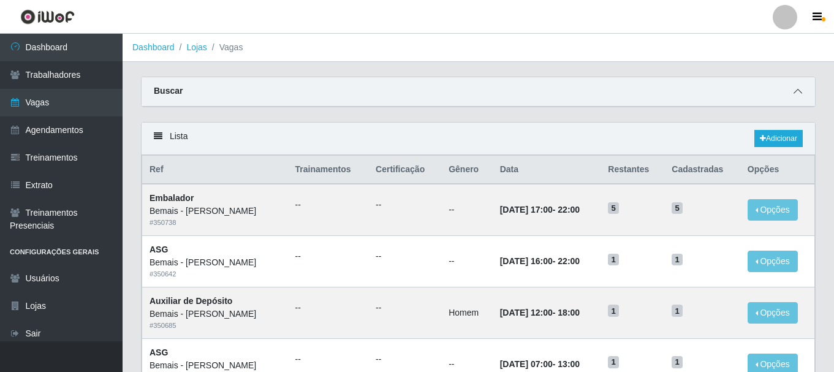
click at [798, 93] on icon at bounding box center [798, 91] width 9 height 9
drag, startPoint x: 798, startPoint y: 93, endPoint x: 775, endPoint y: 82, distance: 25.8
click at [798, 93] on icon at bounding box center [798, 91] width 9 height 9
click at [791, 89] on span at bounding box center [798, 92] width 15 height 14
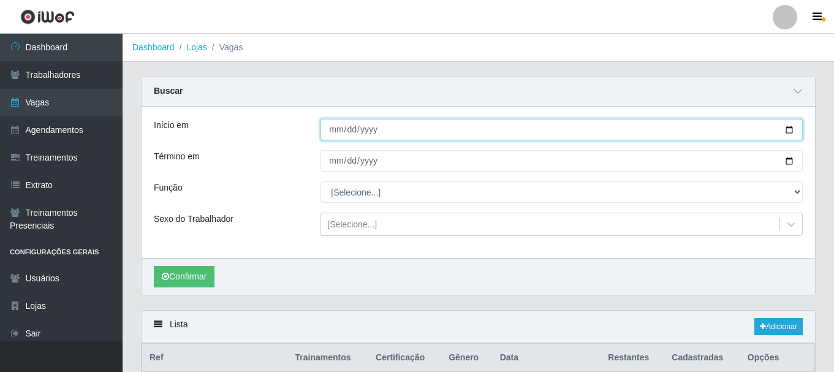
click at [789, 134] on input "Início em" at bounding box center [562, 129] width 482 height 21
type input "[DATE]"
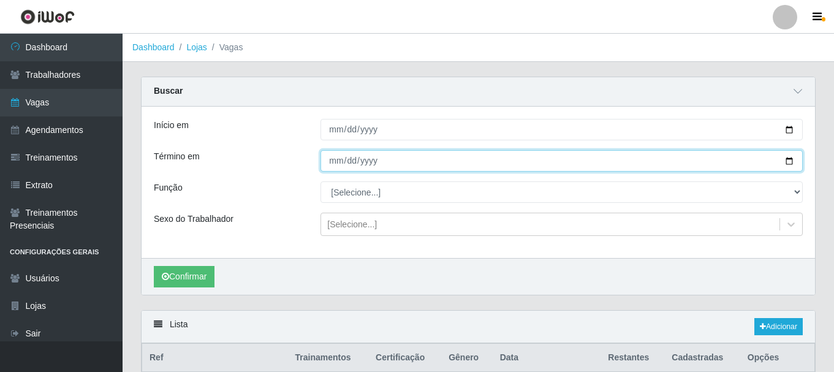
click at [790, 160] on input "Término em" at bounding box center [562, 160] width 482 height 21
type input "[DATE]"
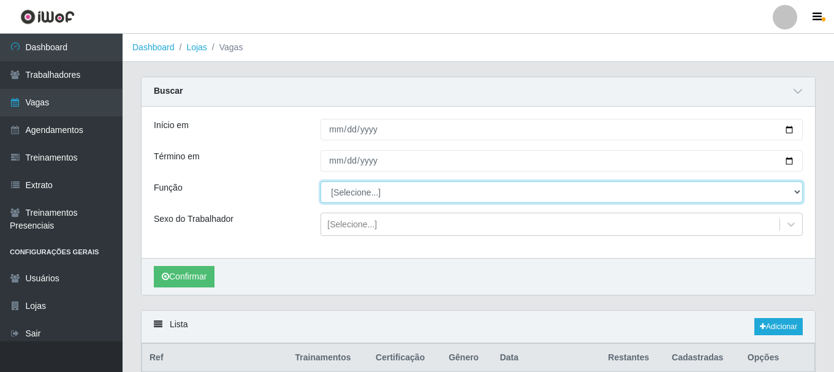
click at [787, 195] on select "[Selecione...] ASG ASG + ASG ++ Auxiliar de Depósito Auxiliar de Depósito + Aux…" at bounding box center [562, 191] width 482 height 21
select select "72"
click at [321, 182] on select "[Selecione...] ASG ASG + ASG ++ Auxiliar de Depósito Auxiliar de Depósito + Aux…" at bounding box center [562, 191] width 482 height 21
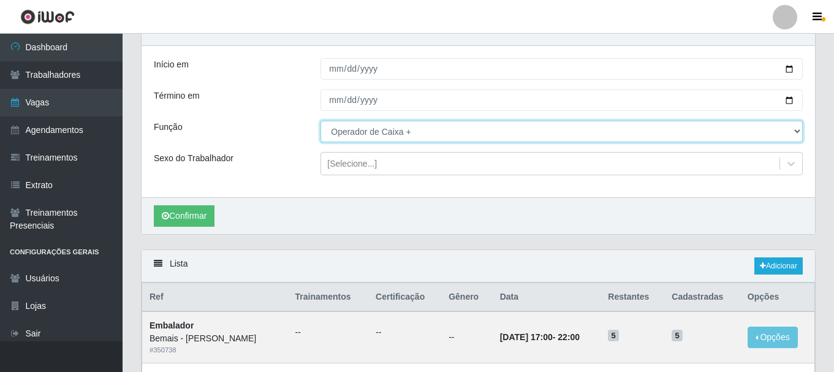
scroll to position [61, 0]
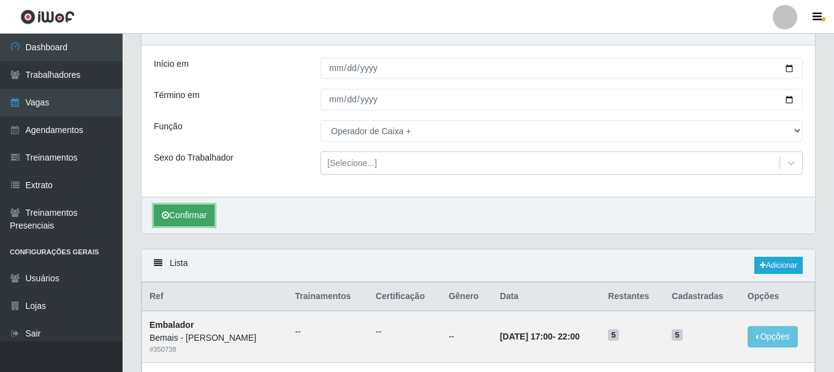
click at [201, 215] on button "Confirmar" at bounding box center [184, 215] width 61 height 21
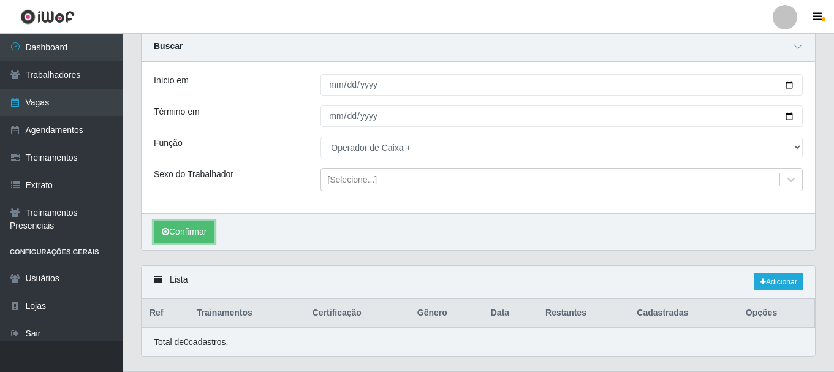
scroll to position [75, 0]
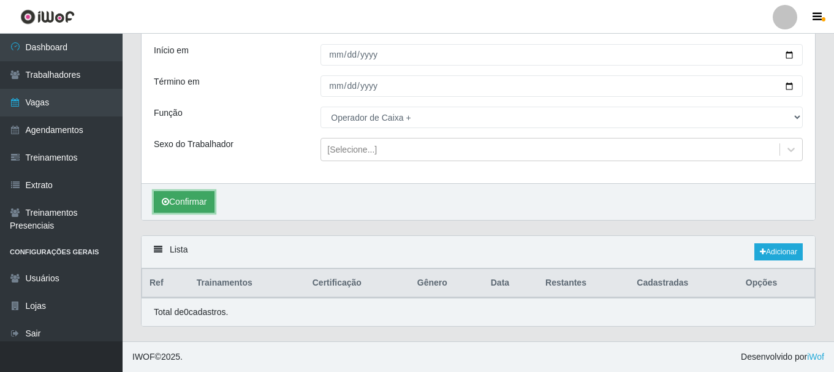
click at [201, 207] on button "Confirmar" at bounding box center [184, 201] width 61 height 21
click at [357, 153] on div "[Selecione...]" at bounding box center [352, 149] width 50 height 13
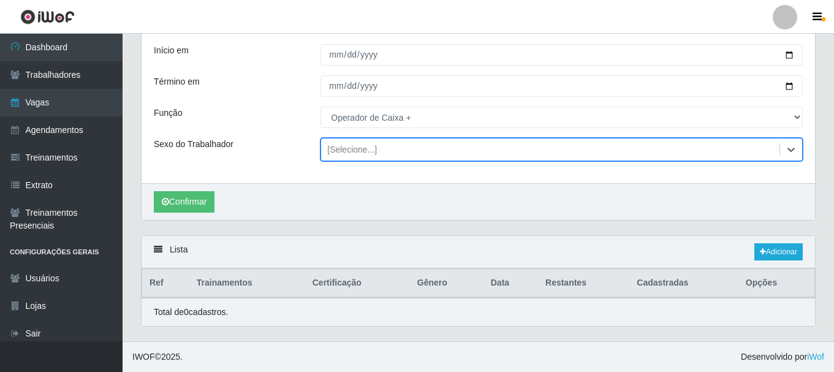
click at [357, 153] on div "[Selecione...]" at bounding box center [352, 149] width 50 height 13
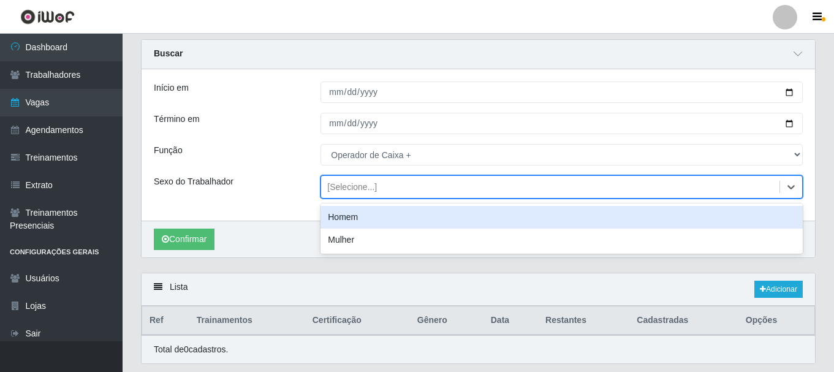
scroll to position [0, 0]
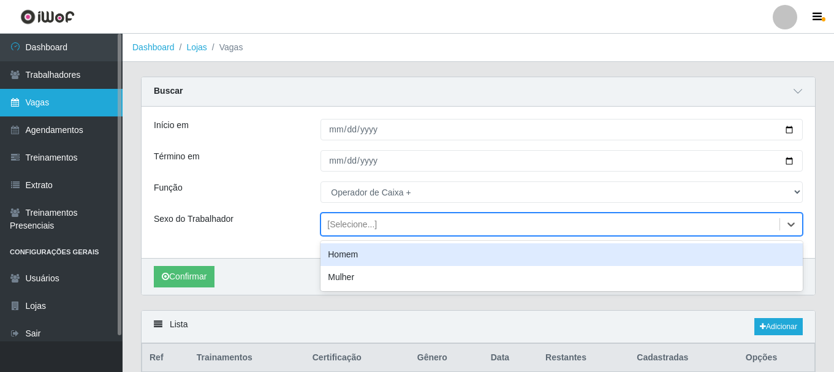
click at [52, 102] on link "Vagas" at bounding box center [61, 103] width 123 height 28
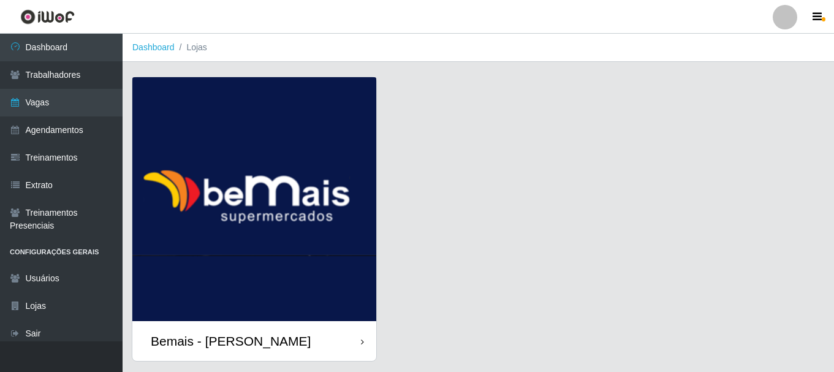
drag, startPoint x: 287, startPoint y: 333, endPoint x: 301, endPoint y: 326, distance: 15.9
click at [287, 333] on div "Bemais - [PERSON_NAME]" at bounding box center [254, 341] width 244 height 40
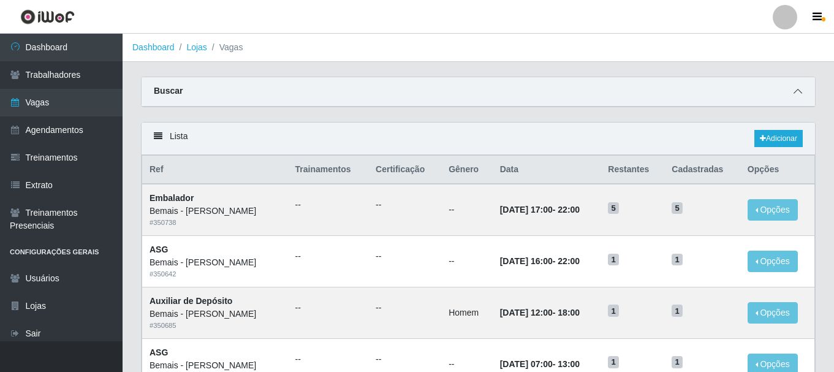
click at [793, 93] on span at bounding box center [798, 92] width 15 height 14
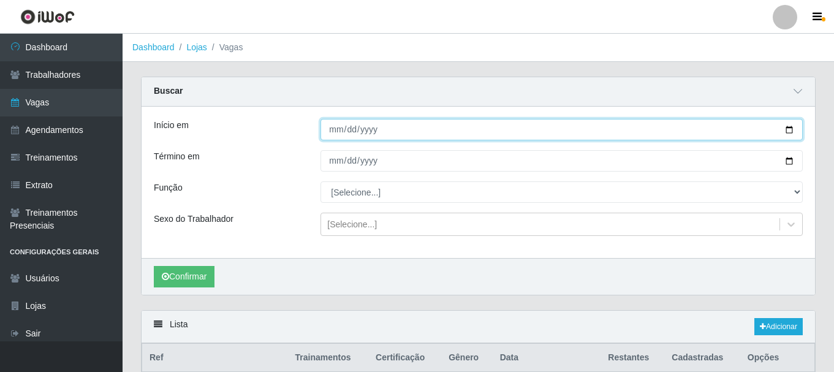
click at [789, 131] on input "Início em" at bounding box center [562, 129] width 482 height 21
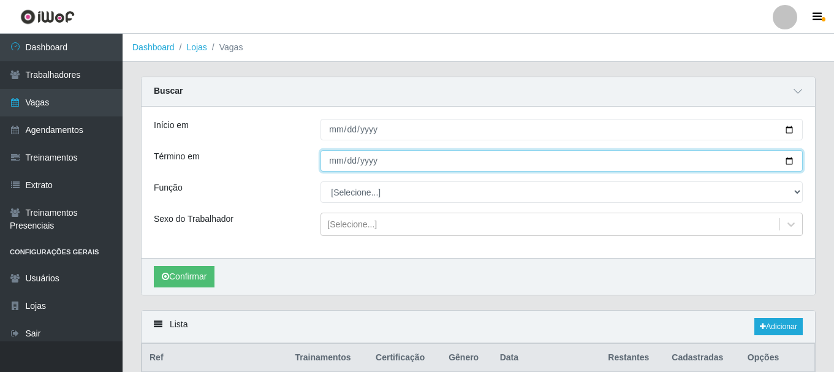
click at [795, 161] on input "Término em" at bounding box center [562, 160] width 482 height 21
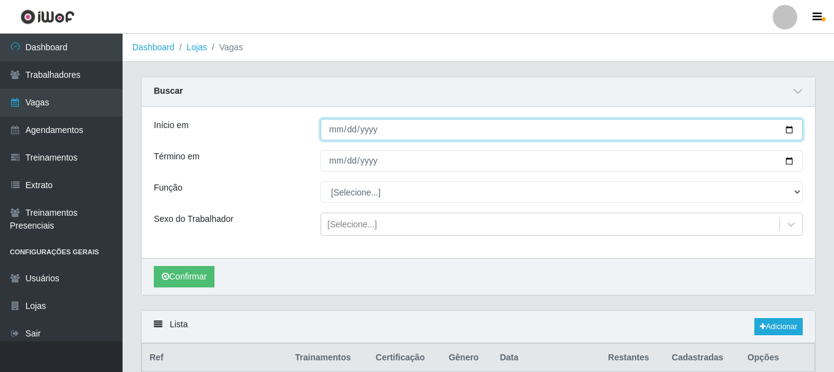
click at [790, 133] on input "[DATE]" at bounding box center [562, 129] width 482 height 21
type input "[DATE]"
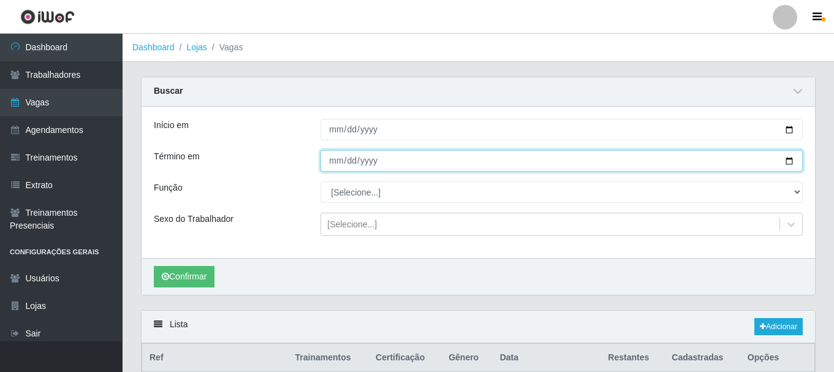
click at [787, 162] on input "Término em" at bounding box center [562, 160] width 482 height 21
type input "[DATE]"
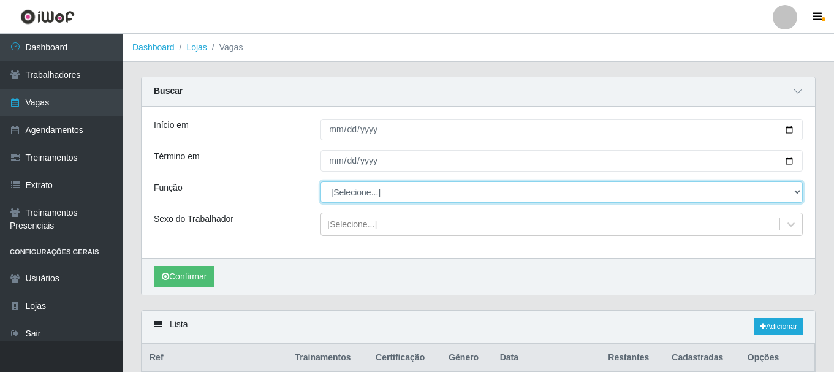
click at [453, 199] on select "[Selecione...] ASG ASG + ASG ++ Auxiliar de Depósito Auxiliar de Depósito + Aux…" at bounding box center [562, 191] width 482 height 21
select select "72"
click at [321, 182] on select "[Selecione...] ASG ASG + ASG ++ Auxiliar de Depósito Auxiliar de Depósito + Aux…" at bounding box center [562, 191] width 482 height 21
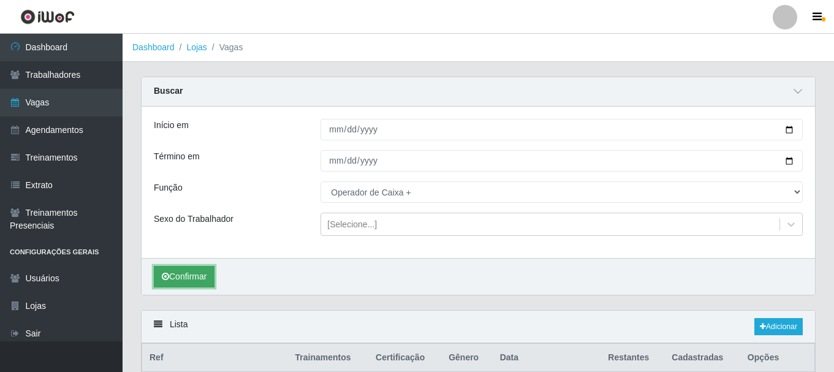
click at [204, 282] on button "Confirmar" at bounding box center [184, 276] width 61 height 21
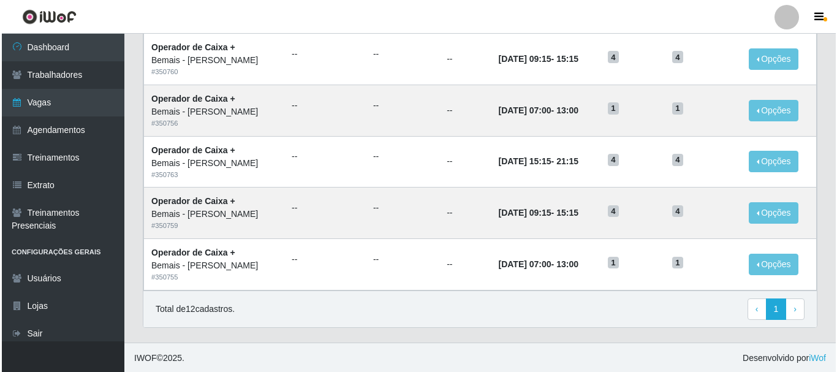
scroll to position [700, 0]
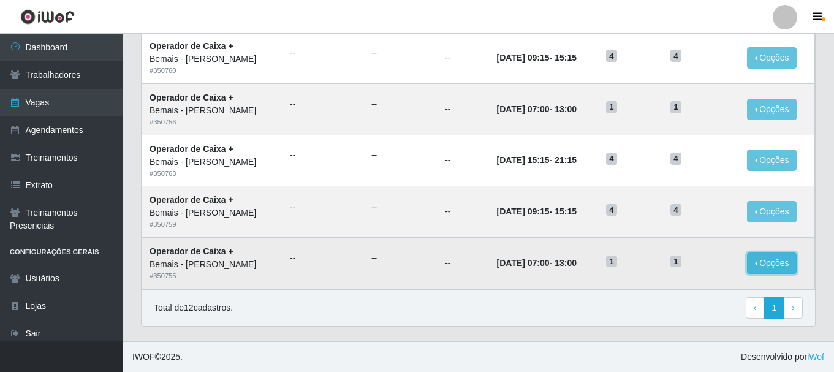
click at [773, 261] on button "Opções" at bounding box center [772, 262] width 50 height 21
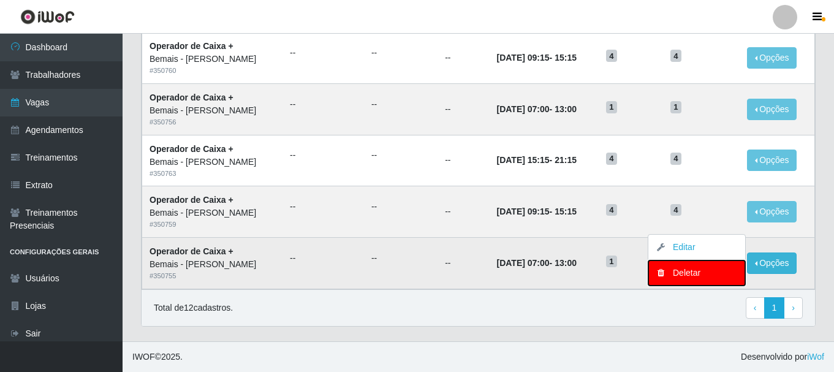
click at [684, 268] on div "Deletar" at bounding box center [697, 273] width 72 height 13
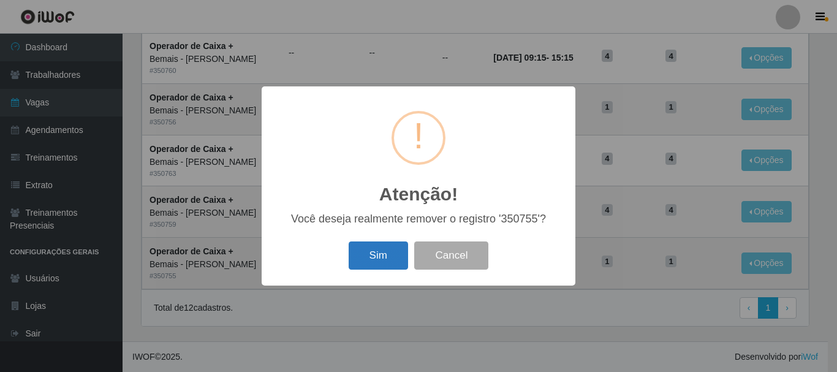
click at [375, 252] on button "Sim" at bounding box center [378, 255] width 59 height 29
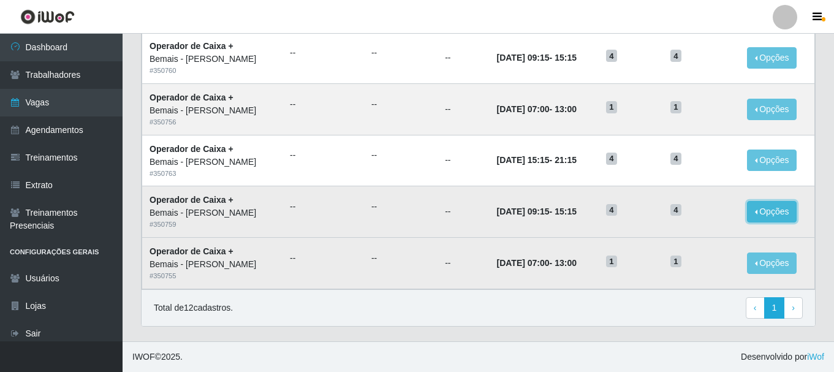
click at [765, 210] on button "Opções" at bounding box center [772, 211] width 50 height 21
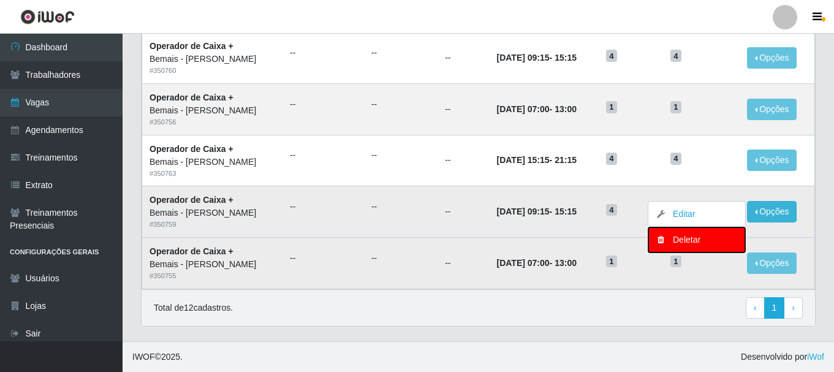
click at [674, 240] on div "Deletar" at bounding box center [697, 239] width 72 height 13
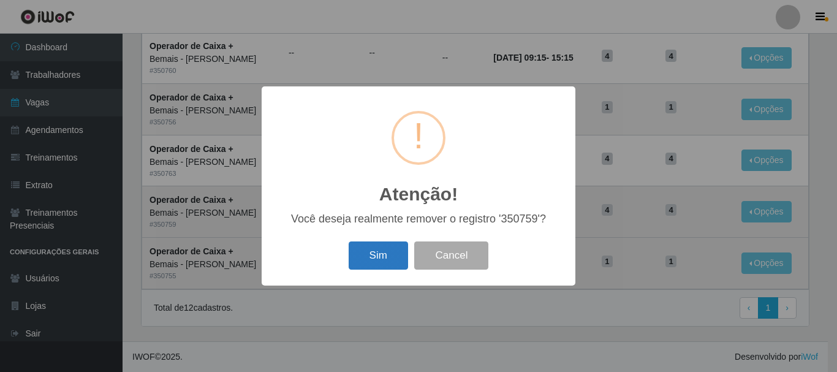
click at [387, 257] on button "Sim" at bounding box center [378, 255] width 59 height 29
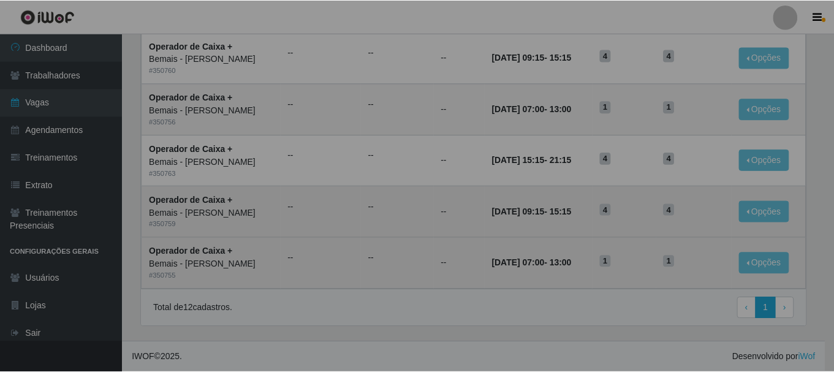
scroll to position [75, 0]
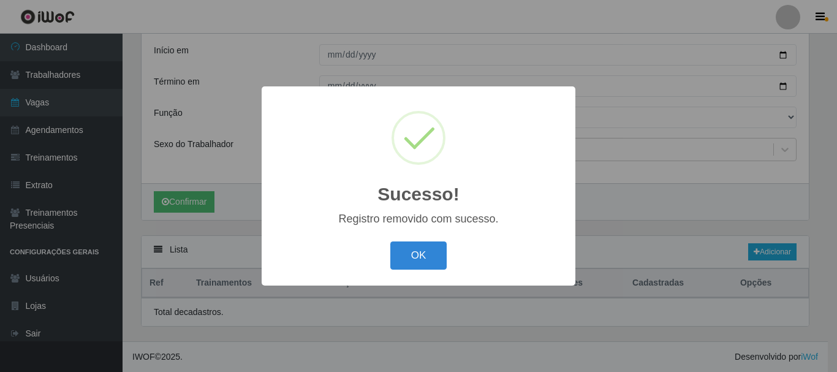
drag, startPoint x: 417, startPoint y: 257, endPoint x: 493, endPoint y: 246, distance: 76.9
click at [417, 257] on button "OK" at bounding box center [418, 255] width 57 height 29
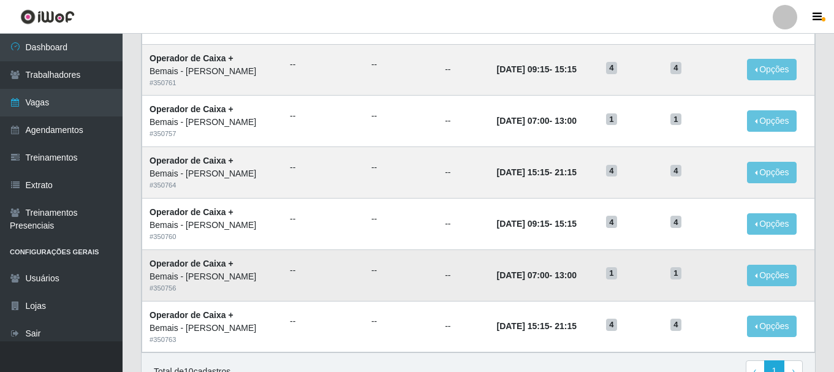
scroll to position [598, 0]
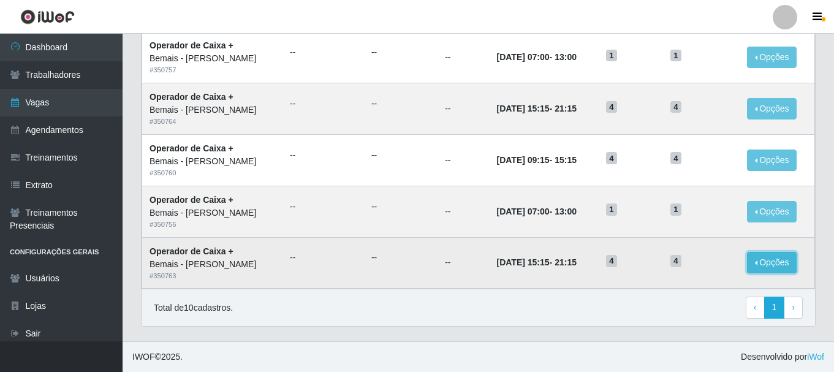
click at [773, 256] on button "Opções" at bounding box center [772, 262] width 50 height 21
click at [756, 256] on button "Opções" at bounding box center [772, 262] width 50 height 21
click at [783, 260] on button "Opções" at bounding box center [772, 262] width 50 height 21
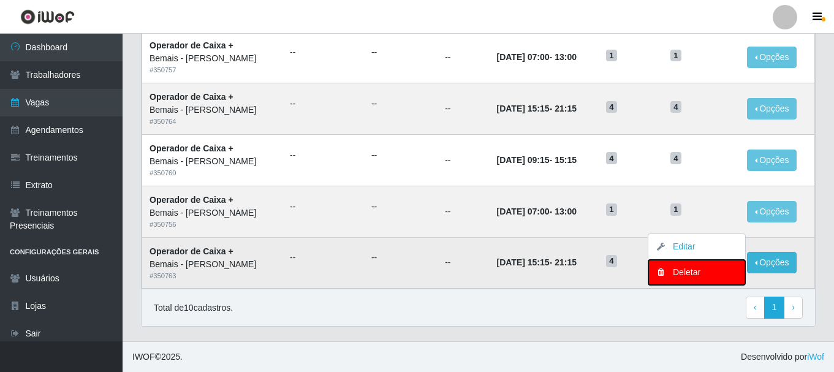
click at [710, 269] on div "Deletar" at bounding box center [697, 272] width 72 height 13
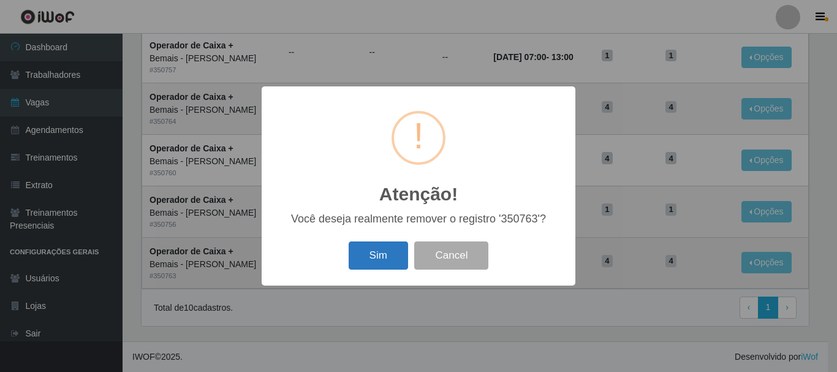
drag, startPoint x: 380, startPoint y: 249, endPoint x: 443, endPoint y: 243, distance: 63.4
click at [381, 249] on button "Sim" at bounding box center [378, 255] width 59 height 29
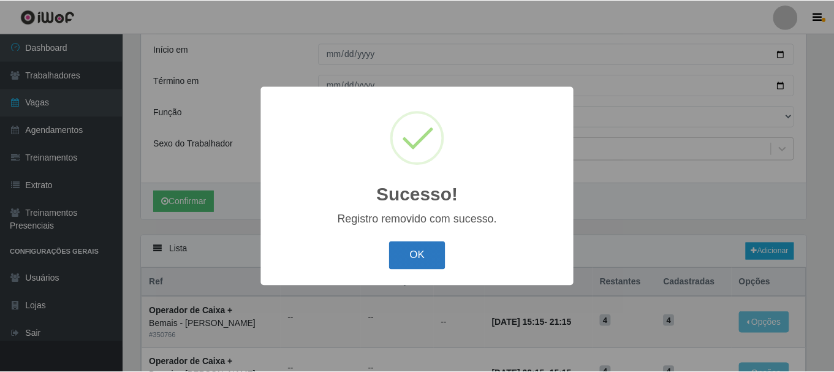
scroll to position [547, 0]
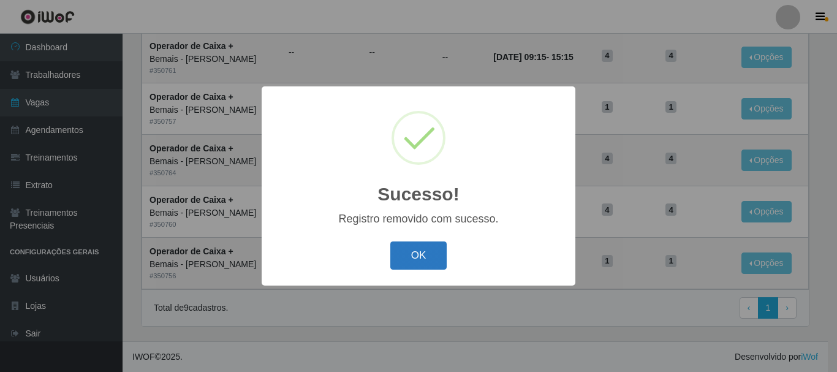
click at [420, 249] on button "OK" at bounding box center [418, 255] width 57 height 29
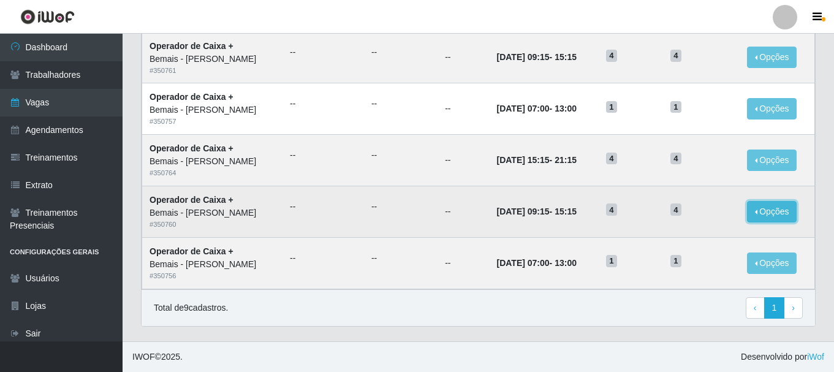
click at [766, 215] on button "Opções" at bounding box center [772, 211] width 50 height 21
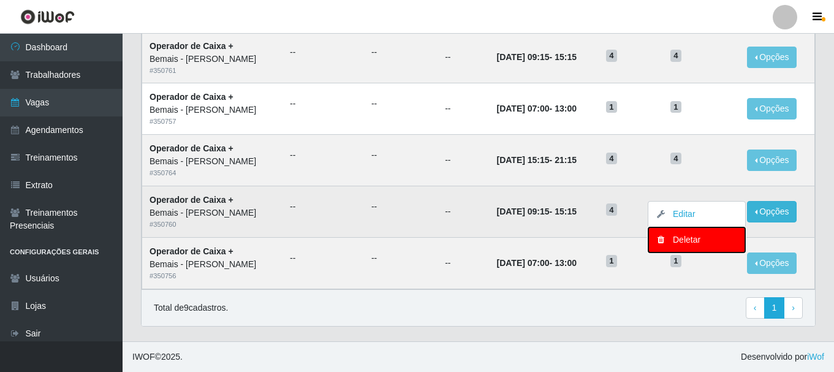
click at [675, 237] on div "Deletar" at bounding box center [697, 239] width 72 height 13
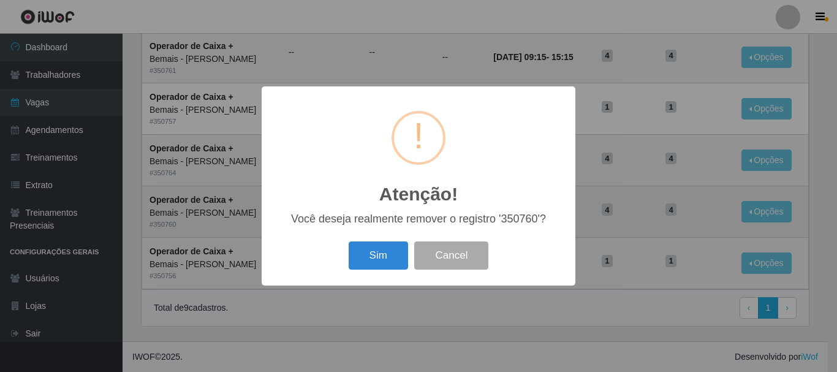
drag, startPoint x: 354, startPoint y: 254, endPoint x: 394, endPoint y: 256, distance: 40.5
click at [354, 253] on button "Sim" at bounding box center [378, 255] width 59 height 29
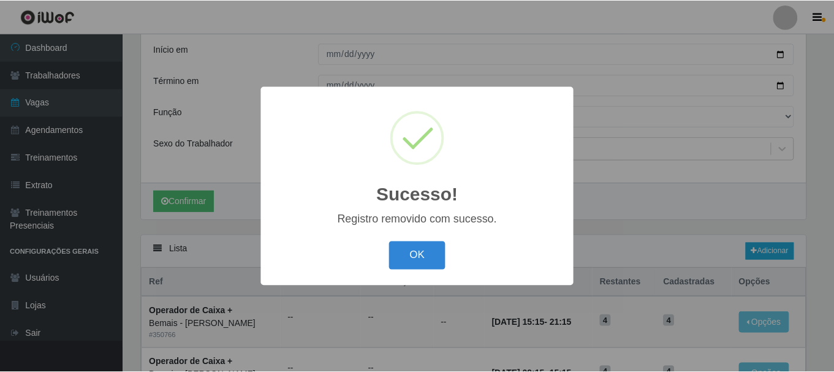
scroll to position [495, 0]
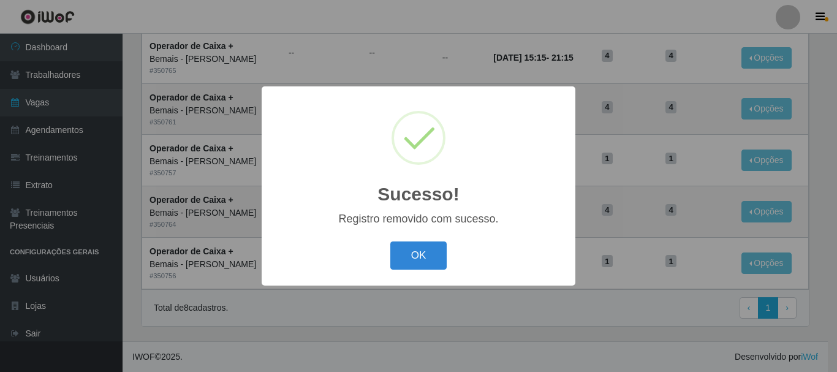
drag, startPoint x: 417, startPoint y: 249, endPoint x: 510, endPoint y: 251, distance: 92.6
click at [417, 250] on button "OK" at bounding box center [418, 255] width 57 height 29
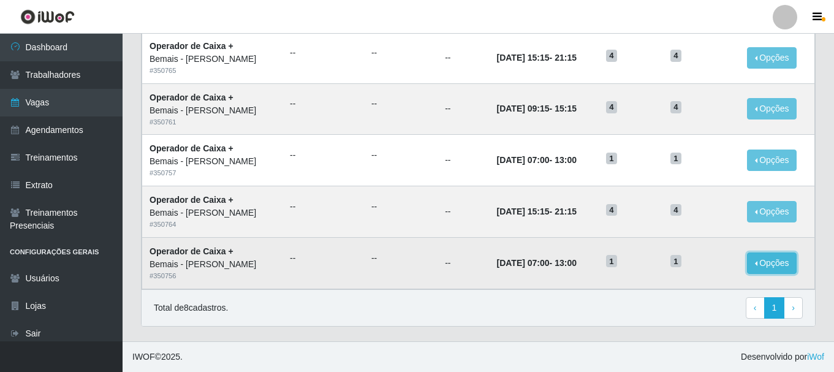
click at [756, 261] on button "Opções" at bounding box center [772, 262] width 50 height 21
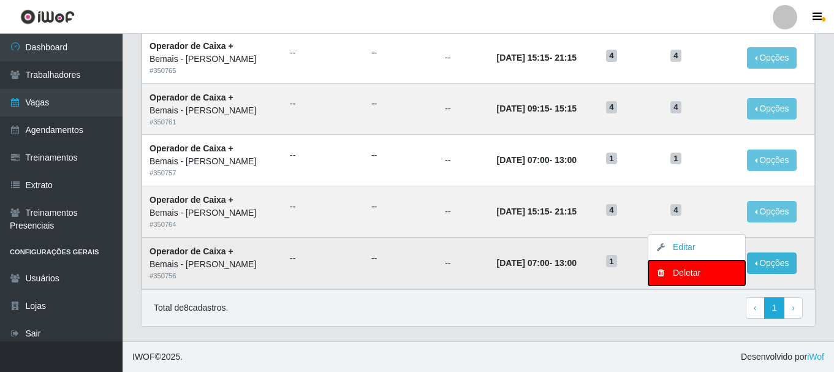
click at [679, 274] on div "Deletar" at bounding box center [697, 273] width 72 height 13
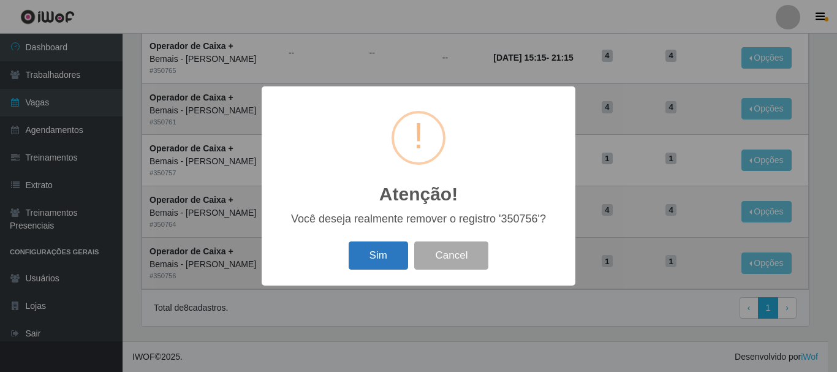
click at [391, 260] on button "Sim" at bounding box center [378, 255] width 59 height 29
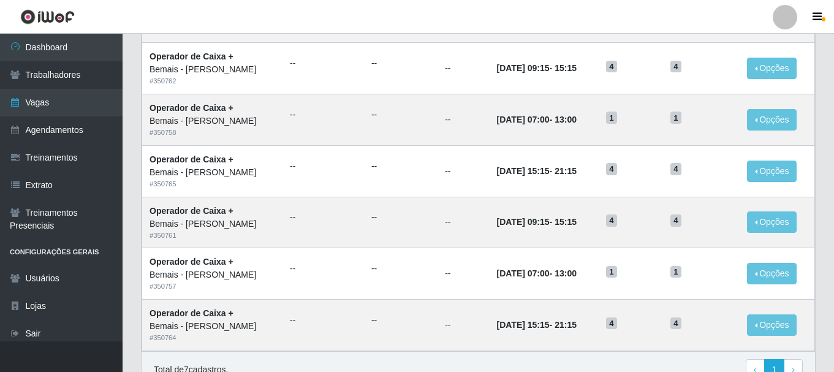
scroll to position [444, 0]
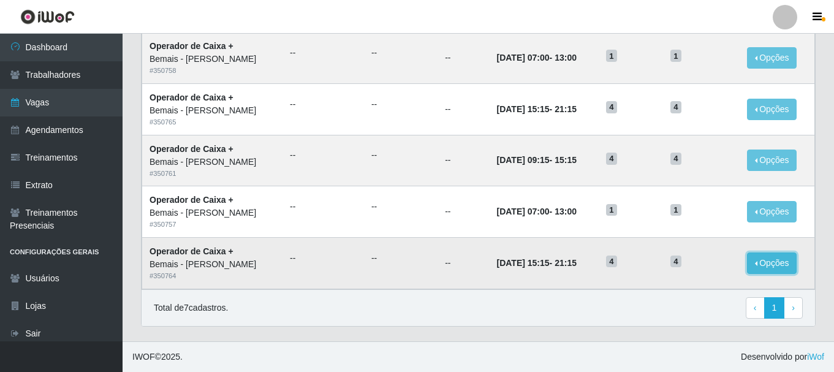
click at [776, 257] on button "Opções" at bounding box center [772, 262] width 50 height 21
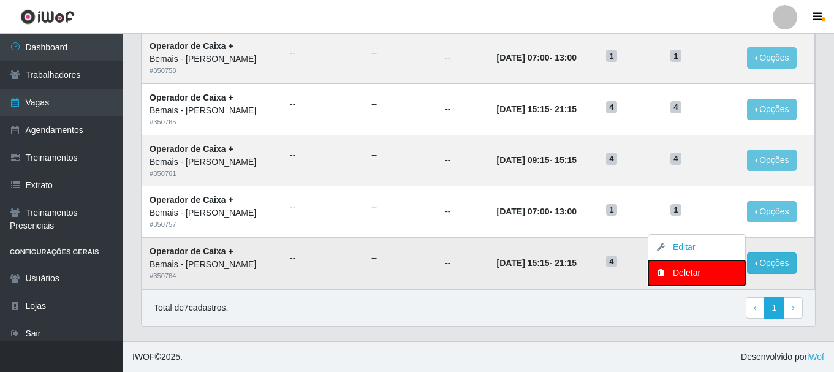
click at [692, 273] on div "Deletar" at bounding box center [697, 273] width 72 height 13
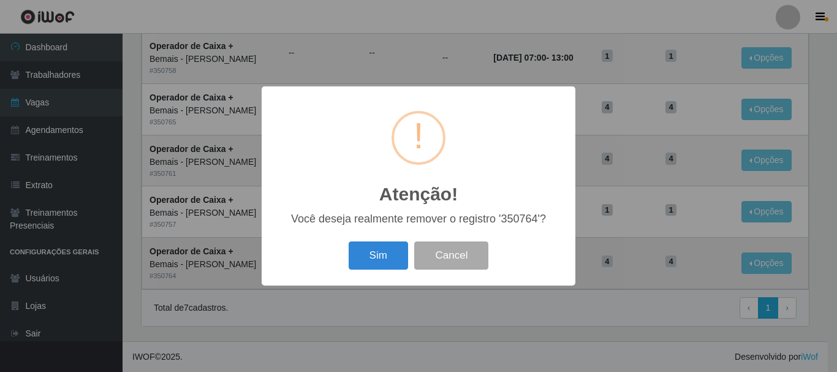
drag, startPoint x: 369, startPoint y: 246, endPoint x: 440, endPoint y: 248, distance: 71.1
click at [370, 246] on button "Sim" at bounding box center [378, 255] width 59 height 29
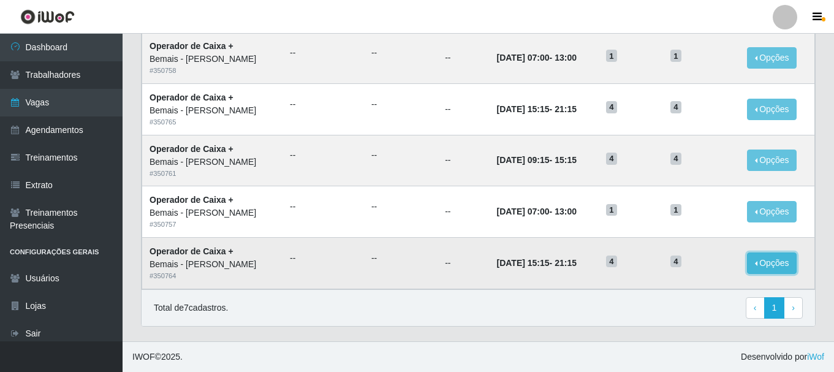
click at [770, 263] on button "Opções" at bounding box center [772, 262] width 50 height 21
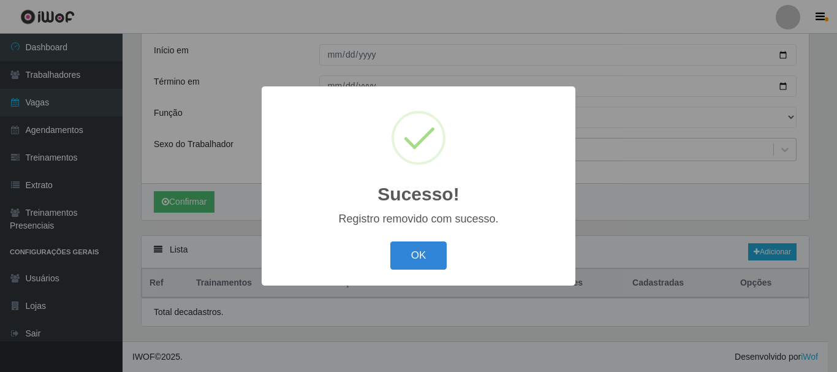
scroll to position [393, 0]
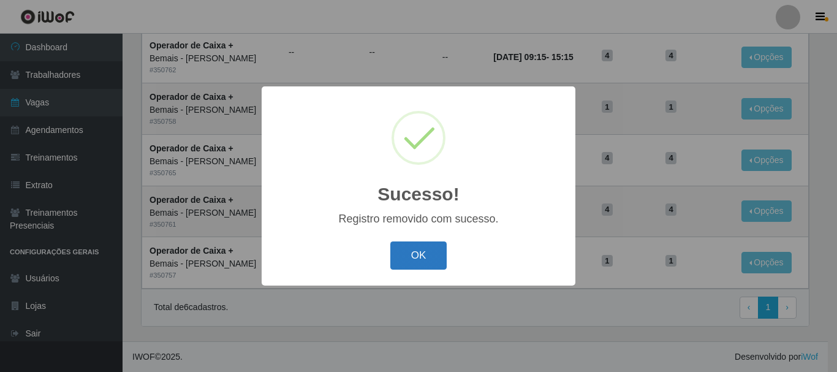
click at [411, 249] on button "OK" at bounding box center [418, 255] width 57 height 29
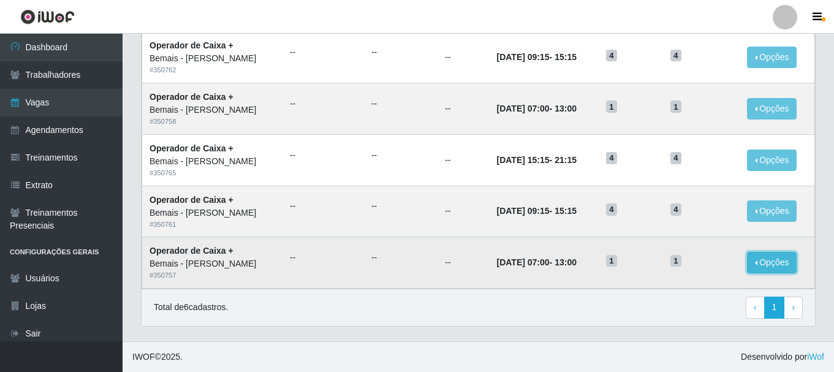
click at [771, 269] on button "Opções" at bounding box center [772, 262] width 50 height 21
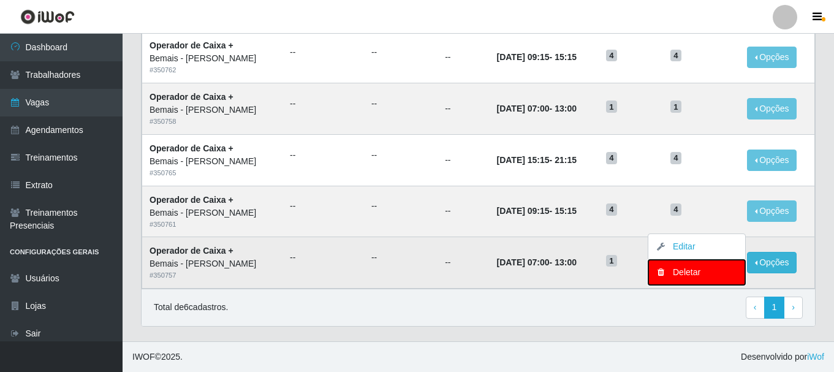
click at [683, 267] on div "Deletar" at bounding box center [697, 272] width 72 height 13
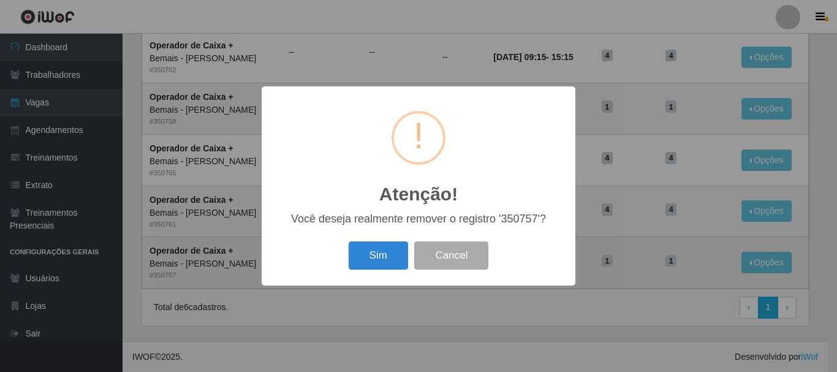
drag, startPoint x: 385, startPoint y: 249, endPoint x: 419, endPoint y: 246, distance: 33.9
click at [385, 249] on button "Sim" at bounding box center [378, 255] width 59 height 29
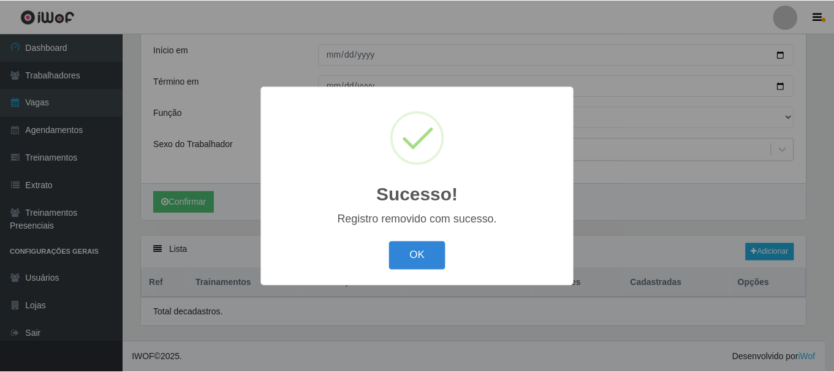
scroll to position [341, 0]
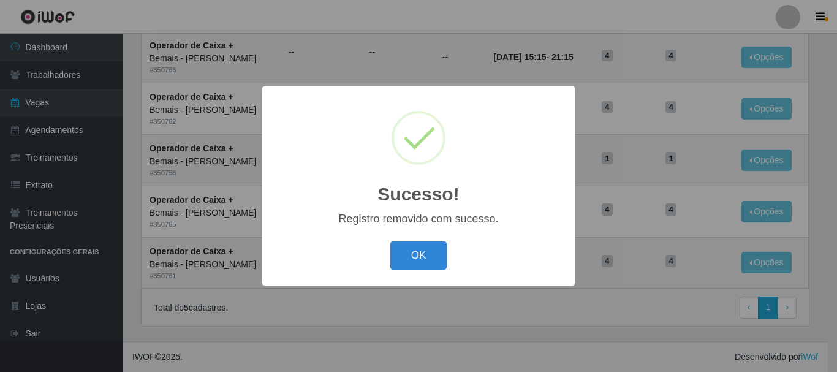
drag, startPoint x: 386, startPoint y: 251, endPoint x: 404, endPoint y: 251, distance: 18.4
click at [393, 251] on div "OK Cancel" at bounding box center [418, 255] width 289 height 35
click at [398, 251] on button "OK" at bounding box center [418, 255] width 57 height 29
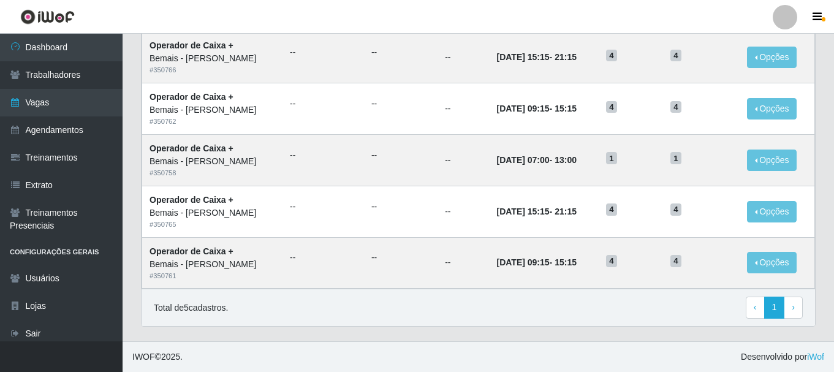
click at [406, 251] on td "--" at bounding box center [401, 262] width 74 height 51
click at [761, 263] on button "Opções" at bounding box center [772, 262] width 50 height 21
drag, startPoint x: 761, startPoint y: 263, endPoint x: 724, endPoint y: 255, distance: 37.6
click at [761, 263] on button "Opções" at bounding box center [772, 262] width 50 height 21
click at [772, 259] on button "Opções" at bounding box center [772, 262] width 50 height 21
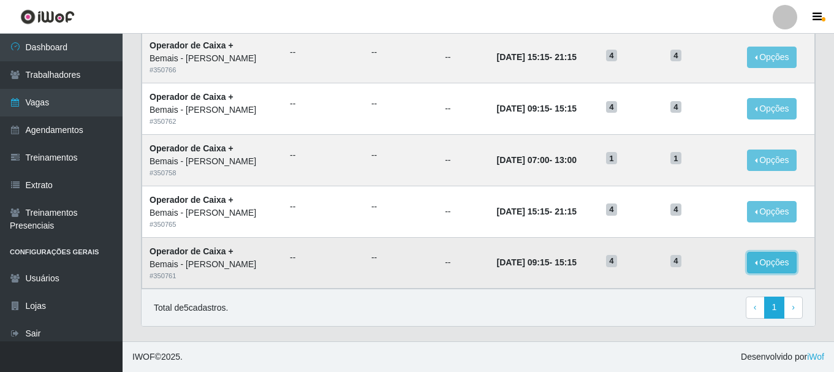
click at [772, 259] on button "Opções" at bounding box center [772, 262] width 50 height 21
click at [777, 267] on button "Opções" at bounding box center [772, 262] width 50 height 21
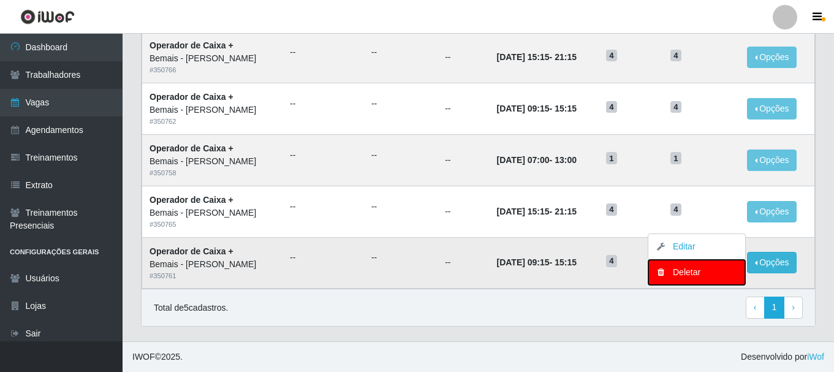
click at [709, 267] on div "Deletar" at bounding box center [697, 272] width 72 height 13
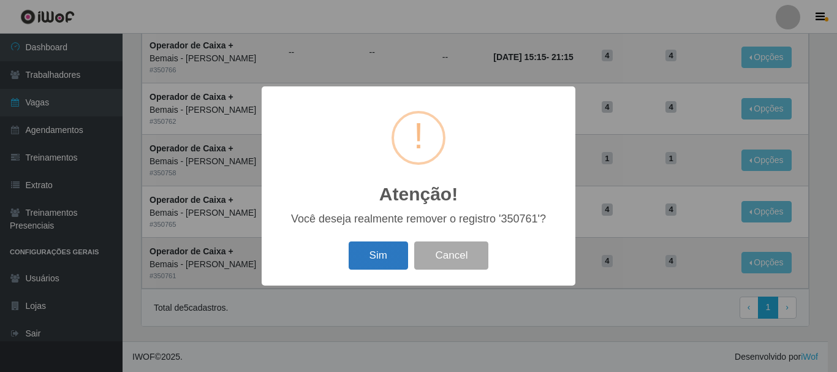
click at [374, 255] on button "Sim" at bounding box center [378, 255] width 59 height 29
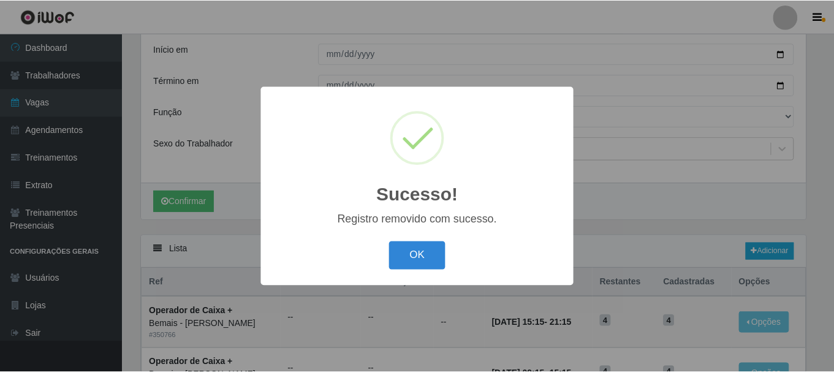
scroll to position [290, 0]
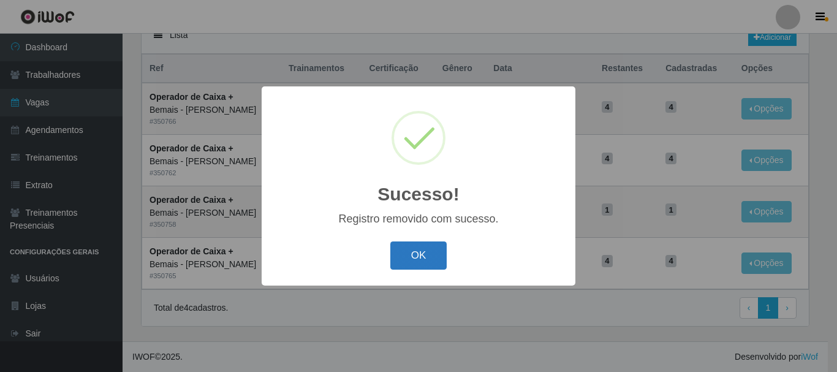
click at [426, 257] on button "OK" at bounding box center [418, 255] width 57 height 29
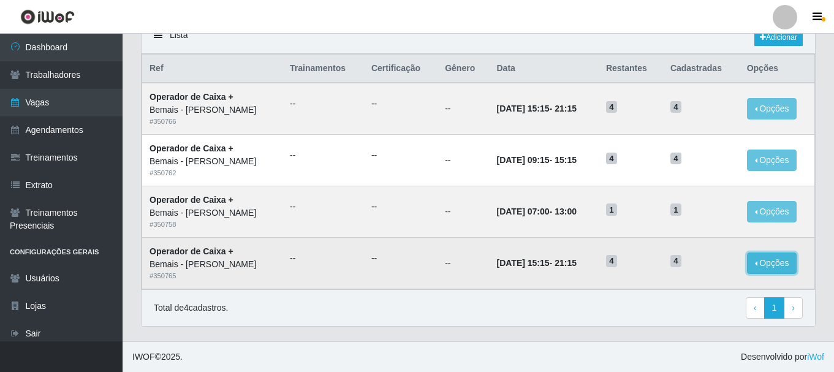
click at [777, 262] on button "Opções" at bounding box center [772, 262] width 50 height 21
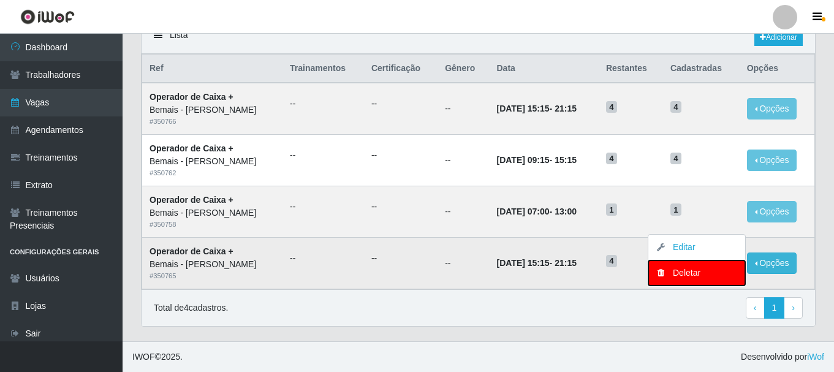
click at [690, 273] on div "Deletar" at bounding box center [697, 273] width 72 height 13
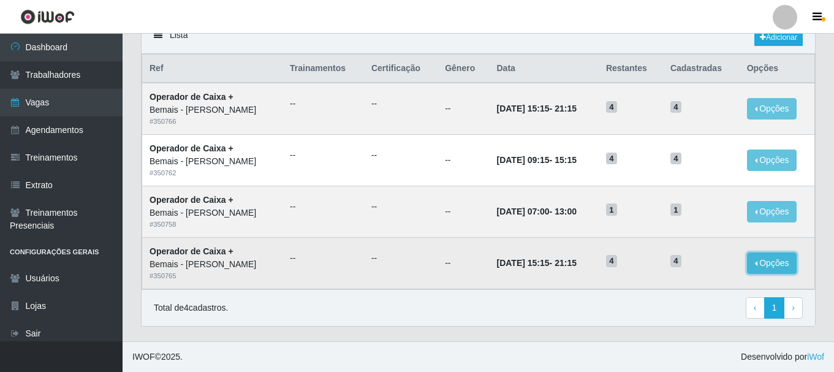
click at [753, 260] on button "Opções" at bounding box center [772, 262] width 50 height 21
click at [768, 267] on button "Opções" at bounding box center [772, 262] width 50 height 21
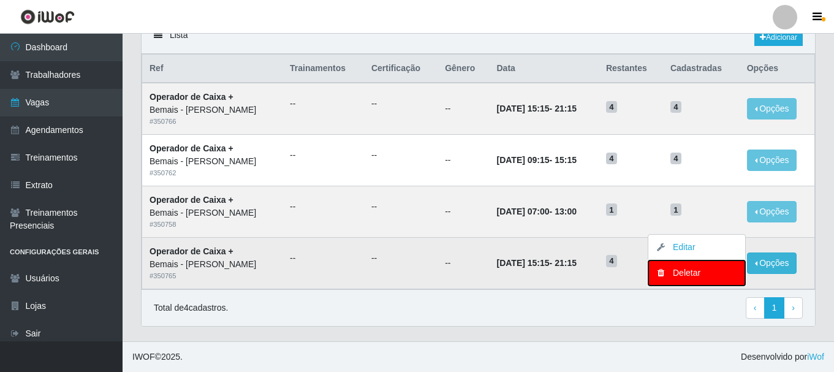
click at [722, 274] on div "Deletar" at bounding box center [697, 273] width 72 height 13
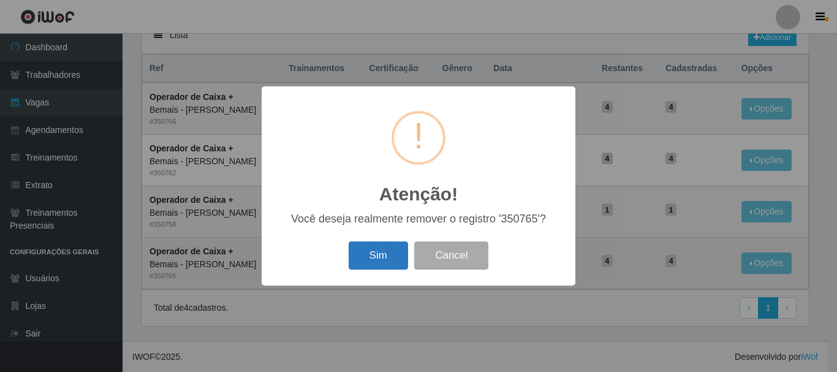
click at [381, 254] on button "Sim" at bounding box center [378, 255] width 59 height 29
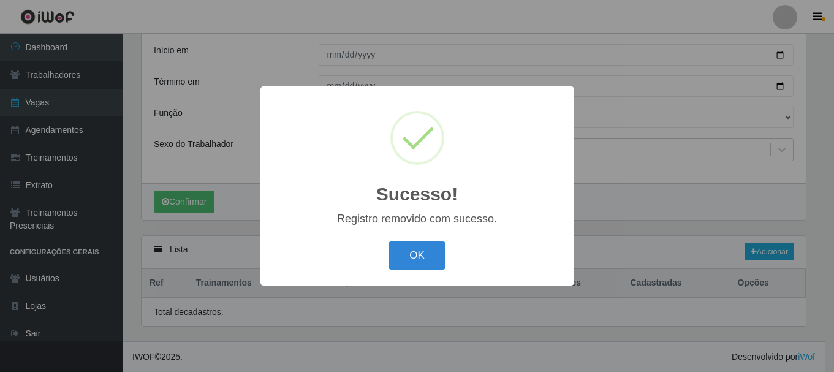
scroll to position [75, 0]
click at [767, 262] on div "Sucesso! × Registro removido com sucesso. OK Cancel" at bounding box center [418, 186] width 837 height 372
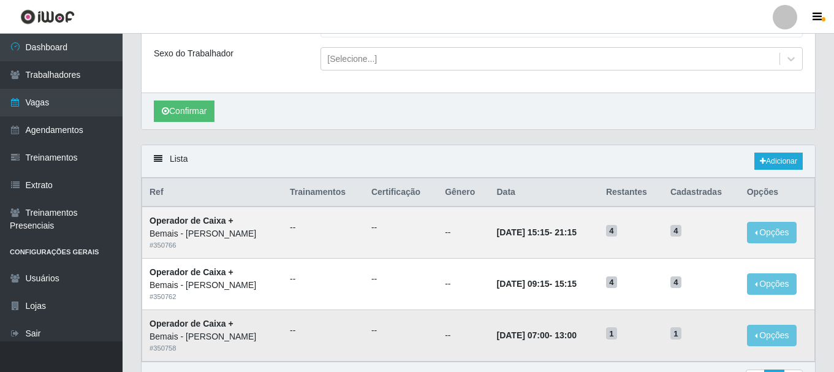
scroll to position [238, 0]
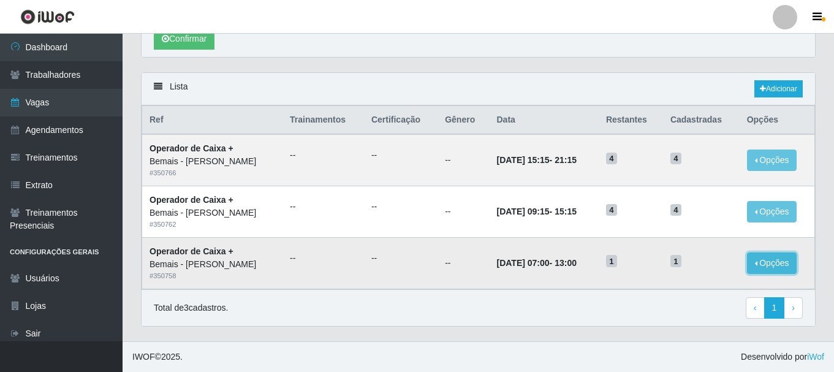
click at [778, 260] on button "Opções" at bounding box center [772, 262] width 50 height 21
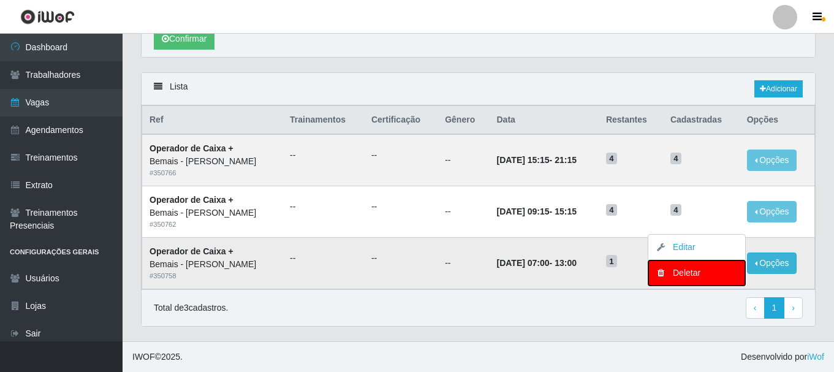
click at [681, 275] on div "Deletar" at bounding box center [697, 273] width 72 height 13
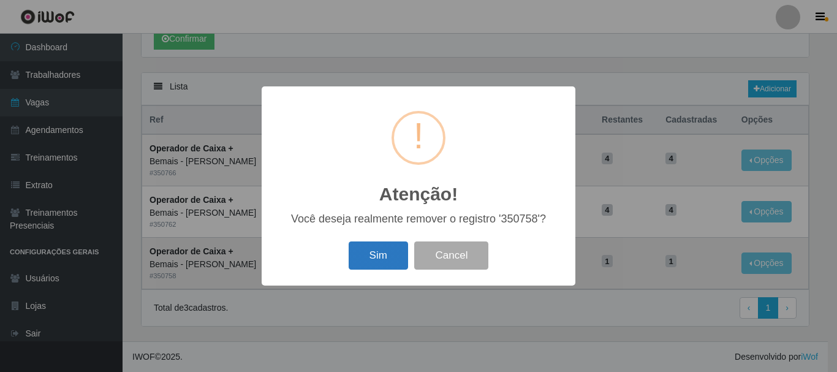
click at [383, 257] on button "Sim" at bounding box center [378, 255] width 59 height 29
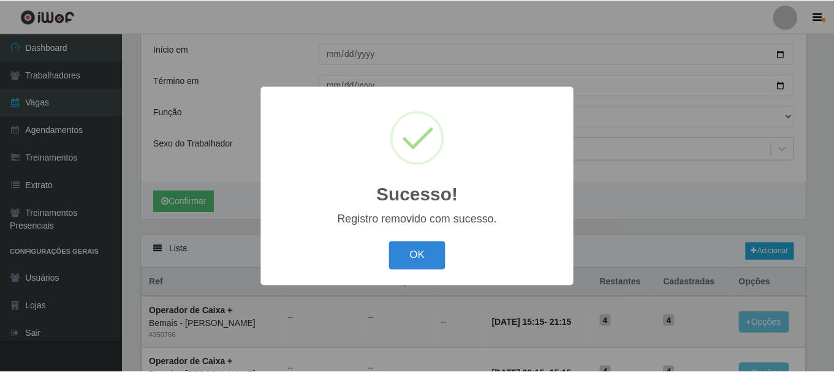
scroll to position [187, 0]
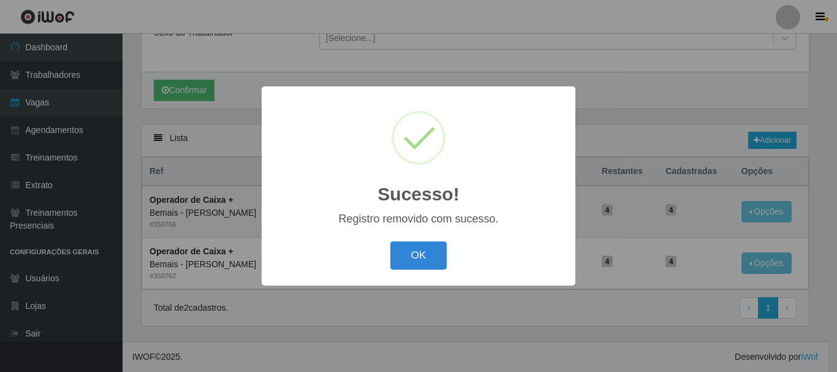
drag, startPoint x: 419, startPoint y: 249, endPoint x: 478, endPoint y: 254, distance: 59.7
click at [419, 249] on button "OK" at bounding box center [418, 255] width 57 height 29
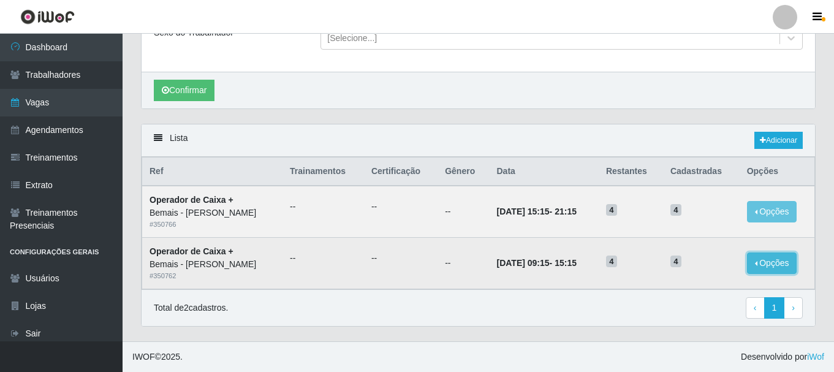
click at [766, 262] on button "Opções" at bounding box center [772, 262] width 50 height 21
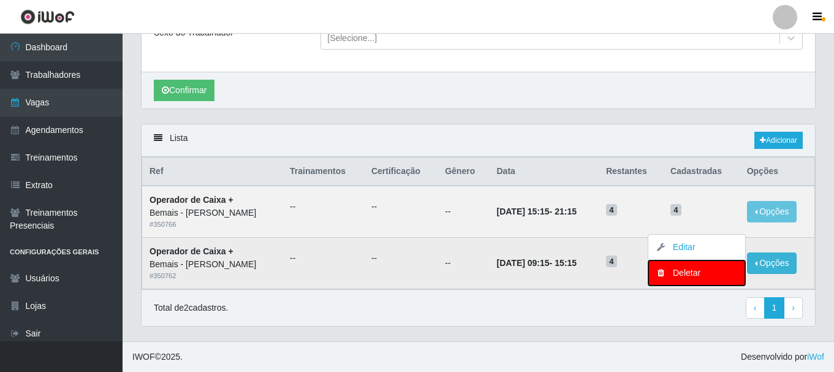
click at [671, 267] on div "Deletar" at bounding box center [697, 273] width 72 height 13
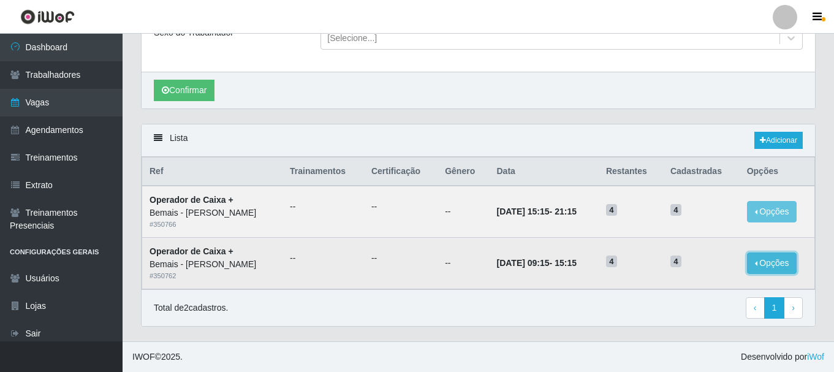
click at [764, 265] on button "Opções" at bounding box center [772, 262] width 50 height 21
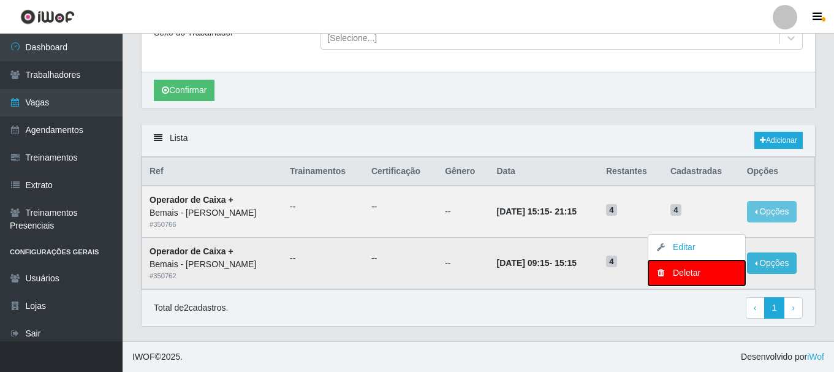
click at [716, 272] on div "Deletar" at bounding box center [697, 273] width 72 height 13
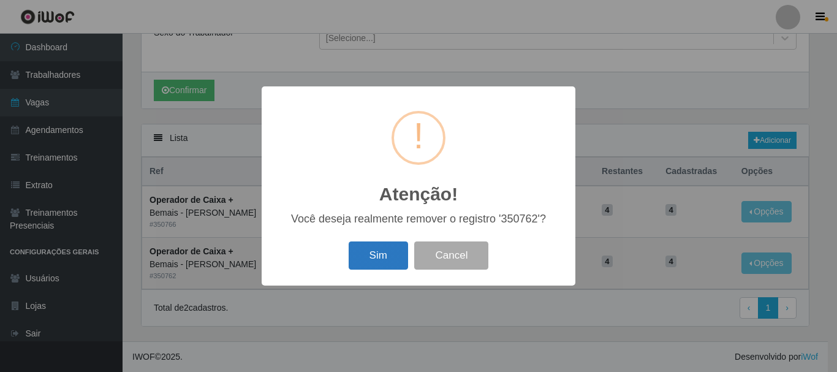
click at [396, 252] on button "Sim" at bounding box center [378, 255] width 59 height 29
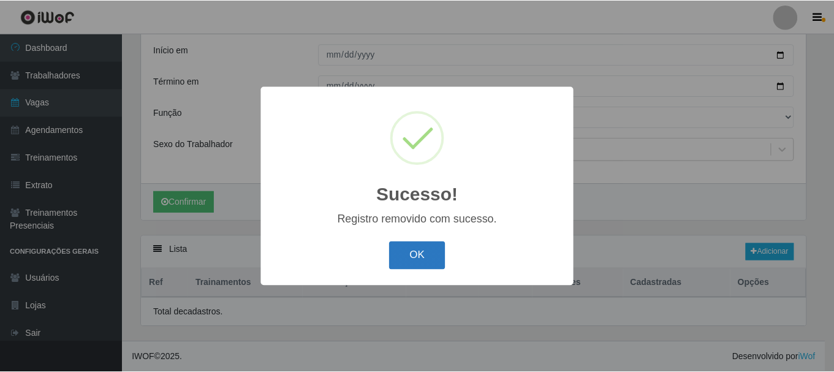
scroll to position [136, 0]
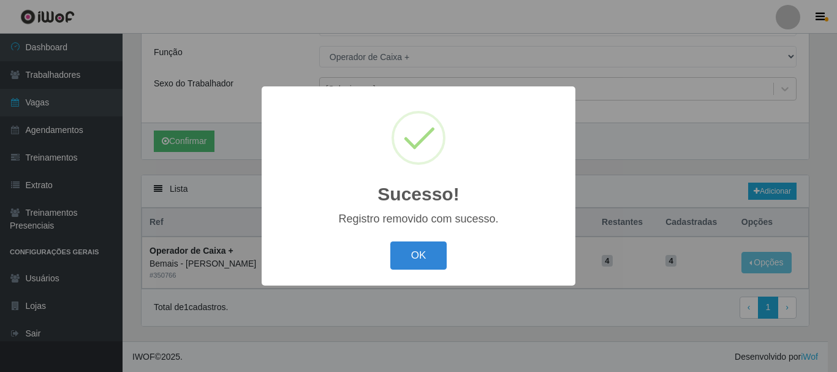
drag, startPoint x: 424, startPoint y: 258, endPoint x: 465, endPoint y: 257, distance: 41.1
click at [425, 258] on button "OK" at bounding box center [418, 255] width 57 height 29
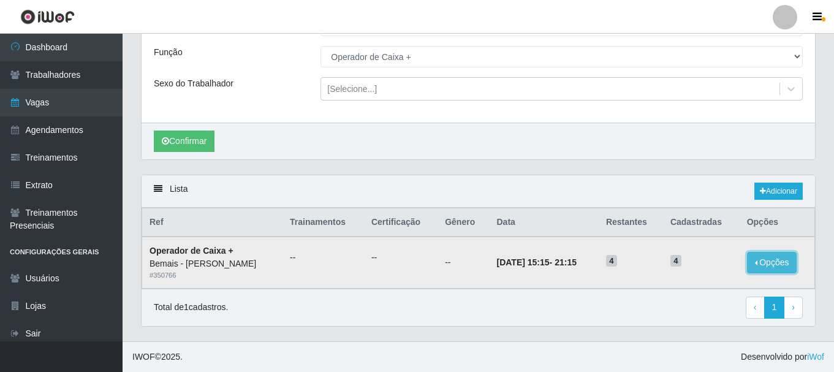
click at [765, 260] on button "Opções" at bounding box center [772, 262] width 50 height 21
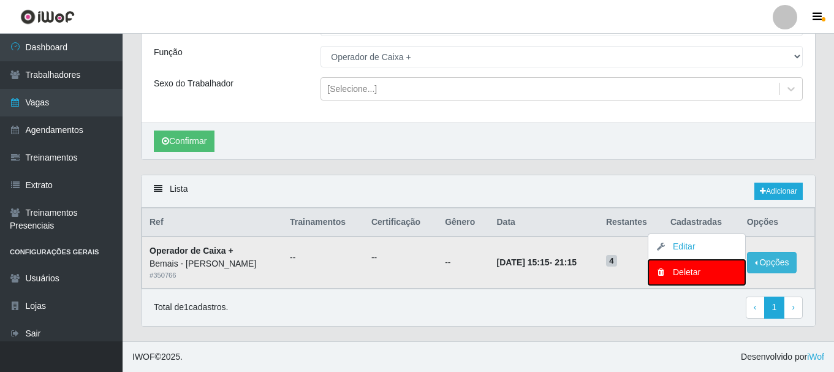
click at [712, 266] on div "Deletar" at bounding box center [697, 272] width 72 height 13
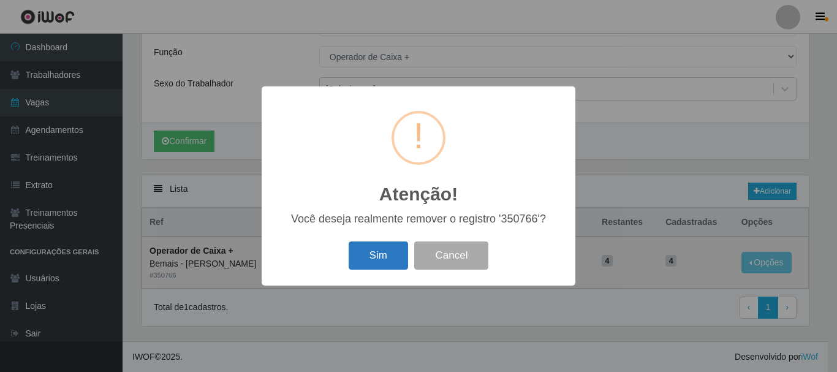
click at [357, 250] on button "Sim" at bounding box center [378, 255] width 59 height 29
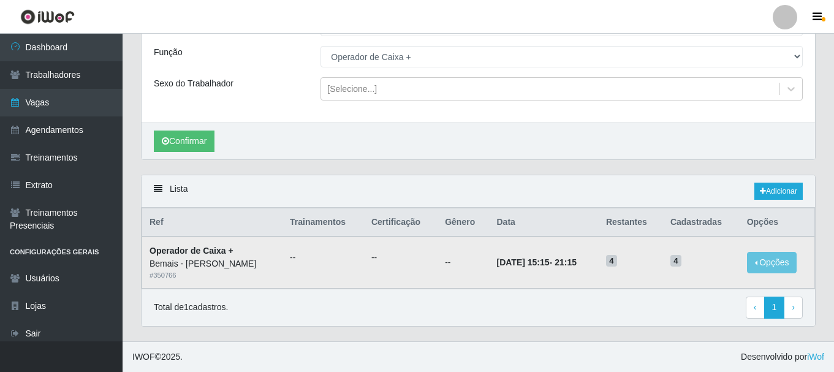
scroll to position [75, 0]
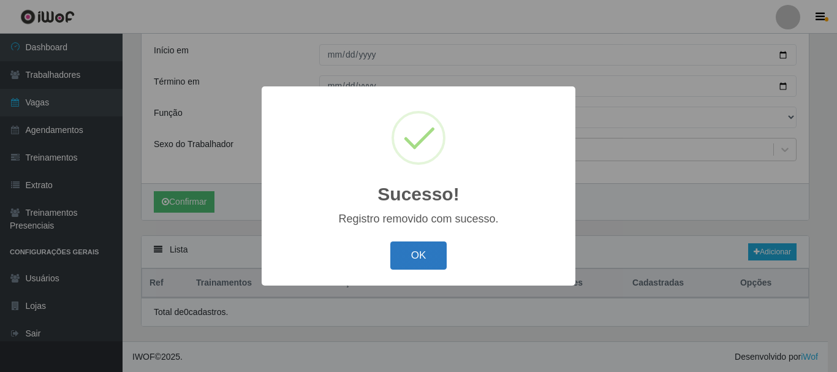
click at [421, 256] on button "OK" at bounding box center [418, 255] width 57 height 29
